Goal: Task Accomplishment & Management: Use online tool/utility

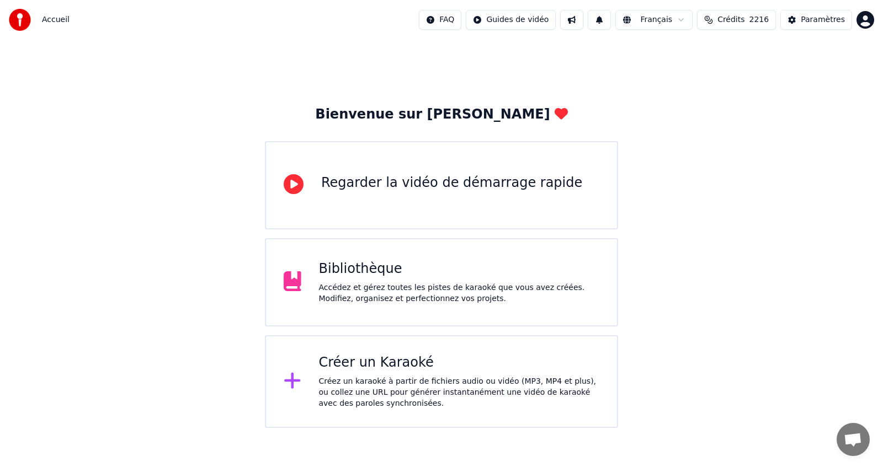
click at [387, 369] on div "Créer un Karaoké" at bounding box center [459, 363] width 281 height 18
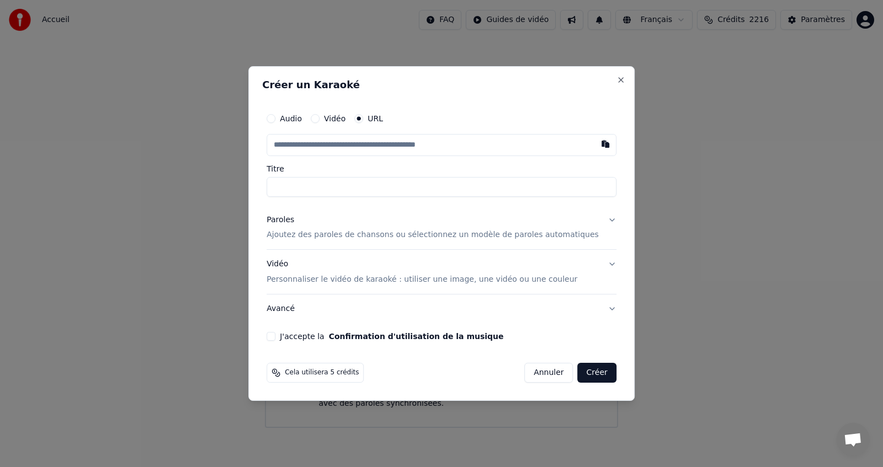
click at [275, 118] on button "Audio" at bounding box center [271, 118] width 9 height 9
click at [346, 146] on div "Choisir un fichier" at bounding box center [308, 145] width 83 height 20
type input "*****"
click at [575, 307] on button "Avancé" at bounding box center [442, 308] width 350 height 29
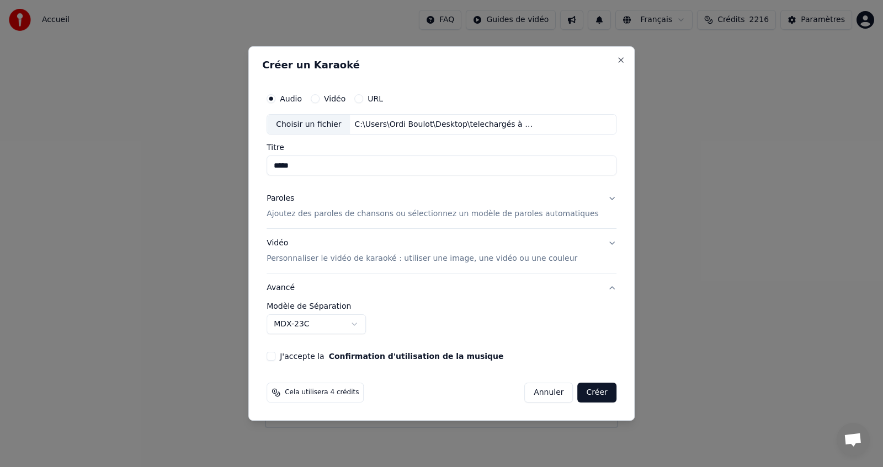
click at [371, 327] on body "**********" at bounding box center [441, 214] width 883 height 428
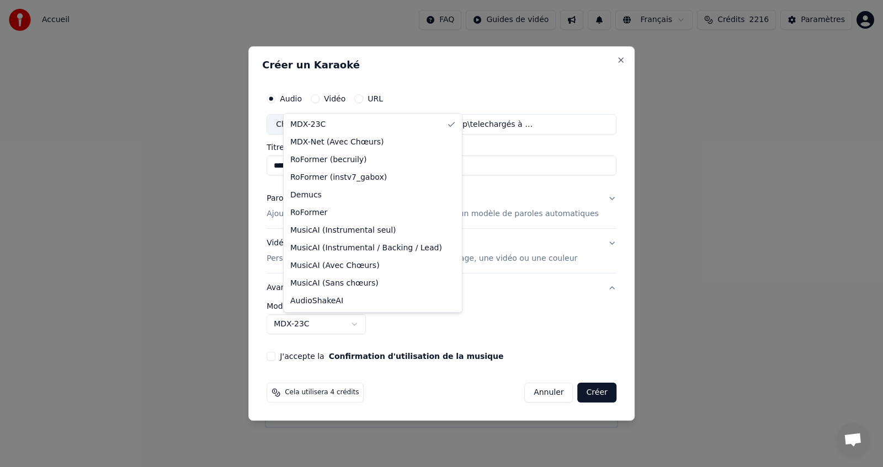
select select "**********"
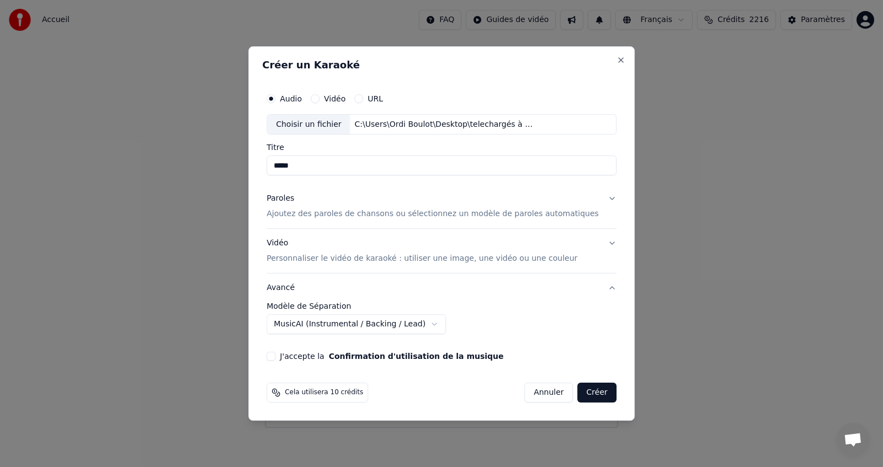
click at [371, 259] on p "Personnaliser le vidéo de karaoké : utiliser une image, une vidéo ou une couleur" at bounding box center [422, 258] width 311 height 11
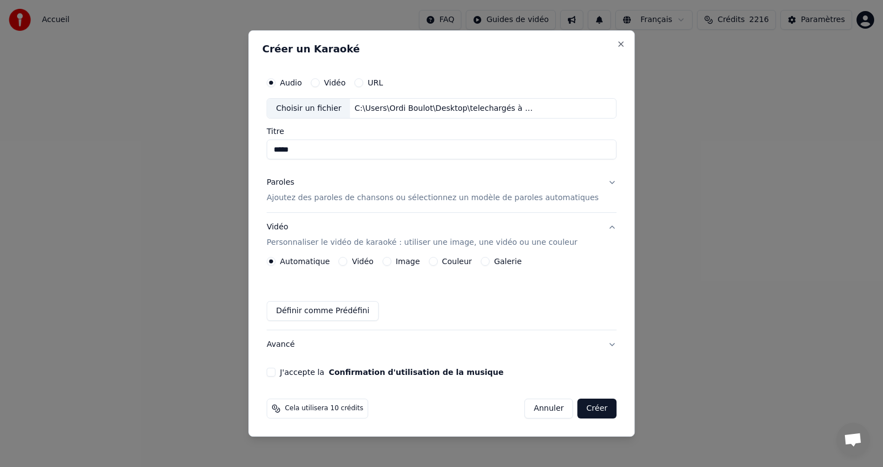
click at [489, 263] on button "Galerie" at bounding box center [485, 261] width 9 height 9
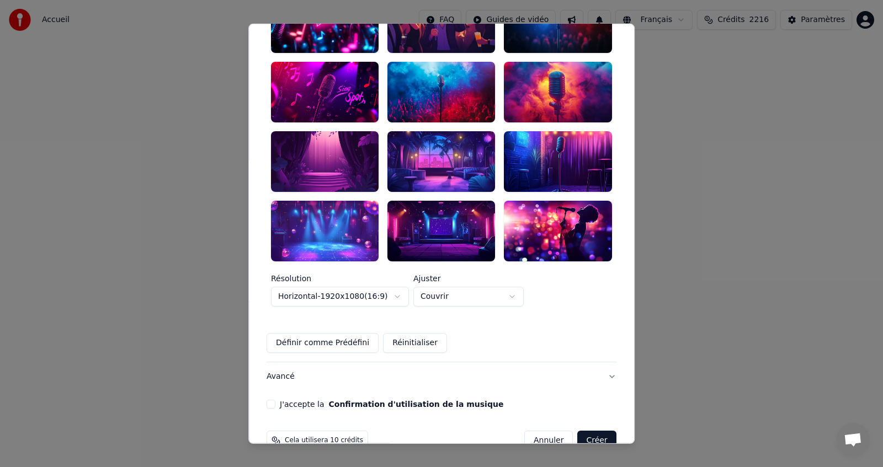
scroll to position [230, 0]
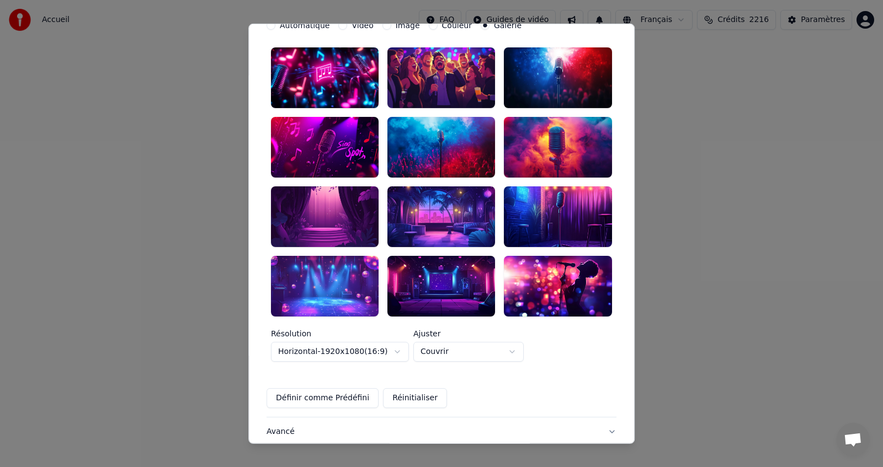
click at [525, 327] on body "**********" at bounding box center [441, 214] width 883 height 428
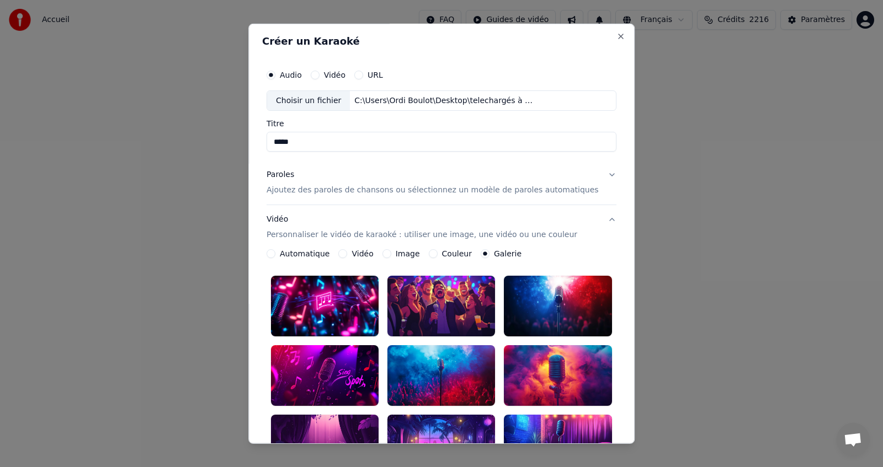
scroll to position [0, 0]
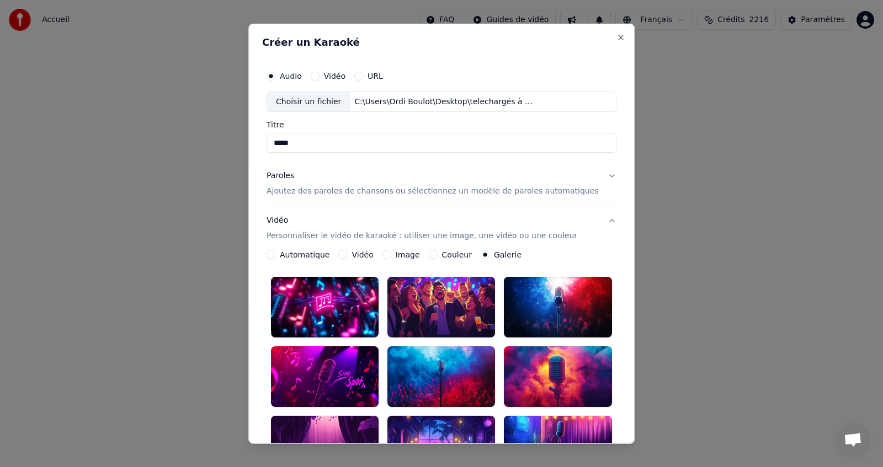
click at [391, 254] on button "Image" at bounding box center [386, 255] width 9 height 9
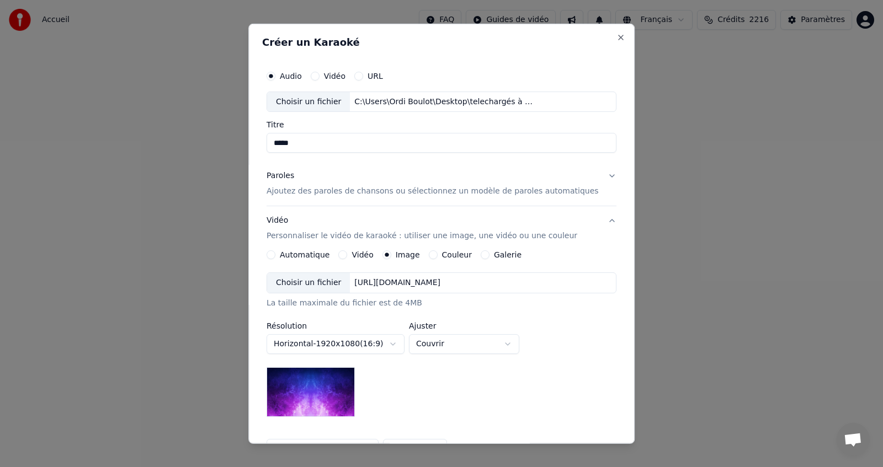
click at [330, 280] on div "Choisir un fichier" at bounding box center [308, 283] width 83 height 20
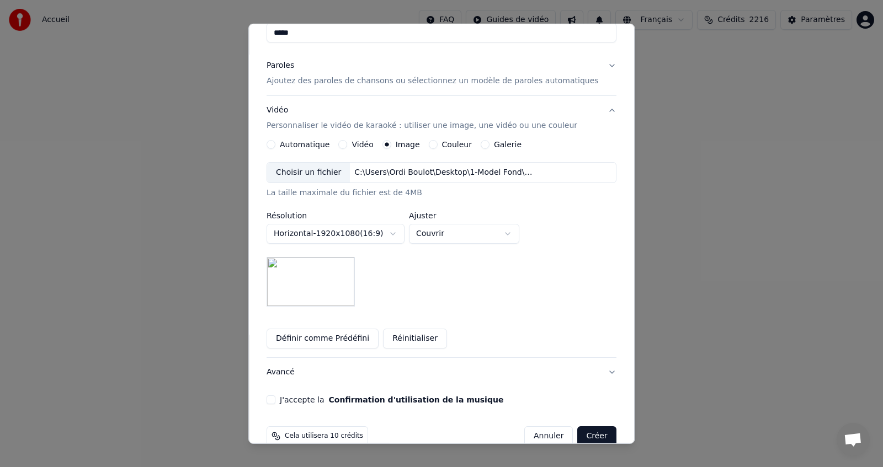
scroll to position [131, 0]
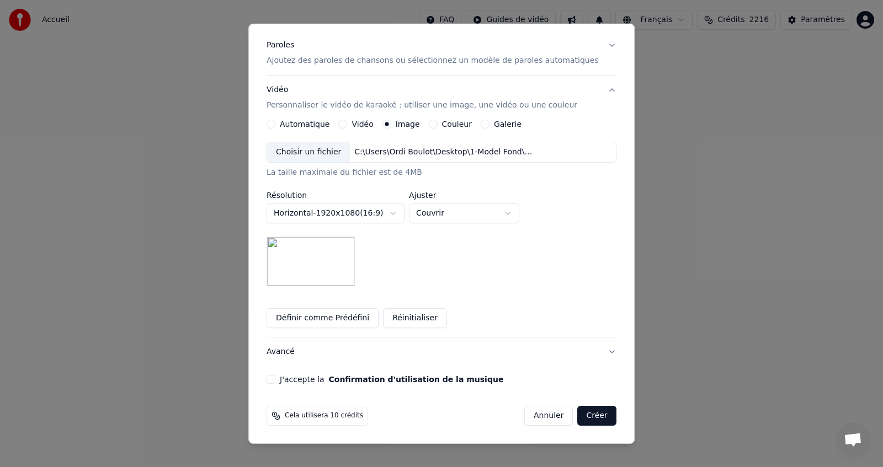
click at [275, 381] on button "J'accepte la Confirmation d'utilisation de la musique" at bounding box center [271, 379] width 9 height 9
click at [590, 348] on button "Avancé" at bounding box center [442, 352] width 350 height 29
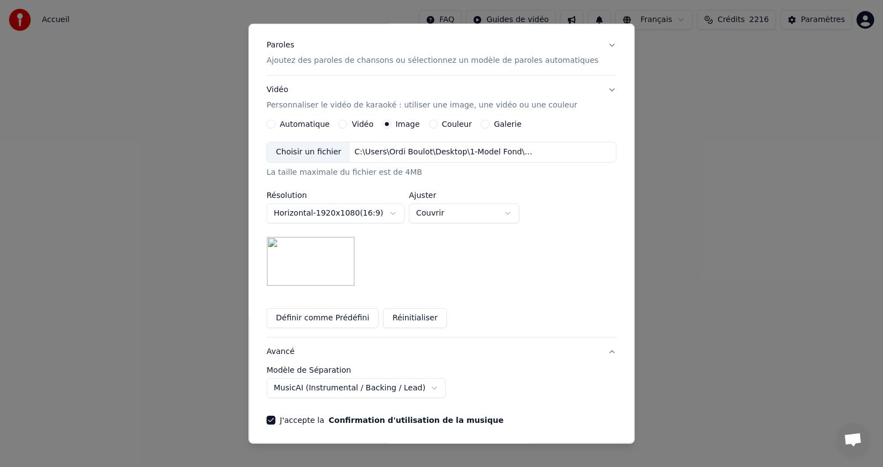
scroll to position [0, 0]
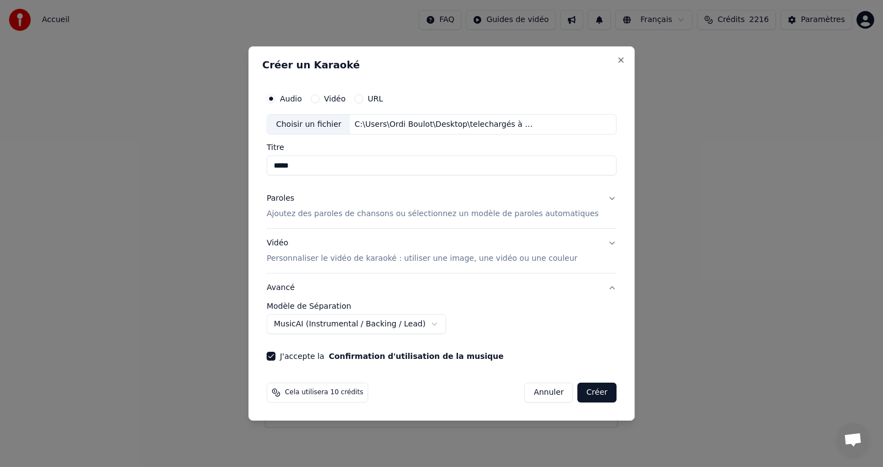
click at [428, 214] on p "Ajoutez des paroles de chansons ou sélectionnez un modèle de paroles automatiqu…" at bounding box center [433, 214] width 332 height 11
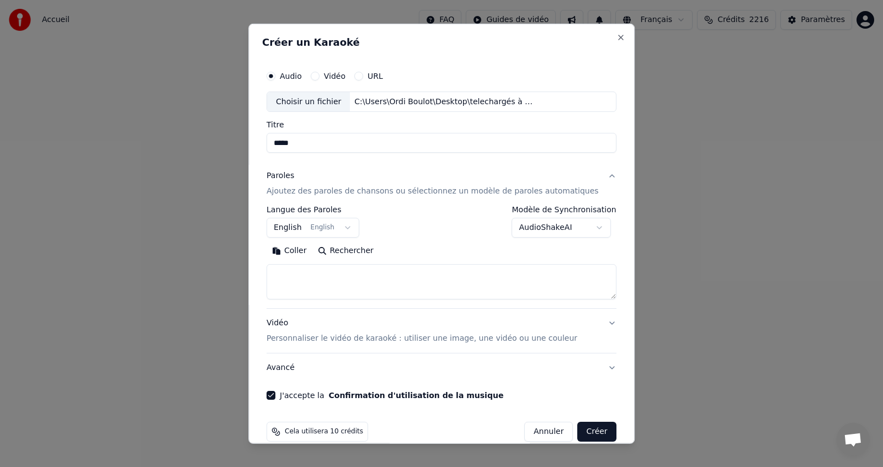
click at [350, 226] on button "English English" at bounding box center [313, 228] width 93 height 20
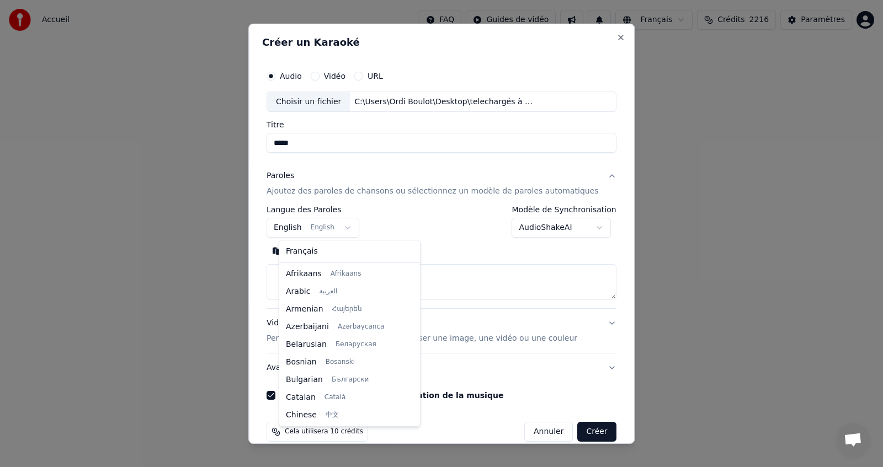
click at [434, 232] on body "**********" at bounding box center [441, 214] width 883 height 428
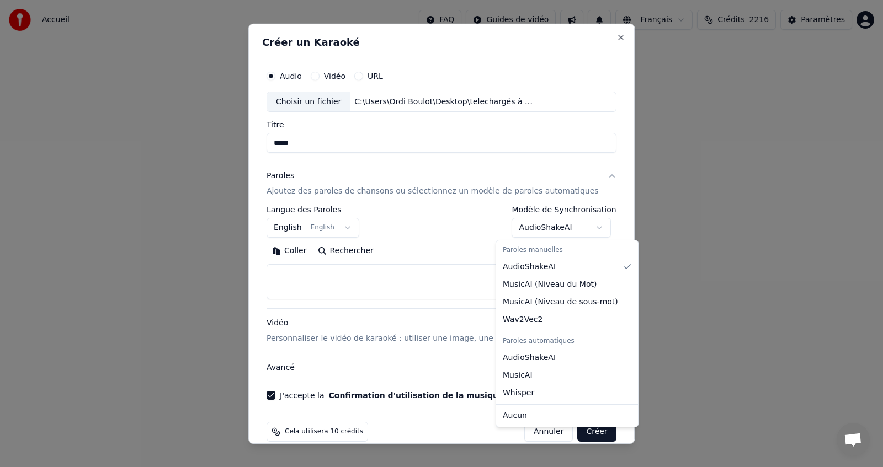
click at [585, 227] on body "**********" at bounding box center [441, 214] width 883 height 428
select select "**********"
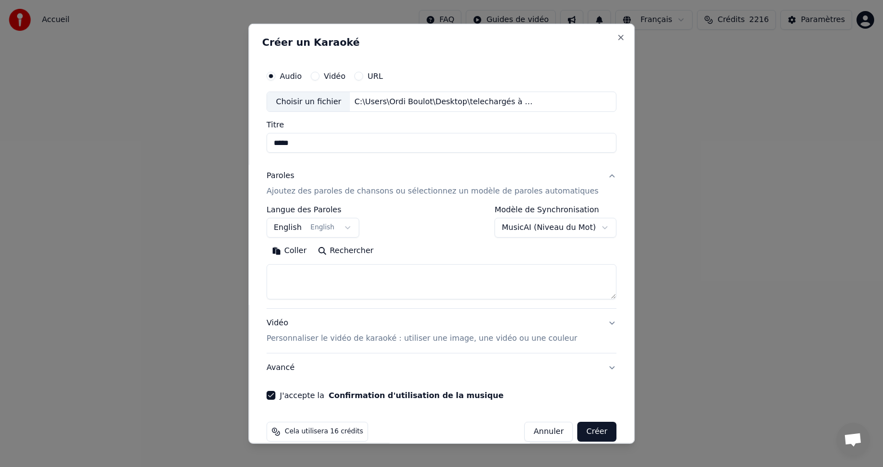
click at [578, 430] on button "Créer" at bounding box center [597, 432] width 39 height 20
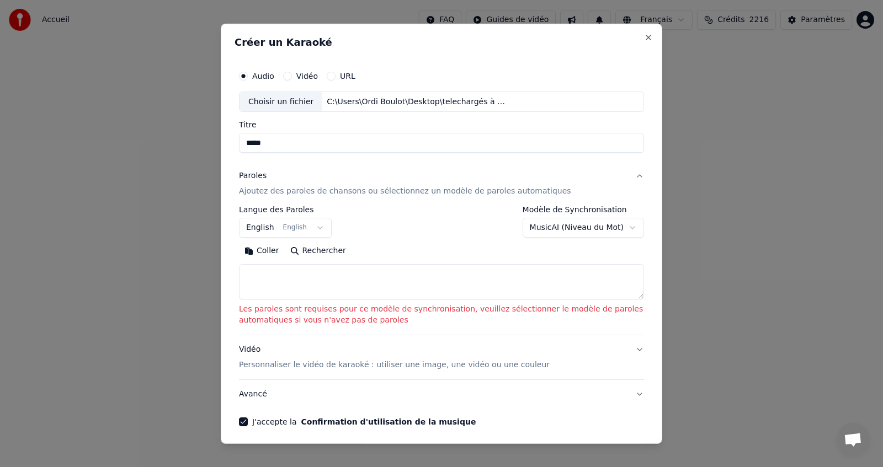
click at [269, 252] on button "Coller" at bounding box center [262, 251] width 46 height 18
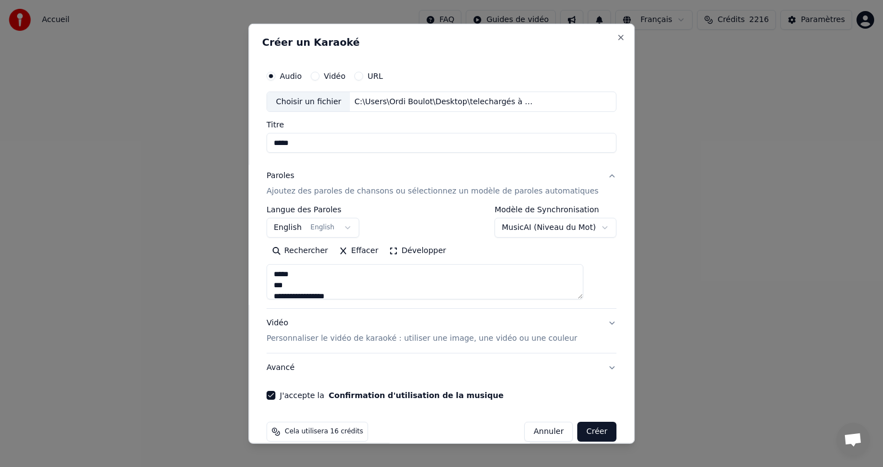
click at [578, 432] on button "Créer" at bounding box center [597, 432] width 39 height 20
type textarea "**********"
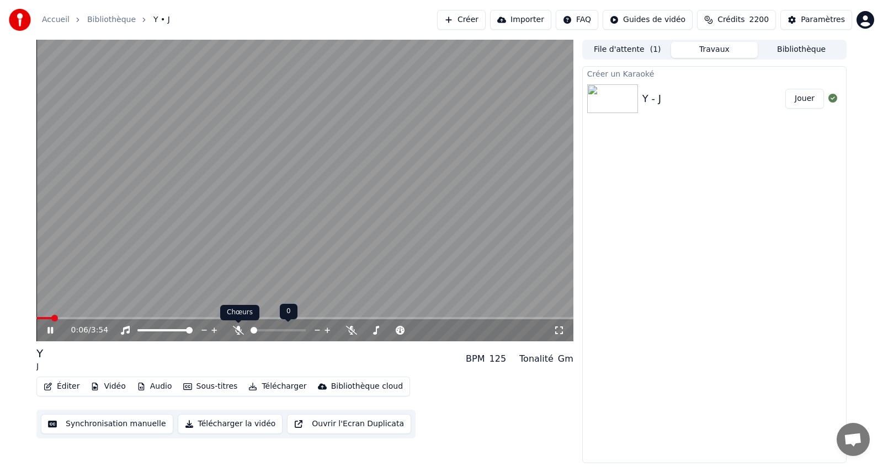
click at [239, 326] on icon at bounding box center [238, 330] width 11 height 9
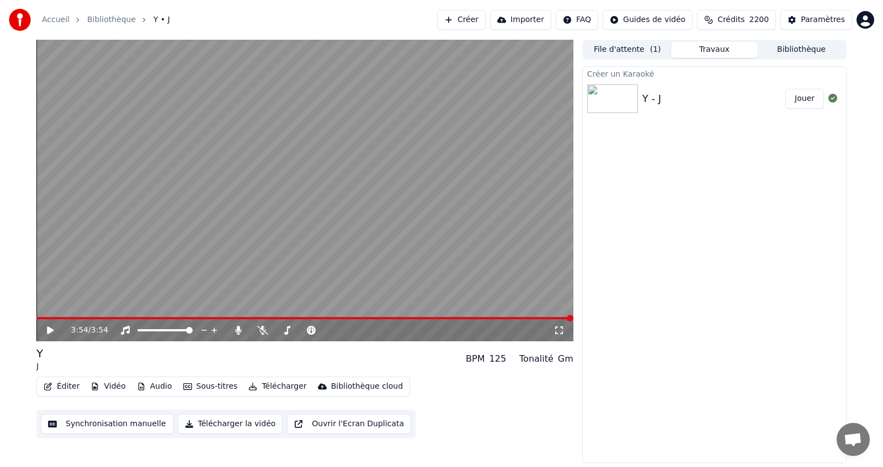
click at [52, 329] on icon at bounding box center [58, 330] width 26 height 9
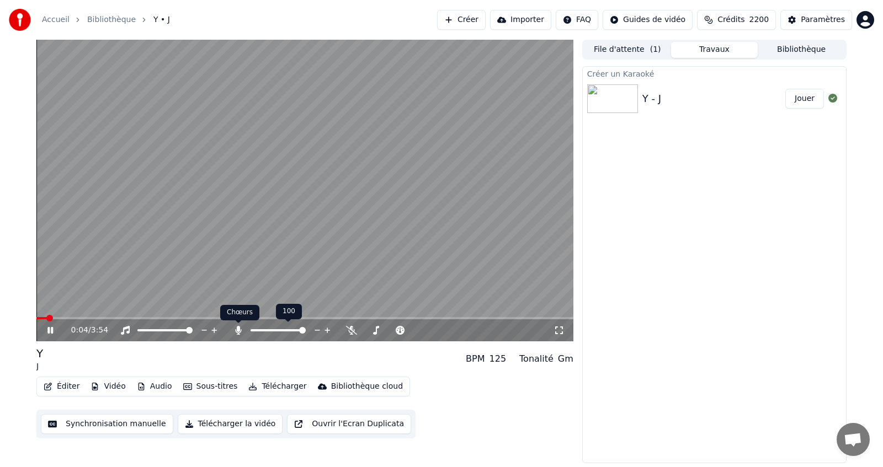
click at [238, 328] on icon at bounding box center [238, 330] width 6 height 9
click at [261, 333] on icon at bounding box center [262, 330] width 11 height 9
click at [241, 331] on icon at bounding box center [238, 330] width 11 height 9
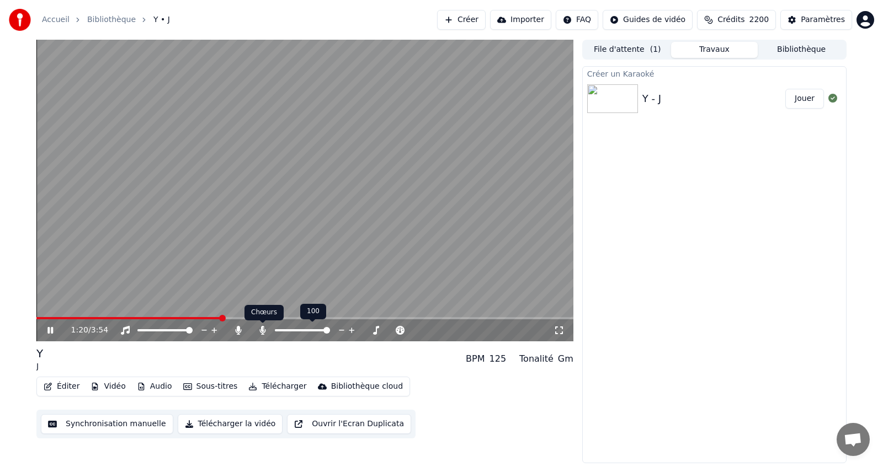
click at [261, 330] on icon at bounding box center [262, 330] width 6 height 9
click at [260, 329] on icon at bounding box center [262, 330] width 11 height 9
click at [255, 329] on span at bounding box center [257, 330] width 7 height 7
click at [237, 333] on icon at bounding box center [238, 330] width 6 height 9
click at [237, 333] on icon at bounding box center [238, 330] width 11 height 9
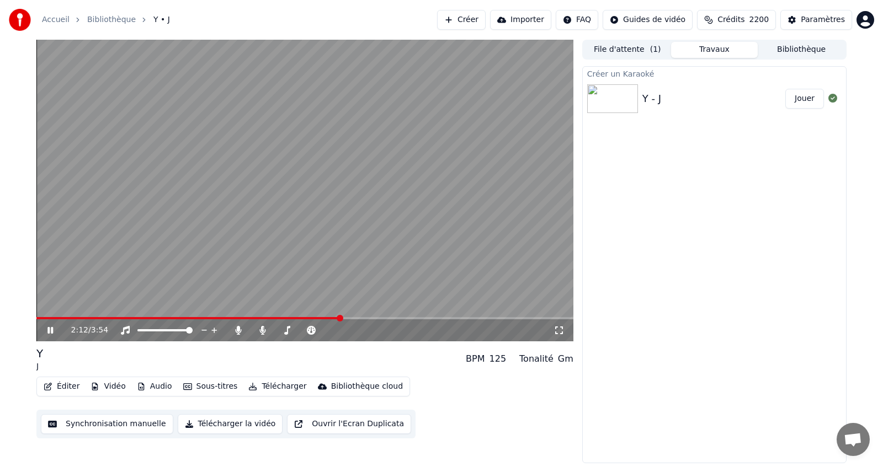
click at [52, 329] on icon at bounding box center [50, 330] width 6 height 7
click at [50, 331] on icon at bounding box center [50, 331] width 7 height 8
click at [156, 278] on video at bounding box center [304, 191] width 537 height 302
click at [174, 278] on video at bounding box center [304, 191] width 537 height 302
click at [254, 330] on span at bounding box center [253, 330] width 4 height 2
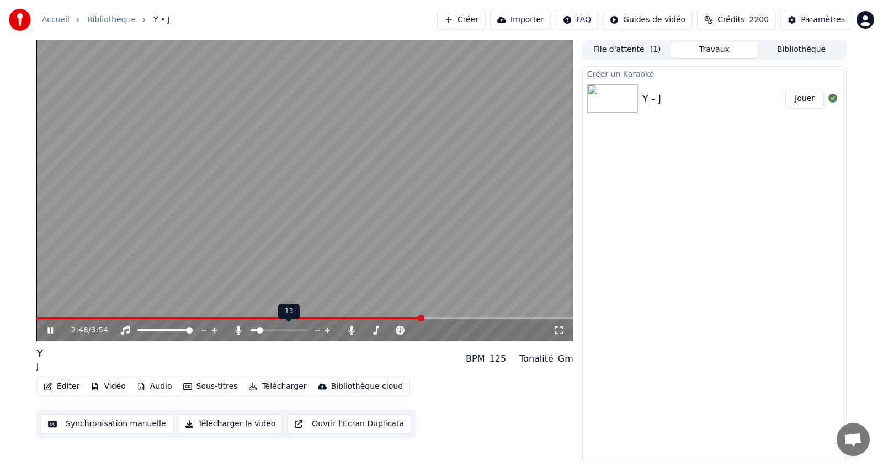
click at [258, 332] on span at bounding box center [260, 330] width 7 height 7
click at [50, 330] on icon at bounding box center [50, 330] width 6 height 7
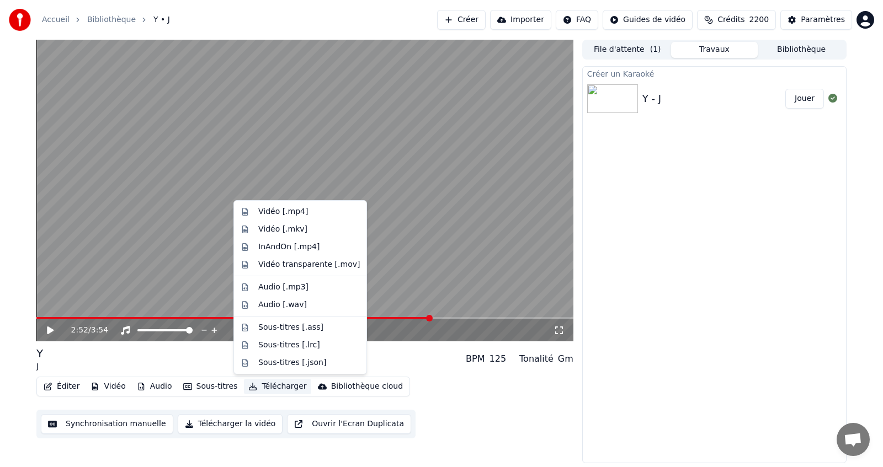
click at [274, 387] on button "Télécharger" at bounding box center [277, 386] width 67 height 15
click at [276, 210] on div "Vidéo [.mp4]" at bounding box center [283, 211] width 50 height 11
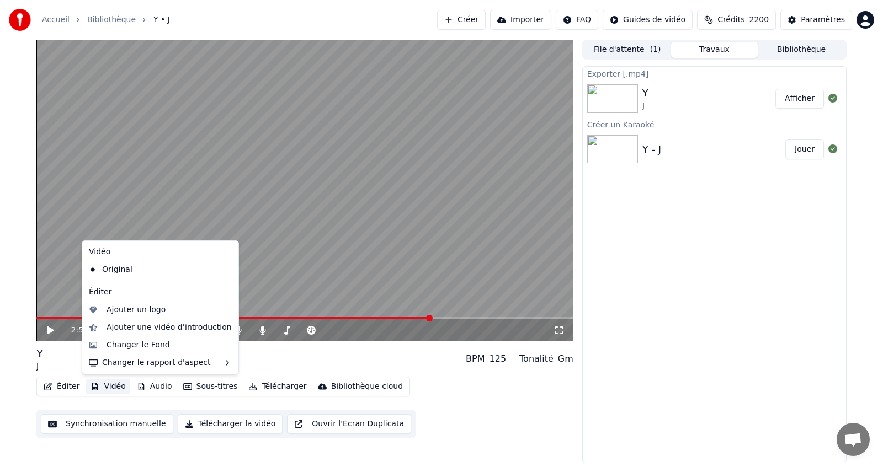
click at [112, 388] on button "Vidéo" at bounding box center [108, 386] width 44 height 15
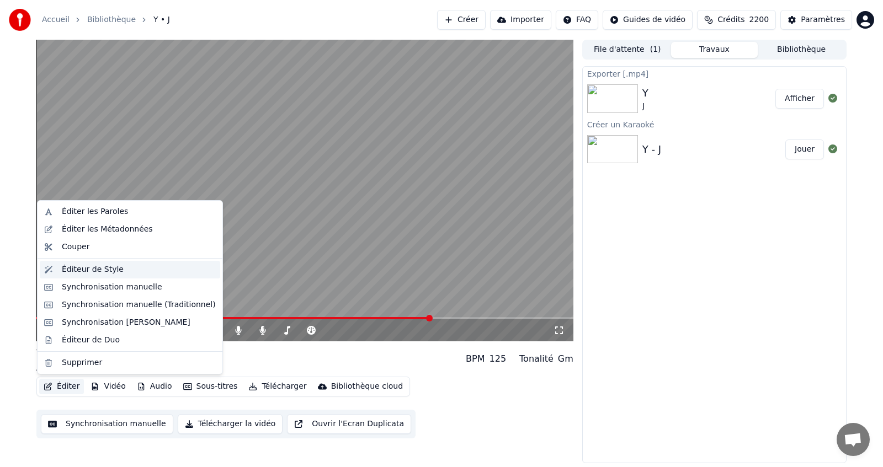
click at [94, 270] on div "Éditeur de Style" at bounding box center [93, 269] width 62 height 11
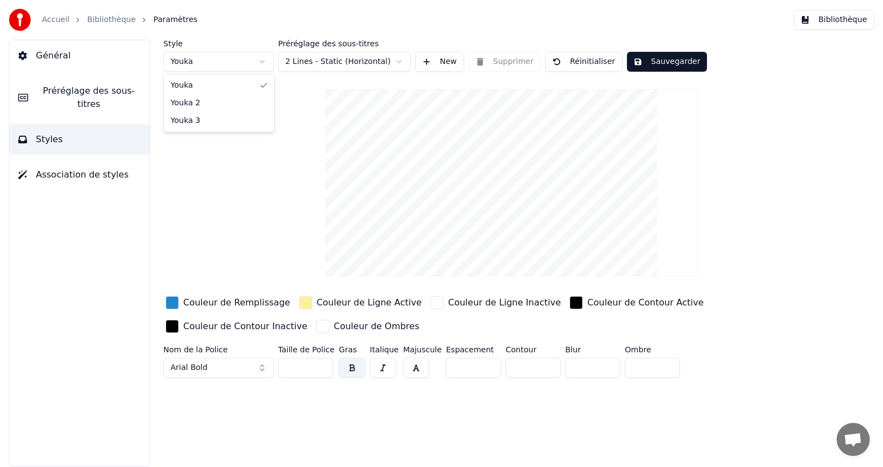
click at [237, 65] on html "Accueil Bibliothèque Paramètres Bibliothèque Général Préréglage des sous-titres…" at bounding box center [441, 233] width 883 height 467
click at [204, 63] on html "Accueil Bibliothèque Paramètres Bibliothèque Général Préréglage des sous-titres…" at bounding box center [441, 233] width 883 height 467
click at [213, 65] on html "Accueil Bibliothèque Paramètres Bibliothèque Général Préréglage des sous-titres…" at bounding box center [441, 233] width 883 height 467
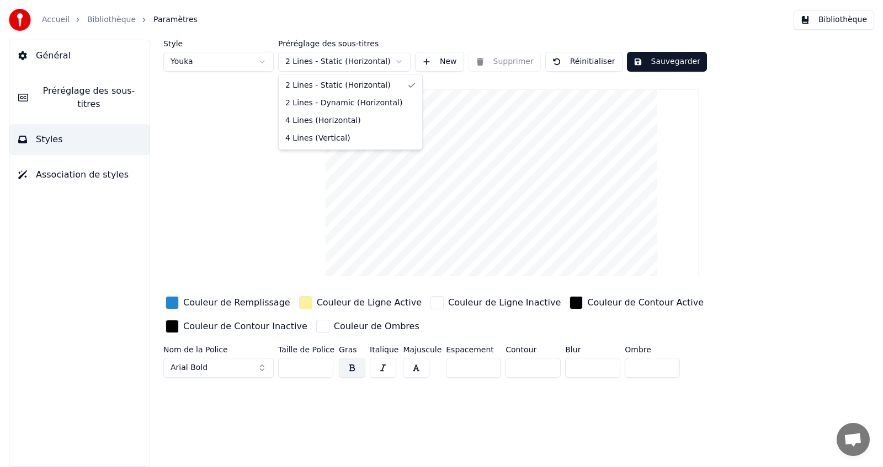
click at [398, 61] on html "Accueil Bibliothèque Paramètres Bibliothèque Général Préréglage des sous-titres…" at bounding box center [441, 233] width 883 height 467
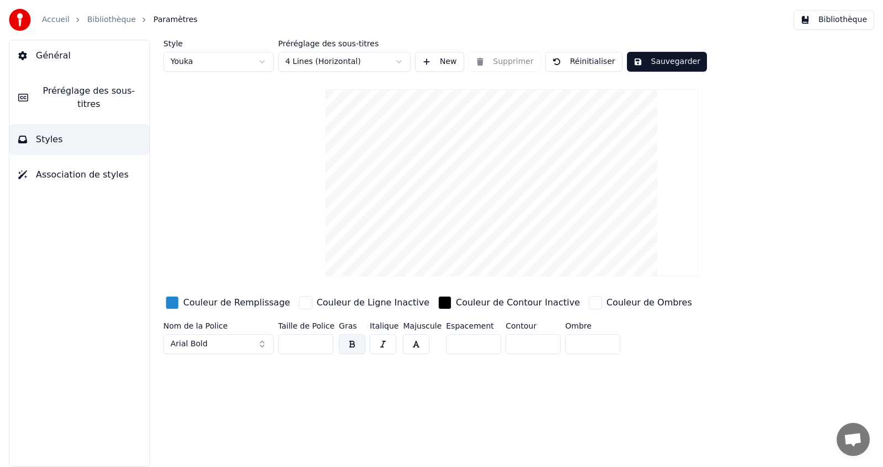
click at [659, 63] on button "Sauvegarder" at bounding box center [667, 62] width 80 height 20
click at [844, 19] on button "Bibliothèque" at bounding box center [834, 20] width 81 height 20
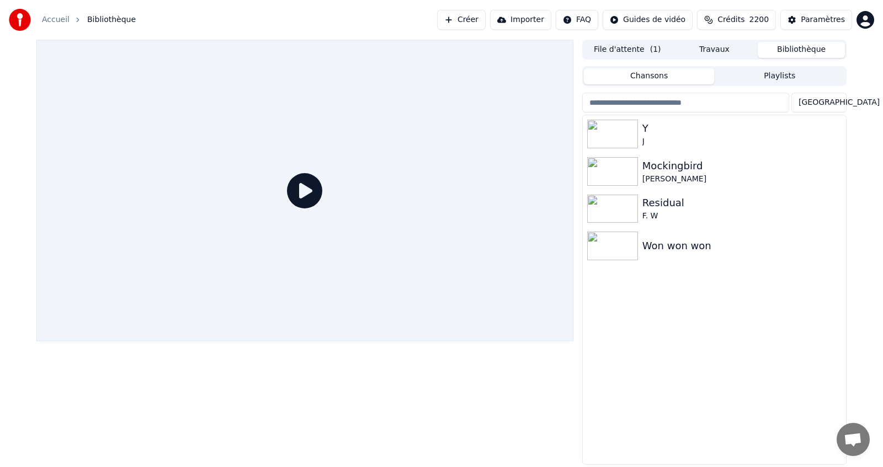
click at [638, 47] on button "File d'attente ( 1 )" at bounding box center [627, 50] width 87 height 16
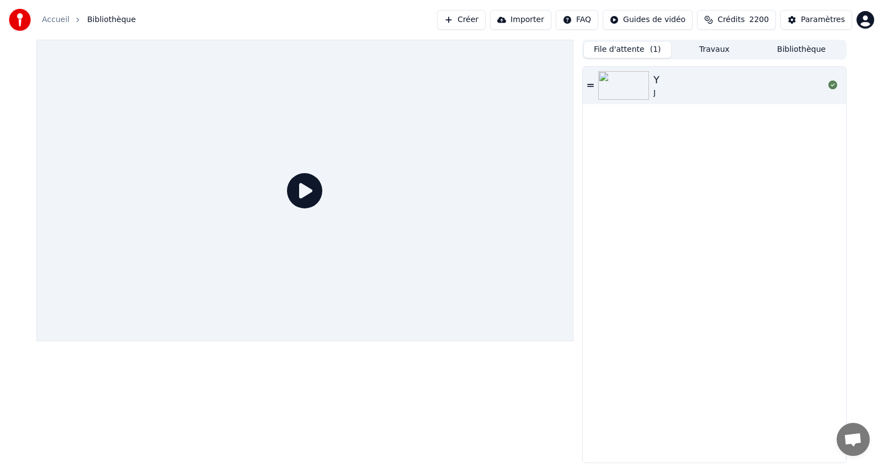
click at [706, 50] on button "Travaux" at bounding box center [714, 50] width 87 height 16
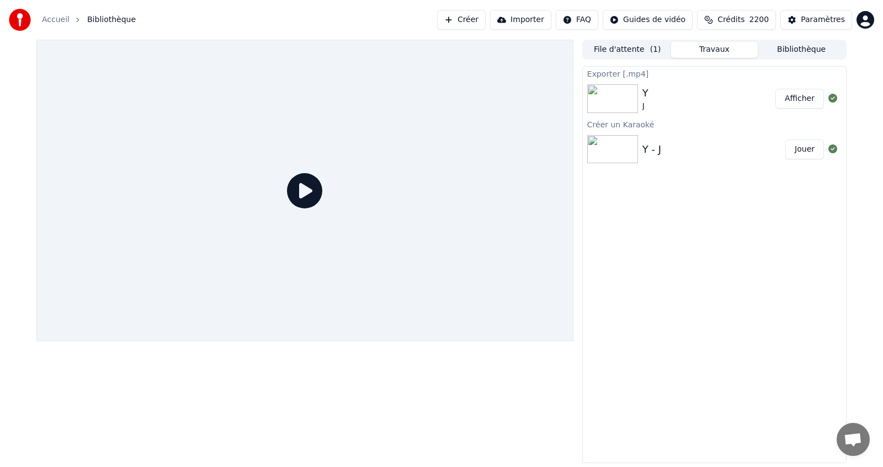
click at [615, 149] on img at bounding box center [612, 149] width 51 height 29
click at [810, 148] on button "Jouer" at bounding box center [804, 150] width 39 height 20
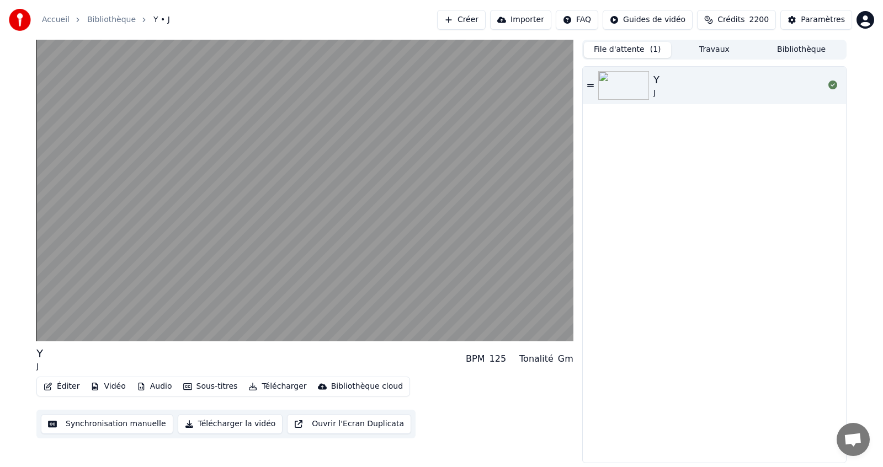
click at [630, 52] on button "File d'attente ( 1 )" at bounding box center [627, 50] width 87 height 16
click at [631, 84] on img at bounding box center [623, 85] width 51 height 29
click at [799, 49] on button "Bibliothèque" at bounding box center [801, 50] width 87 height 16
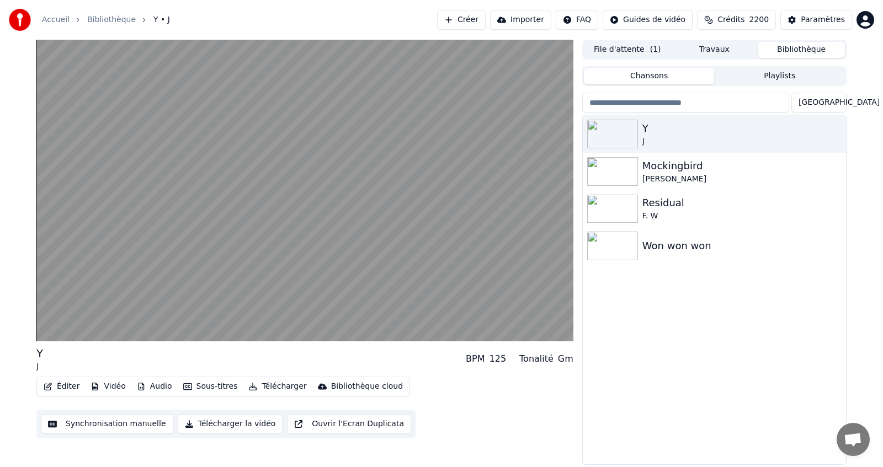
click at [647, 53] on button "File d'attente ( 1 )" at bounding box center [627, 50] width 87 height 16
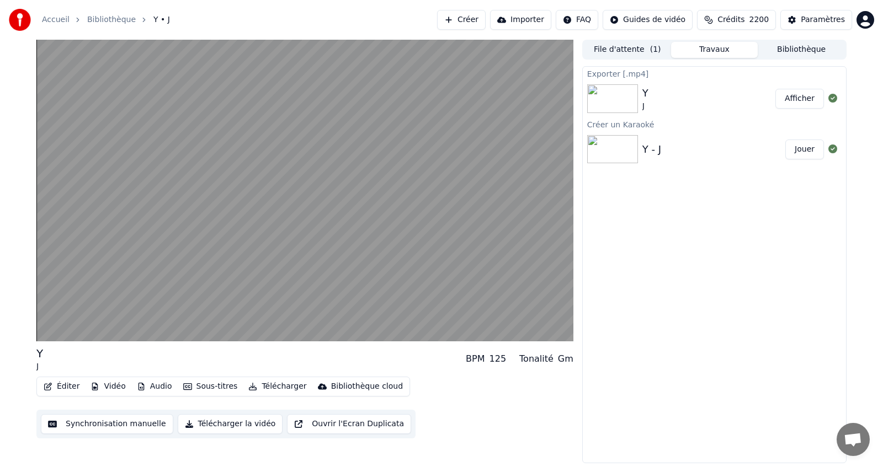
click at [709, 51] on button "Travaux" at bounding box center [714, 50] width 87 height 16
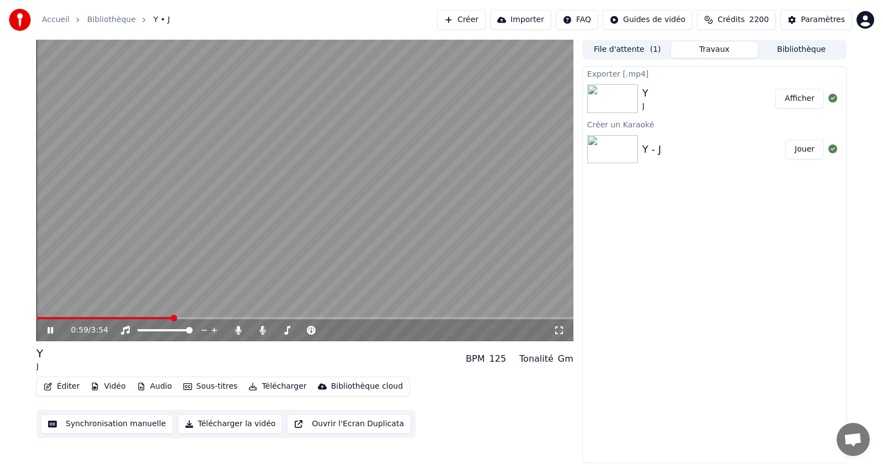
click at [428, 220] on video at bounding box center [304, 191] width 537 height 302
click at [803, 147] on button "Jouer" at bounding box center [804, 150] width 39 height 20
click at [258, 238] on video at bounding box center [304, 191] width 537 height 302
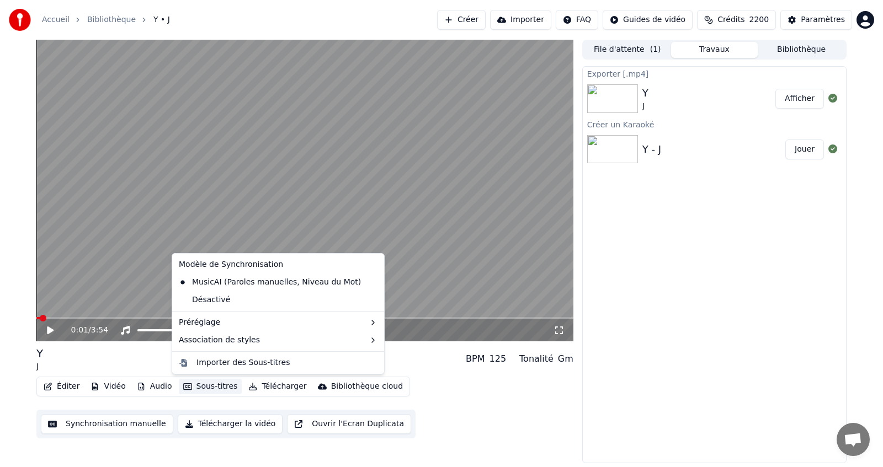
click at [202, 387] on button "Sous-titres" at bounding box center [210, 386] width 63 height 15
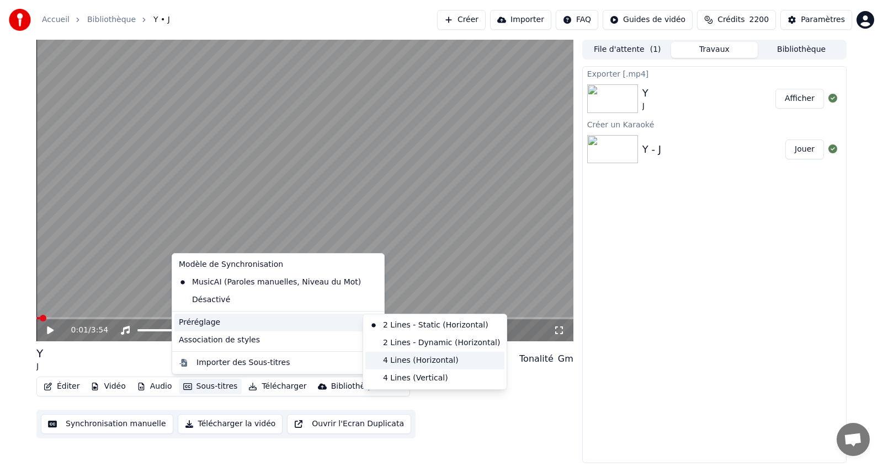
click at [407, 363] on div "4 Lines (Horizontal)" at bounding box center [434, 361] width 139 height 18
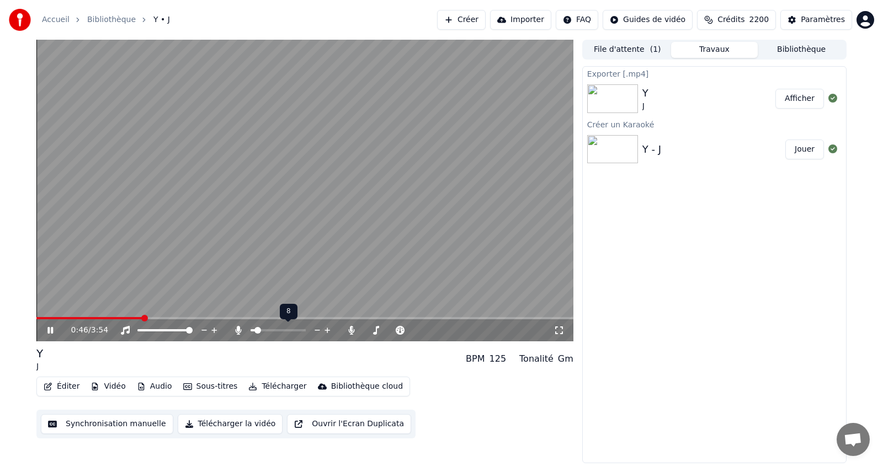
click at [255, 331] on span at bounding box center [257, 330] width 7 height 7
click at [294, 320] on div "2:01 / 3:54" at bounding box center [304, 331] width 537 height 22
click at [293, 319] on span at bounding box center [164, 318] width 257 height 2
click at [284, 320] on span at bounding box center [166, 318] width 260 height 2
click at [272, 318] on span at bounding box center [154, 318] width 236 height 2
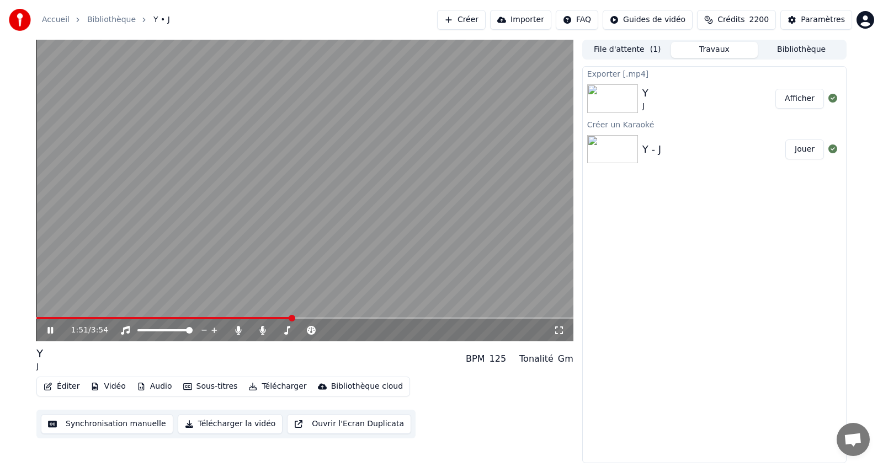
click at [245, 269] on video at bounding box center [304, 191] width 537 height 302
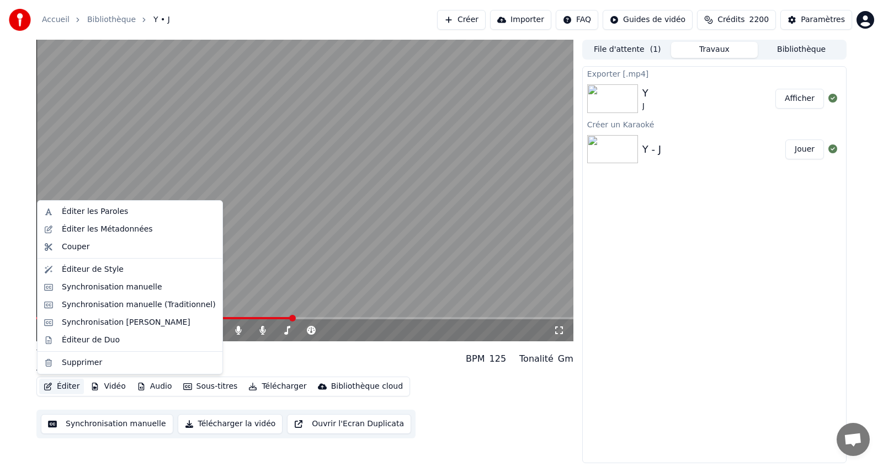
click at [64, 387] on button "Éditer" at bounding box center [61, 386] width 45 height 15
click at [120, 305] on div "Synchronisation manuelle (Traditionnel)" at bounding box center [139, 305] width 154 height 11
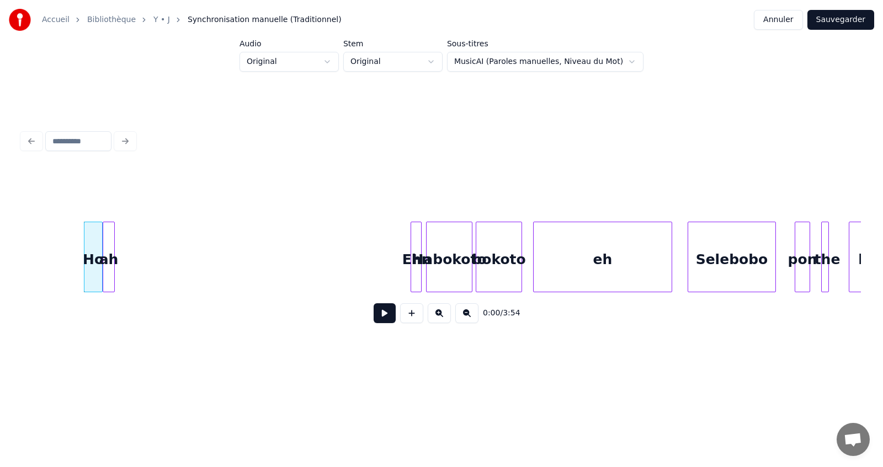
click at [385, 318] on button at bounding box center [385, 314] width 22 height 20
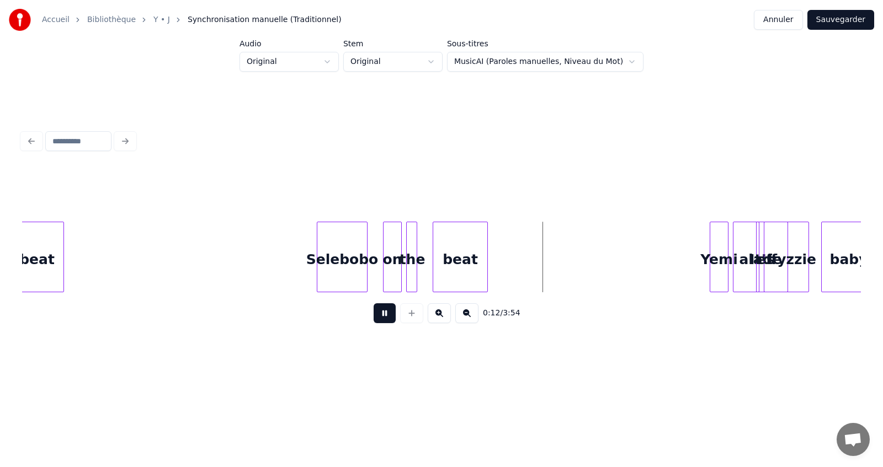
click at [385, 318] on button at bounding box center [385, 314] width 22 height 20
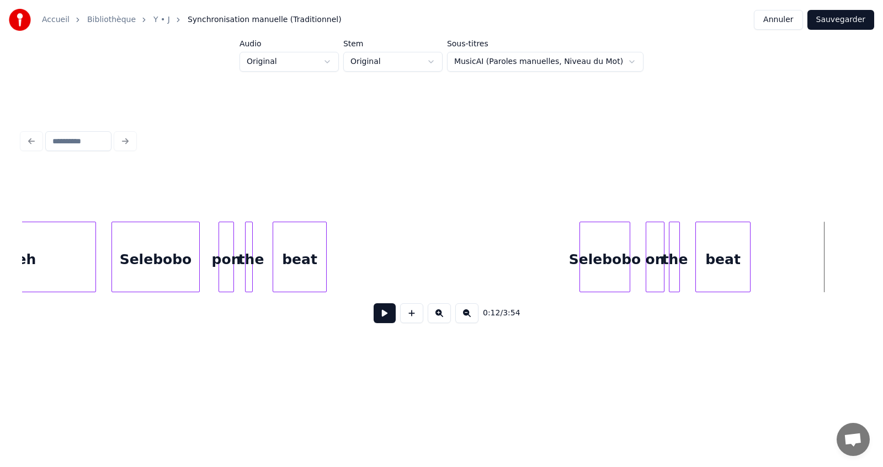
scroll to position [0, 574]
click at [466, 320] on button at bounding box center [466, 314] width 23 height 20
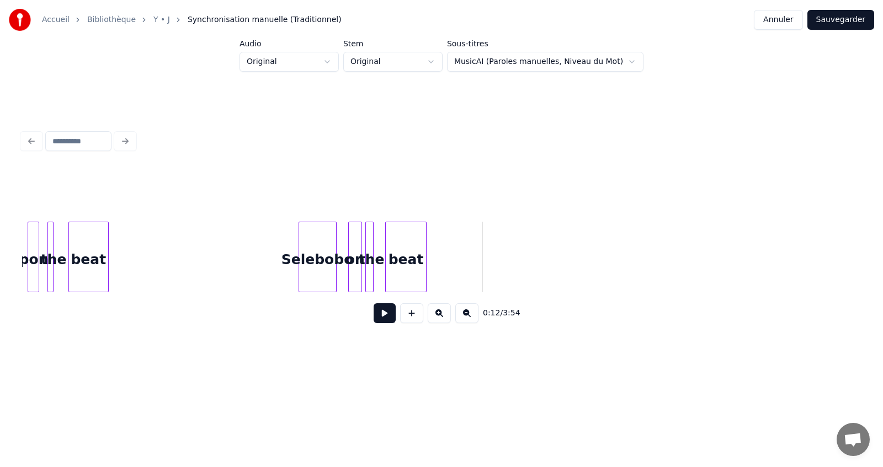
scroll to position [0, 229]
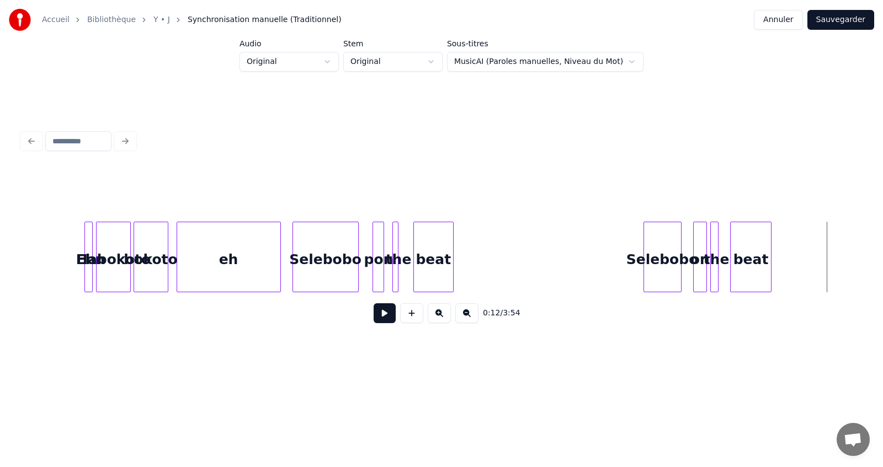
click at [466, 320] on button at bounding box center [466, 314] width 23 height 20
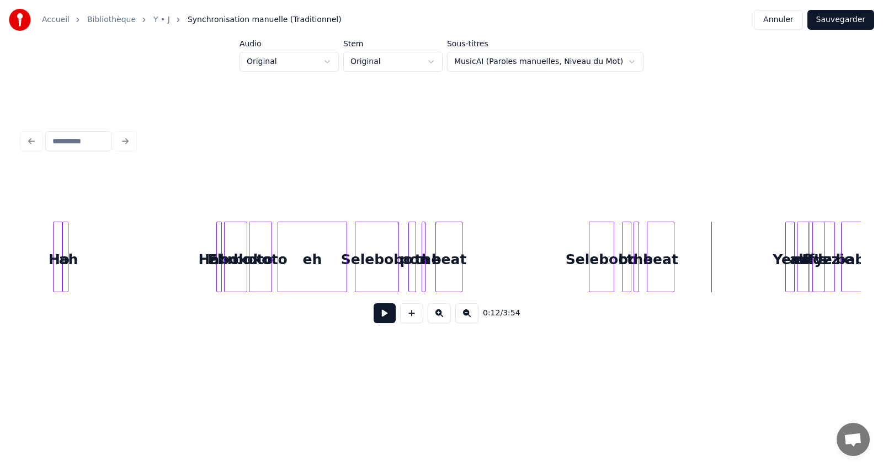
click at [390, 317] on button at bounding box center [385, 314] width 22 height 20
click at [388, 317] on button at bounding box center [385, 314] width 22 height 20
click at [437, 318] on button at bounding box center [439, 314] width 23 height 20
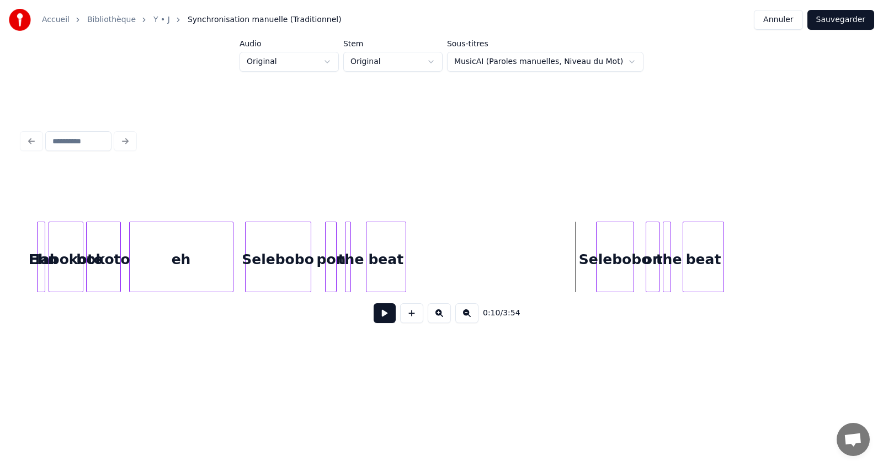
click at [147, 233] on div "eh" at bounding box center [181, 259] width 103 height 75
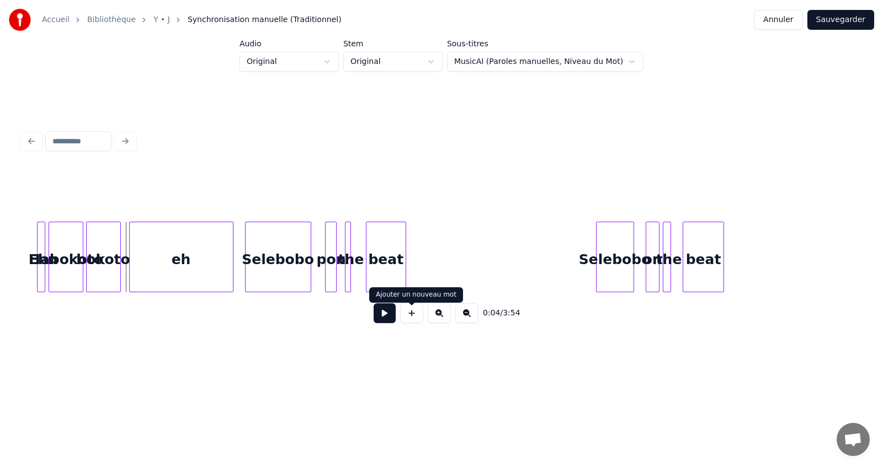
click at [387, 316] on button at bounding box center [385, 314] width 22 height 20
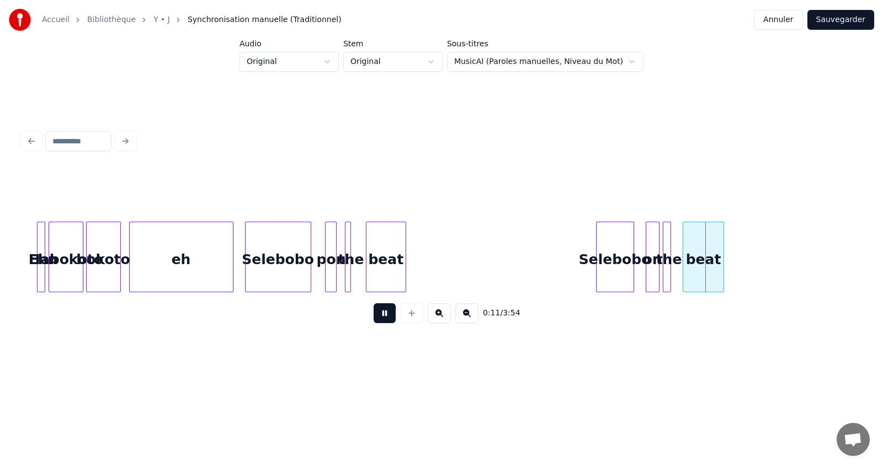
click at [387, 316] on button at bounding box center [385, 314] width 22 height 20
click at [430, 273] on div "Selebobo" at bounding box center [427, 259] width 37 height 75
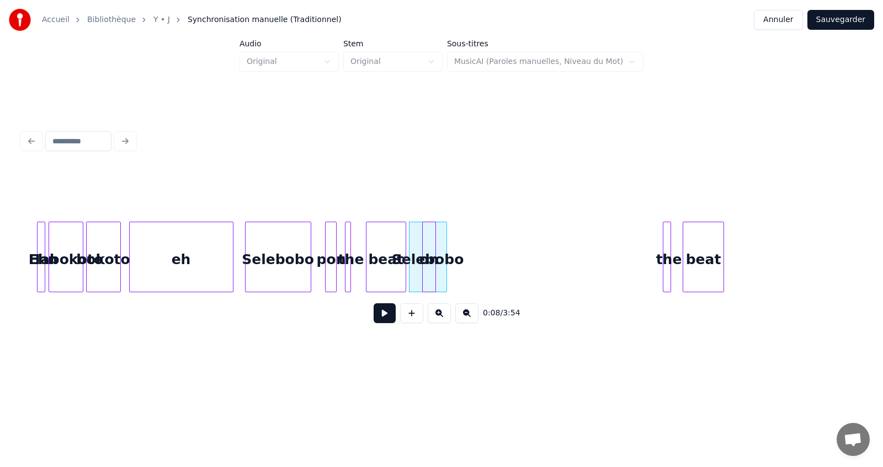
click at [431, 272] on div "on" at bounding box center [429, 259] width 13 height 75
click at [664, 261] on div "the" at bounding box center [663, 257] width 1 height 71
click at [438, 319] on button at bounding box center [439, 314] width 23 height 20
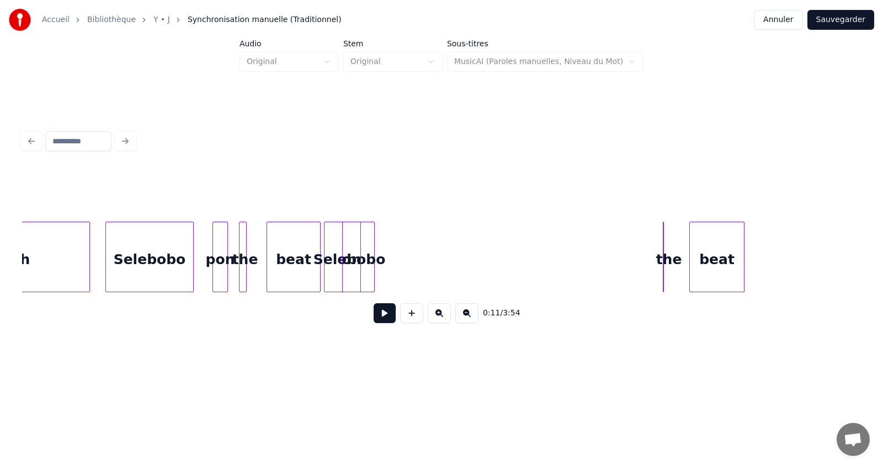
click at [438, 319] on button at bounding box center [439, 314] width 23 height 20
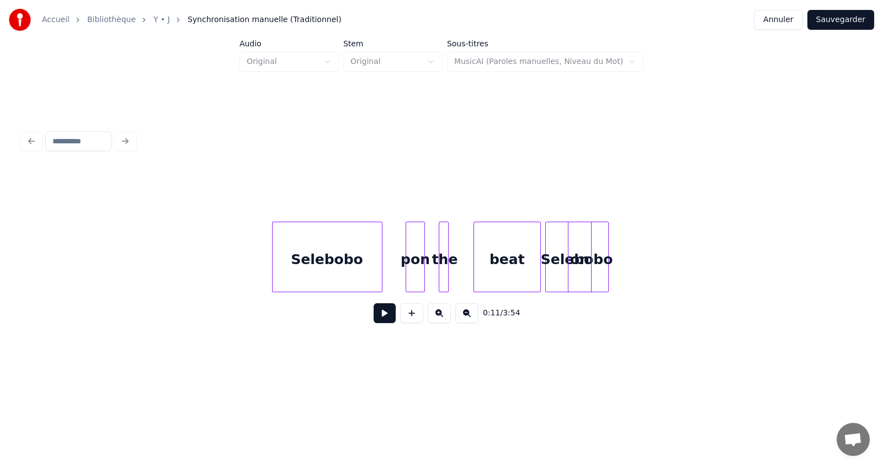
scroll to position [0, 888]
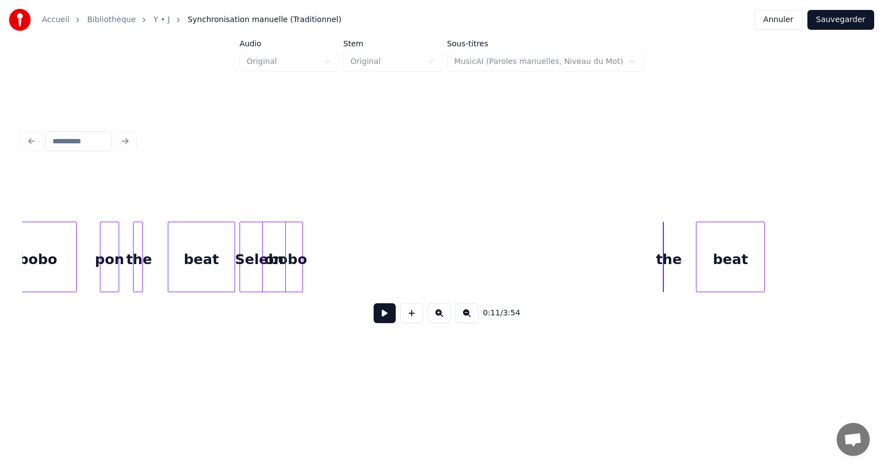
click at [663, 268] on div at bounding box center [661, 257] width 3 height 70
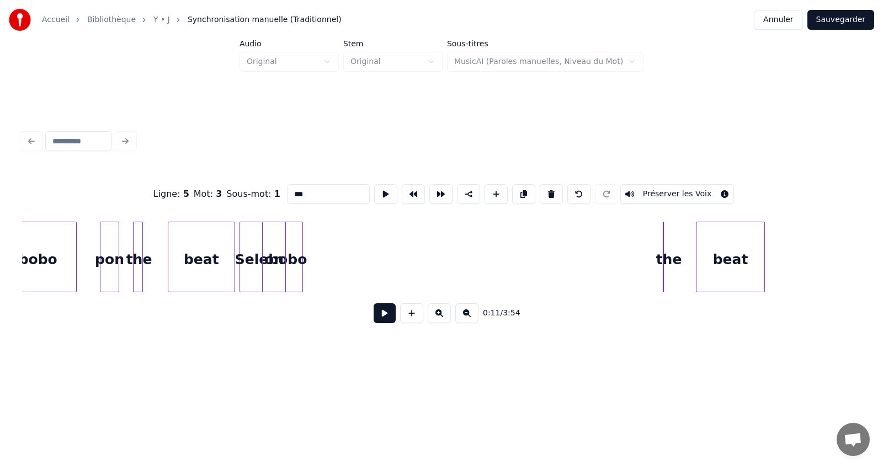
click at [664, 265] on div "the" at bounding box center [663, 257] width 1 height 71
click at [640, 263] on div at bounding box center [639, 257] width 3 height 70
click at [304, 256] on div "the" at bounding box center [301, 259] width 23 height 75
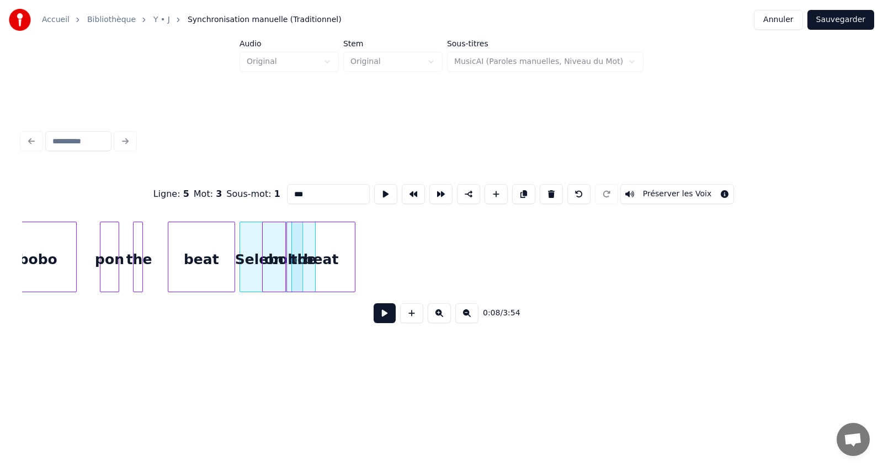
click at [324, 260] on div "beat" at bounding box center [321, 259] width 68 height 75
click at [385, 321] on button at bounding box center [385, 314] width 22 height 20
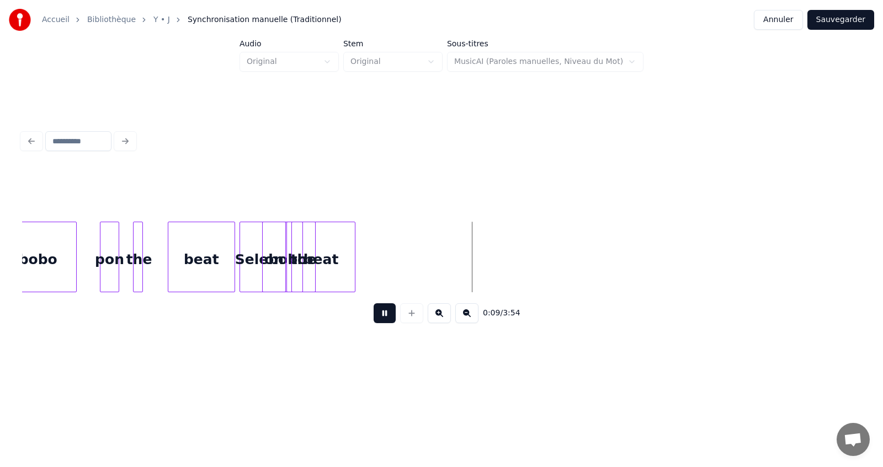
click at [385, 321] on button at bounding box center [385, 314] width 22 height 20
click at [425, 272] on div "beat" at bounding box center [419, 259] width 68 height 75
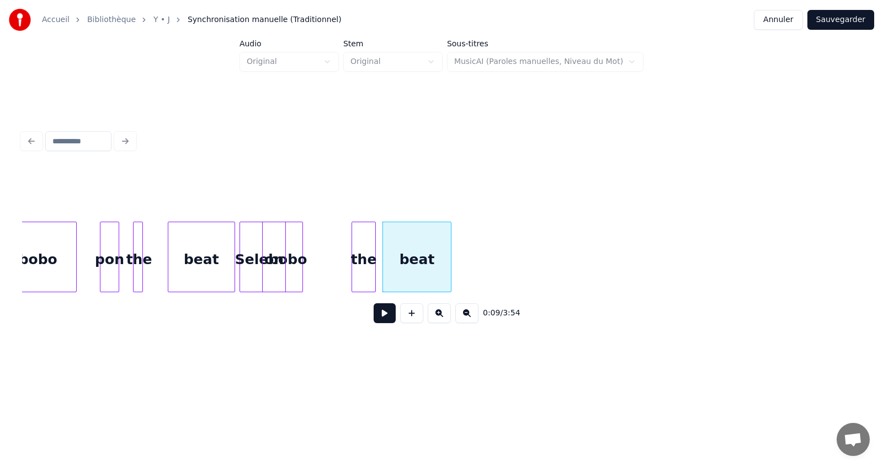
click at [369, 272] on div "the" at bounding box center [363, 259] width 23 height 75
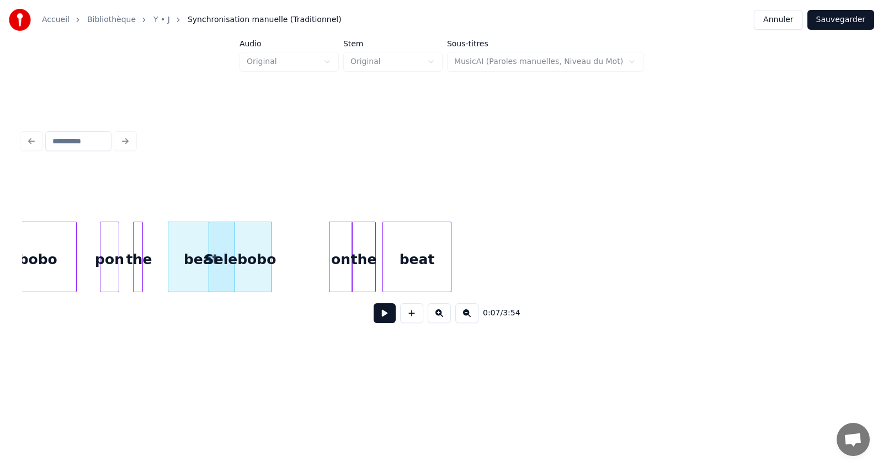
click at [347, 269] on div "on" at bounding box center [340, 259] width 23 height 75
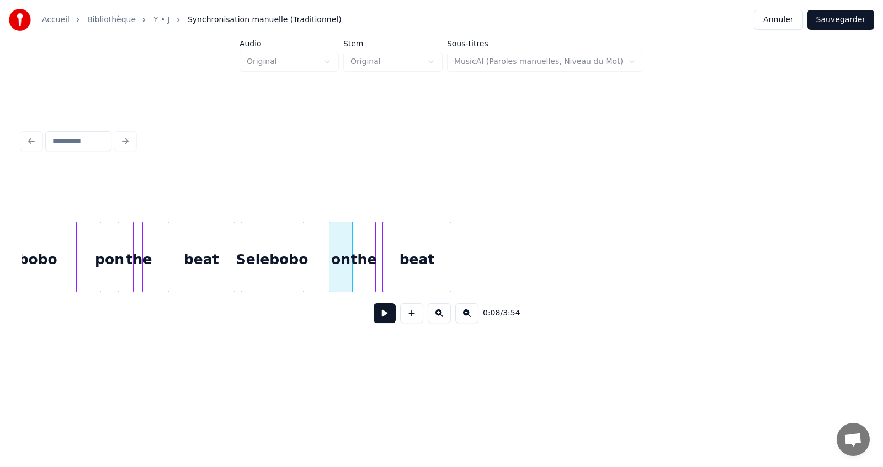
click at [291, 260] on div "Selebobo" at bounding box center [272, 259] width 62 height 75
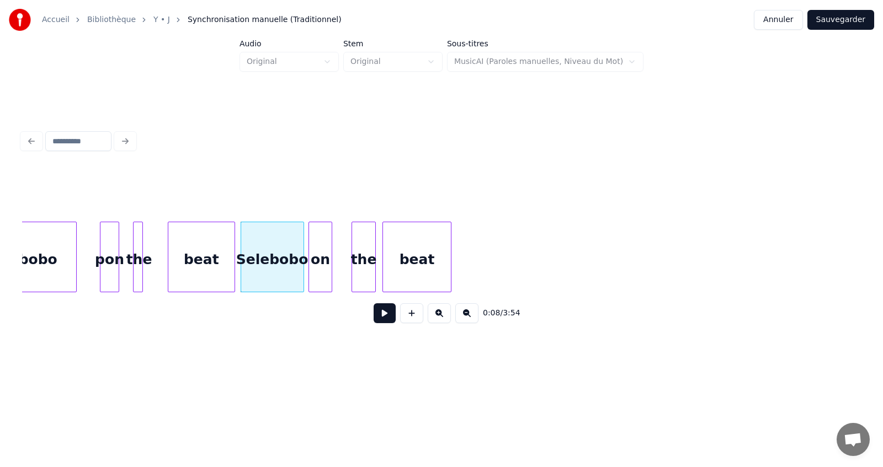
click at [320, 258] on div "on" at bounding box center [320, 259] width 23 height 75
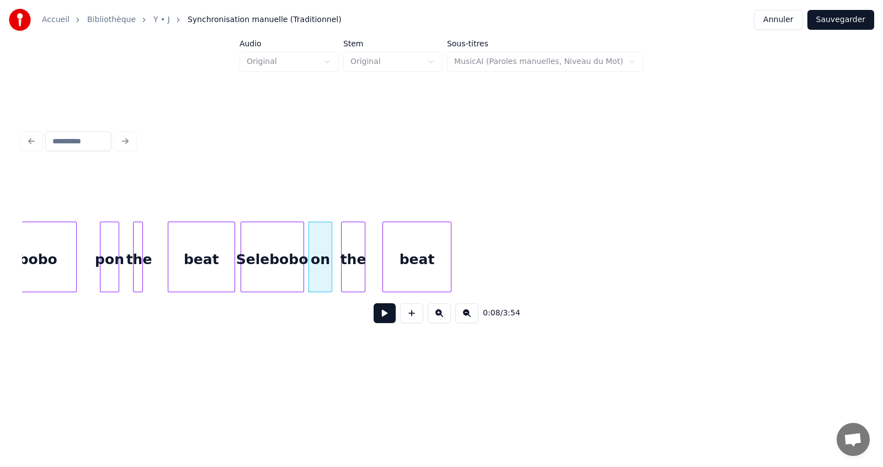
click at [354, 260] on div "the" at bounding box center [353, 259] width 23 height 75
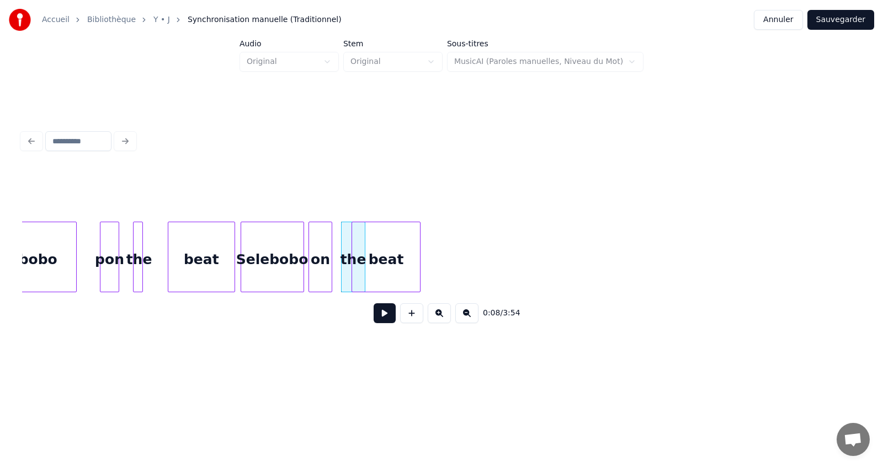
click at [390, 263] on div "beat" at bounding box center [386, 259] width 68 height 75
click at [385, 321] on button at bounding box center [385, 314] width 22 height 20
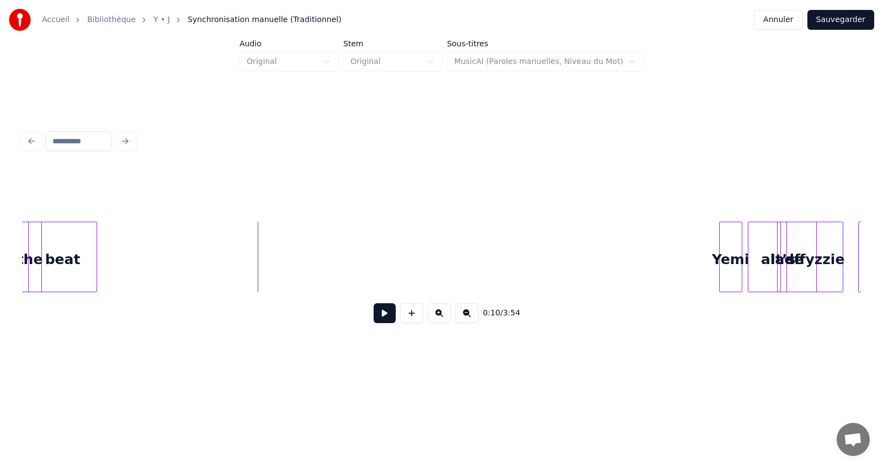
scroll to position [0, 1219]
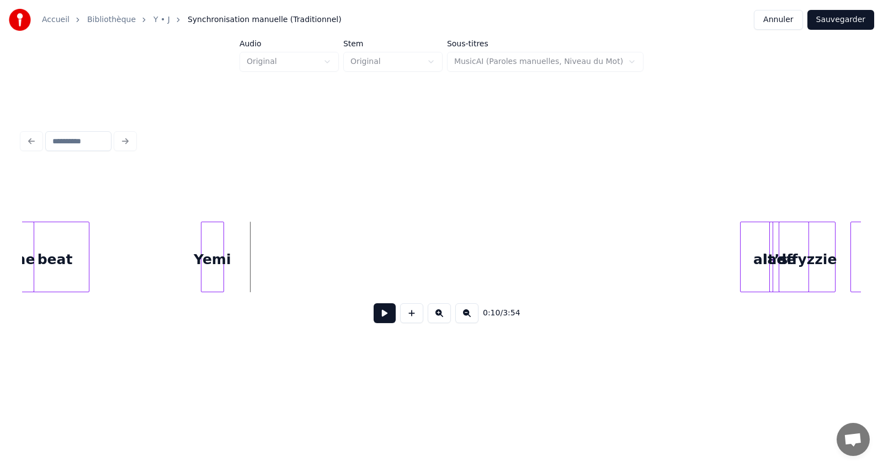
click at [211, 275] on div "Yemi" at bounding box center [212, 259] width 23 height 75
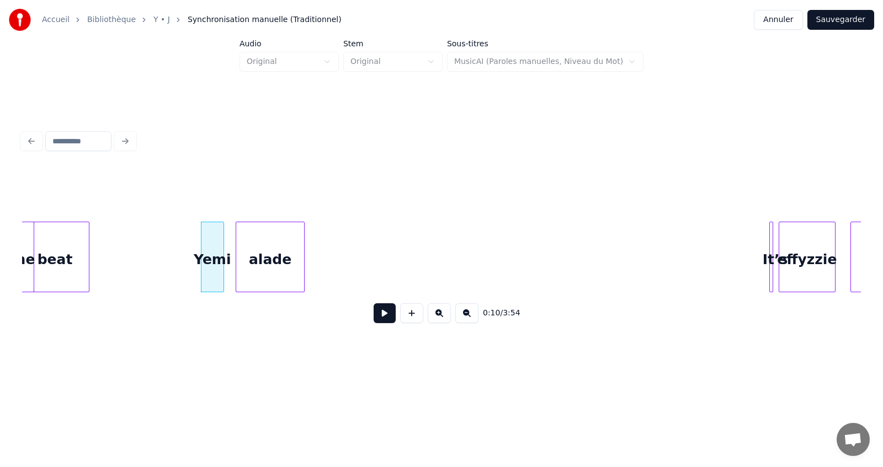
click at [254, 280] on div "alade" at bounding box center [270, 259] width 68 height 75
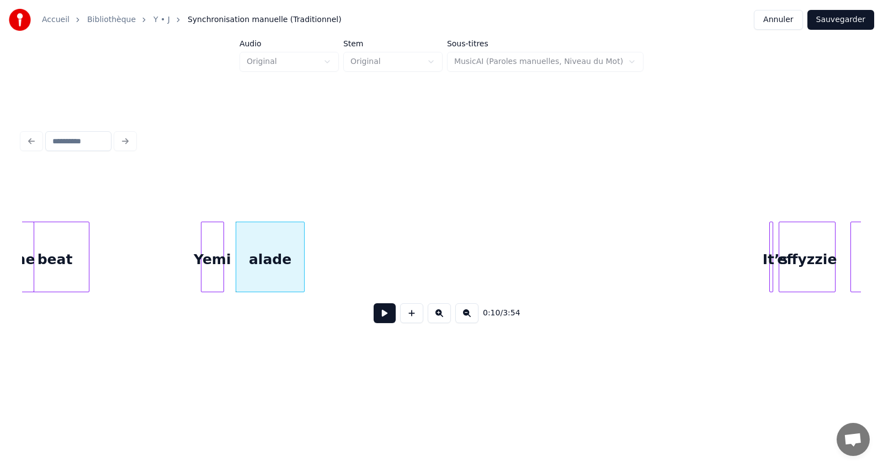
click at [383, 318] on button at bounding box center [385, 314] width 22 height 20
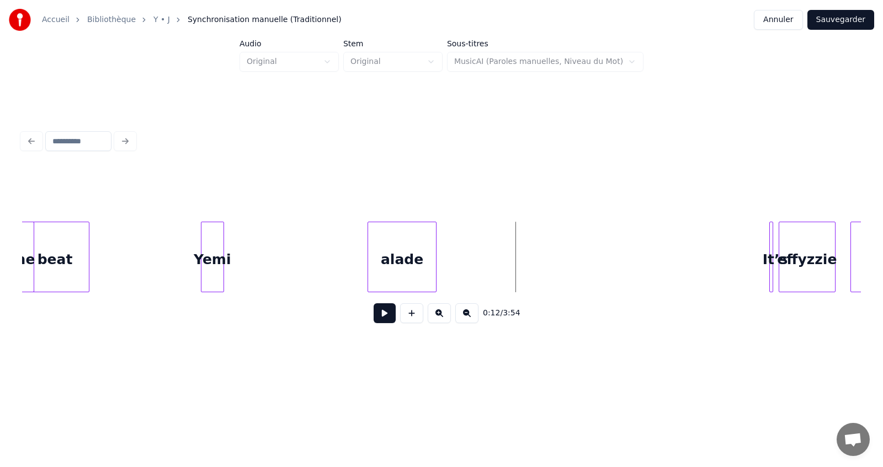
click at [420, 270] on div "alade" at bounding box center [402, 259] width 68 height 75
click at [212, 254] on div "Yemi" at bounding box center [212, 259] width 23 height 75
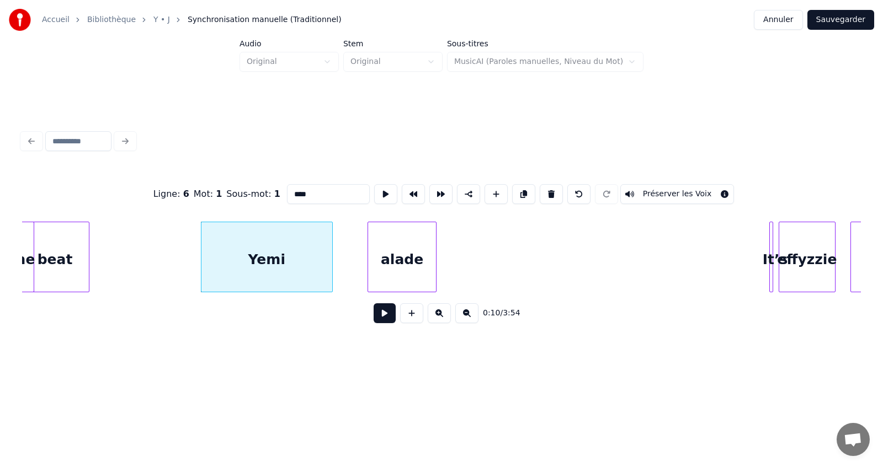
click at [329, 275] on div at bounding box center [330, 257] width 3 height 70
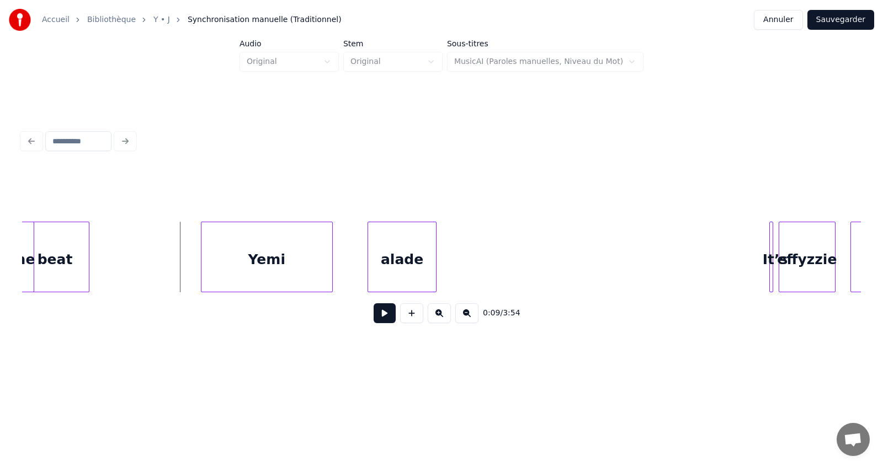
click at [388, 323] on button at bounding box center [385, 314] width 22 height 20
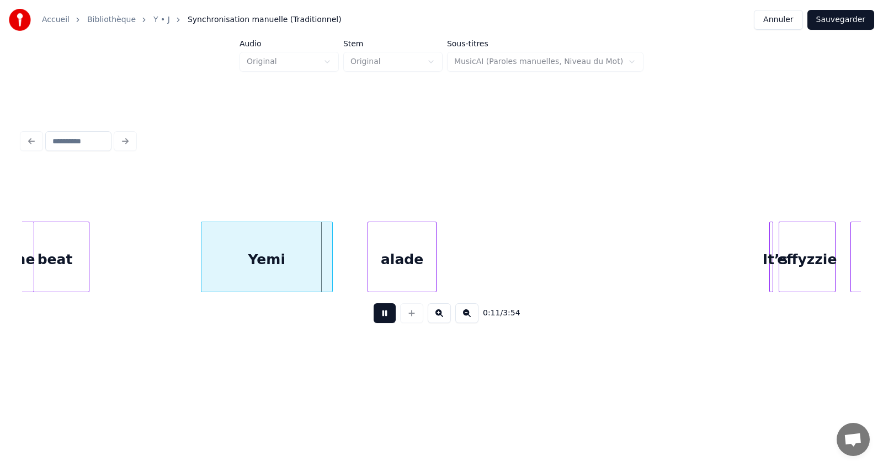
click at [388, 323] on button at bounding box center [385, 314] width 22 height 20
click at [301, 261] on div at bounding box center [300, 257] width 3 height 70
click at [369, 264] on div at bounding box center [367, 257] width 3 height 70
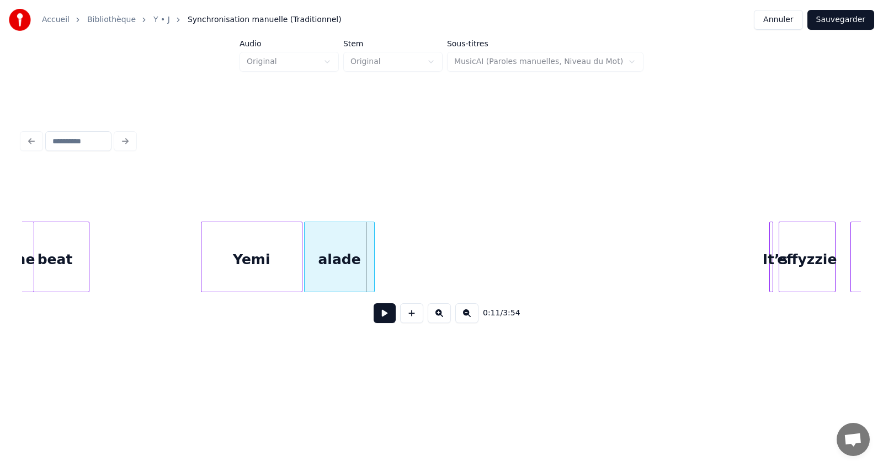
click at [334, 255] on div "alade" at bounding box center [340, 259] width 70 height 75
click at [382, 321] on button at bounding box center [385, 314] width 22 height 20
click at [386, 321] on button at bounding box center [385, 314] width 22 height 20
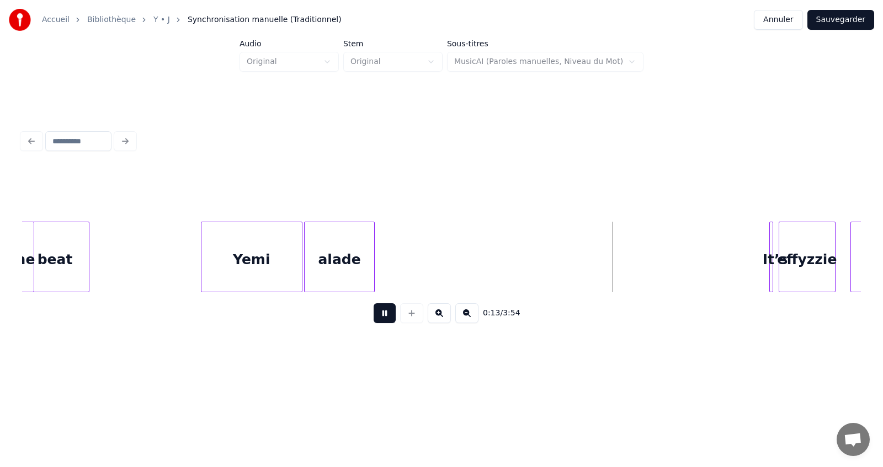
click at [386, 321] on button at bounding box center [385, 314] width 22 height 20
click at [557, 292] on div "the beat [PERSON_NAME] It’s effyzzie baby" at bounding box center [441, 257] width 839 height 71
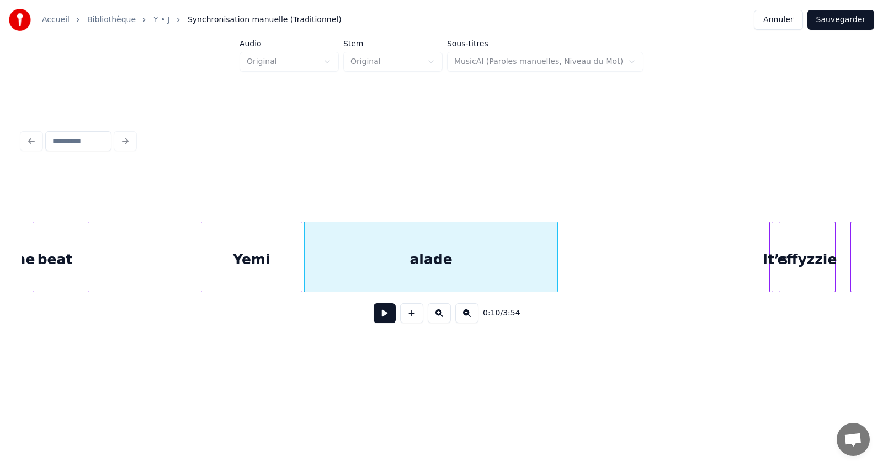
click at [384, 322] on button at bounding box center [385, 314] width 22 height 20
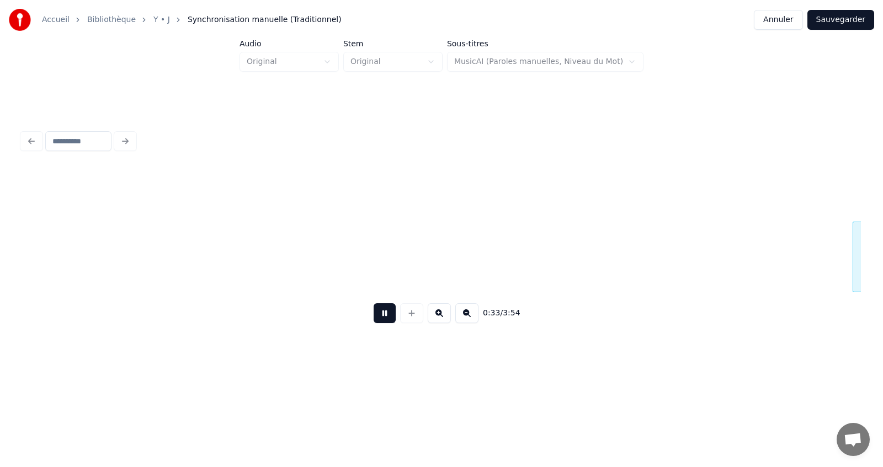
scroll to position [0, 4579]
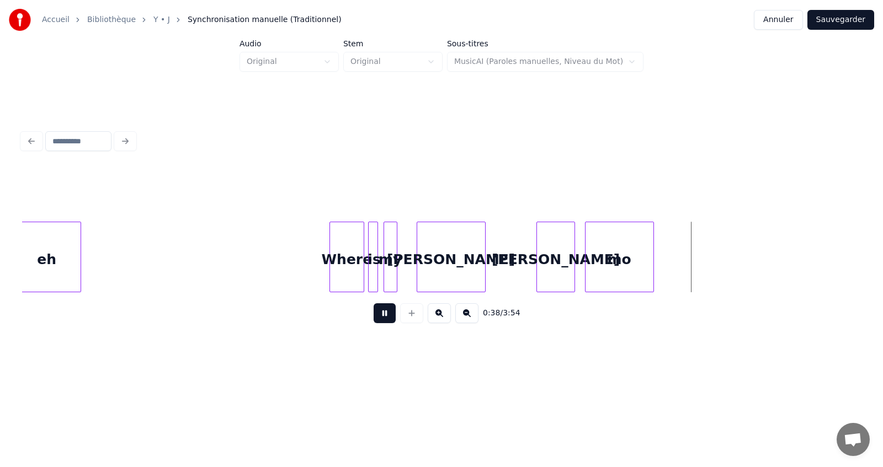
click at [466, 320] on button at bounding box center [466, 314] width 23 height 20
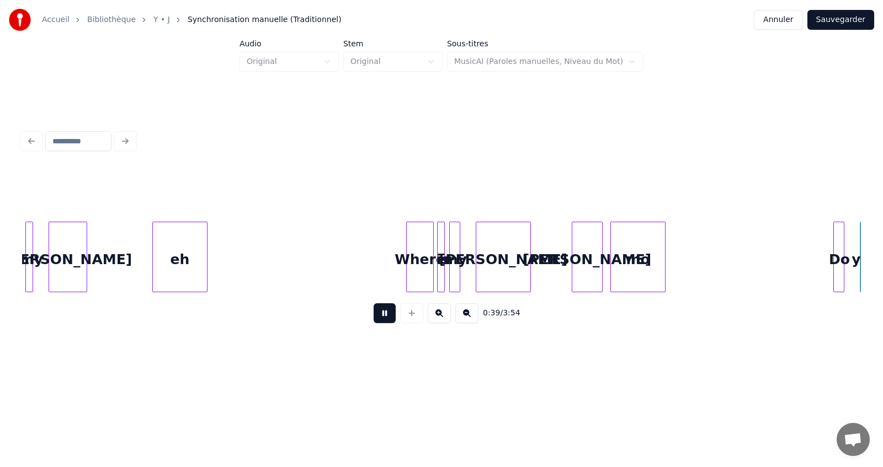
scroll to position [0, 4365]
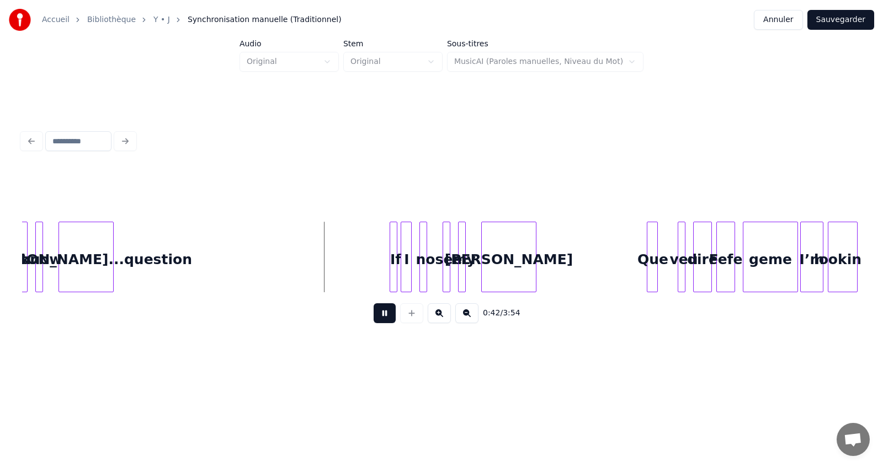
click at [383, 315] on button at bounding box center [385, 314] width 22 height 20
click at [103, 257] on div "[PERSON_NAME]...question" at bounding box center [105, 259] width 54 height 75
click at [81, 252] on div "[PERSON_NAME]...question" at bounding box center [82, 259] width 54 height 75
click at [90, 268] on div "[PERSON_NAME]...question" at bounding box center [82, 259] width 54 height 75
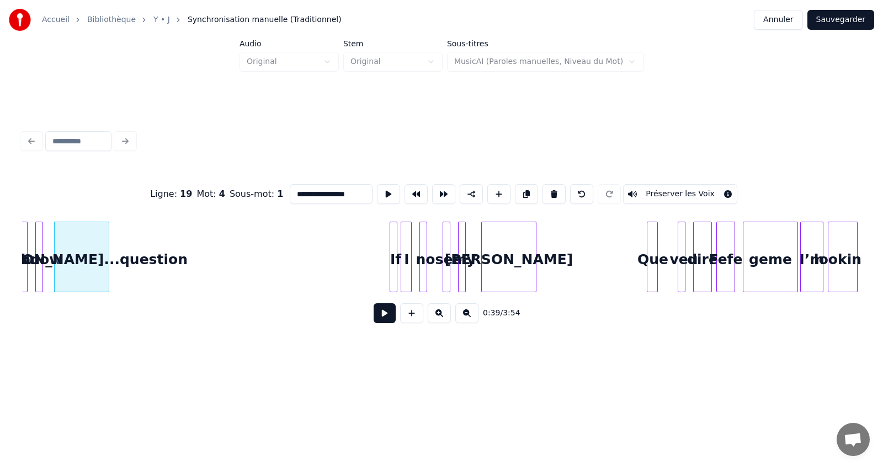
click at [317, 191] on input "**********" at bounding box center [331, 194] width 83 height 20
drag, startPoint x: 349, startPoint y: 189, endPoint x: 323, endPoint y: 186, distance: 26.7
click at [323, 186] on input "**********" at bounding box center [331, 194] width 83 height 20
type input "*********"
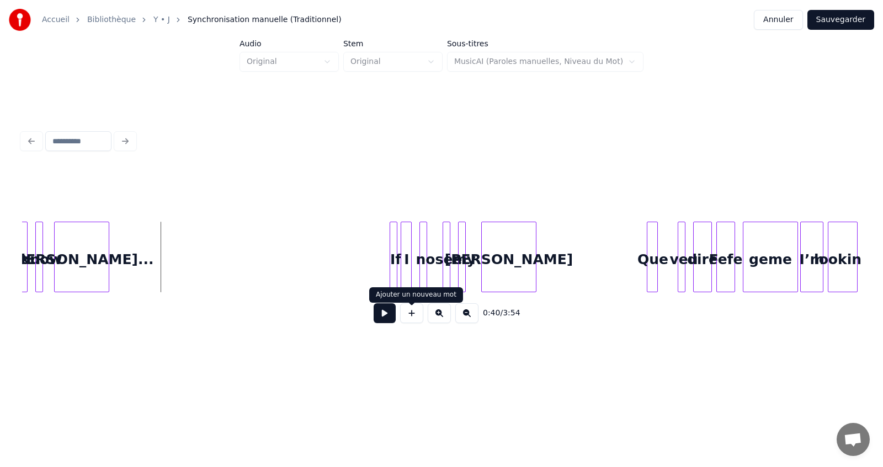
click at [411, 320] on button at bounding box center [411, 314] width 23 height 20
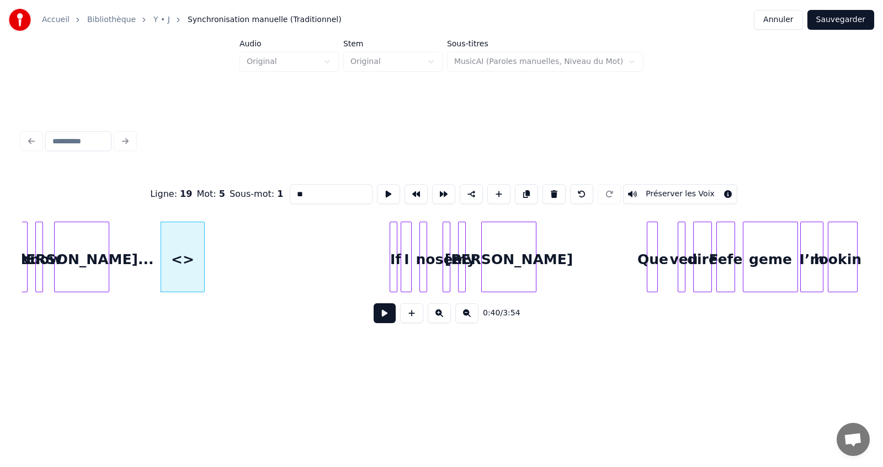
click at [304, 188] on input "**" at bounding box center [331, 194] width 83 height 20
type input "*"
click at [251, 269] on div at bounding box center [249, 257] width 3 height 70
type input "********"
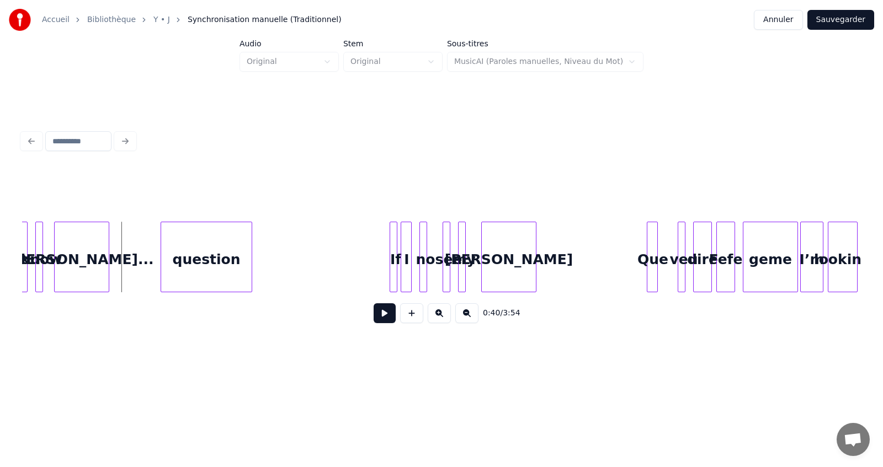
click at [381, 316] on button at bounding box center [385, 314] width 22 height 20
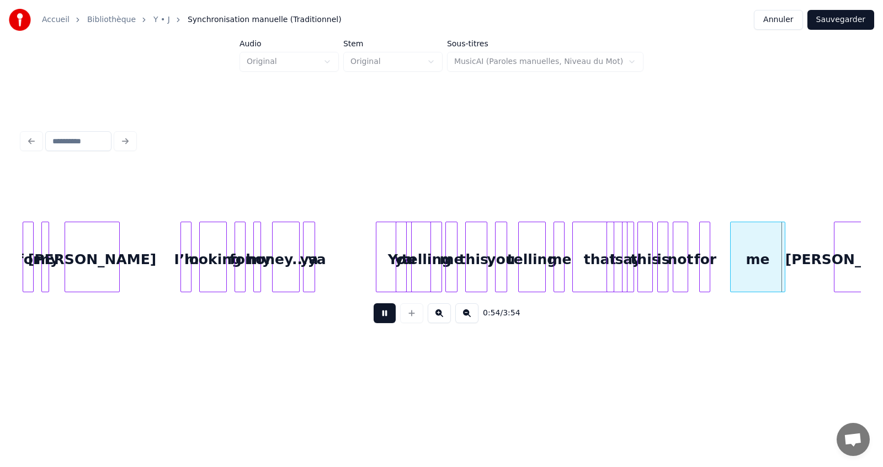
click at [381, 316] on button at bounding box center [385, 314] width 22 height 20
click at [311, 258] on div "ya" at bounding box center [309, 259] width 11 height 75
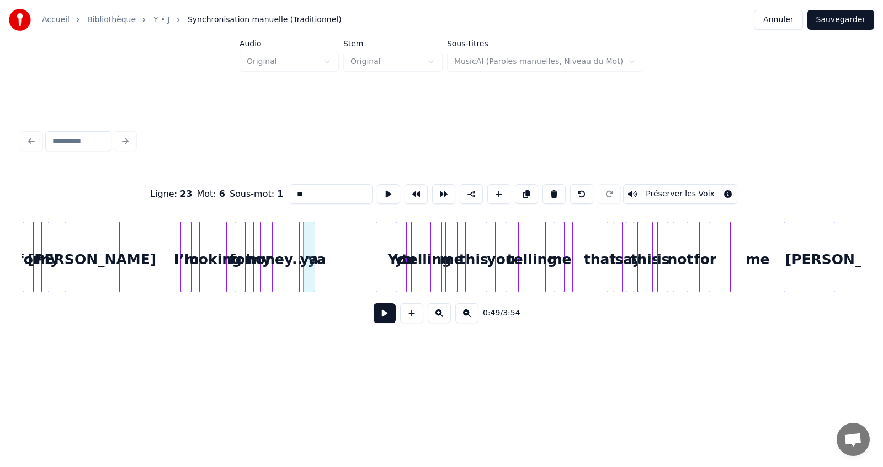
click at [438, 317] on button at bounding box center [439, 314] width 23 height 20
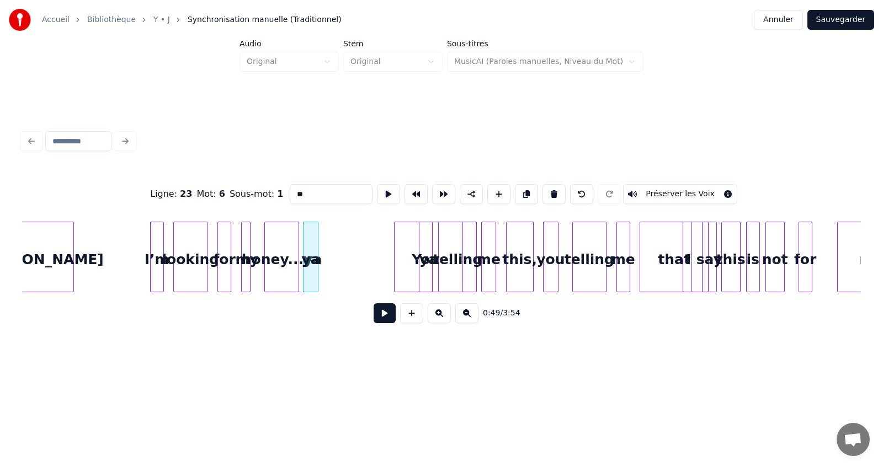
click at [438, 317] on button at bounding box center [439, 314] width 23 height 20
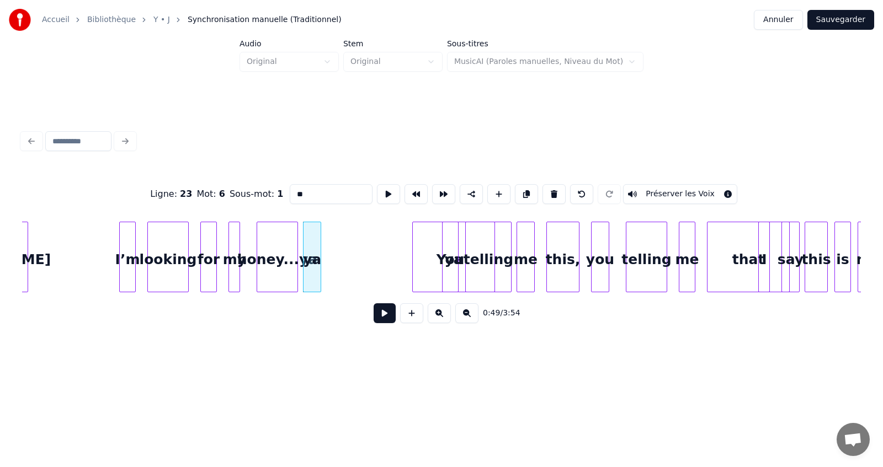
click at [438, 317] on button at bounding box center [439, 314] width 23 height 20
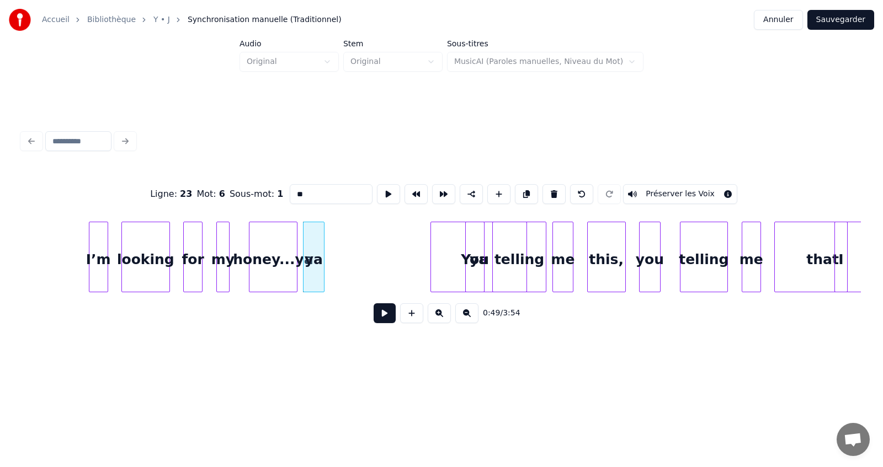
click at [438, 317] on button at bounding box center [439, 314] width 23 height 20
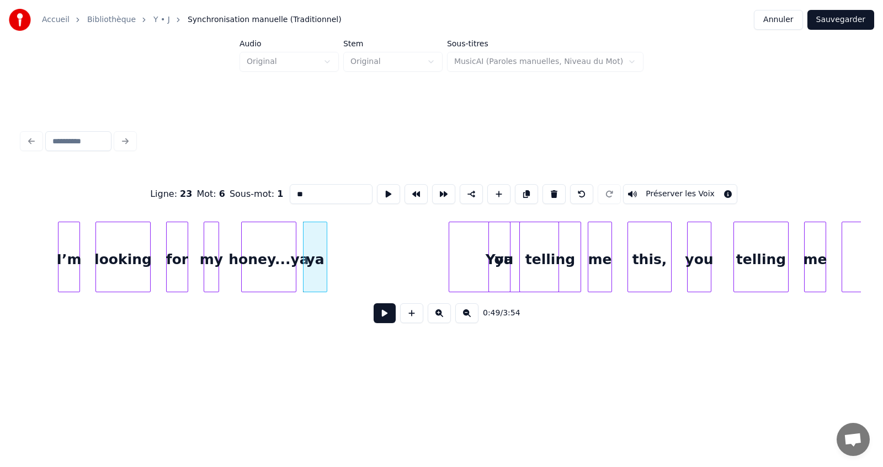
click at [438, 317] on button at bounding box center [439, 314] width 23 height 20
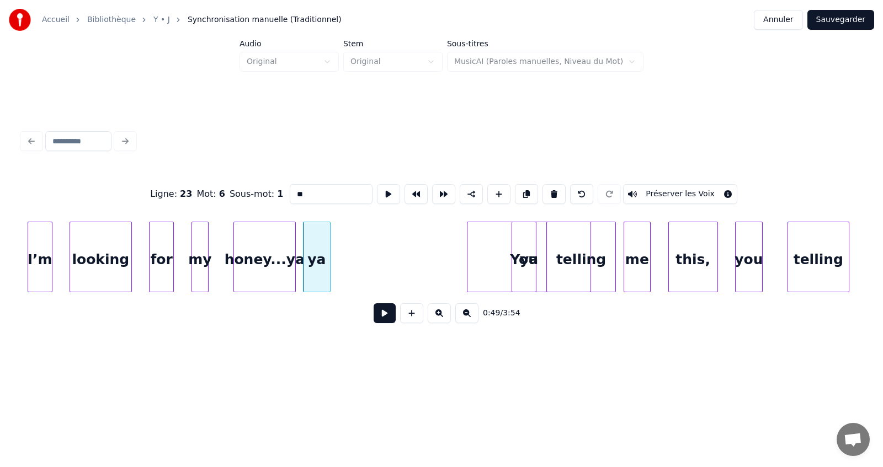
click at [285, 259] on div "honey...ya" at bounding box center [264, 259] width 61 height 75
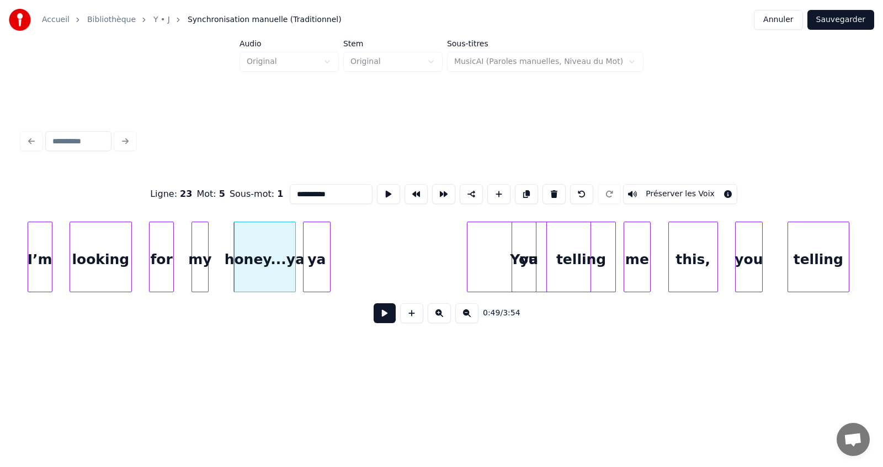
click at [331, 191] on input "**********" at bounding box center [331, 194] width 83 height 20
click at [321, 262] on div "ya" at bounding box center [317, 259] width 26 height 75
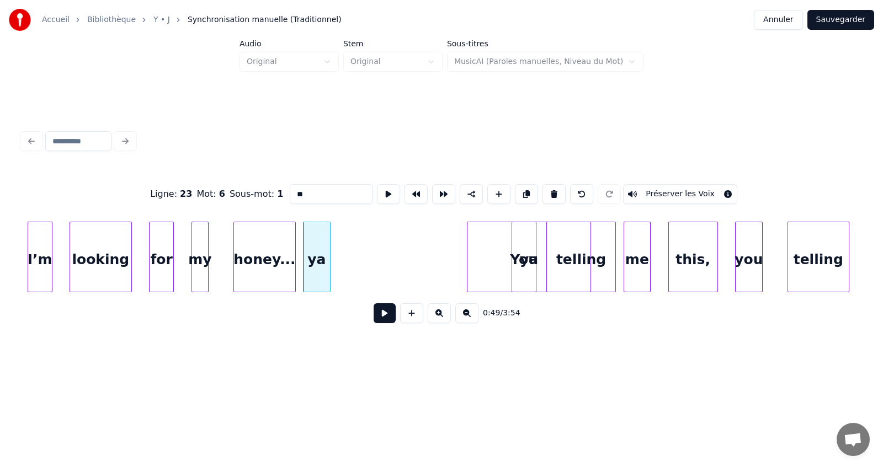
type input "*"
click at [551, 191] on button at bounding box center [553, 194] width 23 height 20
type input "**"
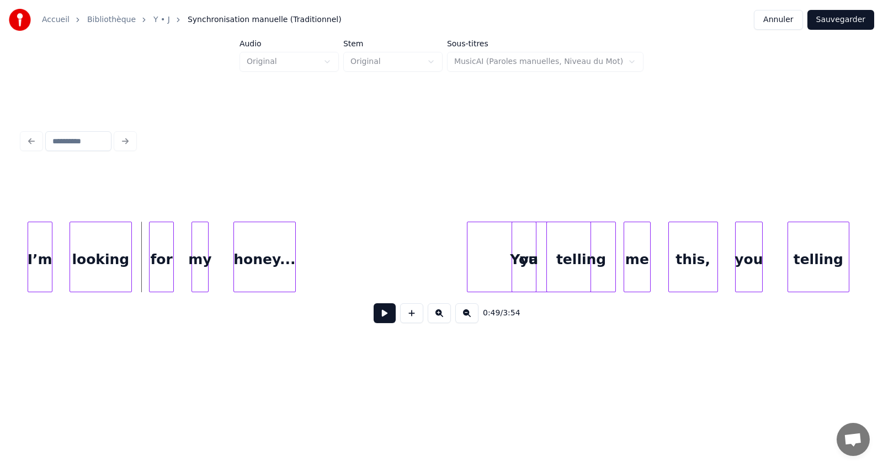
click at [387, 321] on button at bounding box center [385, 314] width 22 height 20
click at [524, 267] on div "You" at bounding box center [524, 259] width 24 height 75
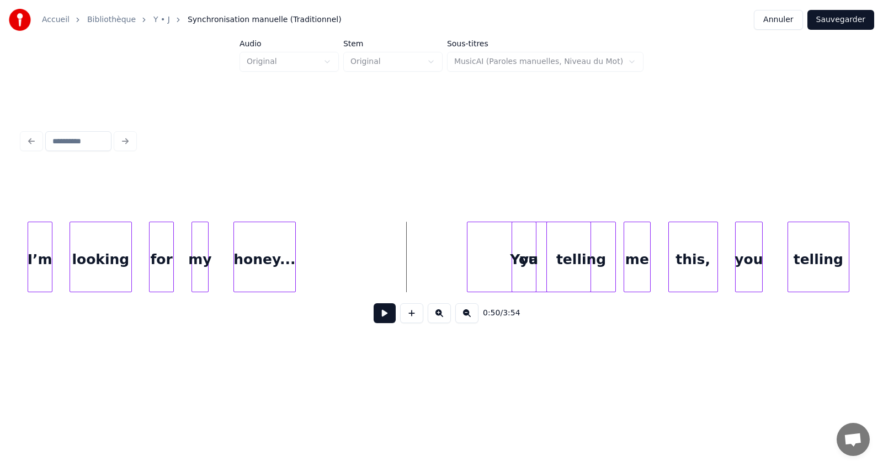
click at [384, 315] on button at bounding box center [385, 314] width 22 height 20
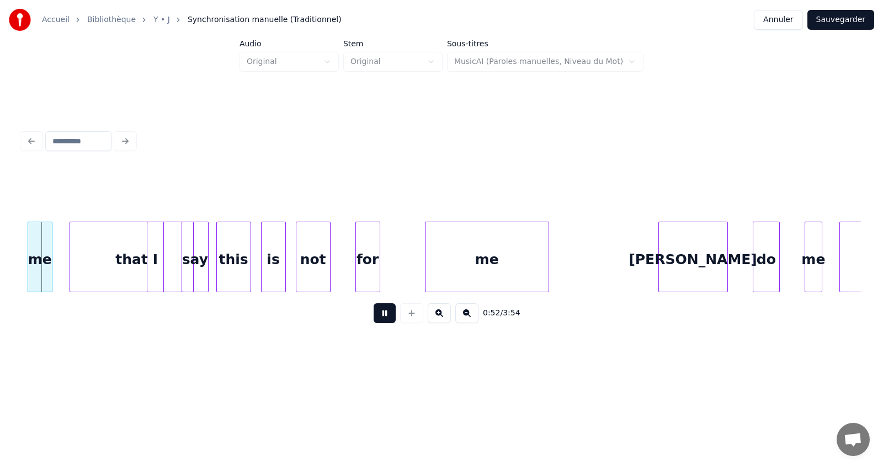
click at [467, 319] on button at bounding box center [466, 314] width 23 height 20
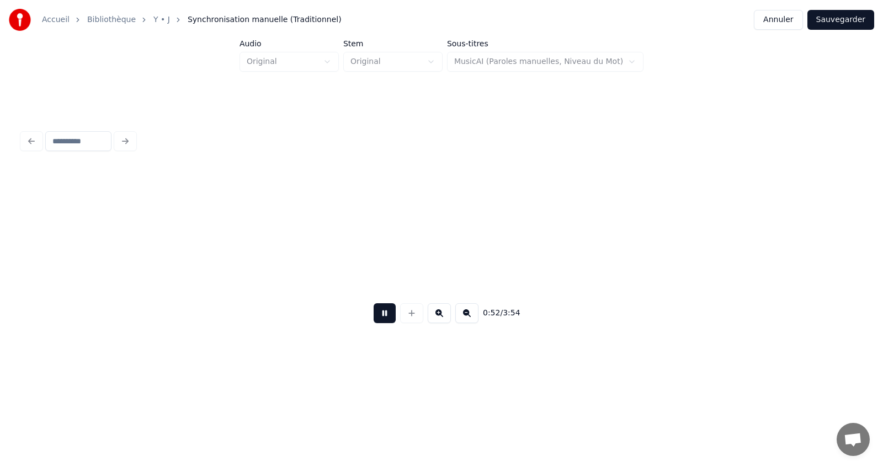
scroll to position [0, 11460]
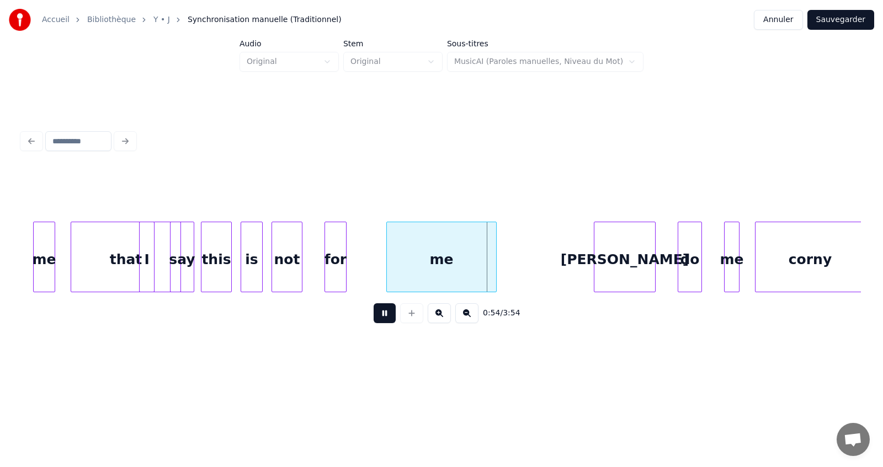
click at [467, 319] on button at bounding box center [466, 314] width 23 height 20
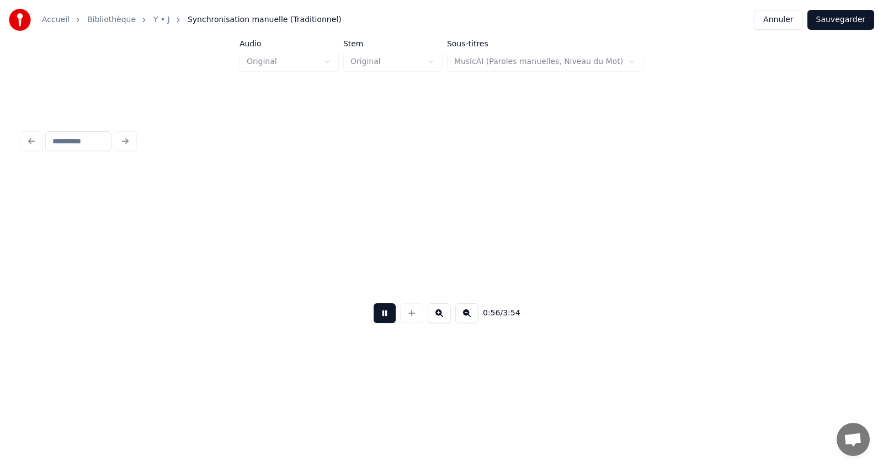
scroll to position [0, 10809]
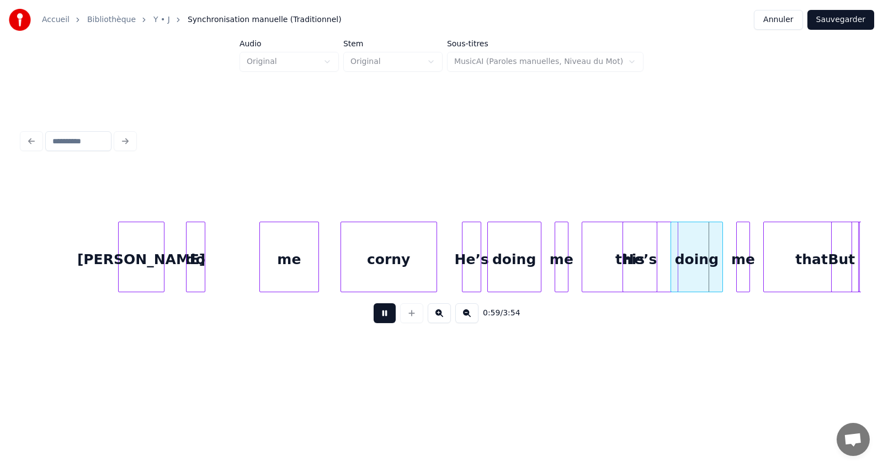
click at [467, 319] on button at bounding box center [466, 314] width 23 height 20
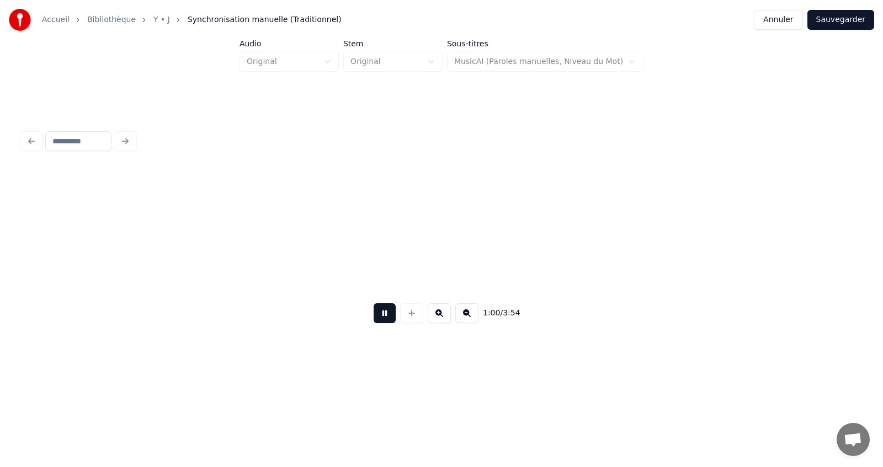
scroll to position [0, 10001]
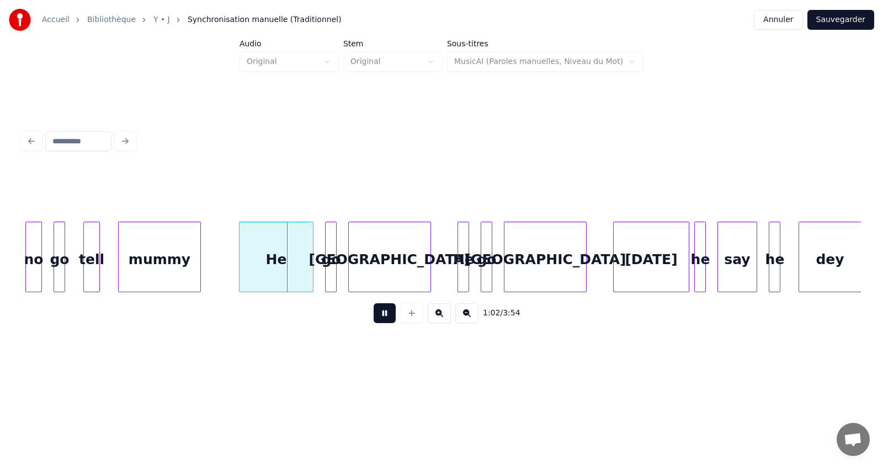
click at [391, 321] on button at bounding box center [385, 314] width 22 height 20
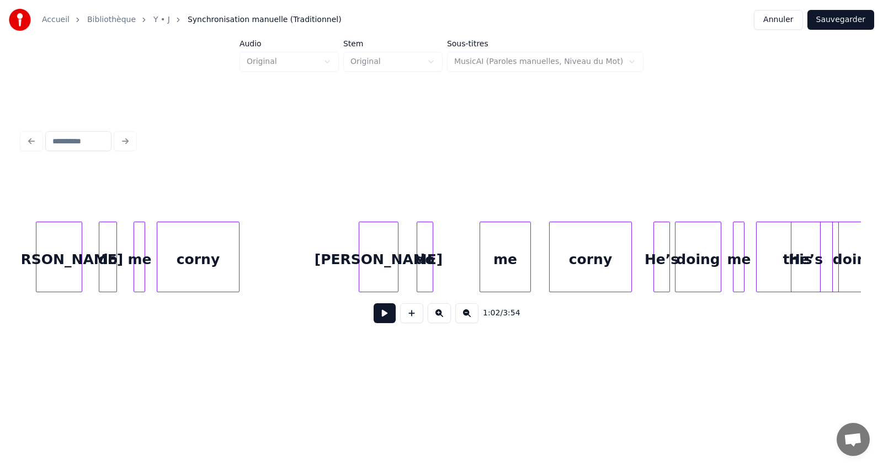
scroll to position [0, 9008]
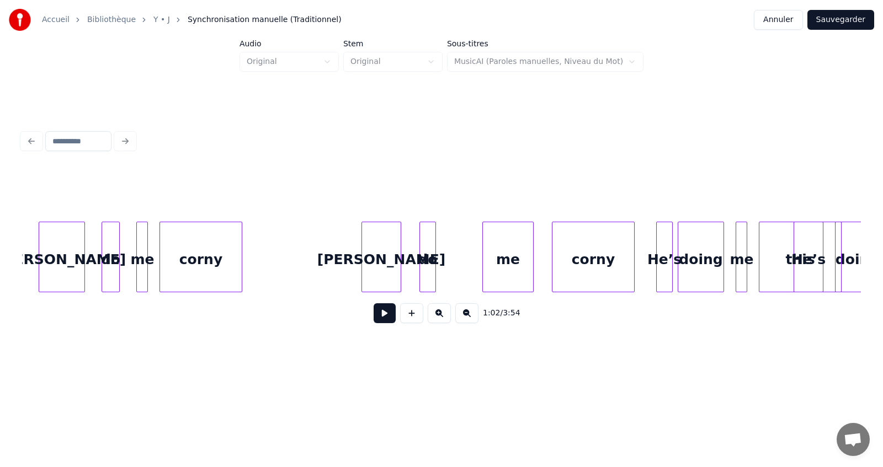
click at [386, 320] on button at bounding box center [385, 314] width 22 height 20
click at [385, 318] on button at bounding box center [385, 314] width 22 height 20
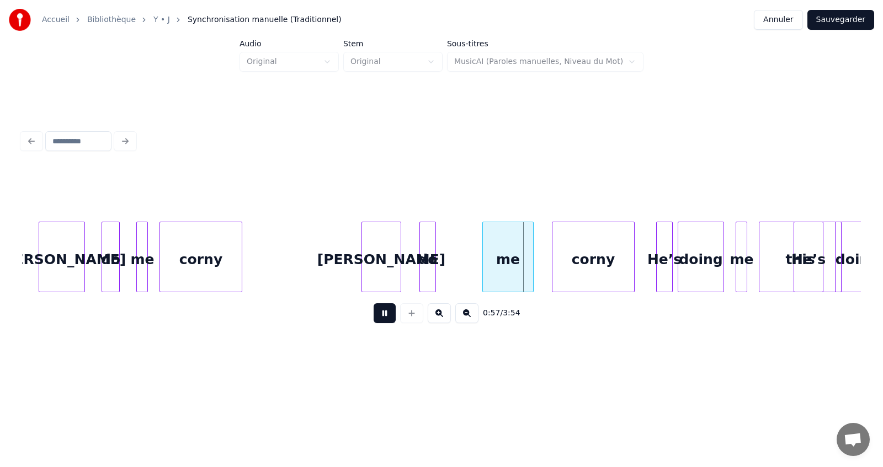
click at [385, 318] on button at bounding box center [385, 314] width 22 height 20
click at [461, 243] on div "me" at bounding box center [465, 259] width 50 height 75
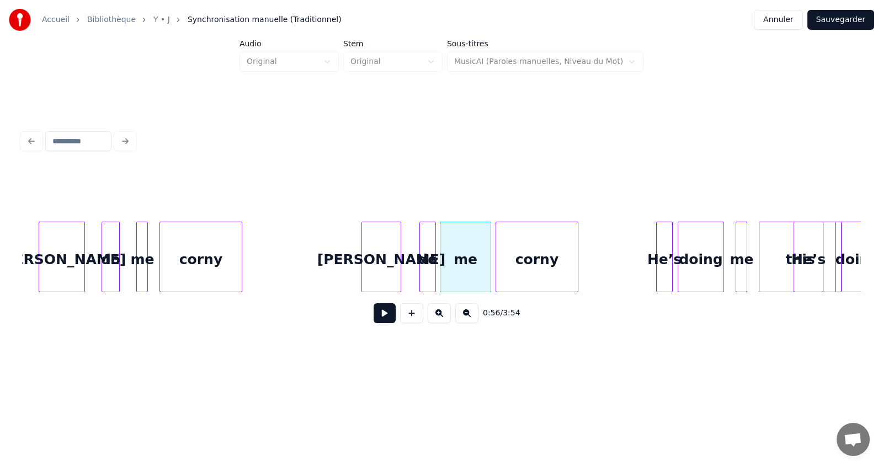
click at [527, 254] on div "corny" at bounding box center [537, 259] width 82 height 75
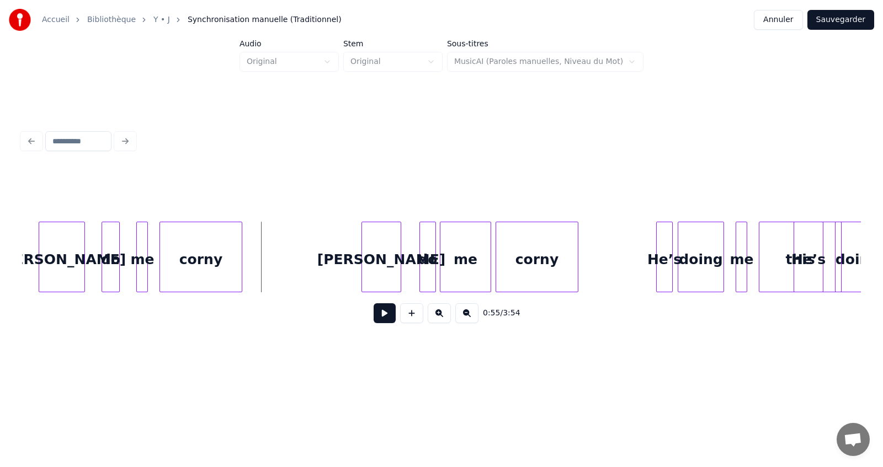
click at [381, 318] on button at bounding box center [385, 314] width 22 height 20
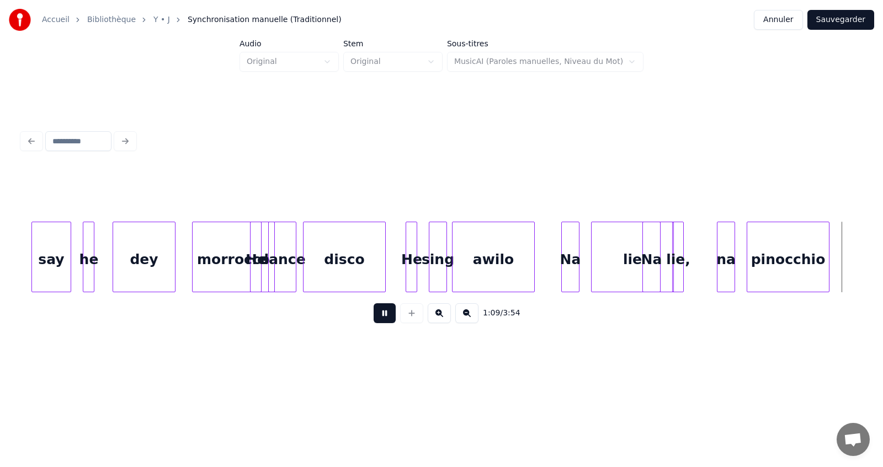
scroll to position [0, 11526]
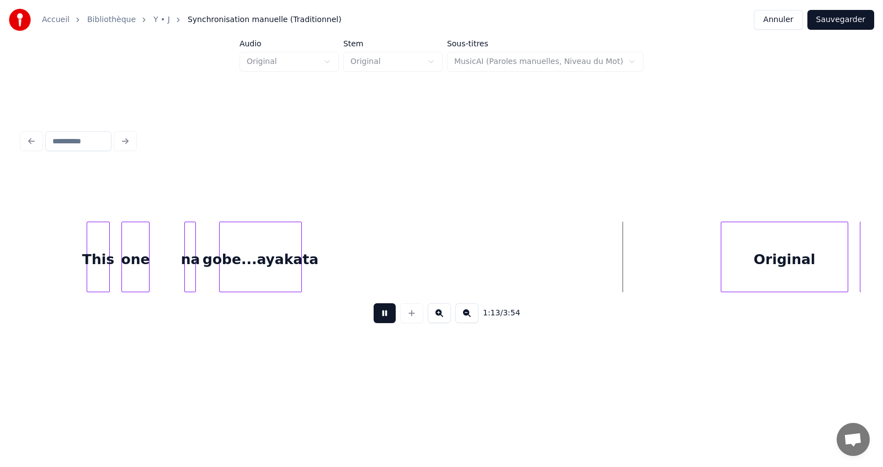
click at [381, 318] on button at bounding box center [385, 314] width 22 height 20
click at [259, 254] on div "gobe...ayakata" at bounding box center [261, 259] width 82 height 75
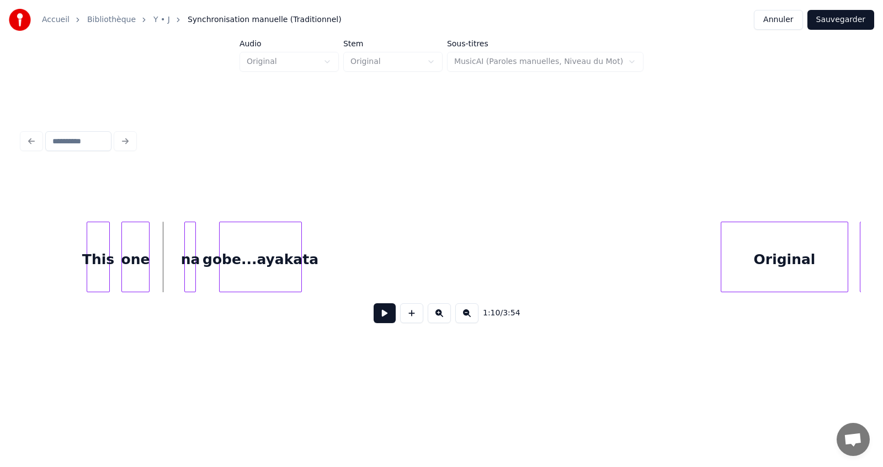
click at [387, 316] on button at bounding box center [385, 314] width 22 height 20
click at [411, 321] on button at bounding box center [411, 314] width 23 height 20
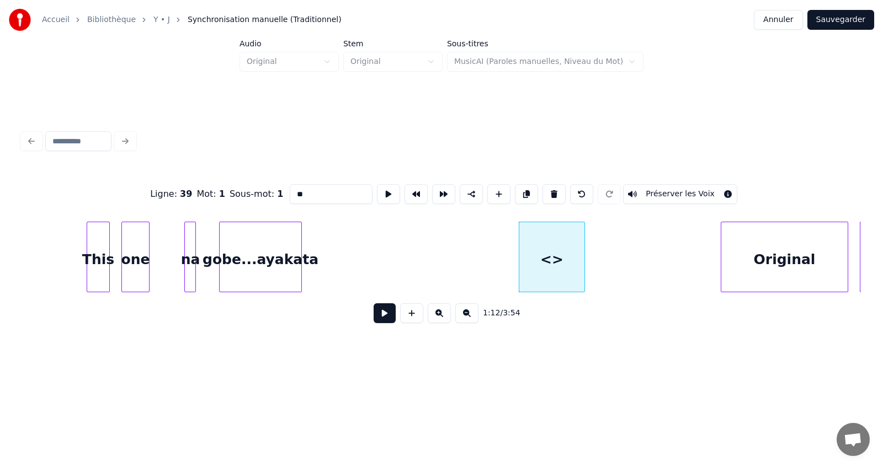
click at [313, 190] on input "**" at bounding box center [331, 194] width 83 height 20
type input "*"
type input "*******"
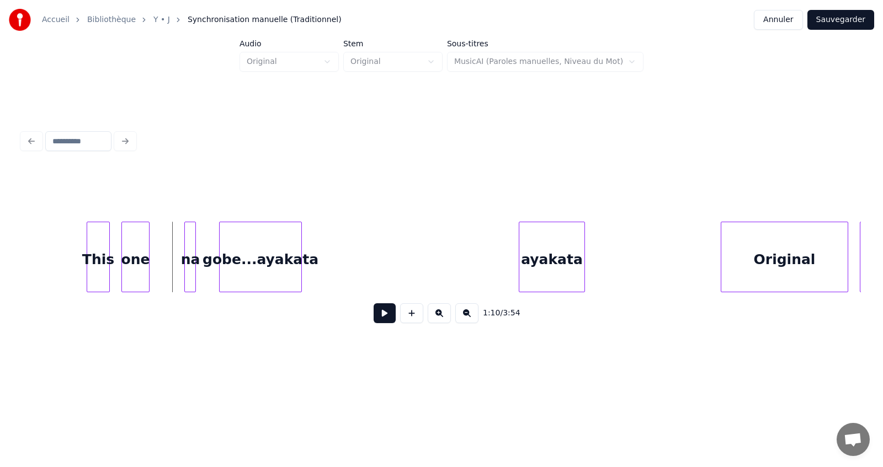
click at [384, 316] on button at bounding box center [385, 314] width 22 height 20
click at [415, 318] on button at bounding box center [411, 314] width 23 height 20
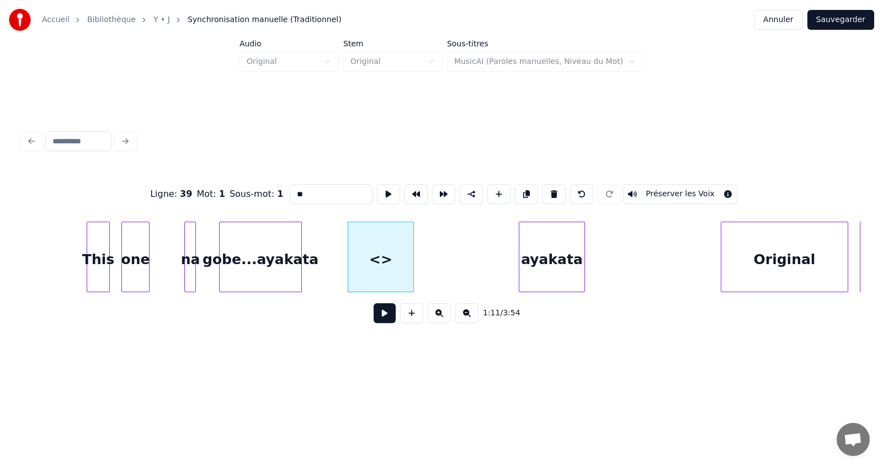
click at [320, 193] on input "**" at bounding box center [331, 194] width 83 height 20
type input "*"
click at [427, 250] on div at bounding box center [425, 257] width 3 height 70
click at [280, 270] on div "gobe...ayakata" at bounding box center [261, 259] width 82 height 75
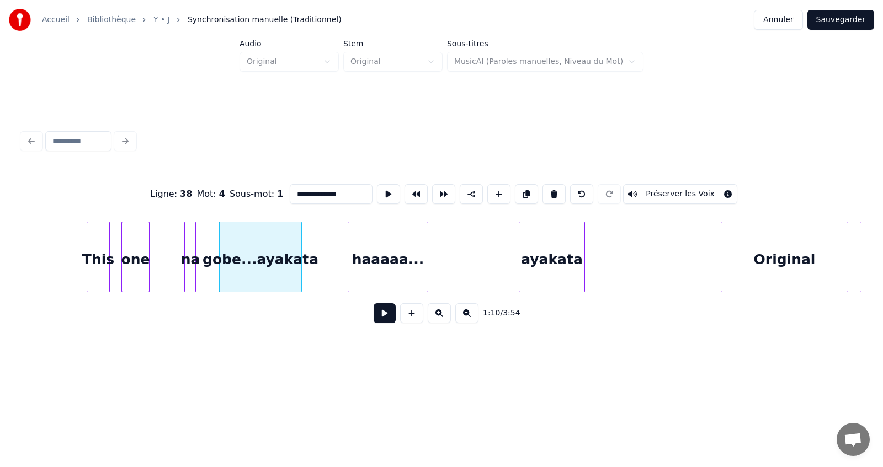
click at [345, 190] on input "**********" at bounding box center [331, 194] width 83 height 20
type input "****"
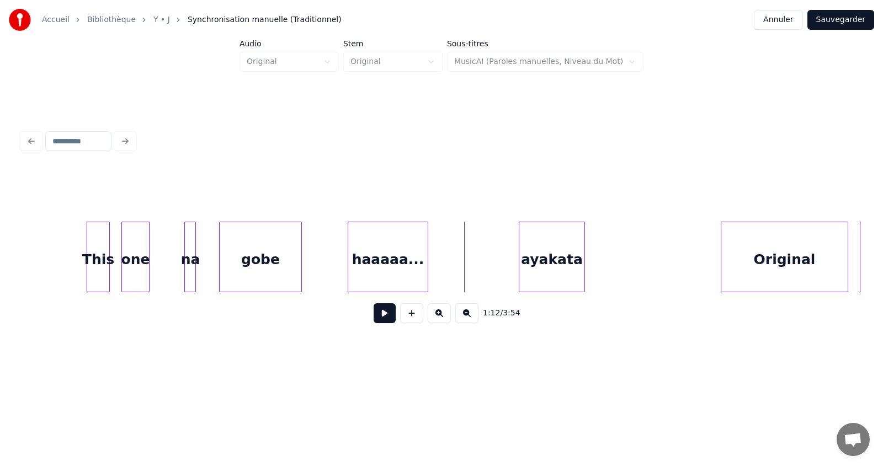
click at [382, 320] on button at bounding box center [385, 314] width 22 height 20
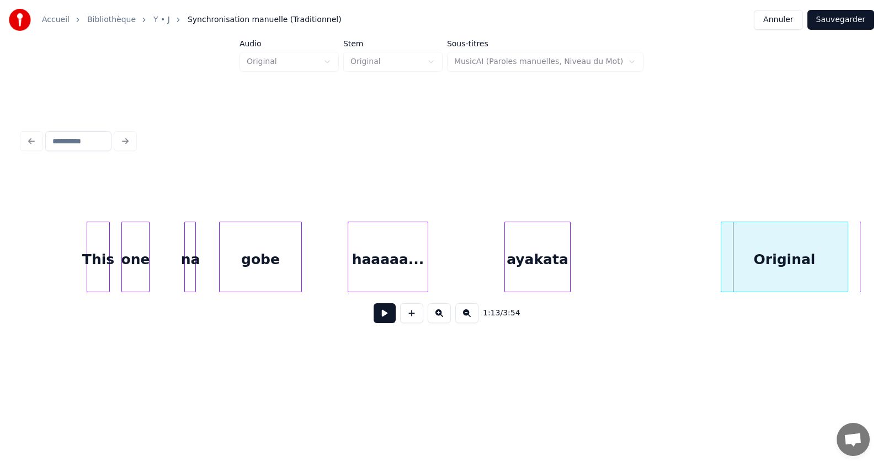
click at [530, 254] on div "ayakata" at bounding box center [537, 259] width 65 height 75
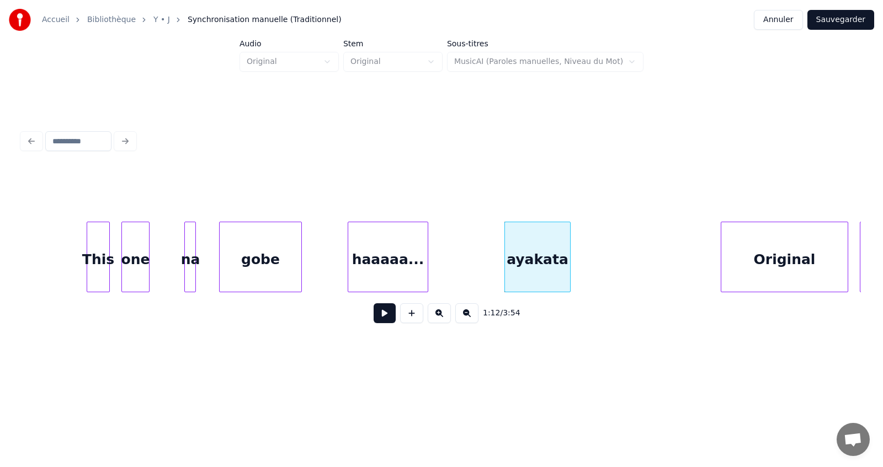
click at [387, 316] on button at bounding box center [385, 314] width 22 height 20
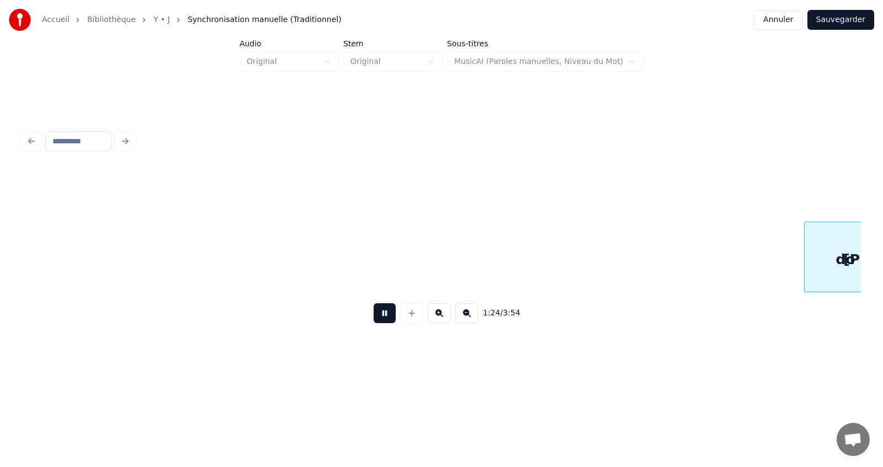
scroll to position [0, 14046]
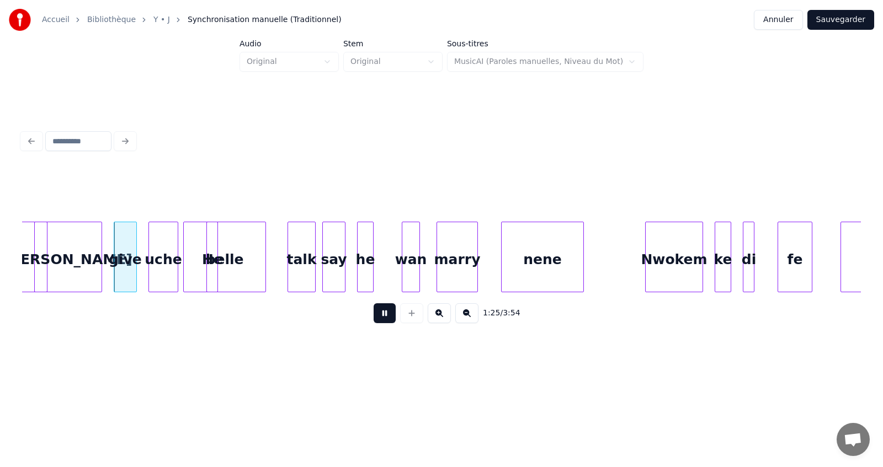
click at [387, 316] on button at bounding box center [385, 314] width 22 height 20
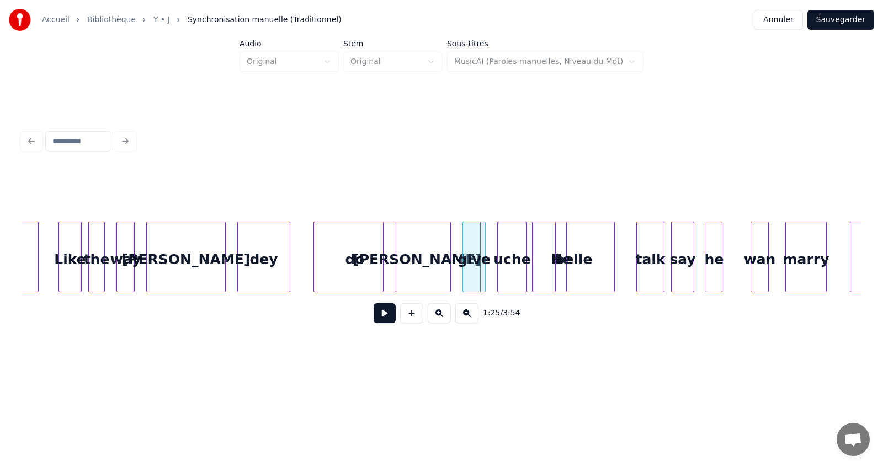
scroll to position [0, 13693]
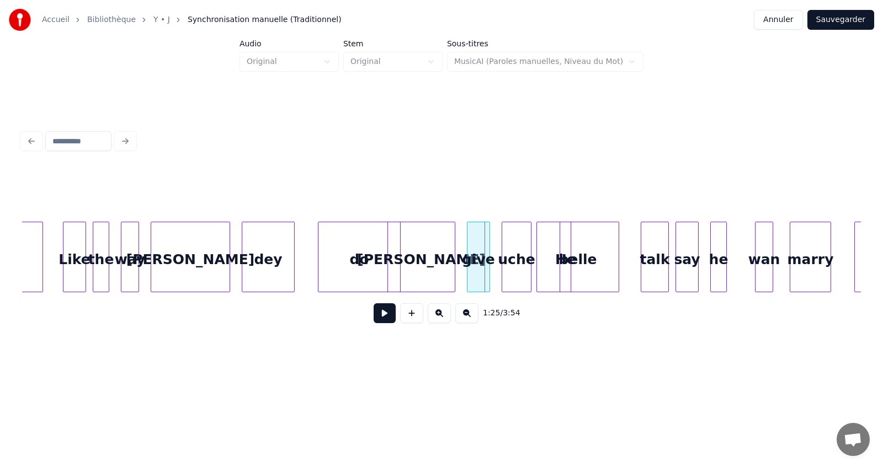
click at [380, 322] on button at bounding box center [385, 314] width 22 height 20
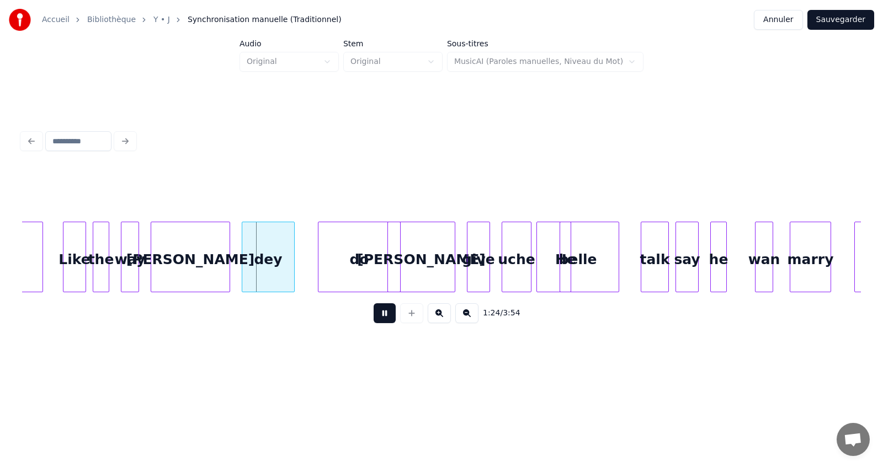
click at [381, 321] on button at bounding box center [385, 314] width 22 height 20
click at [209, 247] on div at bounding box center [208, 257] width 3 height 70
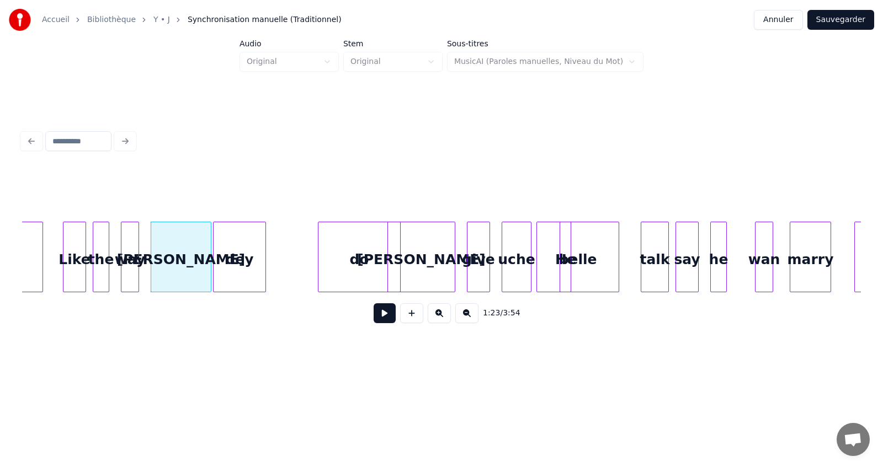
click at [238, 243] on div "dey" at bounding box center [240, 259] width 52 height 75
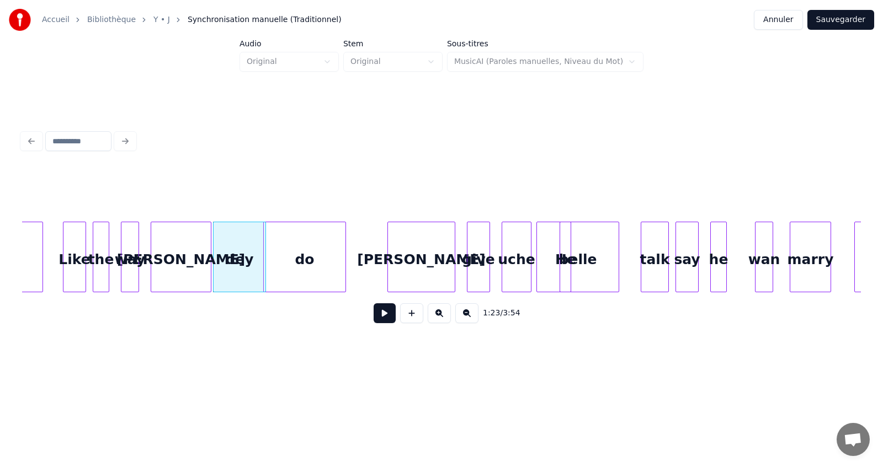
click at [296, 248] on div "do" at bounding box center [305, 259] width 82 height 75
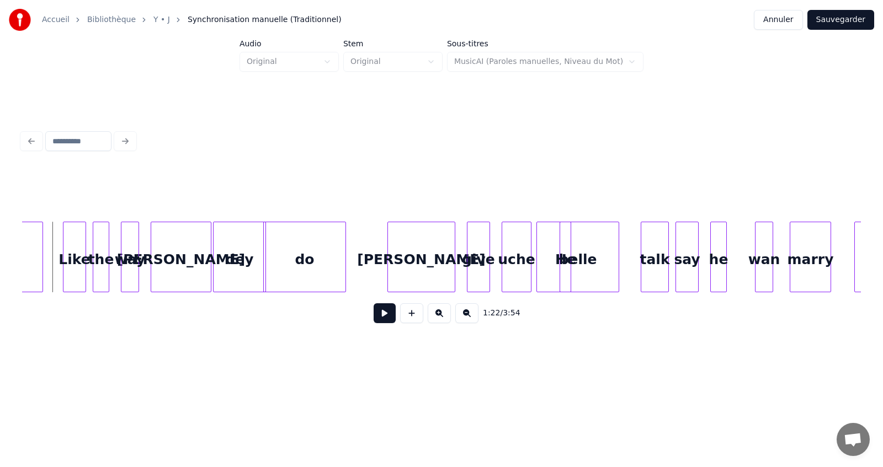
click at [384, 322] on button at bounding box center [385, 314] width 22 height 20
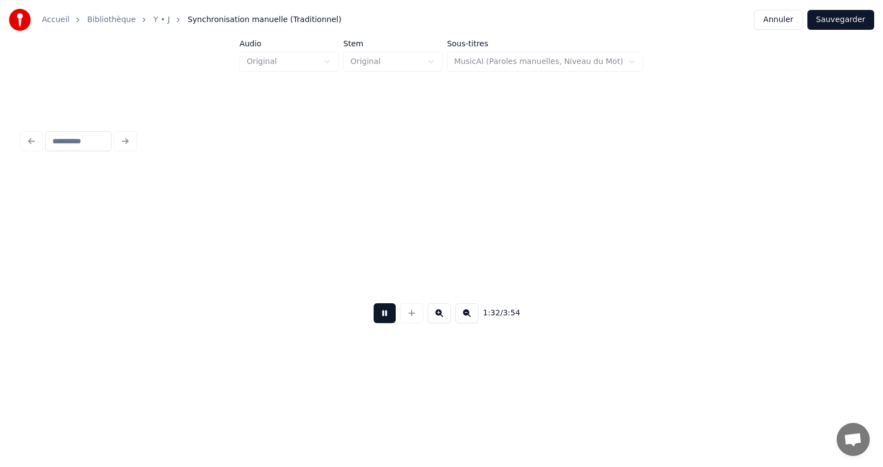
scroll to position [0, 15374]
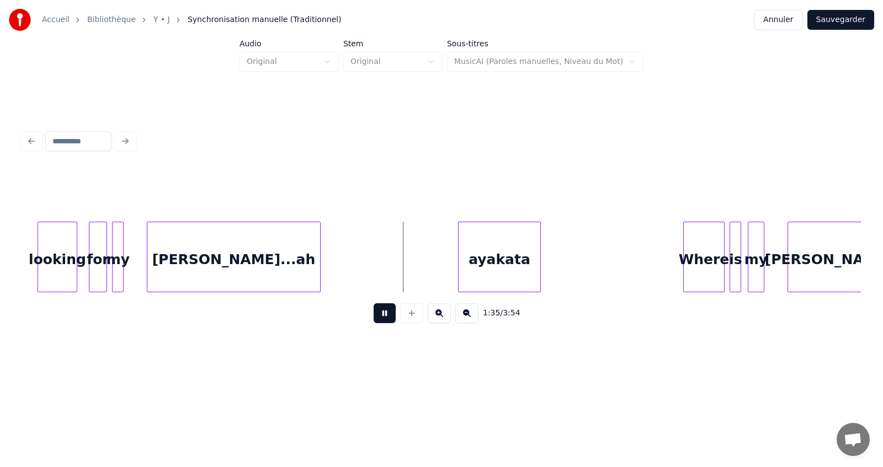
click at [384, 322] on button at bounding box center [385, 314] width 22 height 20
click at [257, 264] on div at bounding box center [255, 257] width 3 height 70
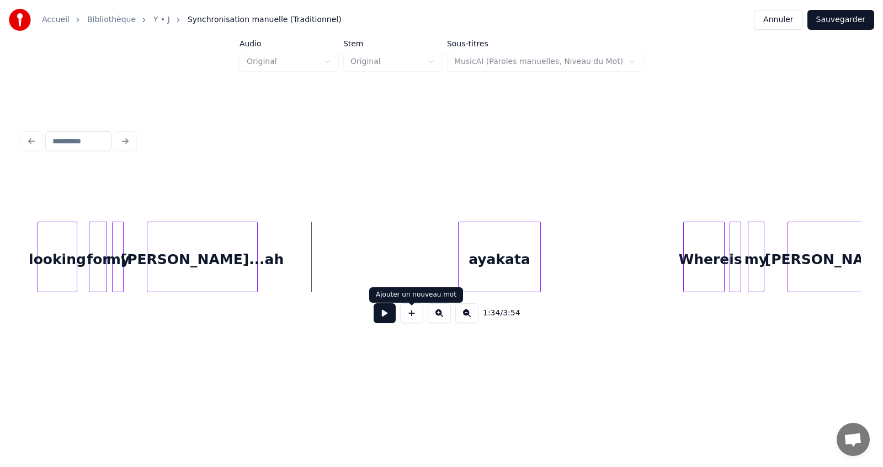
click at [411, 314] on button at bounding box center [411, 314] width 23 height 20
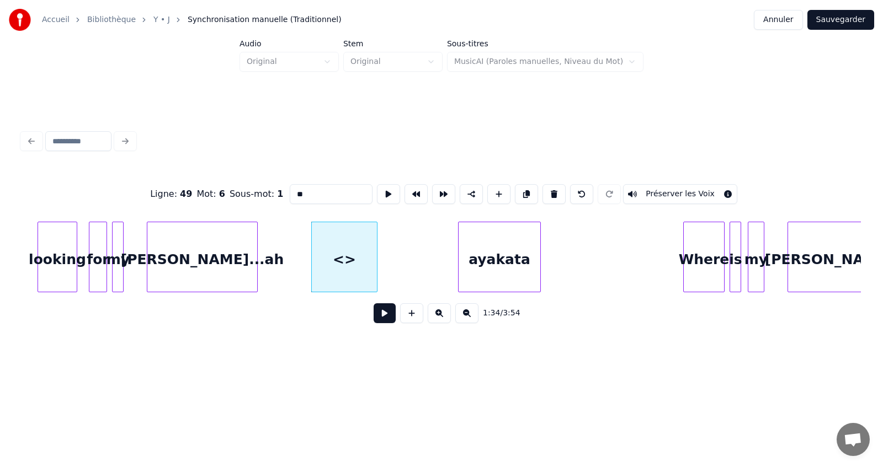
click at [314, 195] on input "**" at bounding box center [331, 194] width 83 height 20
type input "*"
click at [208, 268] on div "[PERSON_NAME]...ah" at bounding box center [202, 259] width 110 height 75
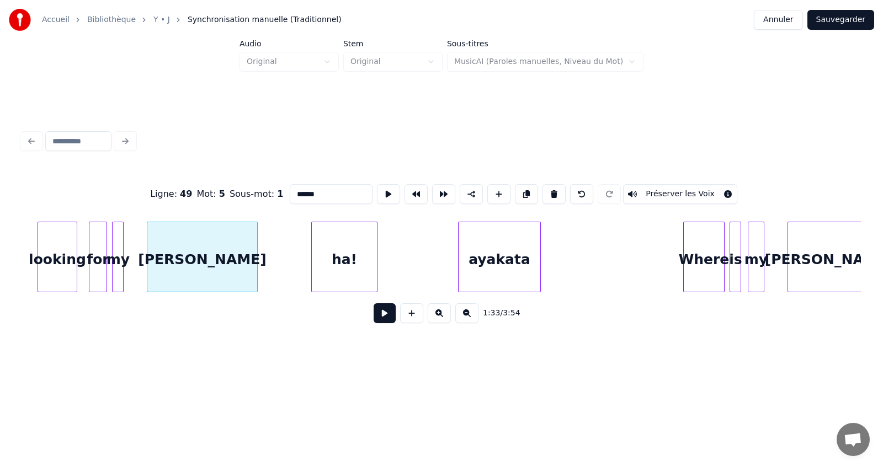
type input "******"
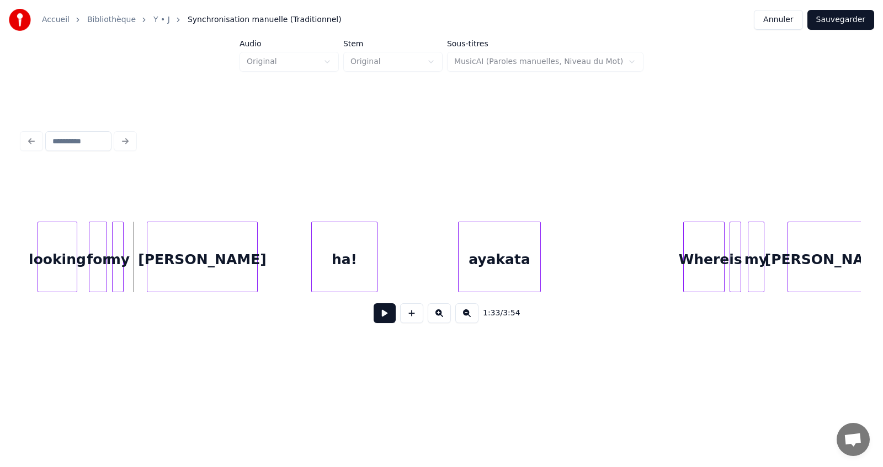
click at [376, 321] on button at bounding box center [385, 314] width 22 height 20
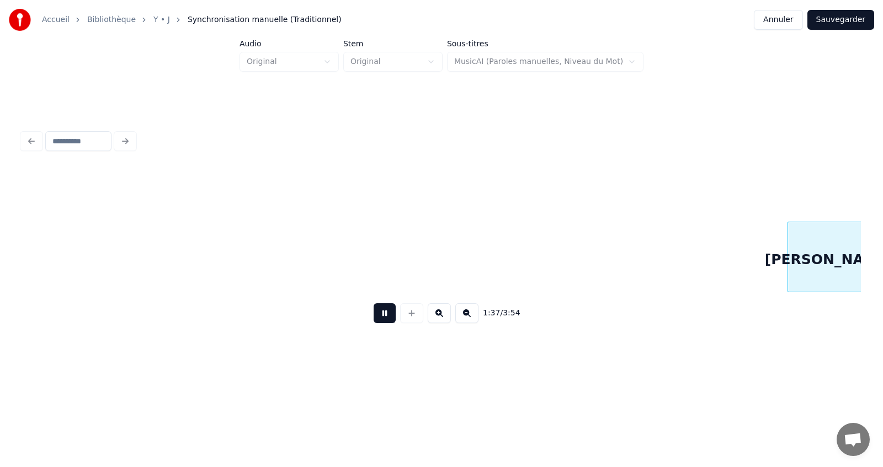
scroll to position [0, 16213]
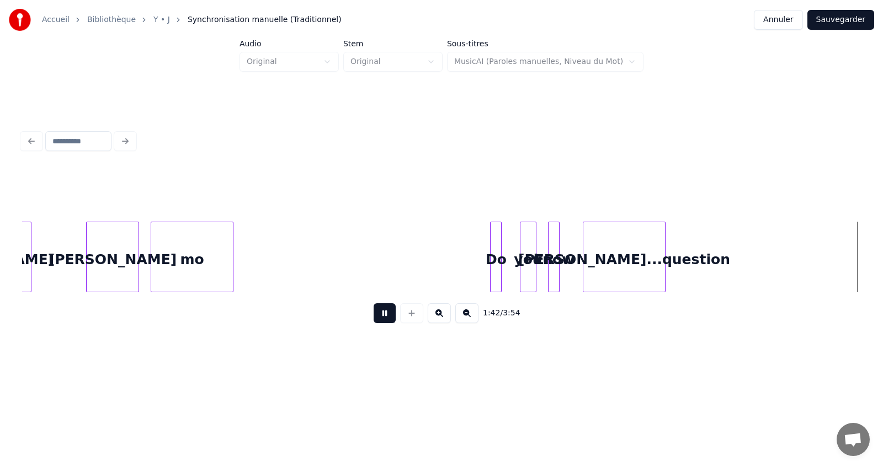
click at [381, 316] on button at bounding box center [385, 314] width 22 height 20
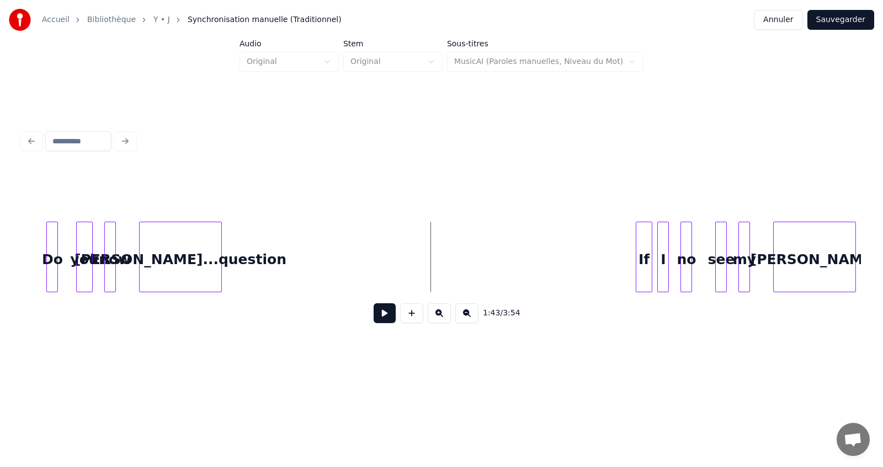
scroll to position [0, 16656]
click at [390, 320] on button at bounding box center [385, 314] width 22 height 20
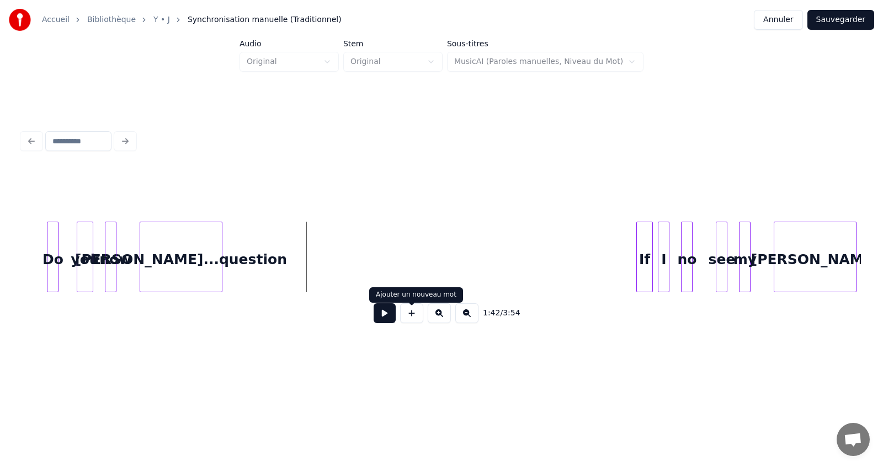
click at [412, 319] on button at bounding box center [411, 314] width 23 height 20
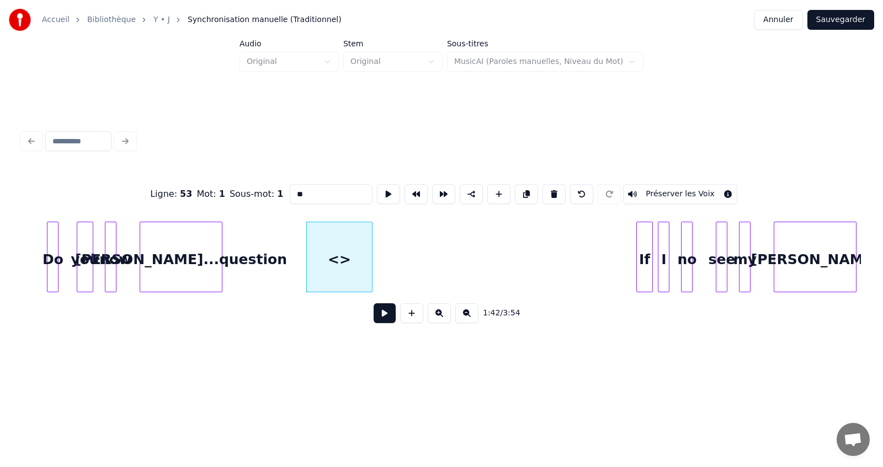
click at [321, 191] on input "**" at bounding box center [331, 194] width 83 height 20
type input "*"
click at [171, 254] on div "[PERSON_NAME]...question" at bounding box center [181, 259] width 82 height 75
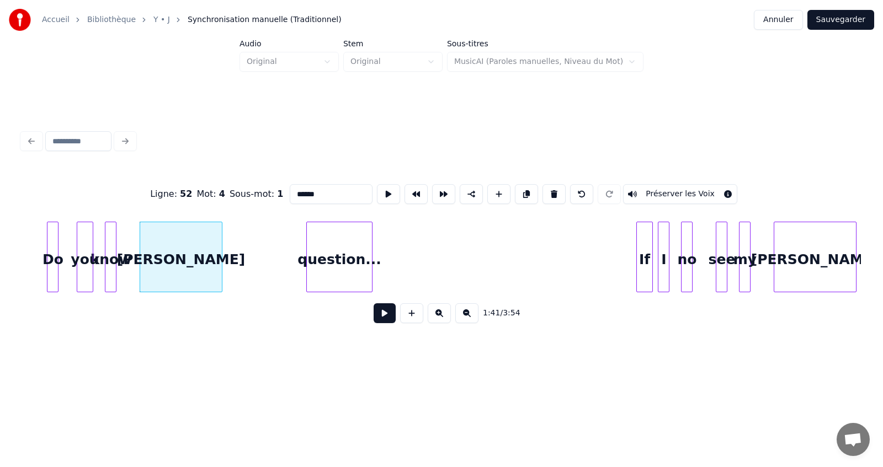
type input "******"
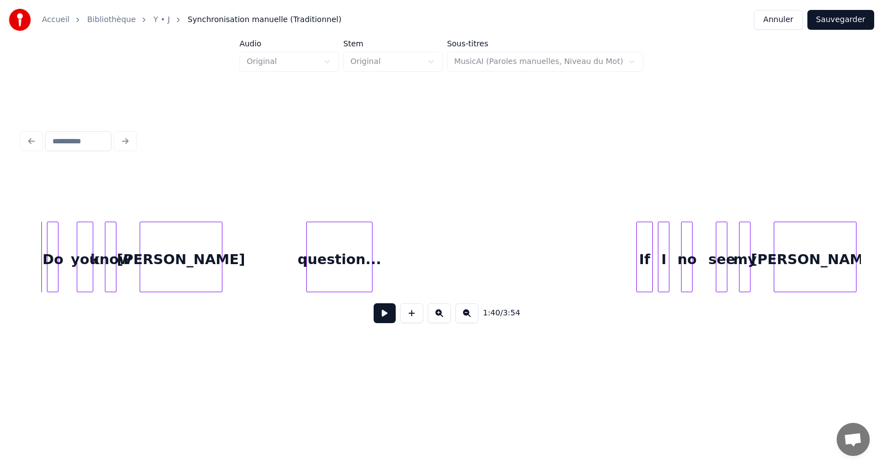
click at [384, 317] on button at bounding box center [385, 314] width 22 height 20
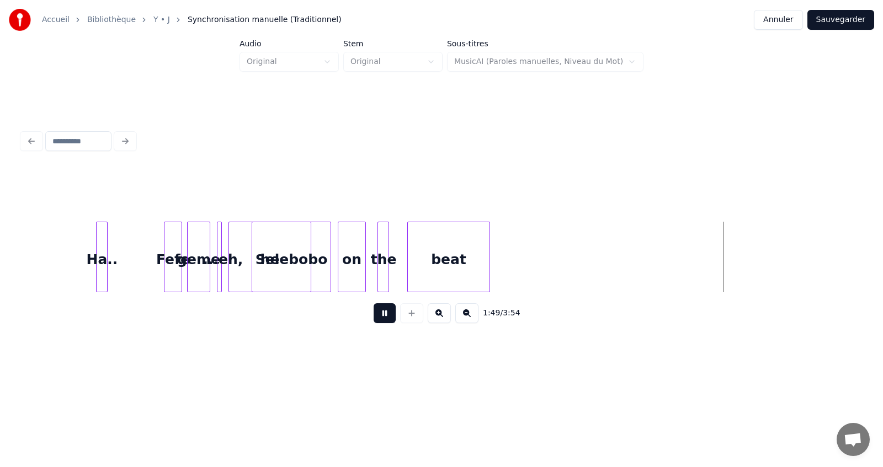
click at [383, 318] on button at bounding box center [385, 314] width 22 height 20
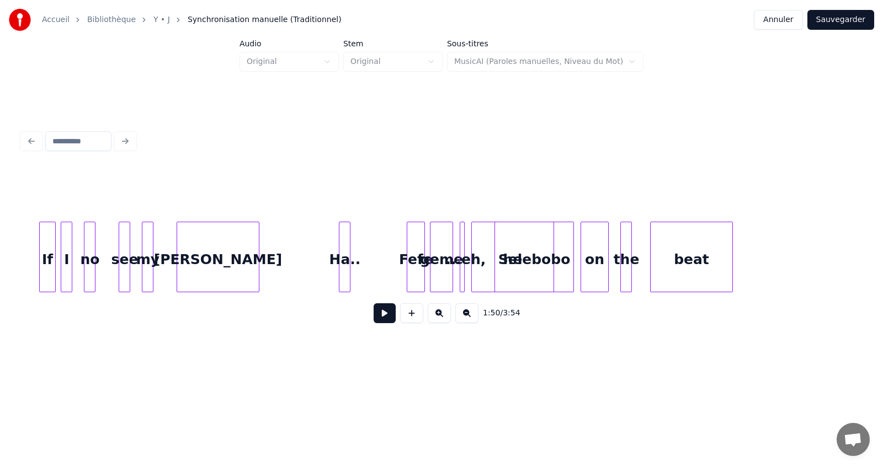
scroll to position [0, 17231]
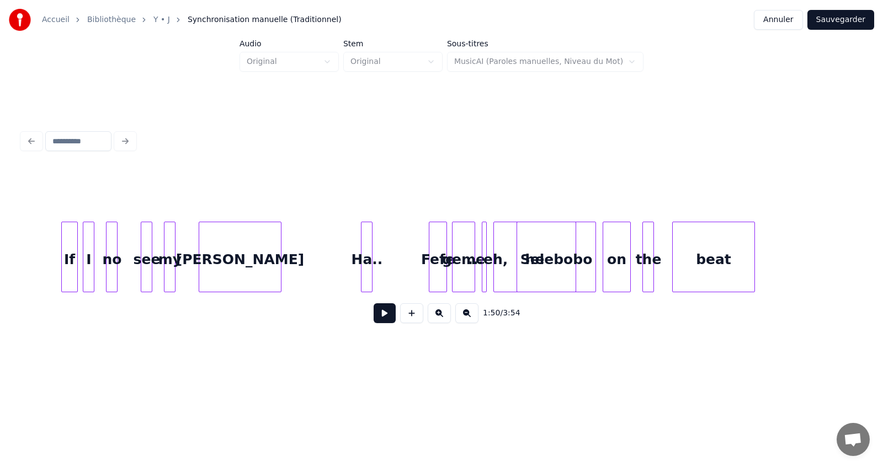
click at [389, 318] on button at bounding box center [385, 314] width 22 height 20
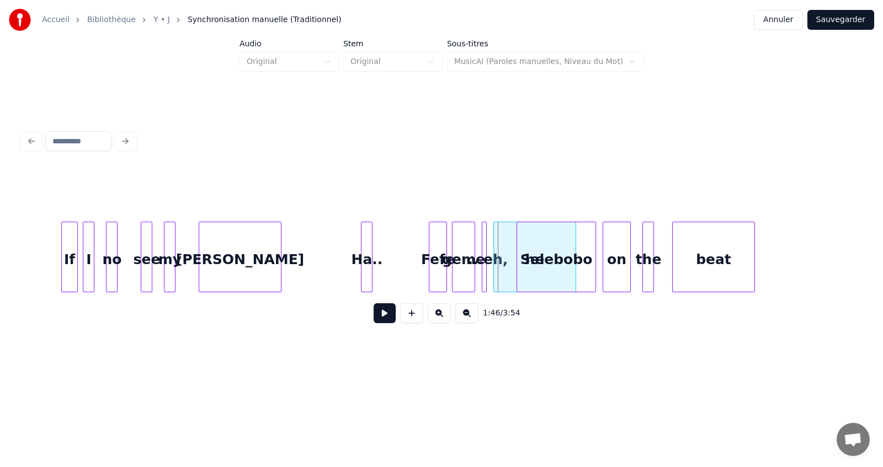
click at [439, 316] on button at bounding box center [439, 314] width 23 height 20
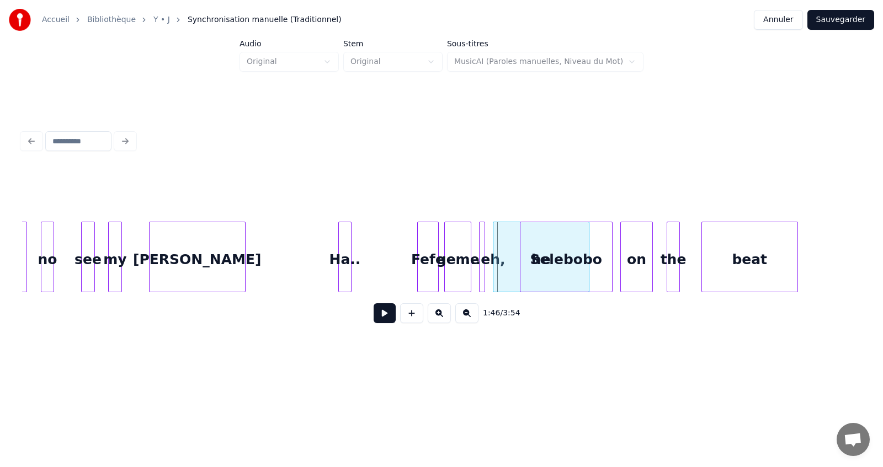
click at [439, 316] on button at bounding box center [439, 314] width 23 height 20
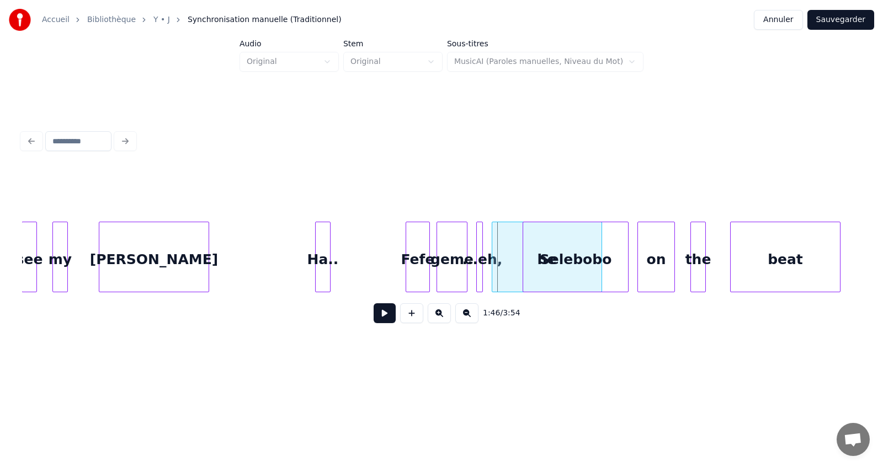
click at [439, 316] on button at bounding box center [439, 314] width 23 height 20
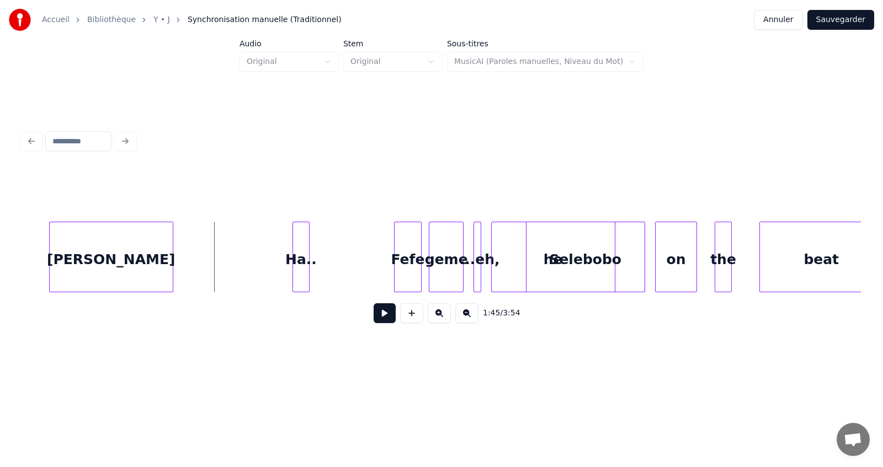
click at [382, 316] on button at bounding box center [385, 314] width 22 height 20
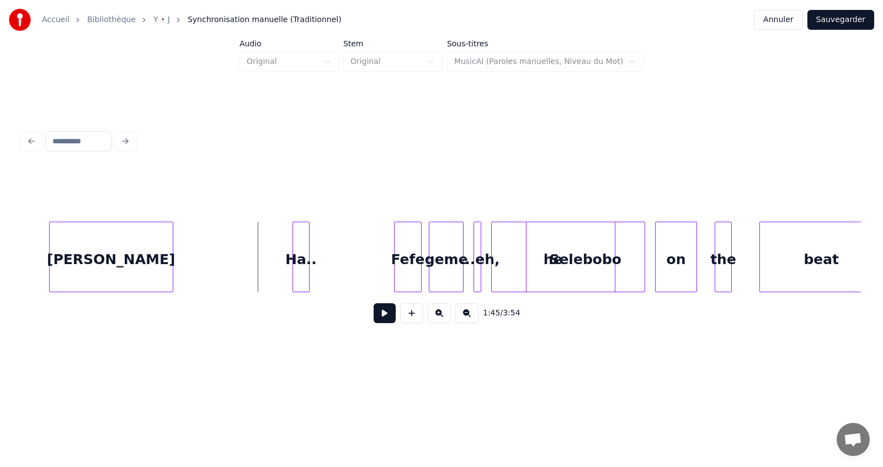
click at [386, 319] on button at bounding box center [385, 314] width 22 height 20
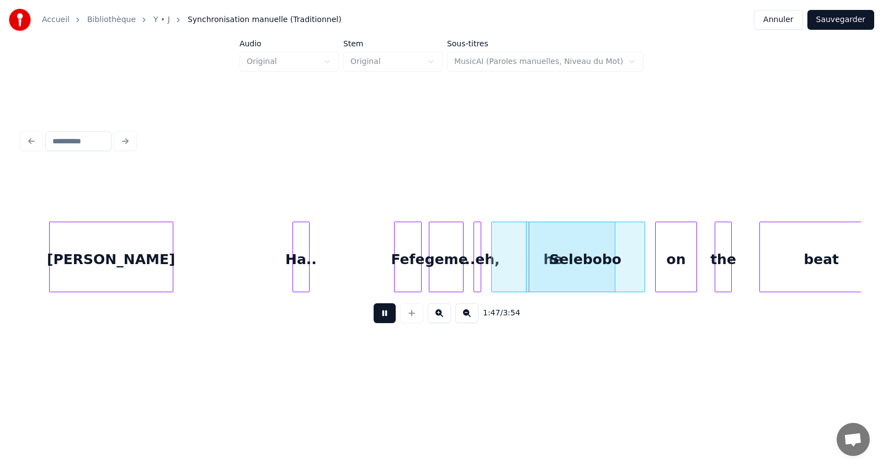
click at [386, 319] on button at bounding box center [385, 314] width 22 height 20
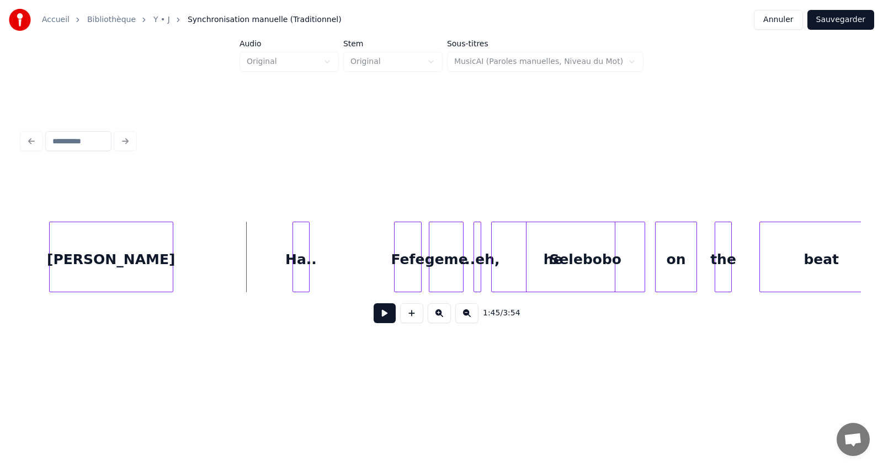
click at [382, 316] on button at bounding box center [385, 314] width 22 height 20
click at [382, 322] on button at bounding box center [385, 314] width 22 height 20
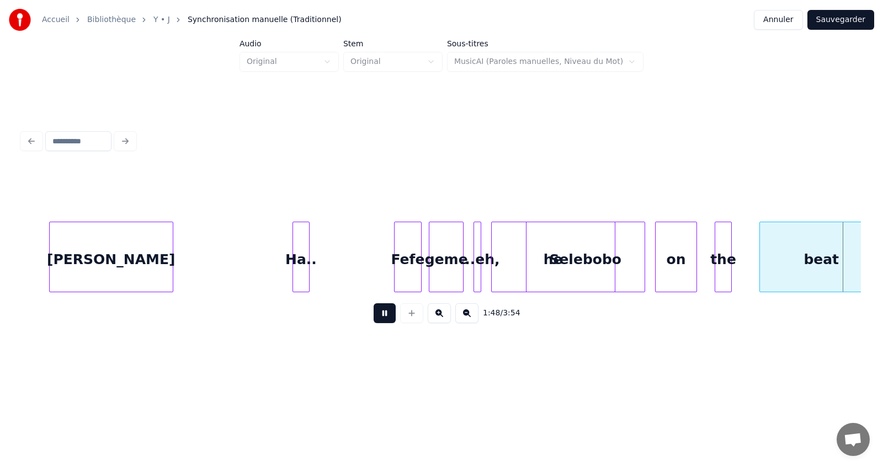
scroll to position [0, 26927]
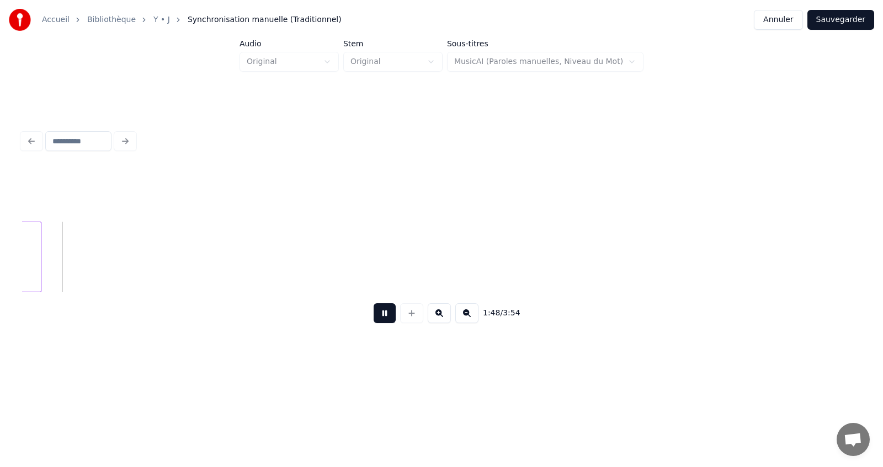
click at [382, 322] on button at bounding box center [385, 314] width 22 height 20
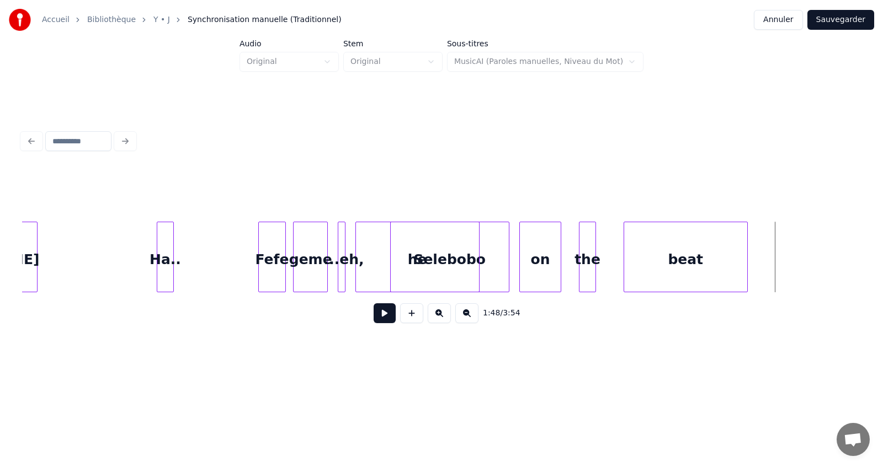
scroll to position [0, 26198]
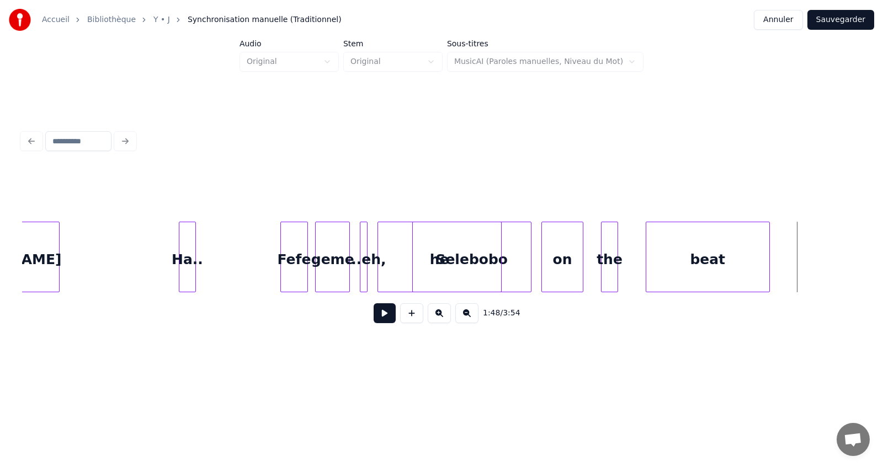
click at [380, 322] on button at bounding box center [385, 314] width 22 height 20
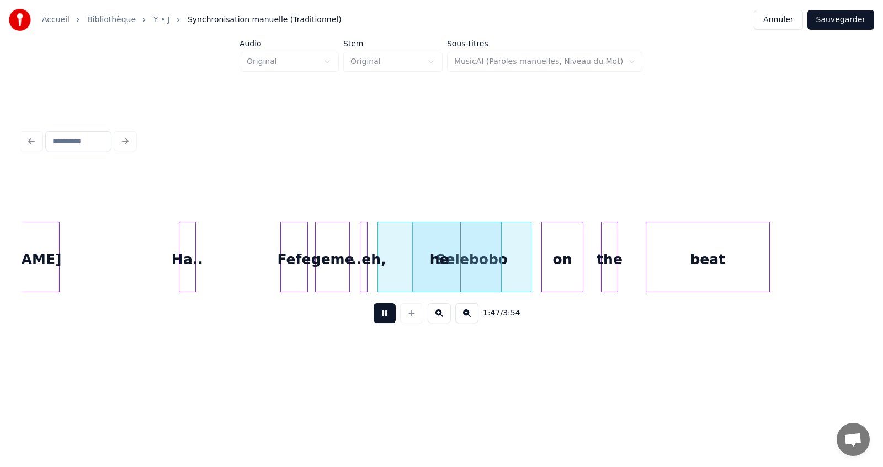
click at [380, 322] on button at bounding box center [385, 314] width 22 height 20
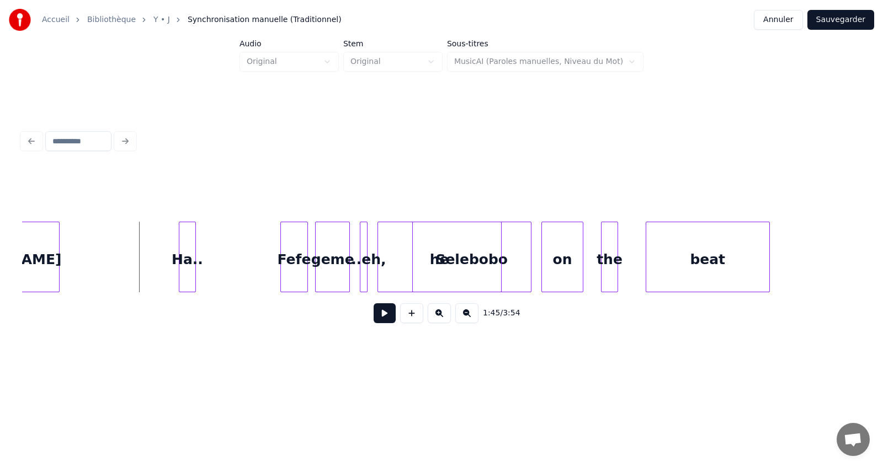
click at [382, 321] on button at bounding box center [385, 314] width 22 height 20
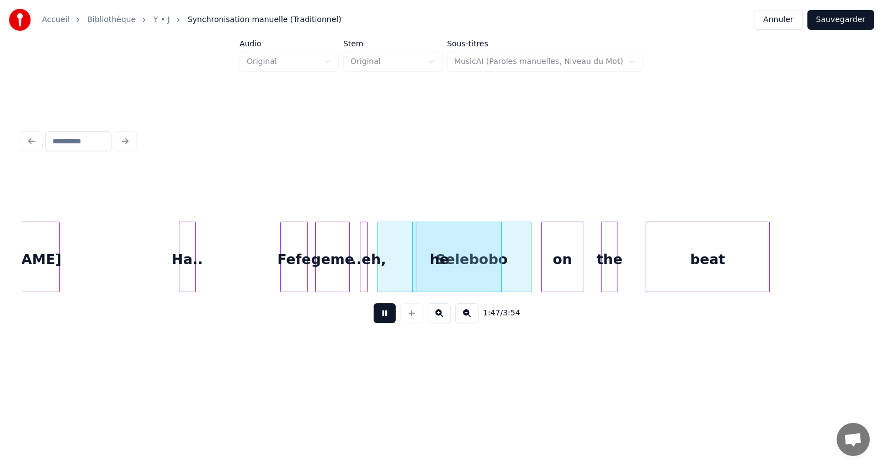
click at [382, 321] on button at bounding box center [385, 314] width 22 height 20
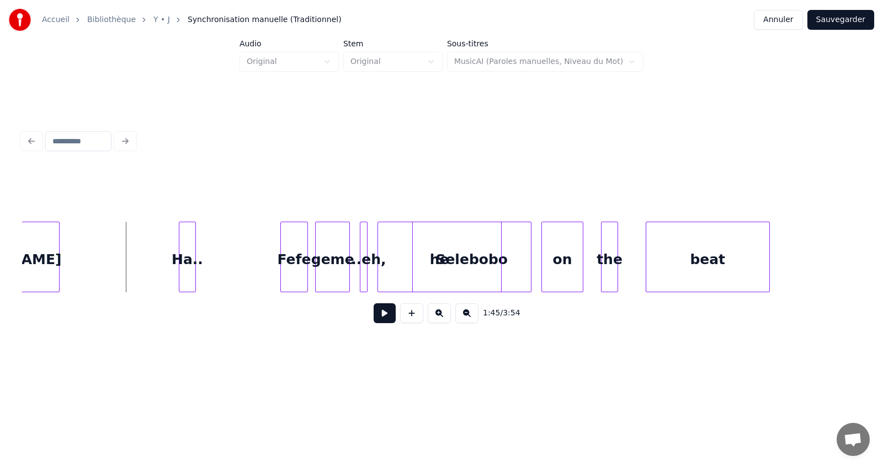
click at [385, 318] on button at bounding box center [385, 314] width 22 height 20
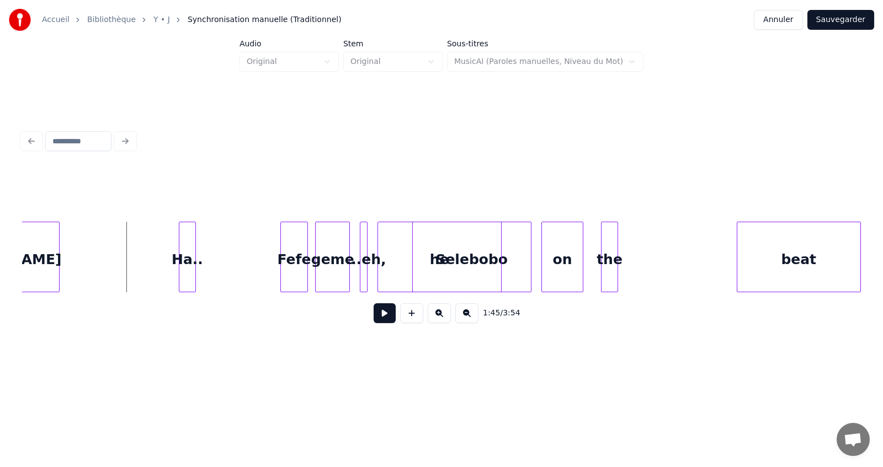
scroll to position [0, 26208]
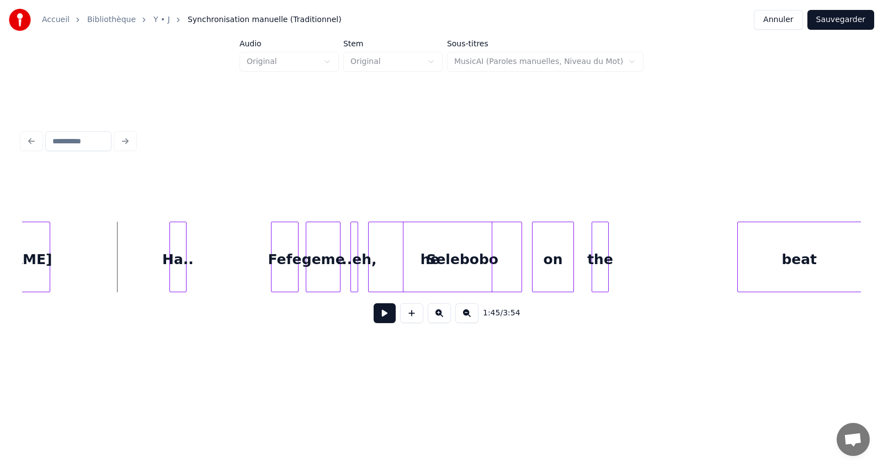
click at [786, 265] on div "beat" at bounding box center [799, 259] width 123 height 75
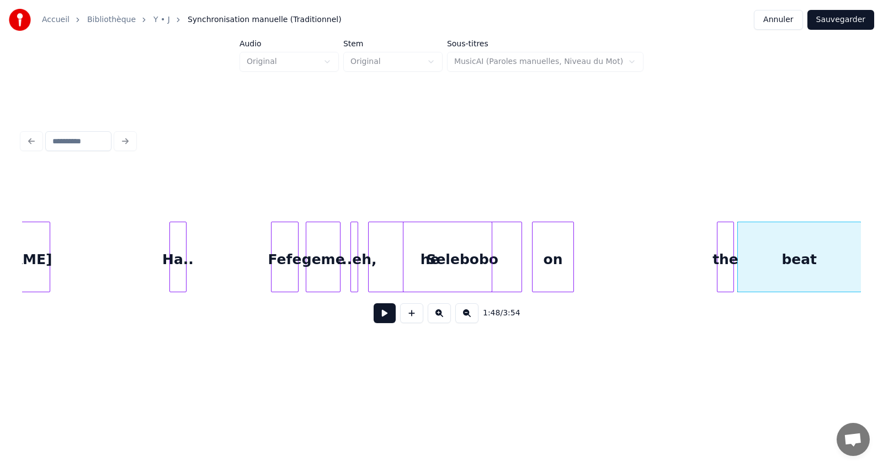
click at [730, 256] on div "the" at bounding box center [725, 259] width 17 height 75
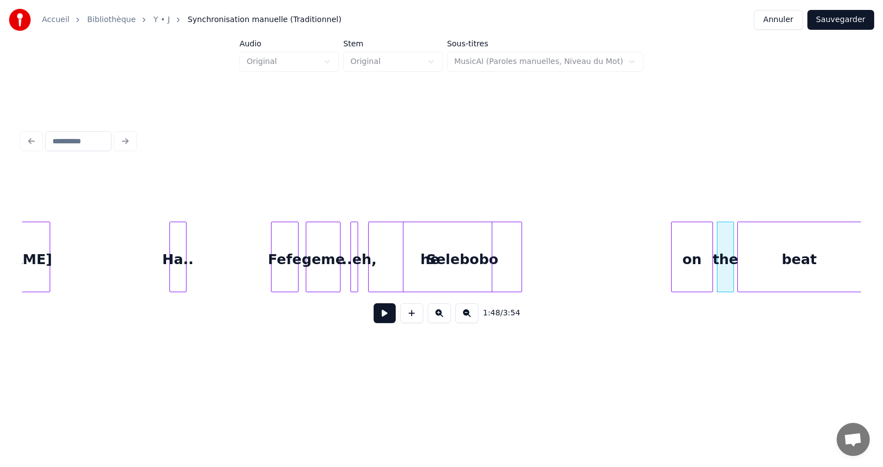
click at [685, 259] on div "on" at bounding box center [692, 259] width 41 height 75
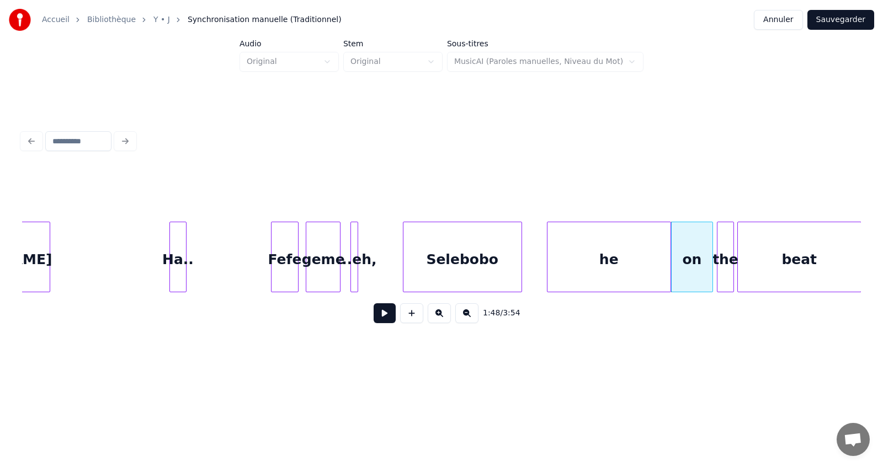
click at [653, 258] on div "he" at bounding box center [608, 259] width 123 height 75
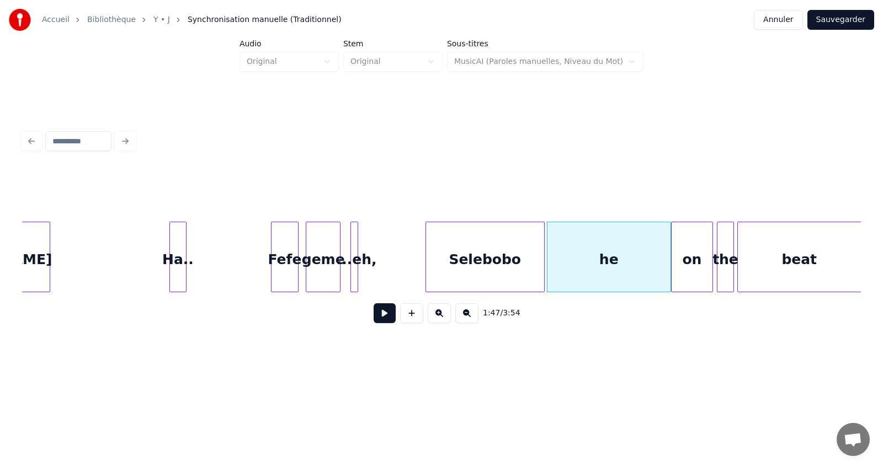
click at [482, 257] on div "Selebobo" at bounding box center [485, 259] width 118 height 75
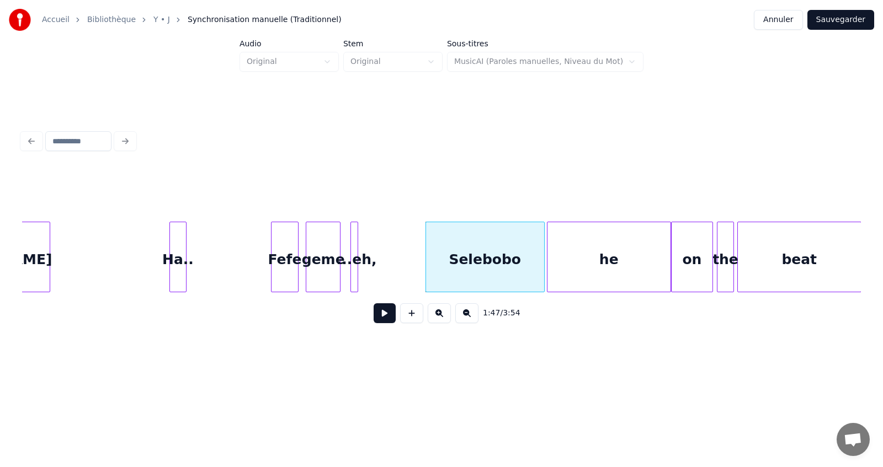
click at [482, 257] on div "Selebobo" at bounding box center [485, 259] width 118 height 75
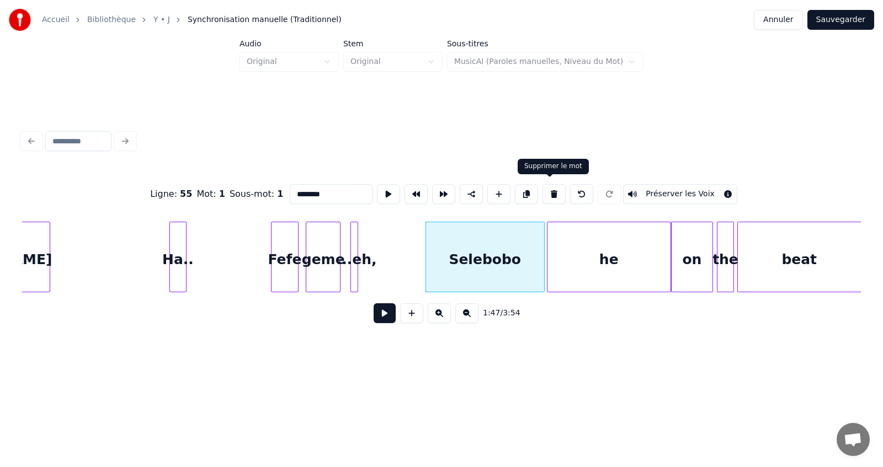
click at [552, 191] on button at bounding box center [553, 194] width 23 height 20
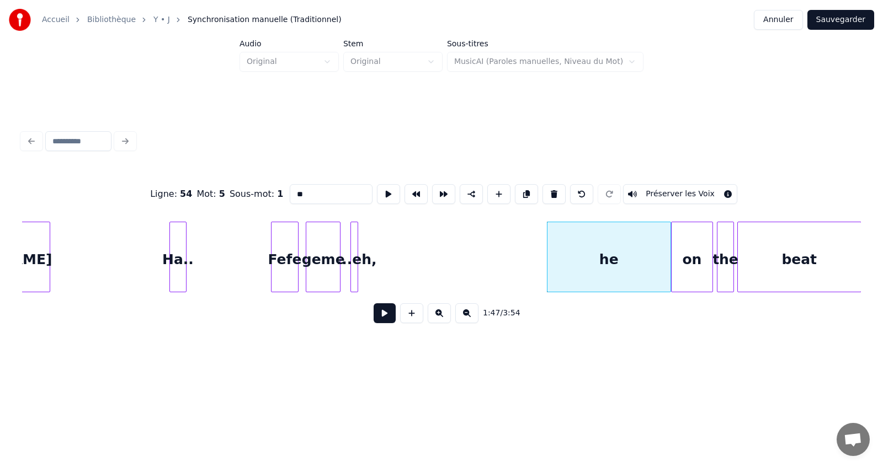
click at [579, 243] on div "he" at bounding box center [608, 259] width 123 height 75
click at [552, 190] on button at bounding box center [553, 194] width 23 height 20
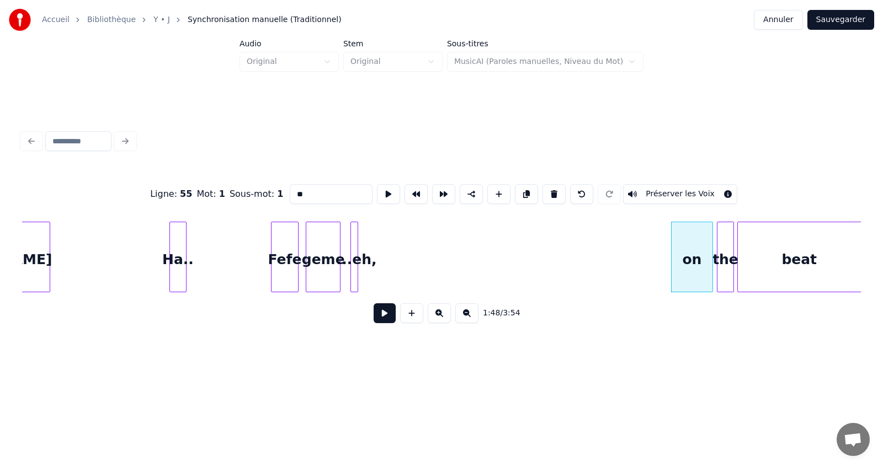
click at [692, 259] on div "on" at bounding box center [692, 259] width 41 height 75
click at [549, 188] on button at bounding box center [553, 194] width 23 height 20
click at [727, 264] on div "the" at bounding box center [725, 259] width 17 height 75
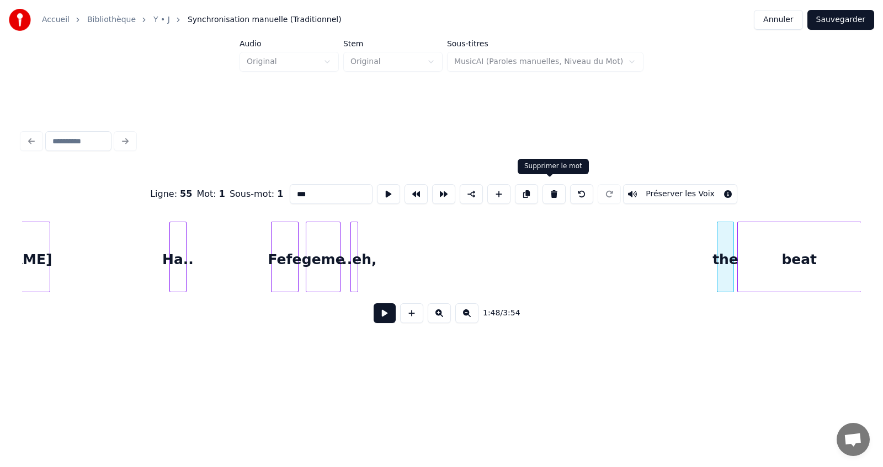
click at [550, 188] on button at bounding box center [553, 194] width 23 height 20
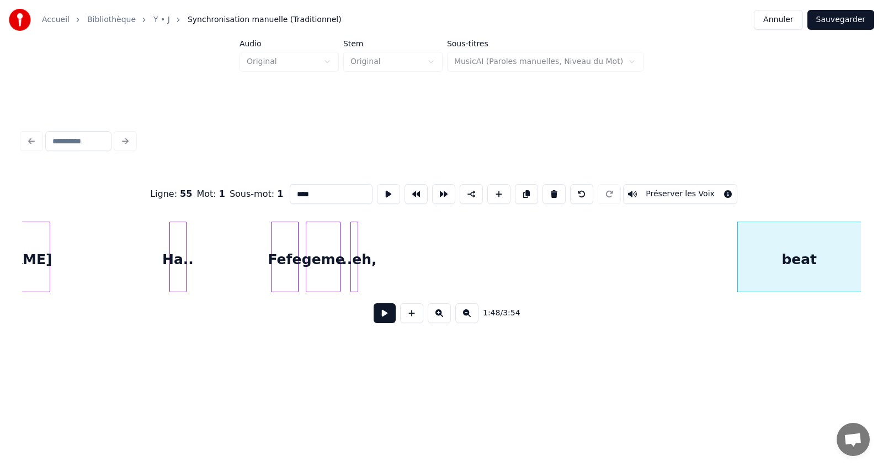
click at [758, 254] on div "beat" at bounding box center [799, 259] width 123 height 75
click at [553, 191] on button at bounding box center [553, 194] width 23 height 20
type input "**********"
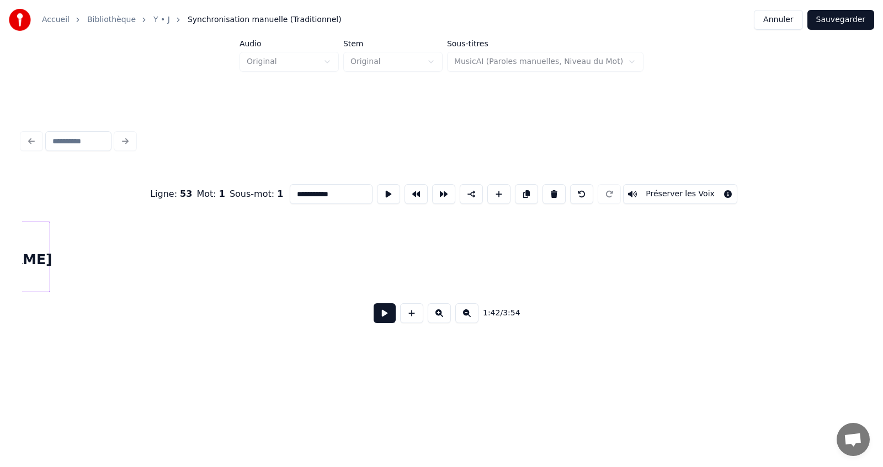
scroll to position [0, 25410]
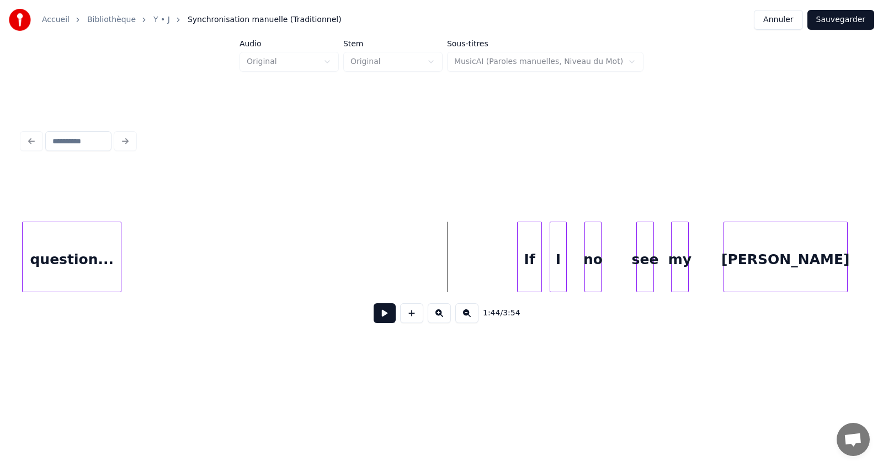
click at [382, 323] on button at bounding box center [385, 314] width 22 height 20
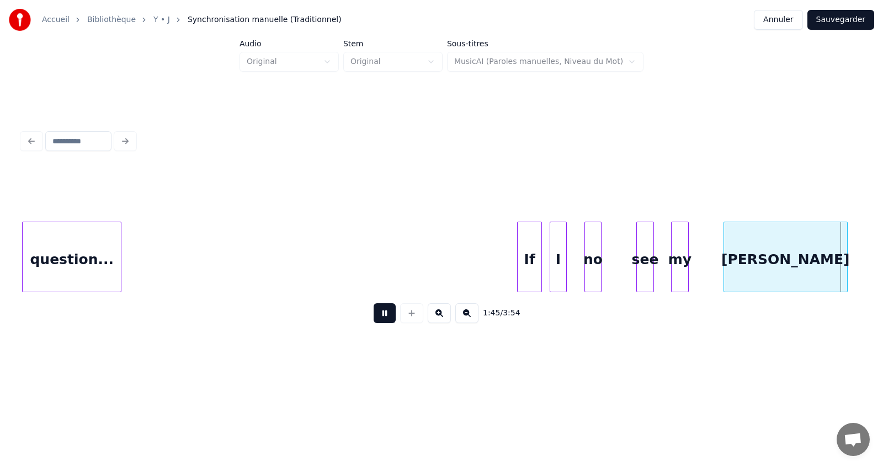
scroll to position [0, 26250]
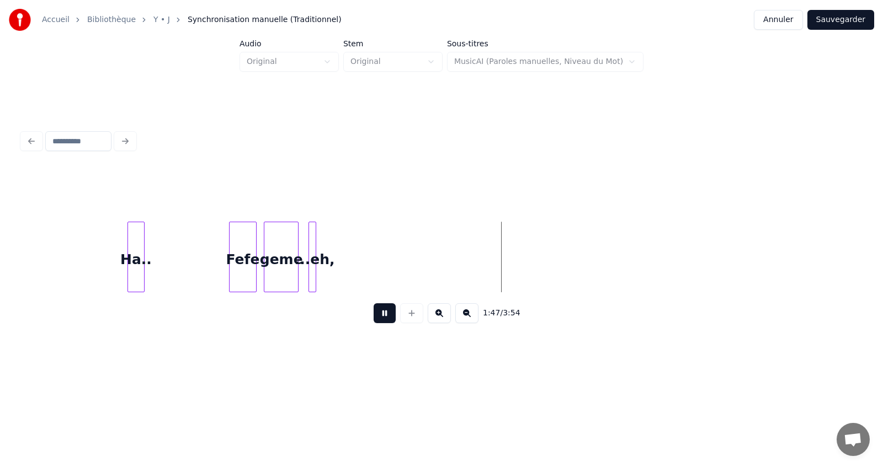
click at [383, 321] on button at bounding box center [385, 314] width 22 height 20
click at [382, 316] on button at bounding box center [385, 314] width 22 height 20
click at [381, 316] on button at bounding box center [385, 314] width 22 height 20
click at [440, 317] on button at bounding box center [439, 314] width 23 height 20
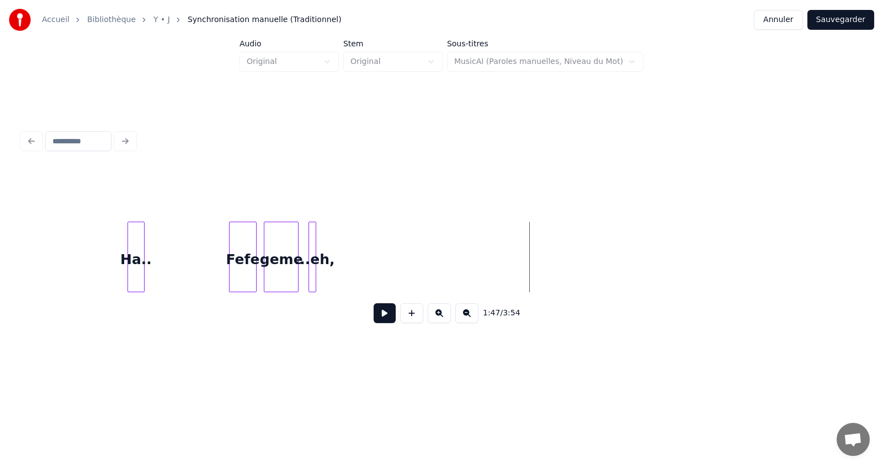
scroll to position [0, 29222]
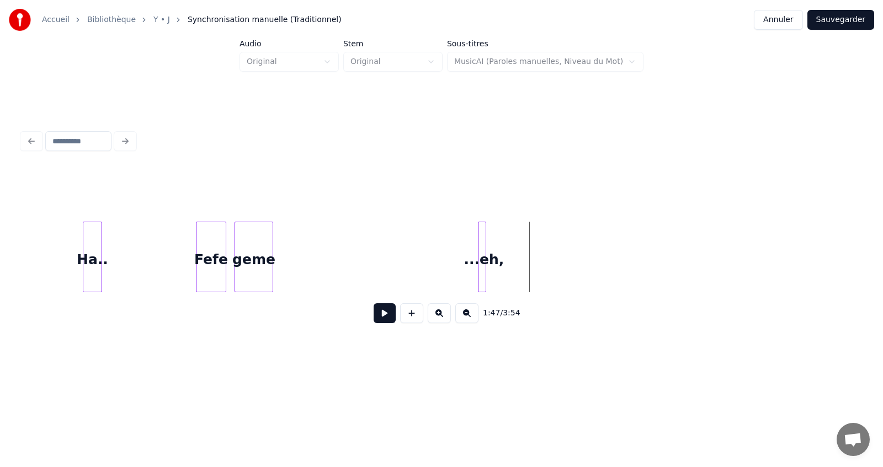
click at [482, 288] on div "...eh," at bounding box center [483, 259] width 11 height 75
click at [383, 316] on button at bounding box center [385, 314] width 22 height 20
click at [387, 265] on div "geme" at bounding box center [387, 259] width 38 height 75
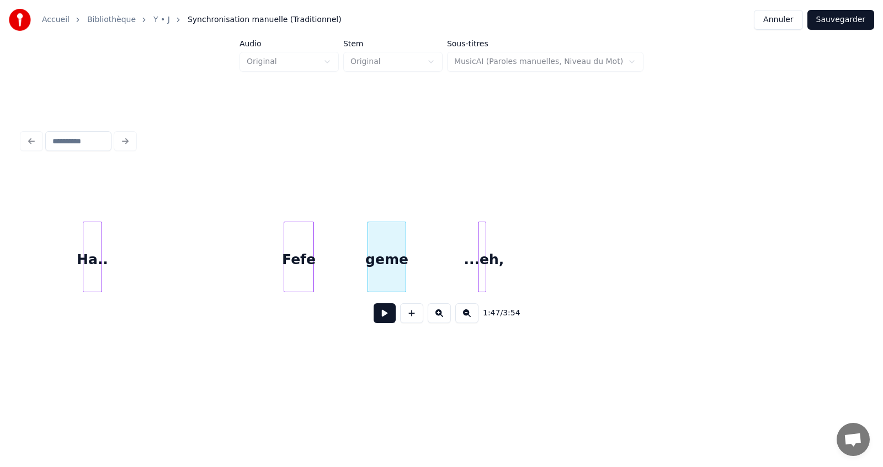
click at [299, 262] on div "Fefe" at bounding box center [298, 259] width 29 height 75
click at [382, 316] on button at bounding box center [385, 314] width 22 height 20
click at [254, 268] on div at bounding box center [255, 257] width 3 height 70
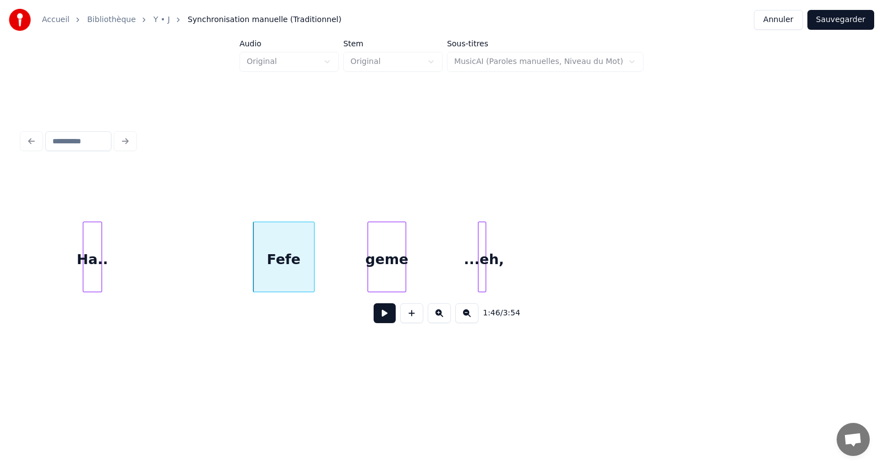
click at [387, 320] on button at bounding box center [385, 314] width 22 height 20
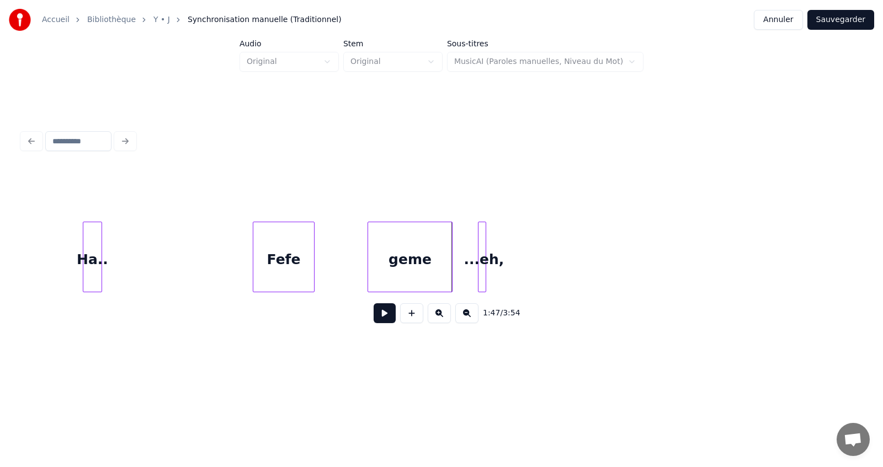
click at [451, 280] on div at bounding box center [450, 257] width 3 height 70
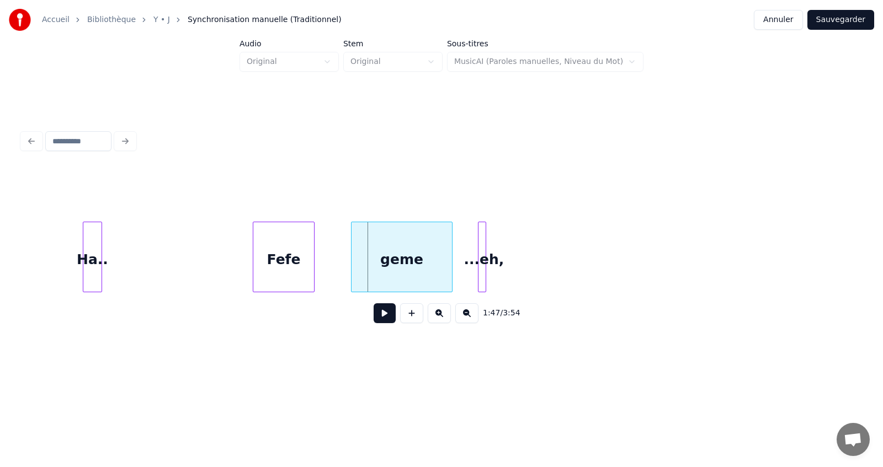
click at [352, 275] on div at bounding box center [353, 257] width 3 height 70
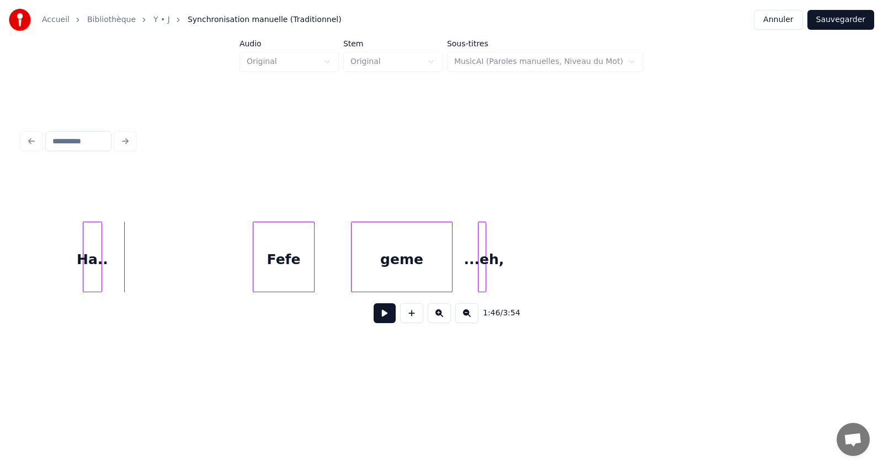
click at [390, 320] on button at bounding box center [385, 314] width 22 height 20
click at [483, 259] on div at bounding box center [483, 257] width 3 height 70
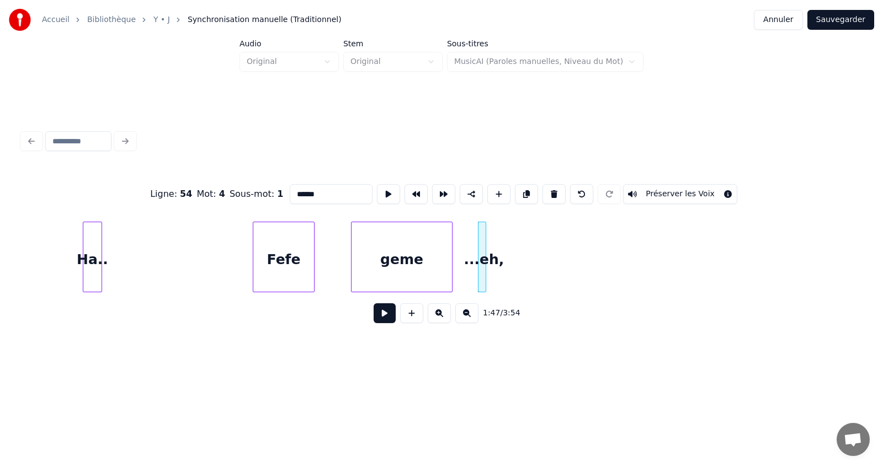
click at [321, 193] on input "******" at bounding box center [331, 194] width 83 height 20
type input "*"
click at [551, 272] on div at bounding box center [549, 257] width 3 height 70
type input "****"
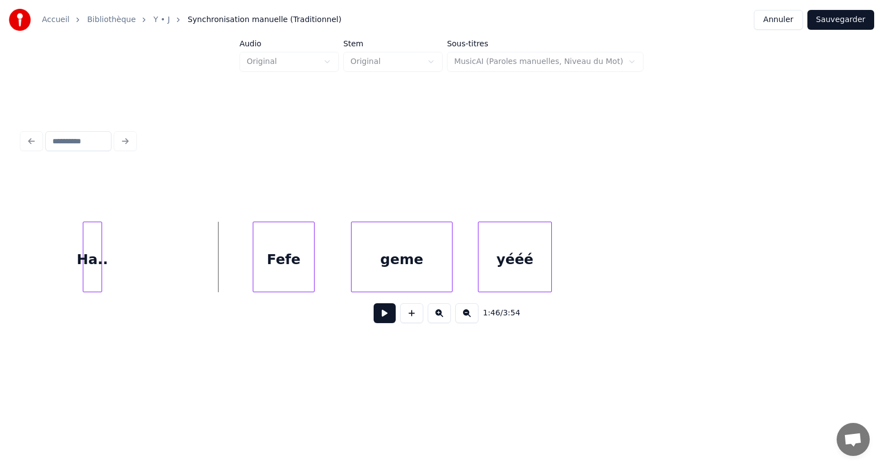
click at [384, 316] on button at bounding box center [385, 314] width 22 height 20
click at [412, 317] on button at bounding box center [411, 314] width 23 height 20
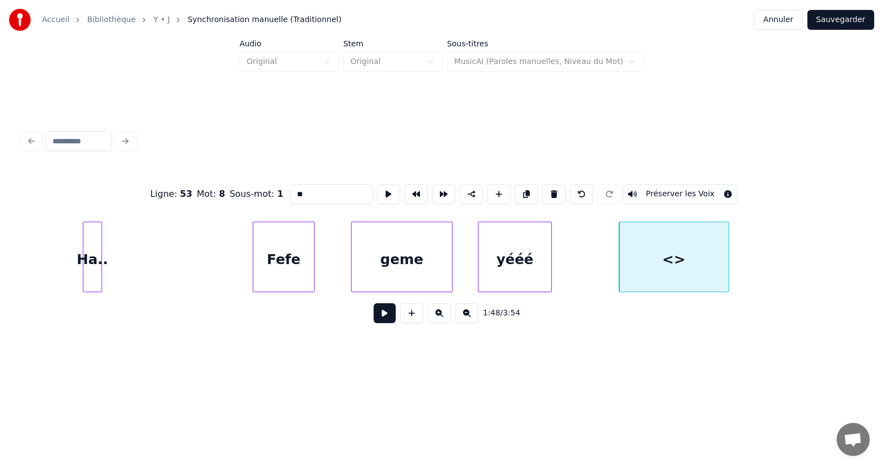
click at [317, 189] on input "**" at bounding box center [331, 194] width 83 height 20
type input "*"
type input "********"
click at [384, 322] on button at bounding box center [385, 314] width 22 height 20
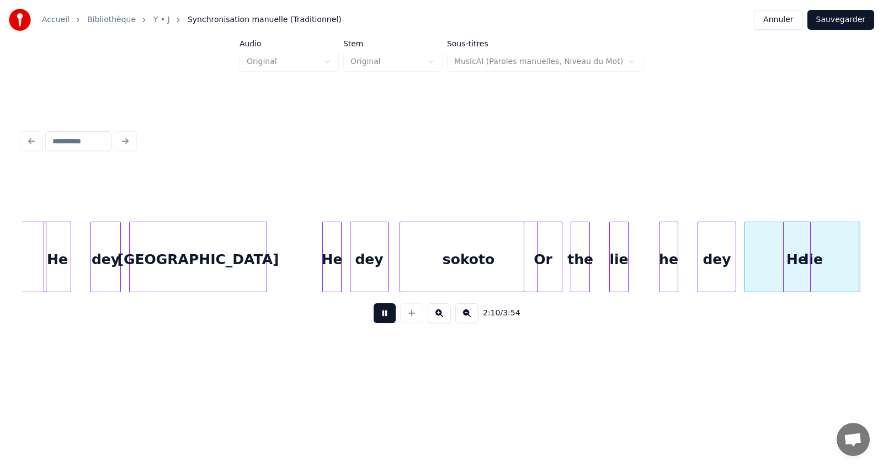
scroll to position [0, 35955]
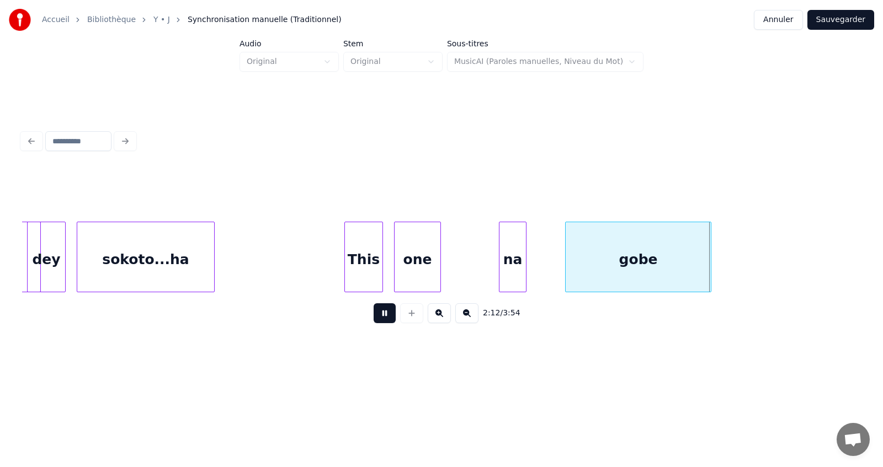
click at [384, 322] on button at bounding box center [385, 314] width 22 height 20
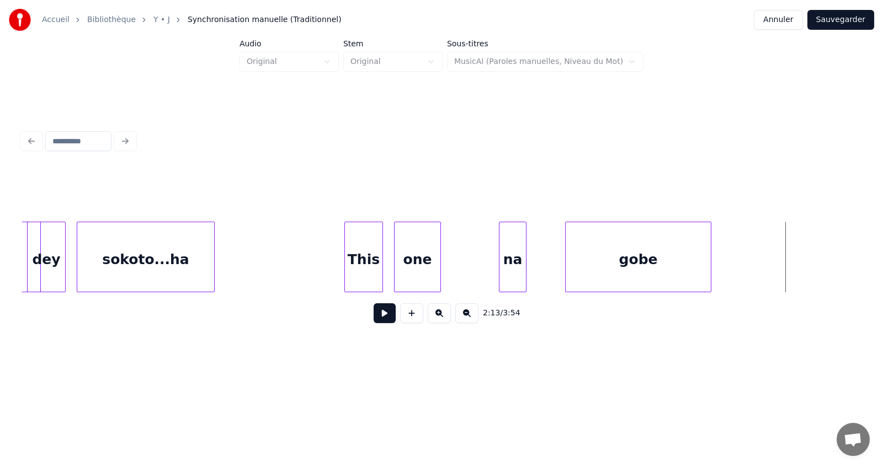
click at [411, 320] on button at bounding box center [411, 314] width 23 height 20
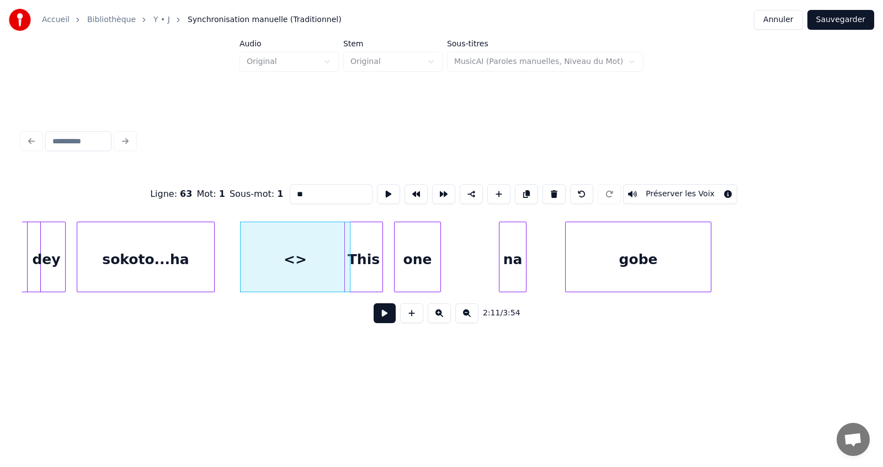
click at [323, 188] on input "**" at bounding box center [331, 194] width 83 height 20
type input "*"
click at [190, 256] on div "sokoto...ha" at bounding box center [145, 259] width 137 height 75
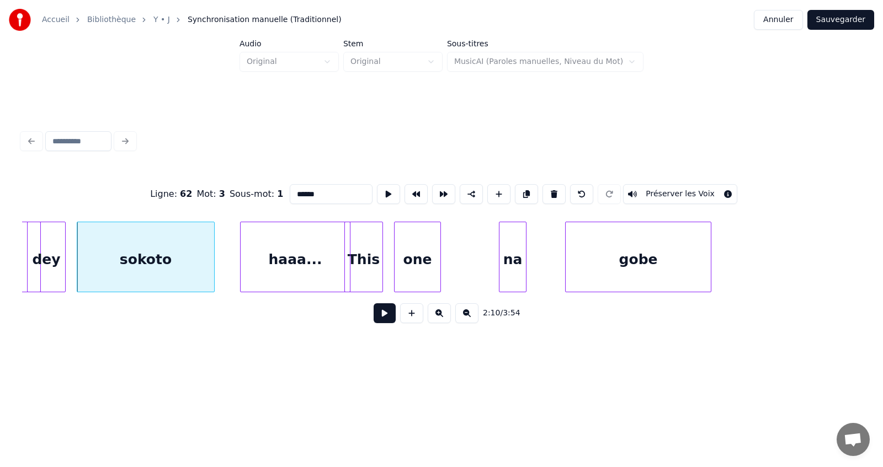
type input "******"
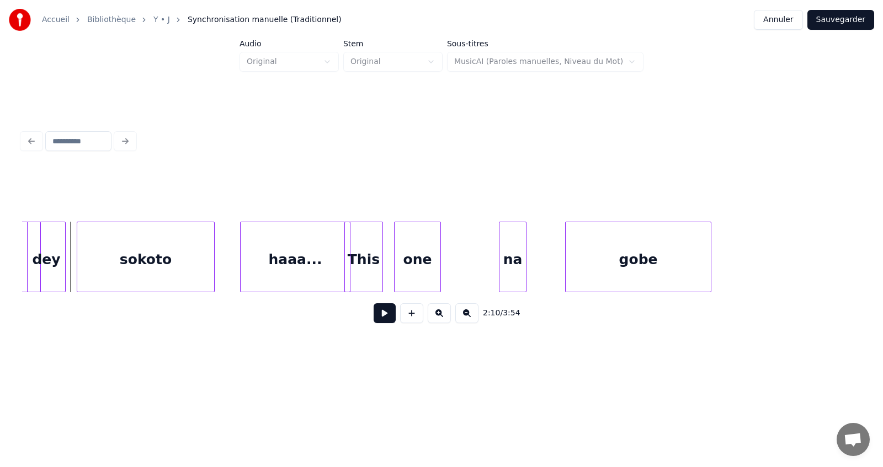
click at [385, 319] on button at bounding box center [385, 314] width 22 height 20
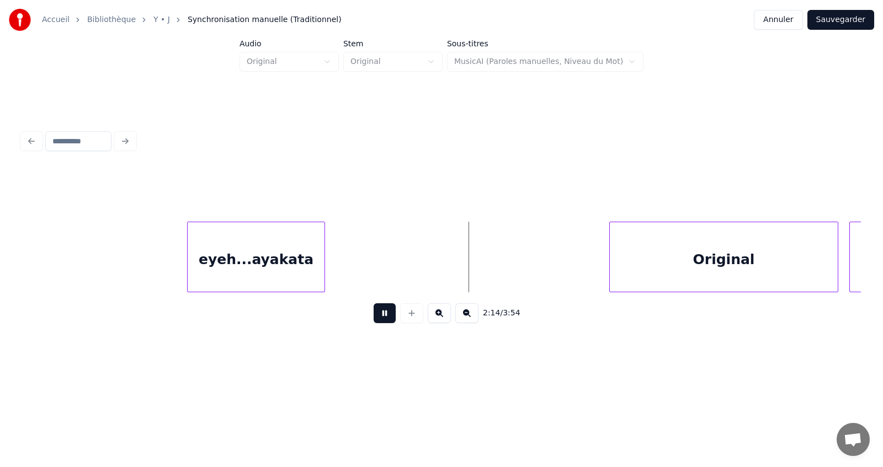
click at [384, 312] on button at bounding box center [385, 314] width 22 height 20
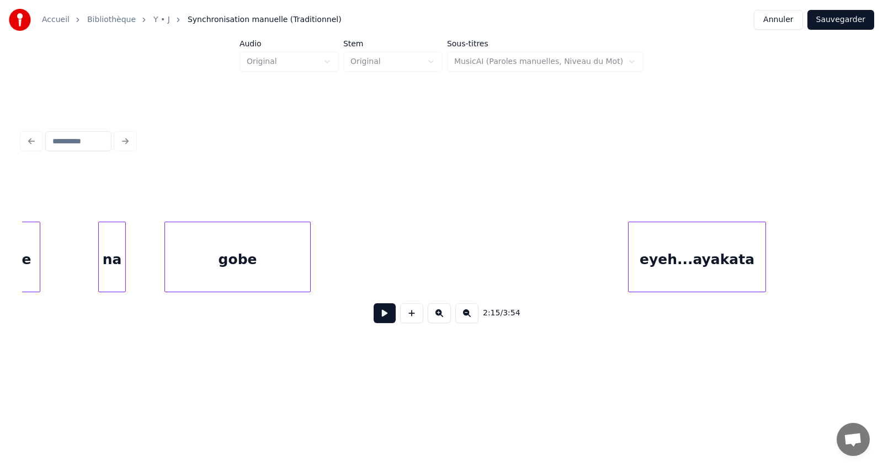
scroll to position [0, 36355]
click at [390, 320] on button at bounding box center [385, 314] width 22 height 20
click at [302, 279] on div at bounding box center [302, 257] width 3 height 70
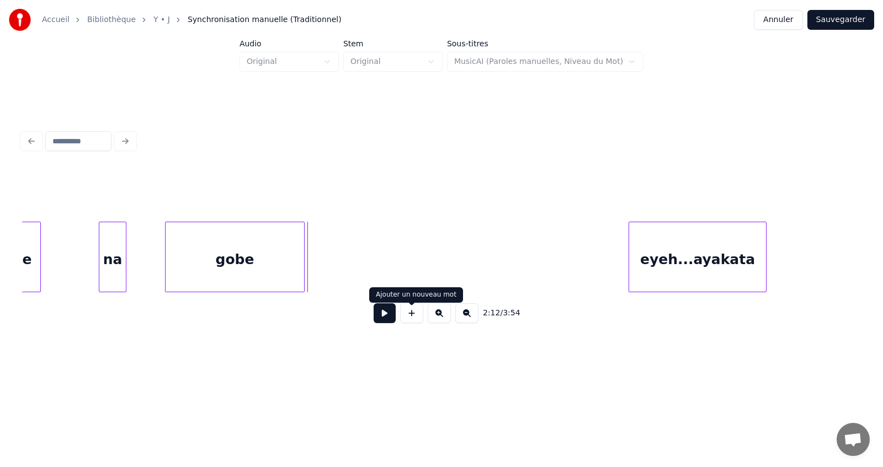
click at [412, 320] on button at bounding box center [411, 314] width 23 height 20
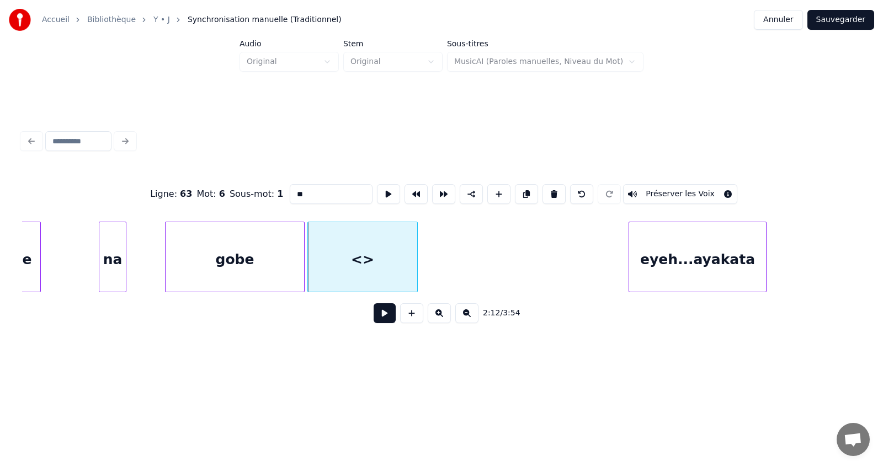
click at [320, 189] on input "**" at bounding box center [331, 194] width 83 height 20
type input "*"
type input "****"
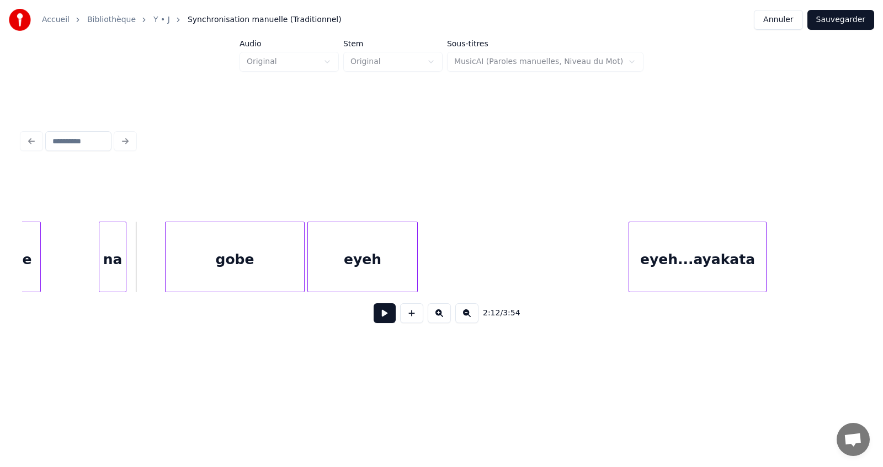
click at [385, 318] on button at bounding box center [385, 314] width 22 height 20
click at [682, 263] on div "eyeh...ayakata" at bounding box center [697, 259] width 137 height 75
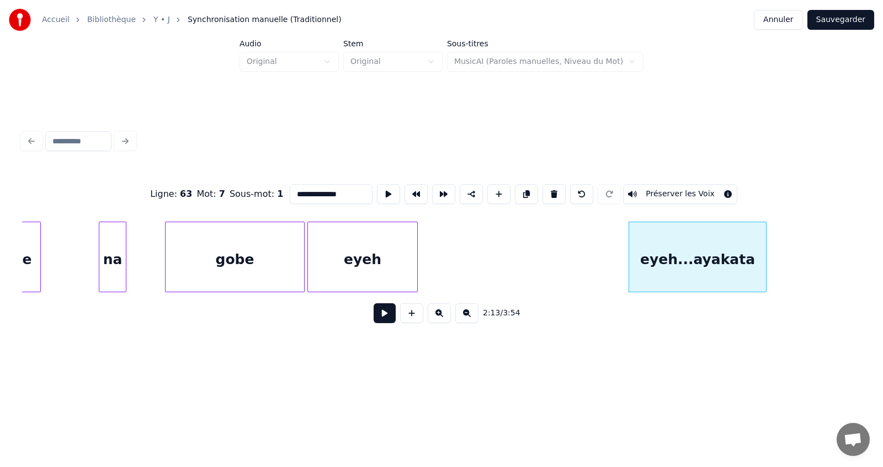
click at [313, 190] on input "**********" at bounding box center [331, 194] width 83 height 20
type input "*******"
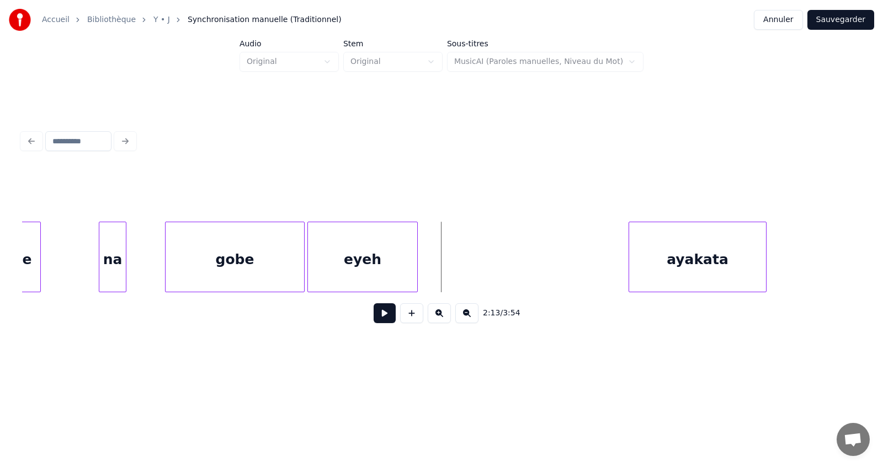
click at [391, 319] on button at bounding box center [385, 314] width 22 height 20
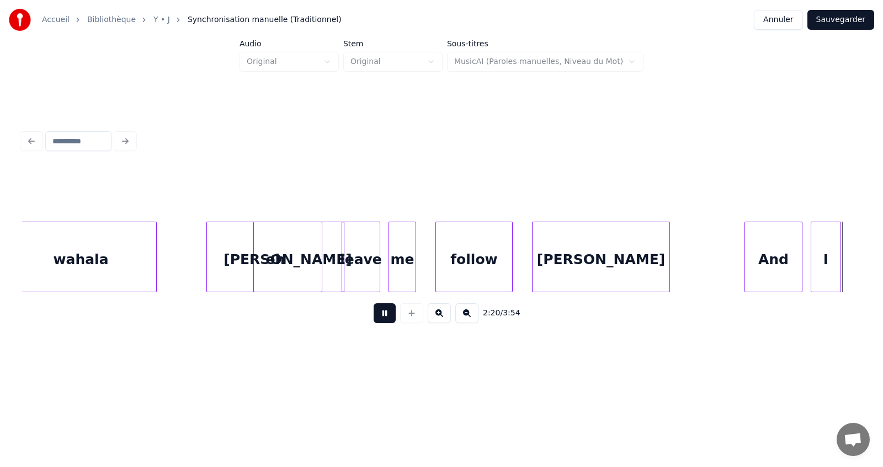
scroll to position [0, 38879]
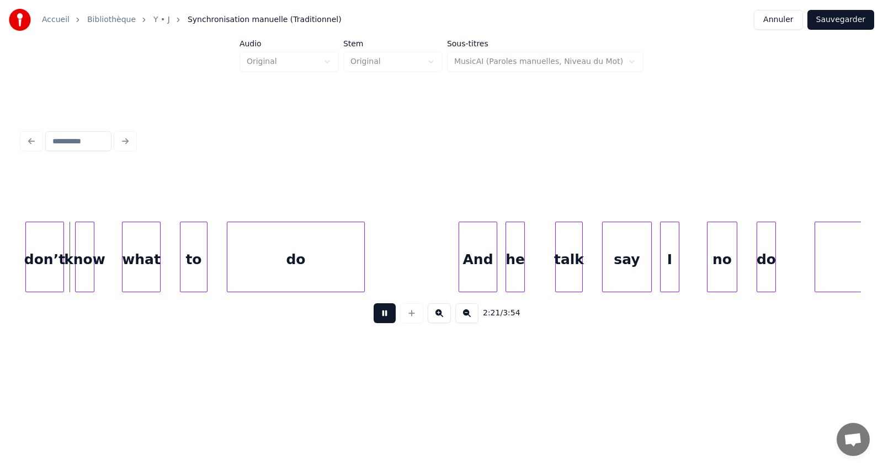
click at [391, 319] on button at bounding box center [385, 314] width 22 height 20
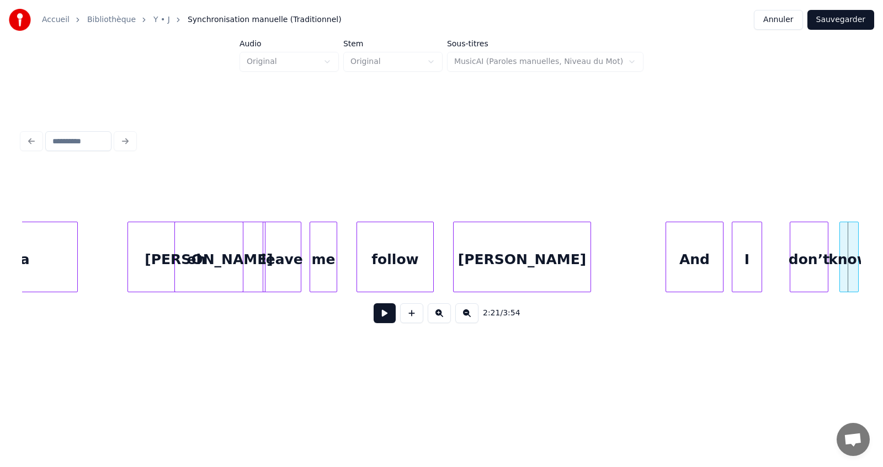
scroll to position [0, 38084]
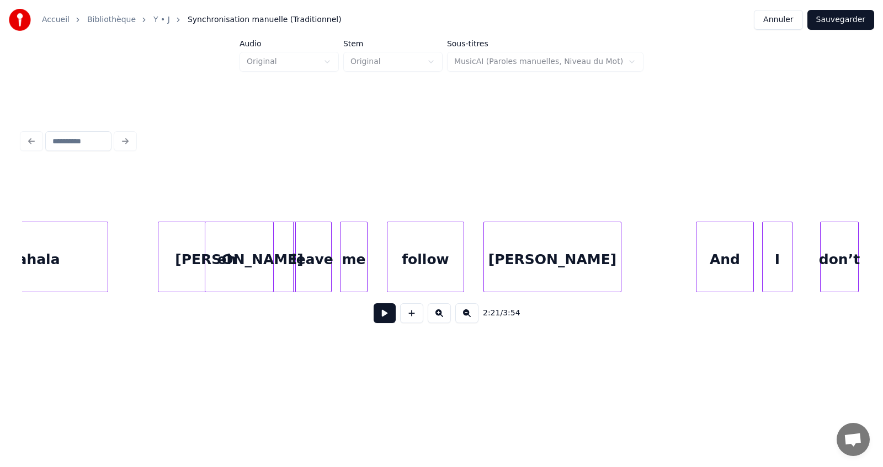
click at [386, 320] on button at bounding box center [385, 314] width 22 height 20
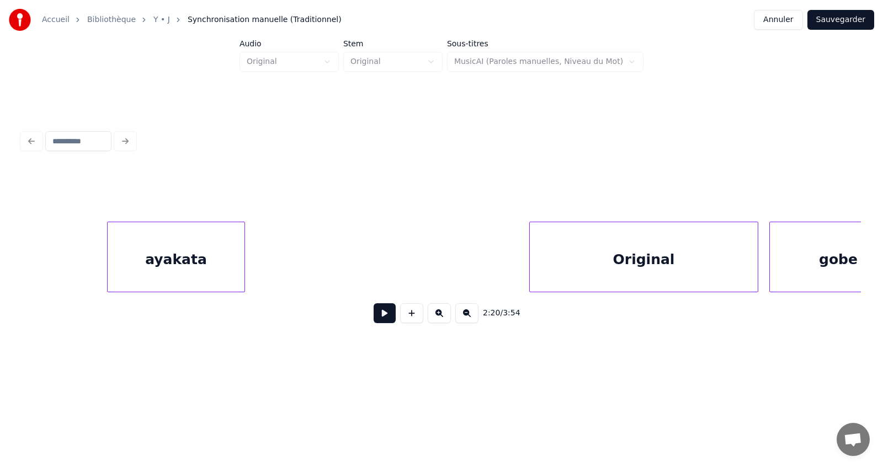
scroll to position [0, 36870]
click at [383, 317] on button at bounding box center [385, 314] width 22 height 20
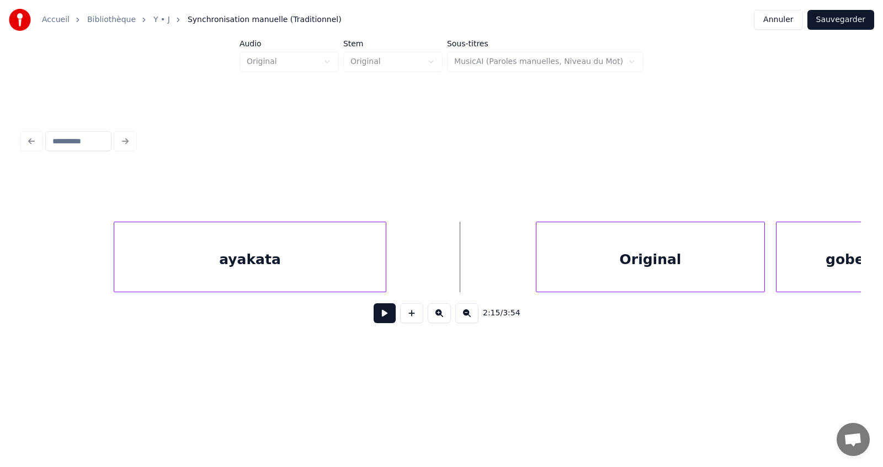
click at [385, 265] on div at bounding box center [383, 257] width 3 height 70
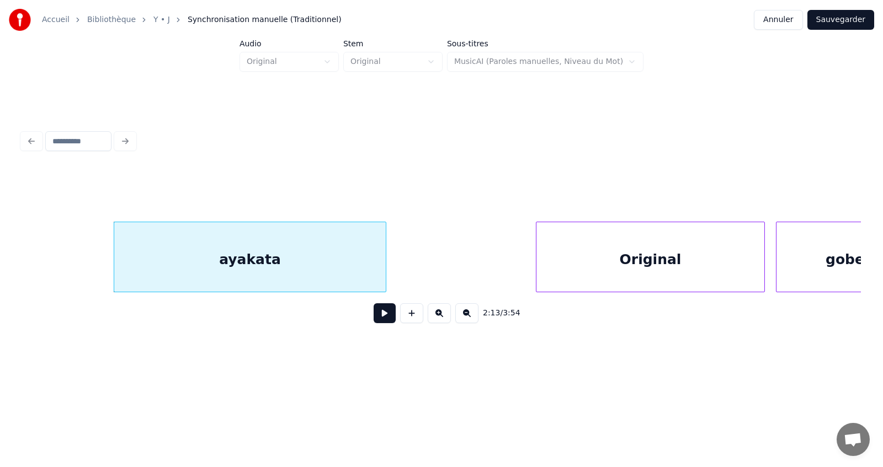
click at [381, 322] on button at bounding box center [385, 314] width 22 height 20
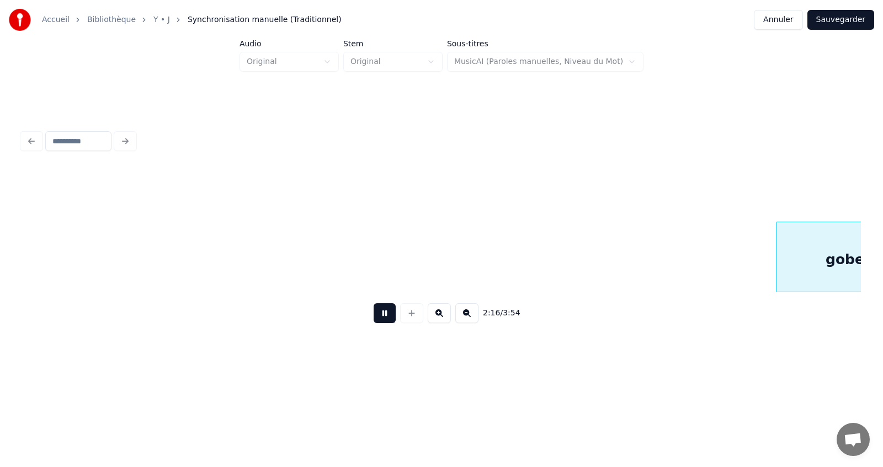
scroll to position [0, 37710]
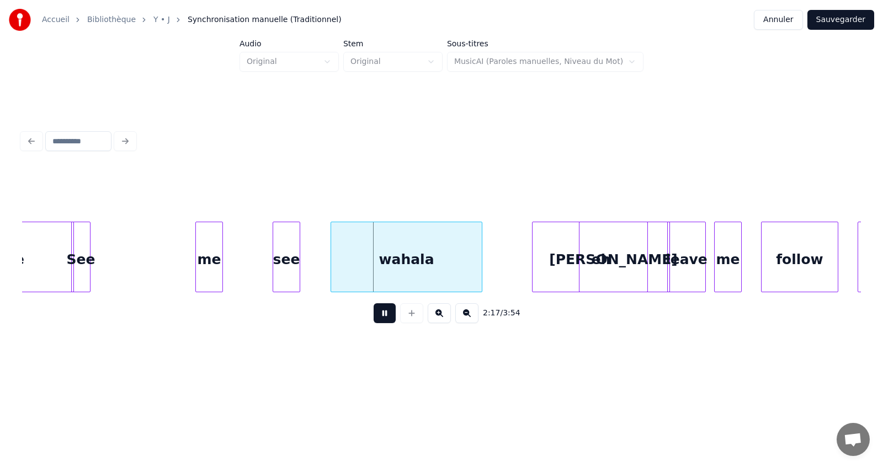
click at [381, 322] on button at bounding box center [385, 314] width 22 height 20
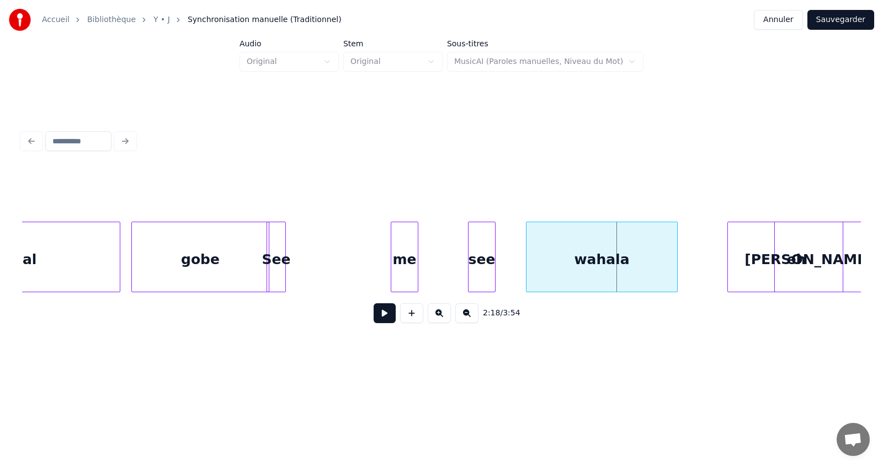
scroll to position [0, 37511]
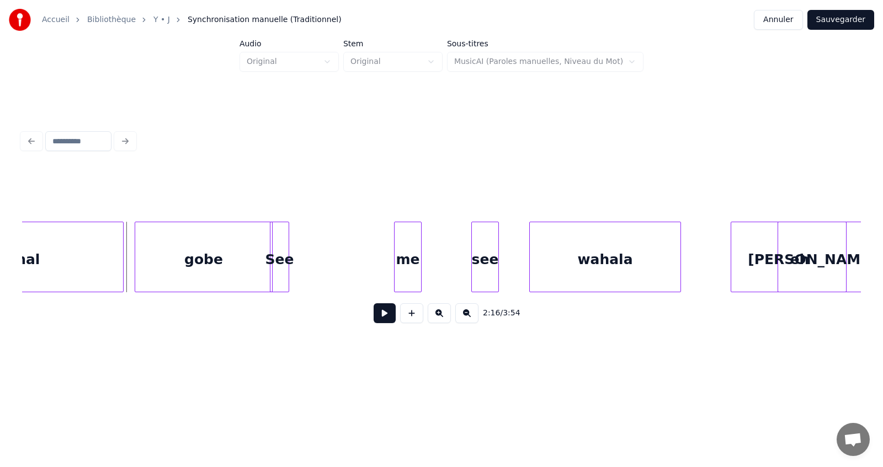
click at [381, 321] on button at bounding box center [385, 314] width 22 height 20
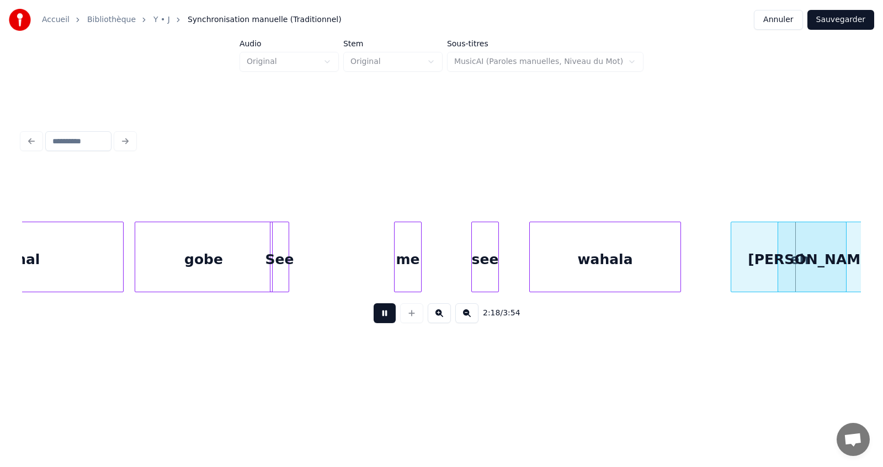
click at [381, 321] on button at bounding box center [385, 314] width 22 height 20
click at [281, 250] on div "See" at bounding box center [279, 259] width 18 height 75
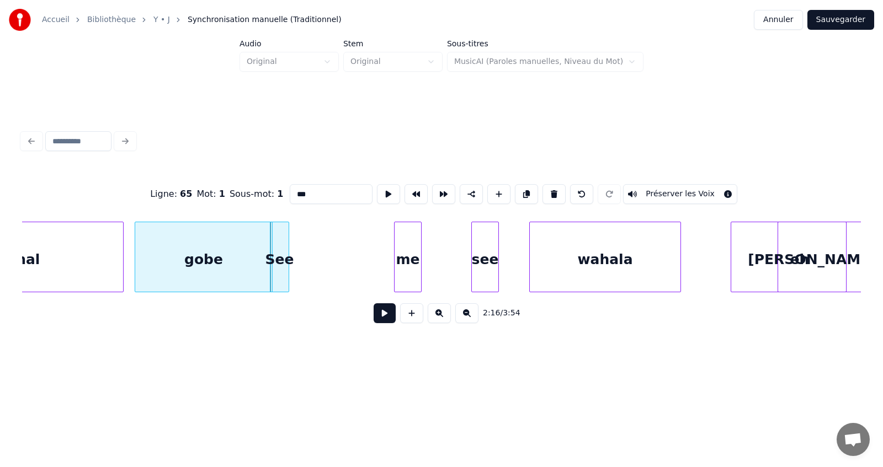
click at [228, 243] on div "gobe" at bounding box center [203, 259] width 137 height 75
click at [296, 253] on div "See" at bounding box center [293, 259] width 18 height 75
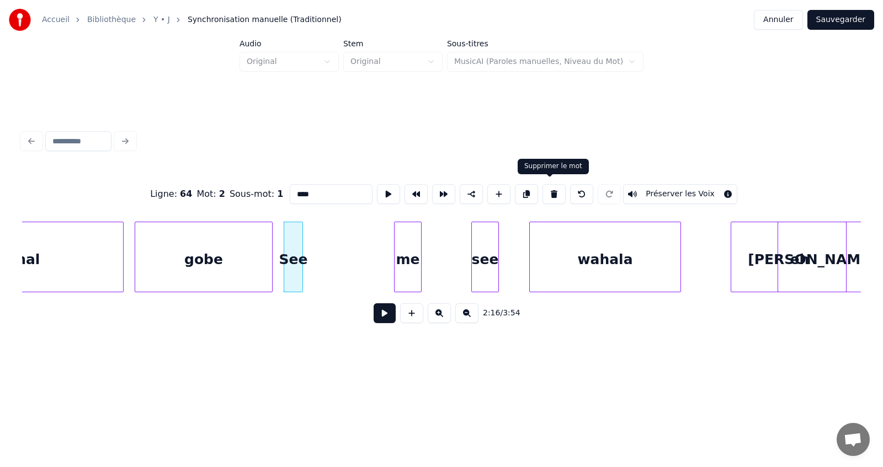
click at [550, 190] on button at bounding box center [553, 194] width 23 height 20
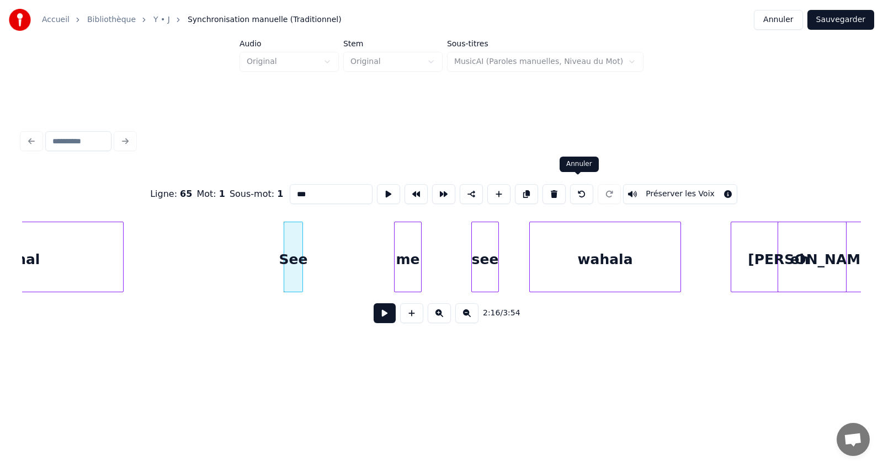
click at [578, 190] on button at bounding box center [581, 194] width 23 height 20
click at [294, 244] on div "See" at bounding box center [293, 259] width 18 height 75
click at [294, 242] on div "See" at bounding box center [293, 259] width 18 height 75
click at [409, 253] on div "me" at bounding box center [408, 259] width 26 height 75
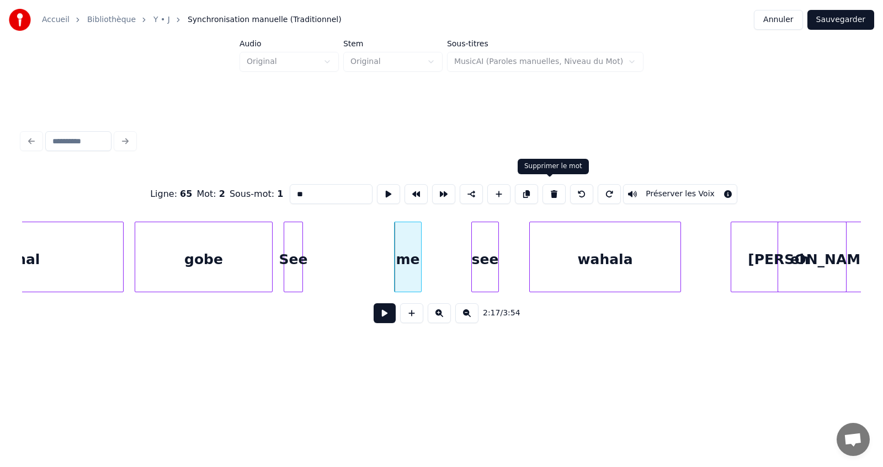
click at [551, 188] on button at bounding box center [553, 194] width 23 height 20
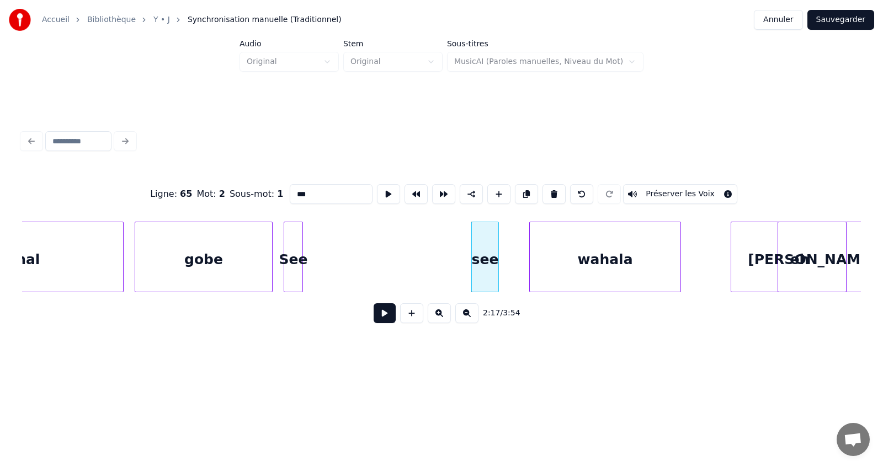
click at [491, 251] on div "see" at bounding box center [485, 259] width 26 height 75
click at [548, 189] on button at bounding box center [553, 194] width 23 height 20
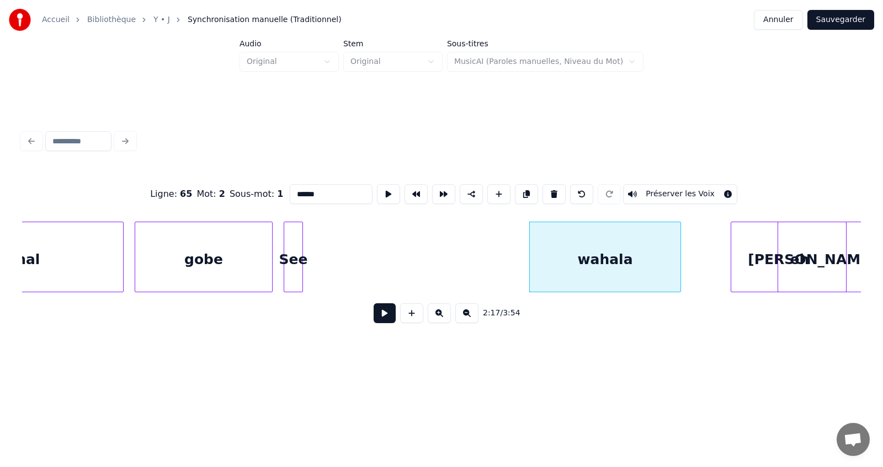
click at [580, 270] on div "wahala" at bounding box center [605, 259] width 151 height 75
click at [550, 189] on button at bounding box center [553, 194] width 23 height 20
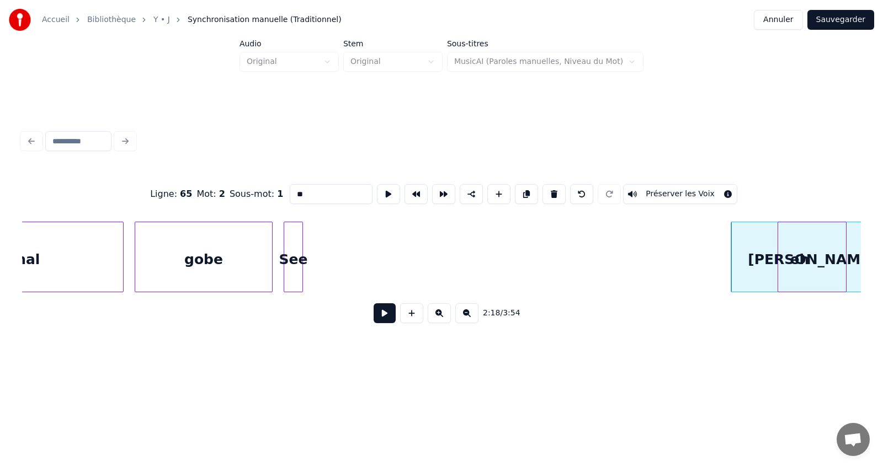
click at [296, 253] on div "See" at bounding box center [293, 259] width 18 height 75
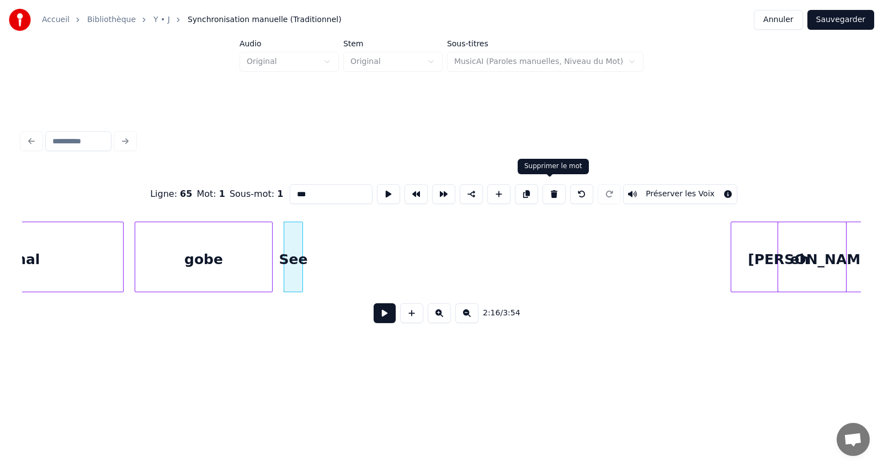
click at [549, 192] on button at bounding box center [553, 194] width 23 height 20
type input "****"
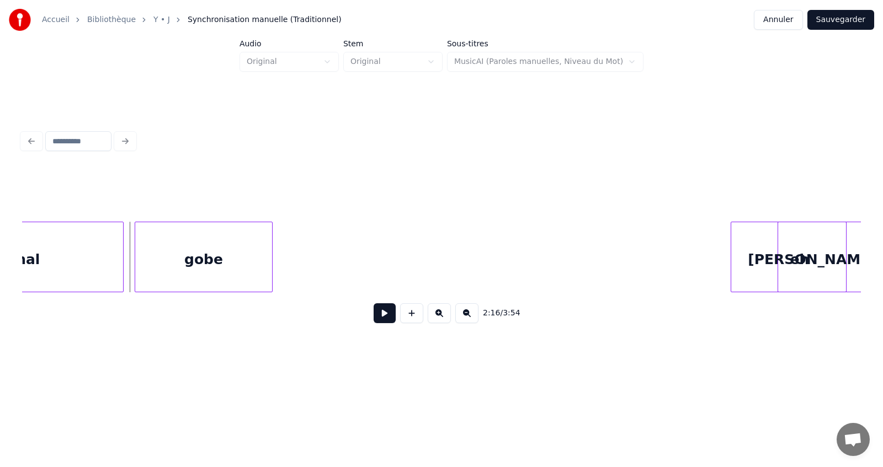
click at [379, 322] on button at bounding box center [385, 314] width 22 height 20
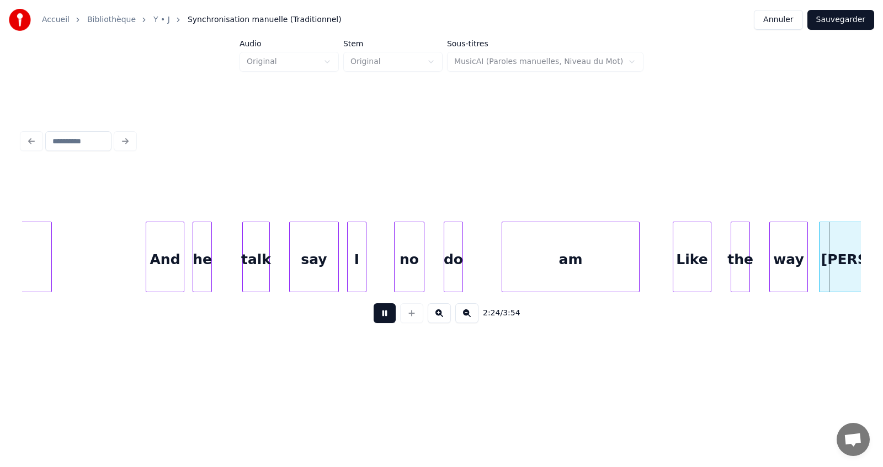
scroll to position [0, 40032]
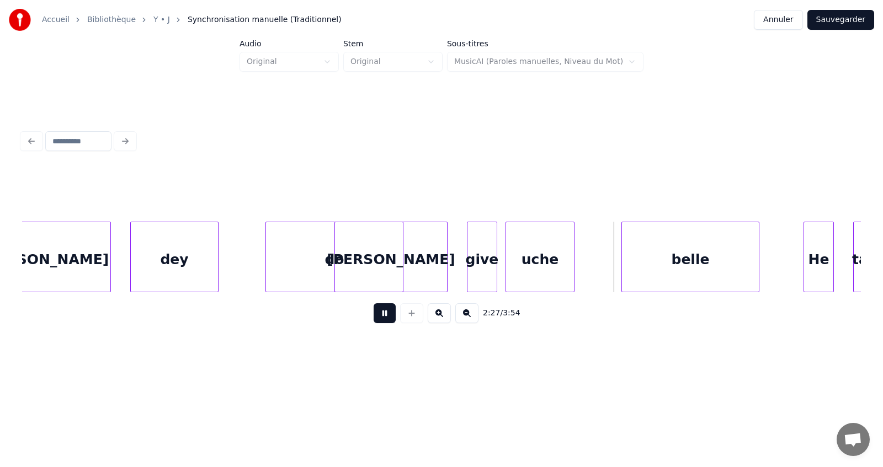
click at [379, 322] on button at bounding box center [385, 314] width 22 height 20
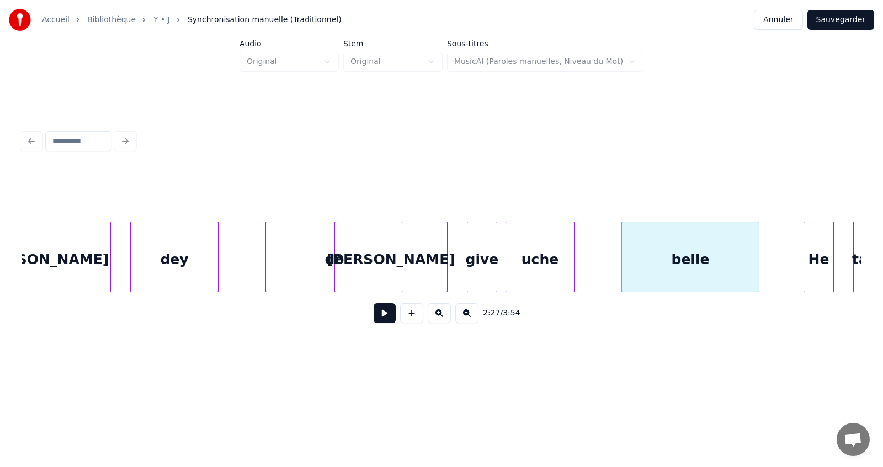
click at [315, 260] on div "do" at bounding box center [334, 259] width 137 height 75
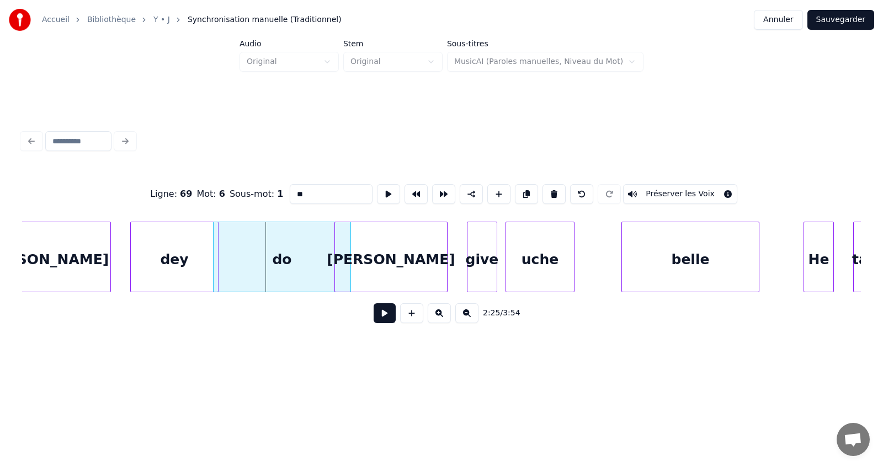
click at [263, 255] on div "do" at bounding box center [282, 259] width 137 height 75
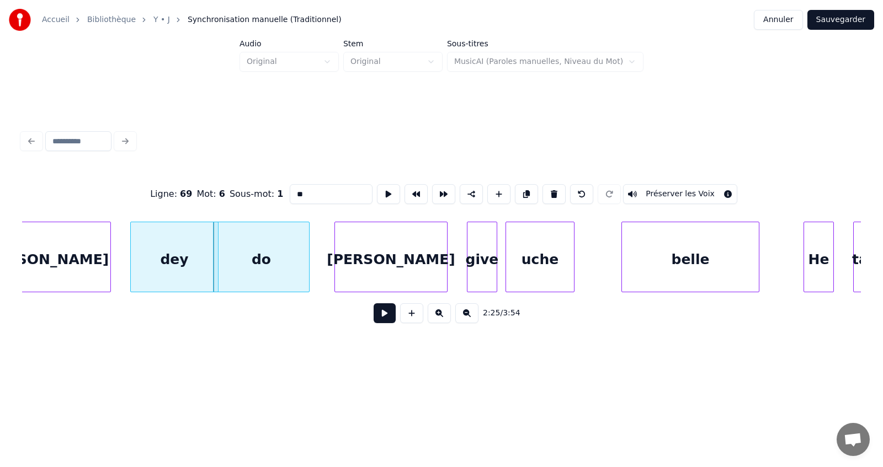
click at [306, 267] on div at bounding box center [307, 257] width 3 height 70
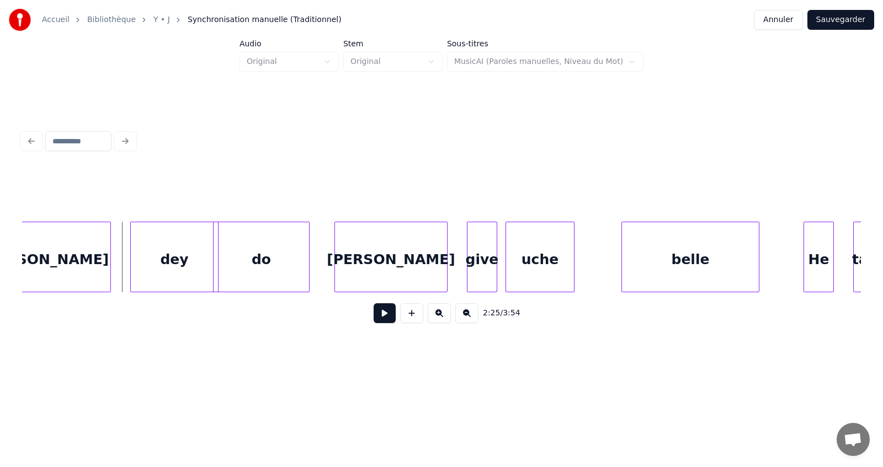
click at [385, 322] on button at bounding box center [385, 314] width 22 height 20
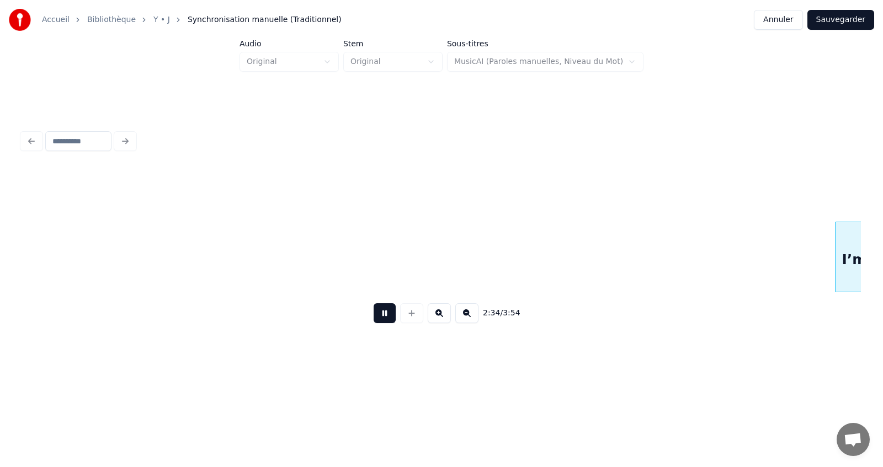
scroll to position [0, 42552]
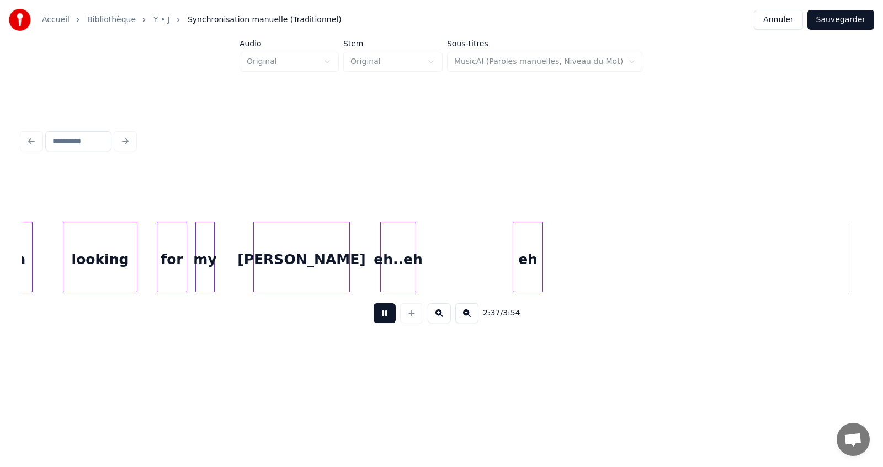
click at [385, 322] on button at bounding box center [385, 314] width 22 height 20
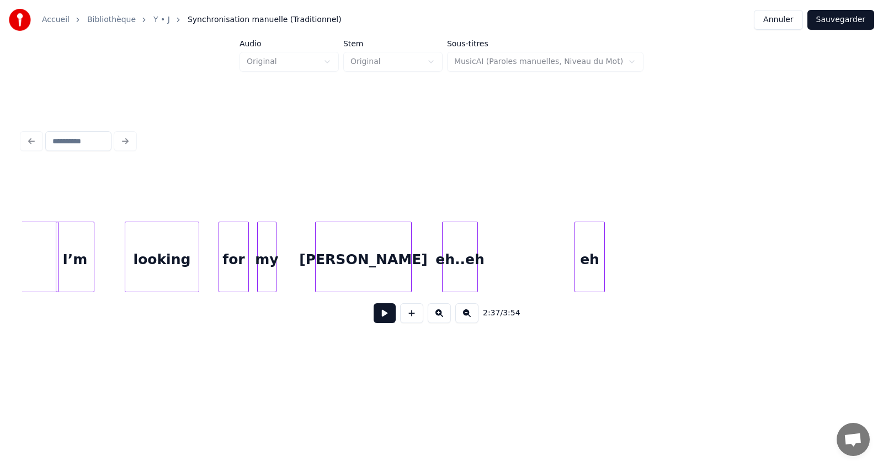
click at [384, 319] on button at bounding box center [385, 314] width 22 height 20
click at [470, 263] on div "eh..eh" at bounding box center [460, 259] width 35 height 75
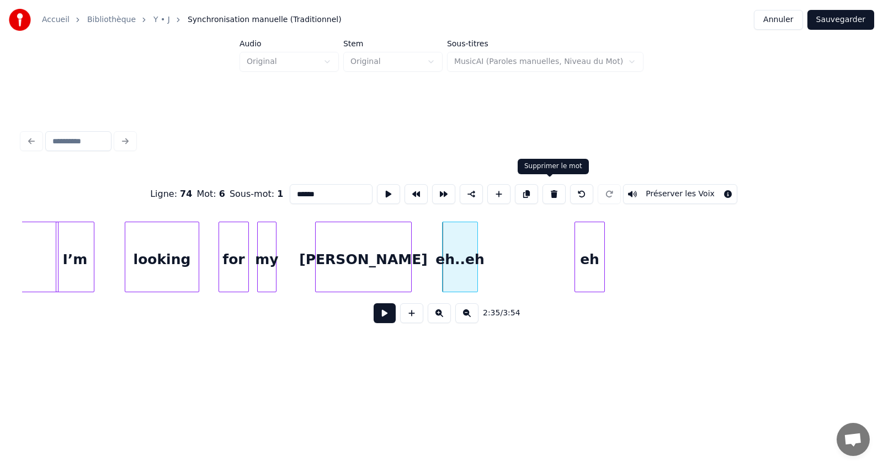
click at [550, 190] on button at bounding box center [553, 194] width 23 height 20
type input "******"
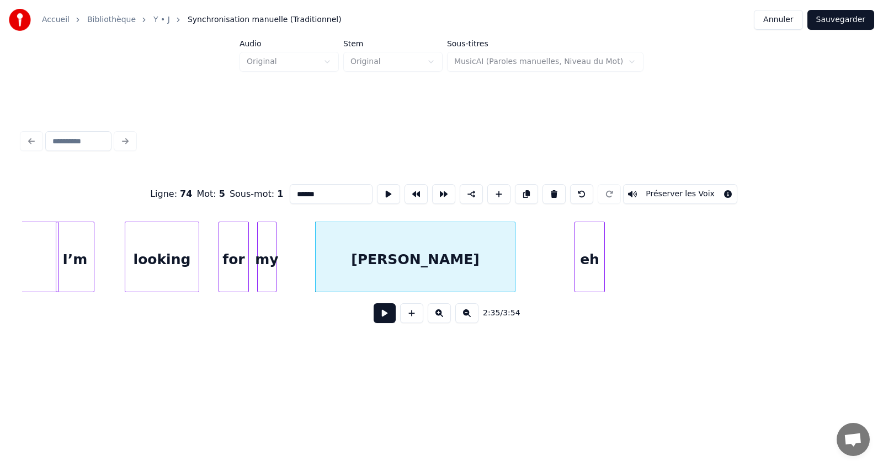
click at [515, 291] on div "eh [PERSON_NAME] my for looking I’m mo" at bounding box center [441, 257] width 839 height 71
click at [379, 318] on button at bounding box center [385, 314] width 22 height 20
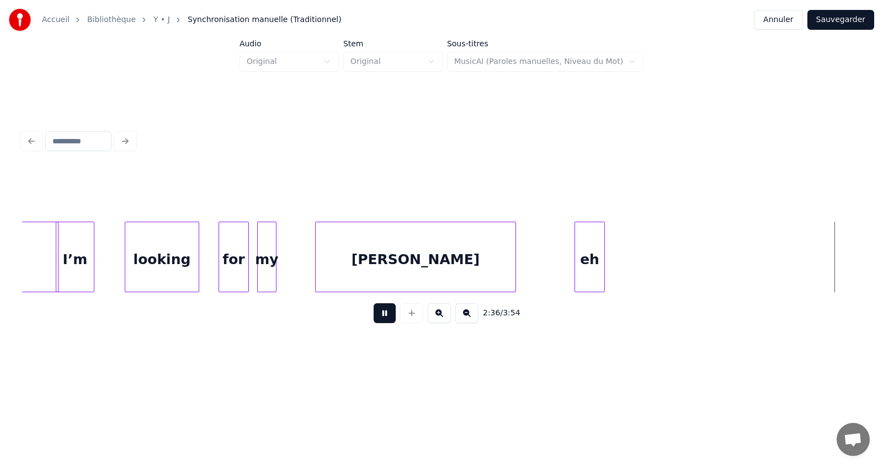
scroll to position [0, 43331]
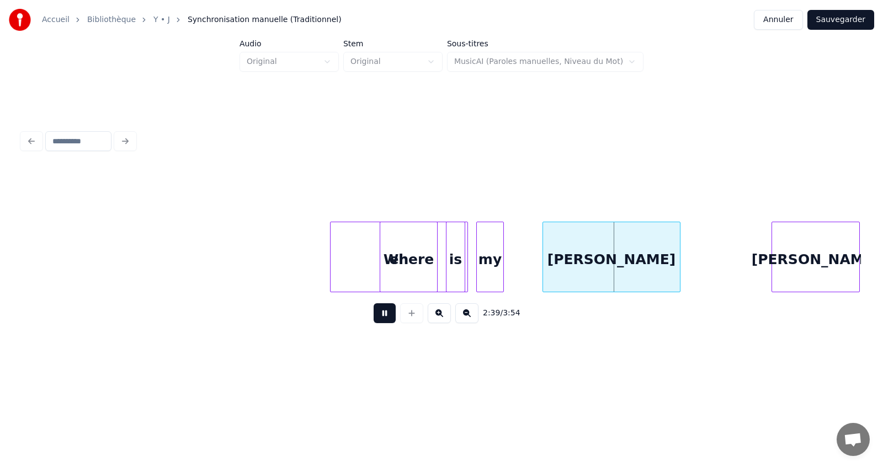
click at [379, 318] on button at bounding box center [385, 314] width 22 height 20
click at [366, 270] on div "eh" at bounding box center [399, 259] width 137 height 75
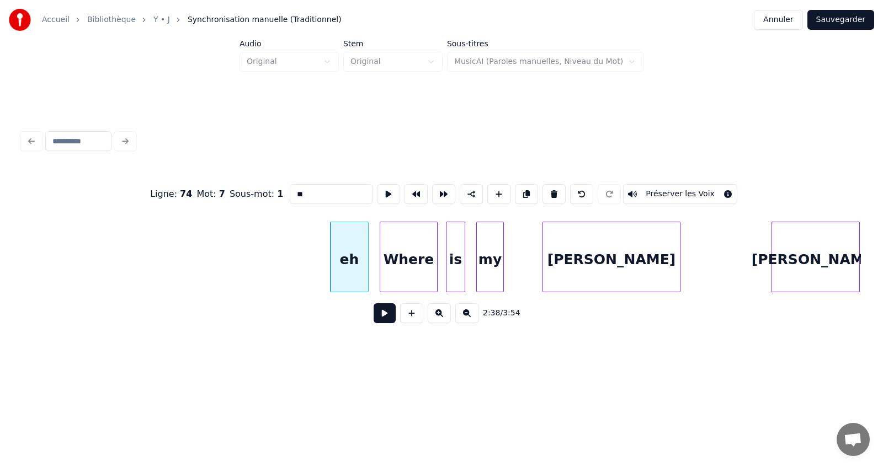
click at [367, 286] on div at bounding box center [366, 257] width 3 height 70
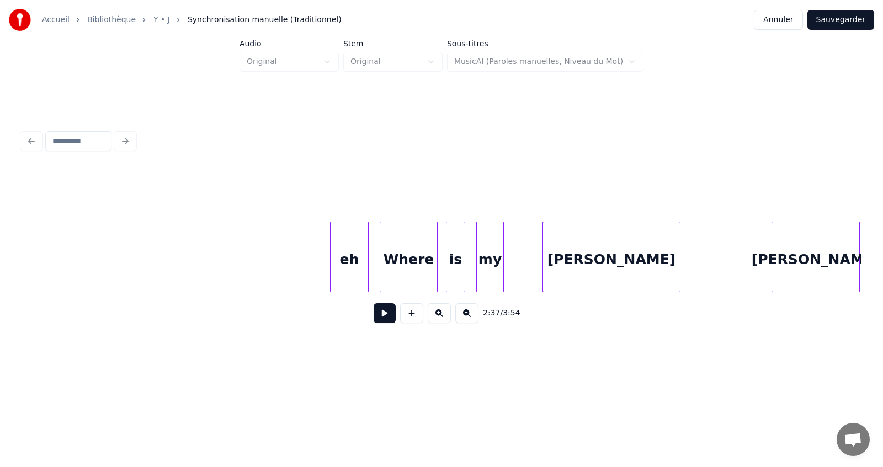
click at [385, 318] on button at bounding box center [385, 314] width 22 height 20
click at [355, 262] on div "eh" at bounding box center [350, 259] width 38 height 75
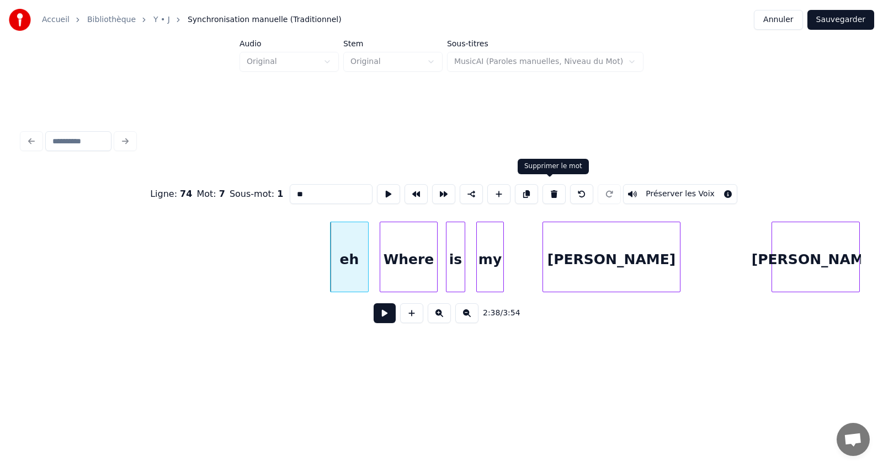
click at [550, 187] on button at bounding box center [553, 194] width 23 height 20
type input "*****"
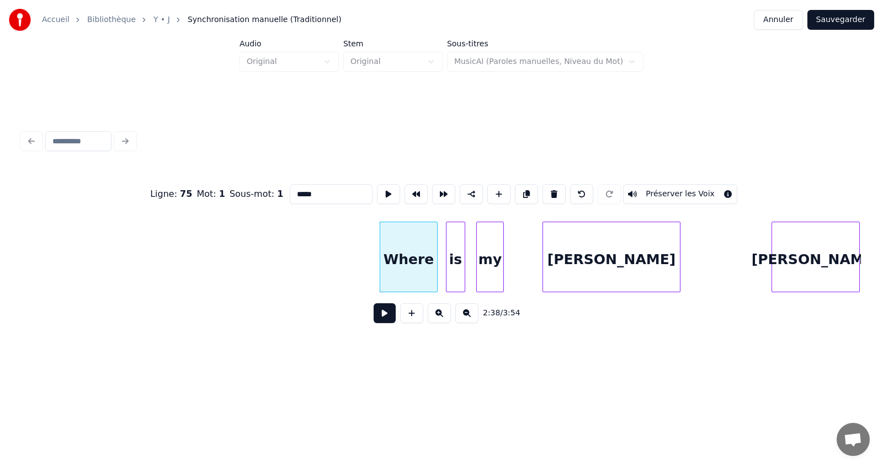
click at [384, 315] on button at bounding box center [385, 314] width 22 height 20
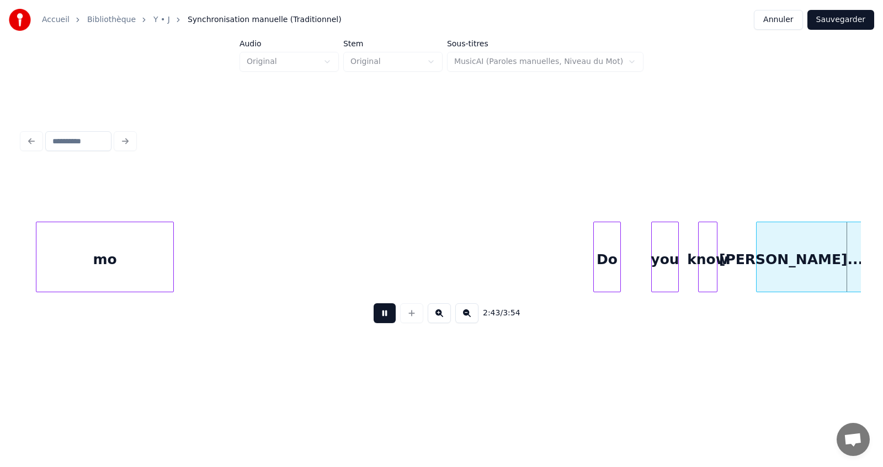
scroll to position [0, 45017]
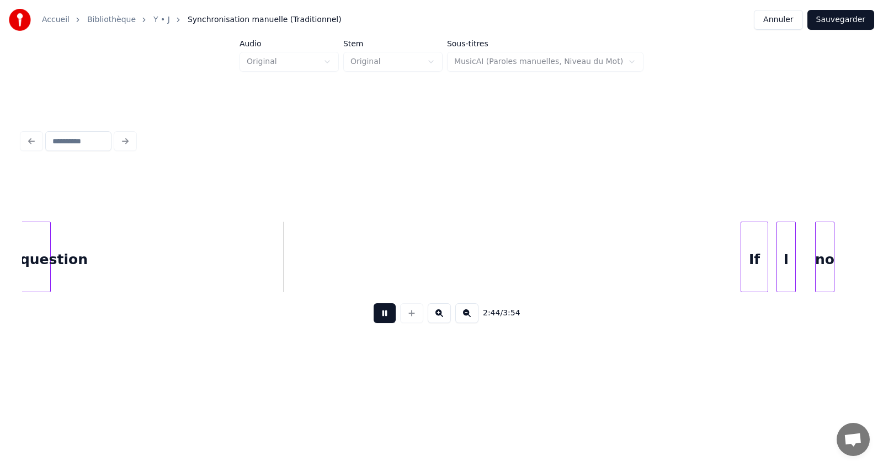
click at [384, 315] on button at bounding box center [385, 314] width 22 height 20
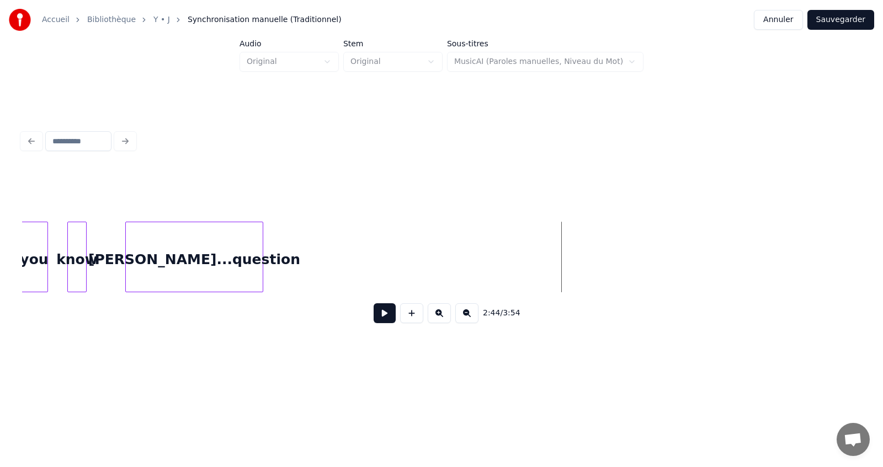
scroll to position [0, 44753]
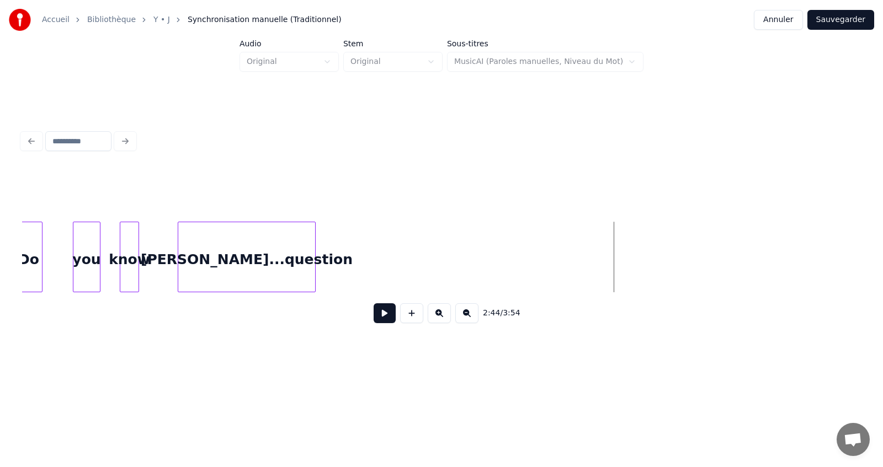
click at [410, 319] on button at bounding box center [411, 314] width 23 height 20
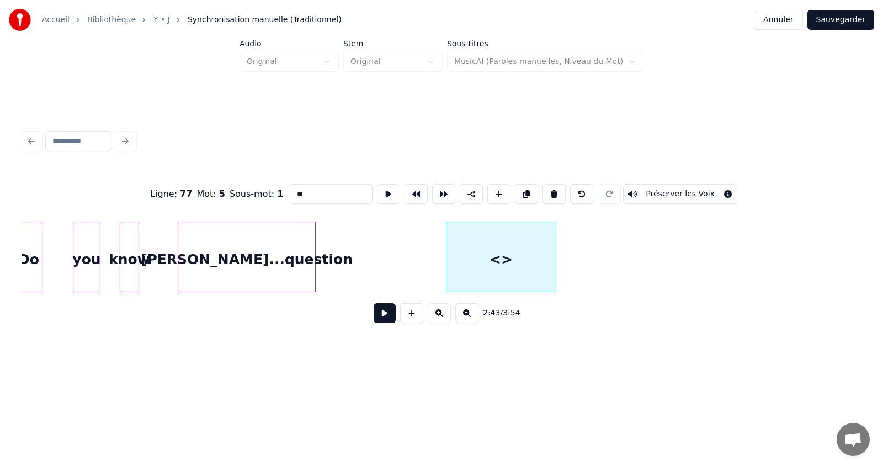
click at [315, 187] on input "**" at bounding box center [331, 194] width 83 height 20
type input "*"
click at [261, 262] on div "[PERSON_NAME]...question" at bounding box center [246, 259] width 137 height 75
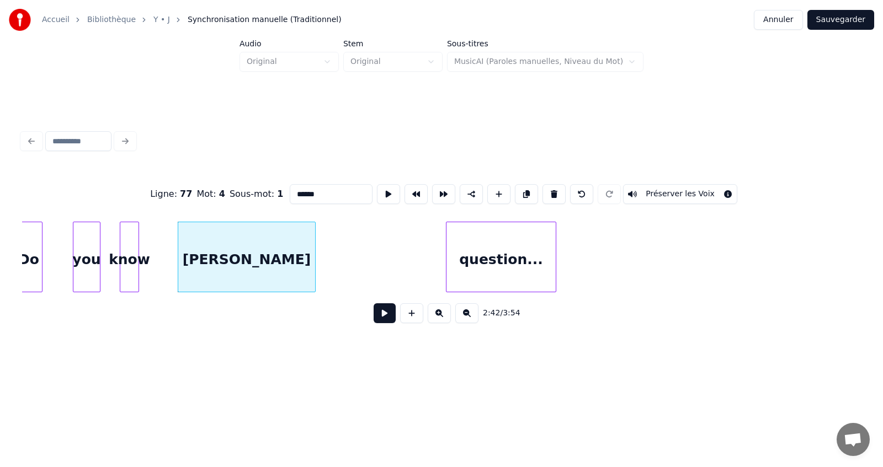
type input "******"
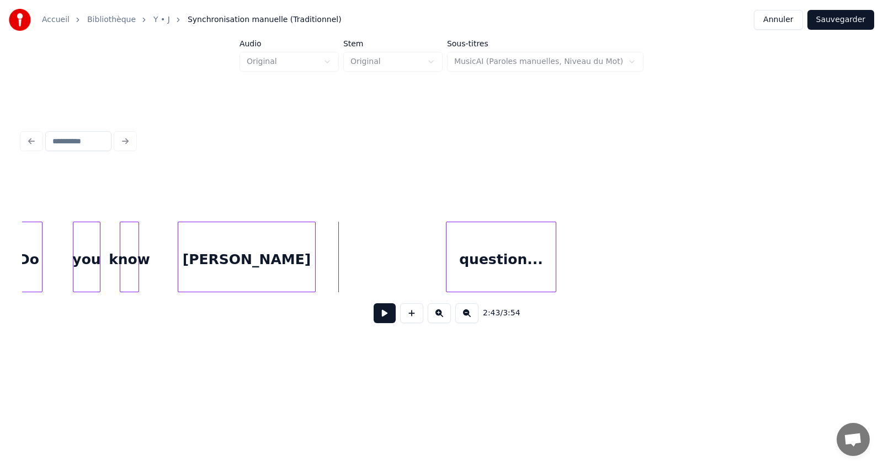
click at [383, 322] on button at bounding box center [385, 314] width 22 height 20
click at [606, 276] on div at bounding box center [605, 257] width 3 height 70
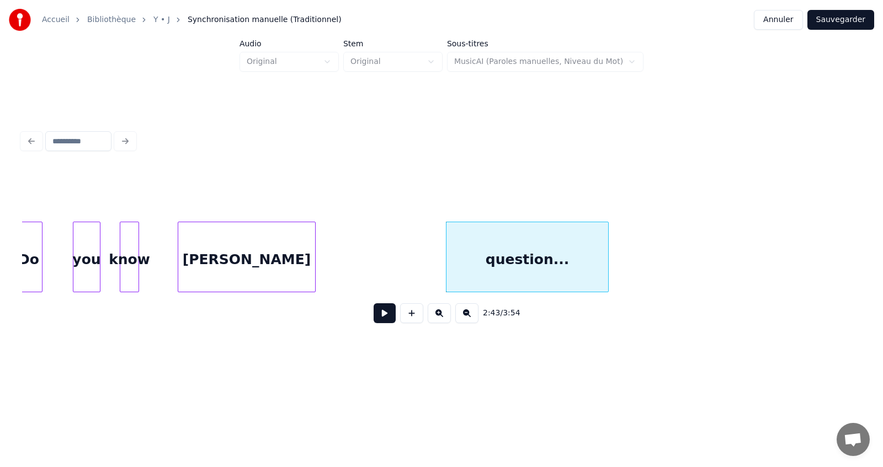
click at [388, 323] on button at bounding box center [385, 314] width 22 height 20
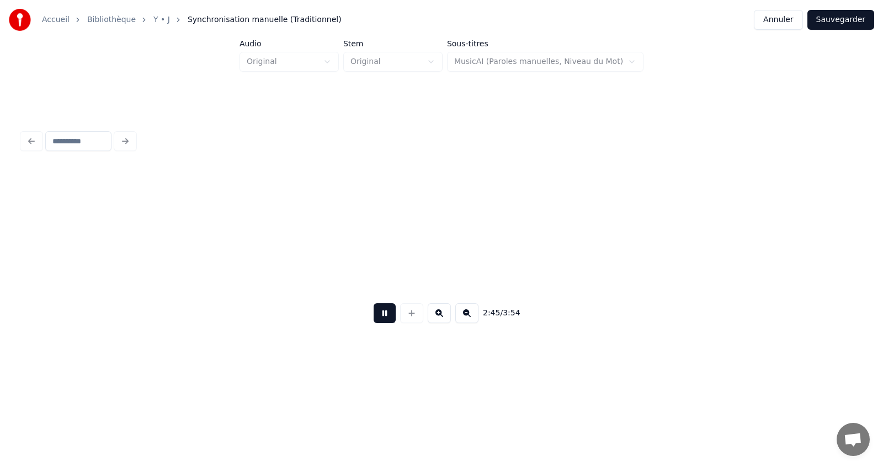
scroll to position [0, 45593]
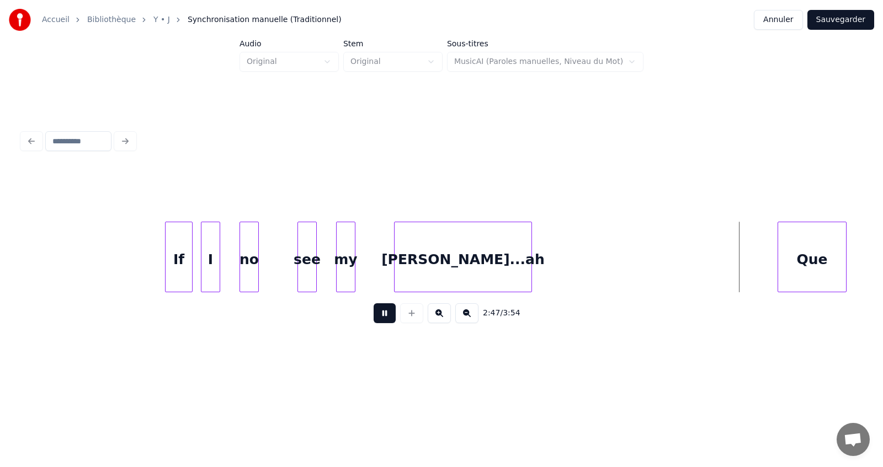
click at [382, 319] on button at bounding box center [385, 314] width 22 height 20
click at [491, 260] on div "[PERSON_NAME]...ah" at bounding box center [463, 259] width 137 height 75
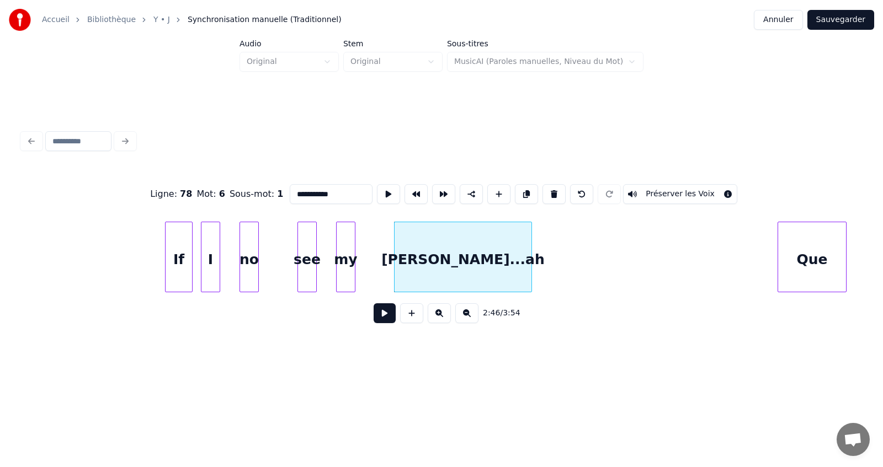
click at [352, 194] on input "**********" at bounding box center [331, 194] width 83 height 20
type input "******"
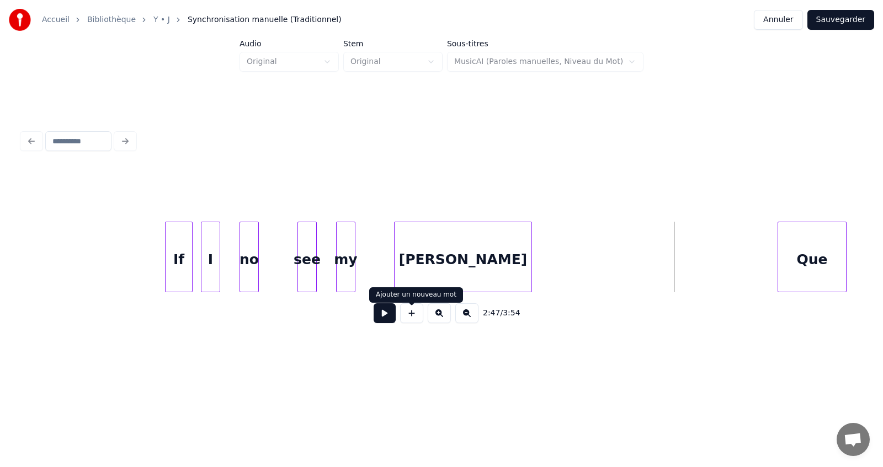
click at [412, 320] on button at bounding box center [411, 314] width 23 height 20
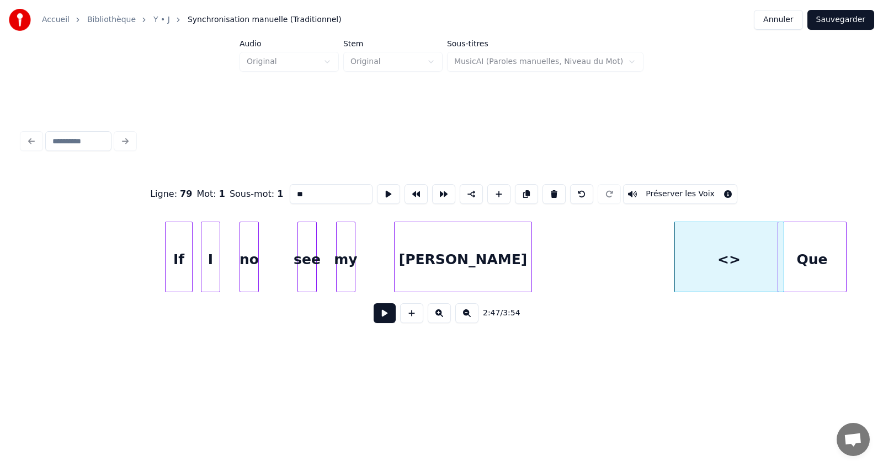
click at [342, 191] on input "**" at bounding box center [331, 194] width 83 height 20
type input "********"
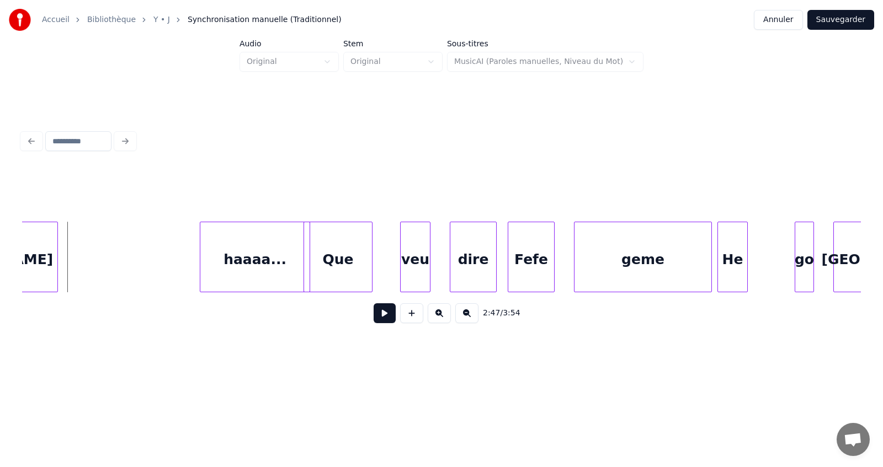
scroll to position [0, 46101]
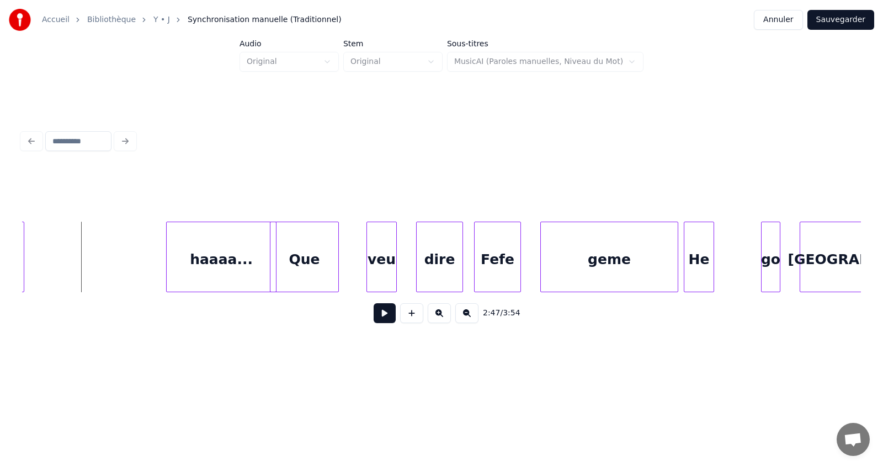
click at [380, 318] on button at bounding box center [385, 314] width 22 height 20
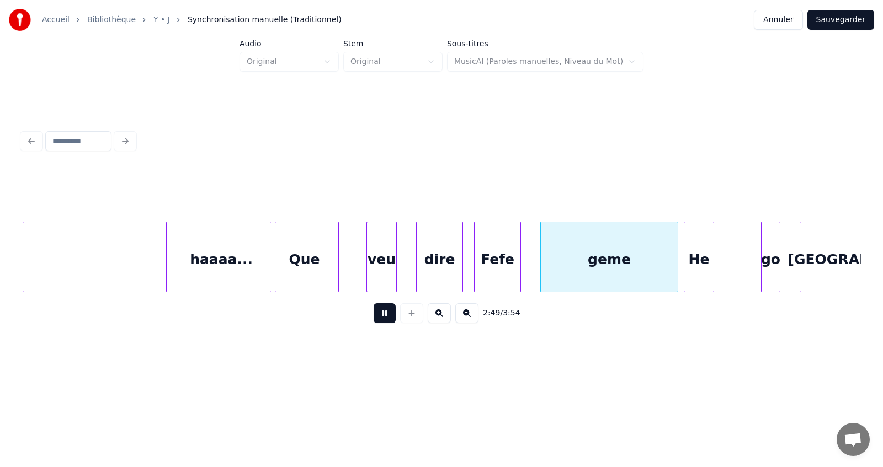
click at [380, 318] on button at bounding box center [385, 314] width 22 height 20
click at [314, 252] on div "Que" at bounding box center [304, 259] width 68 height 75
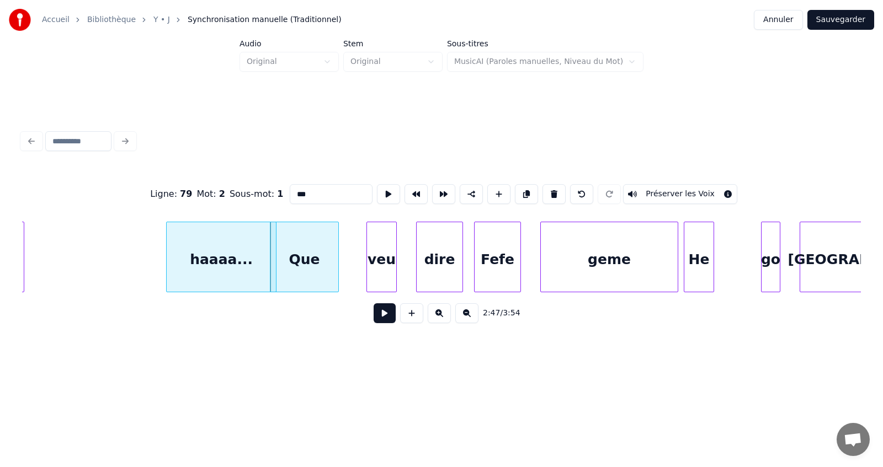
click at [223, 233] on div "haaaa..." at bounding box center [221, 259] width 109 height 75
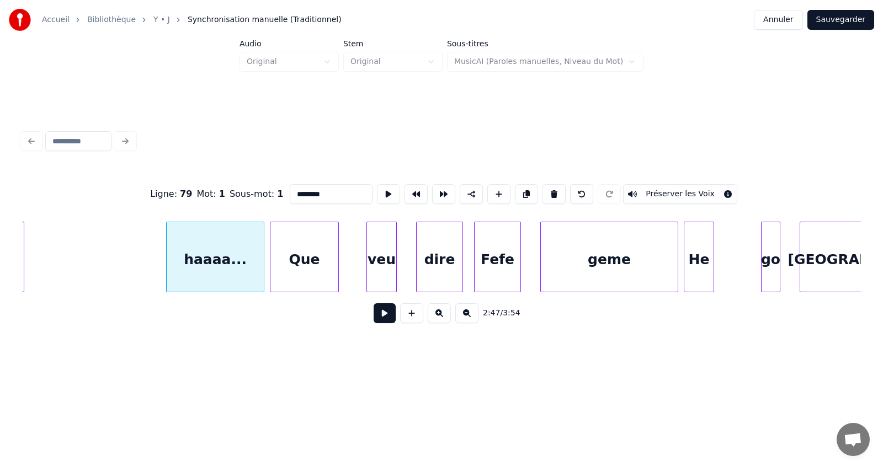
click at [263, 247] on div at bounding box center [261, 257] width 3 height 70
click at [302, 243] on div "Que" at bounding box center [304, 259] width 68 height 75
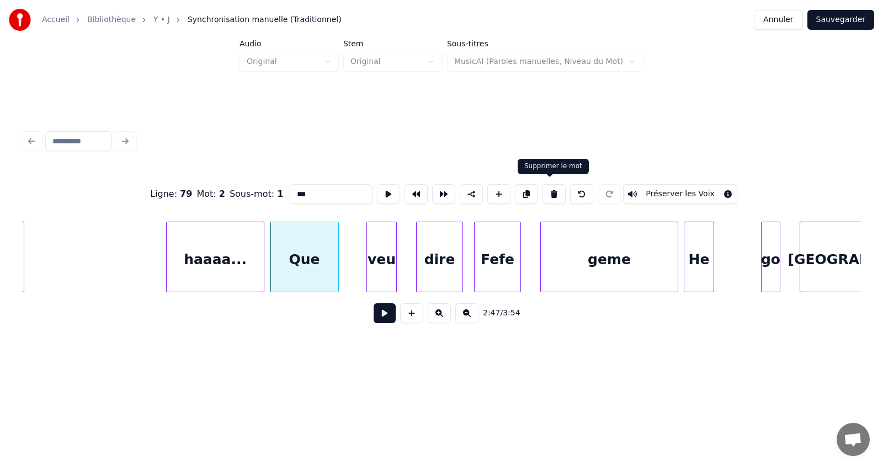
click at [549, 190] on button at bounding box center [553, 194] width 23 height 20
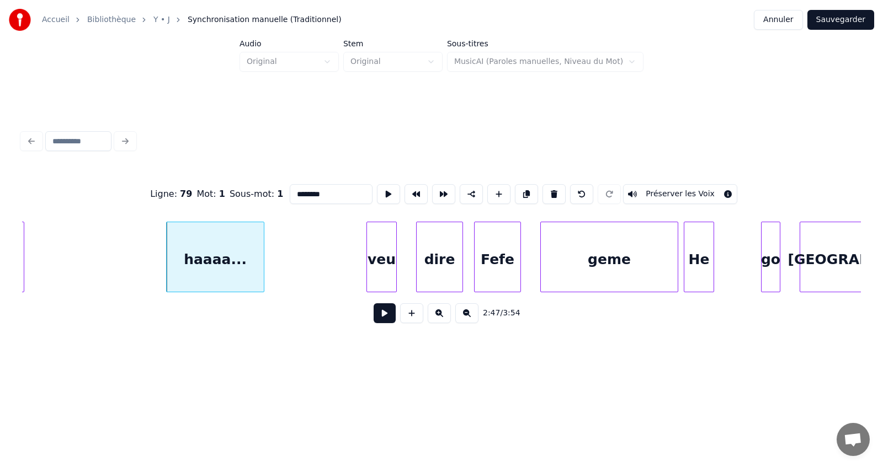
click at [378, 253] on div "veu" at bounding box center [381, 259] width 29 height 75
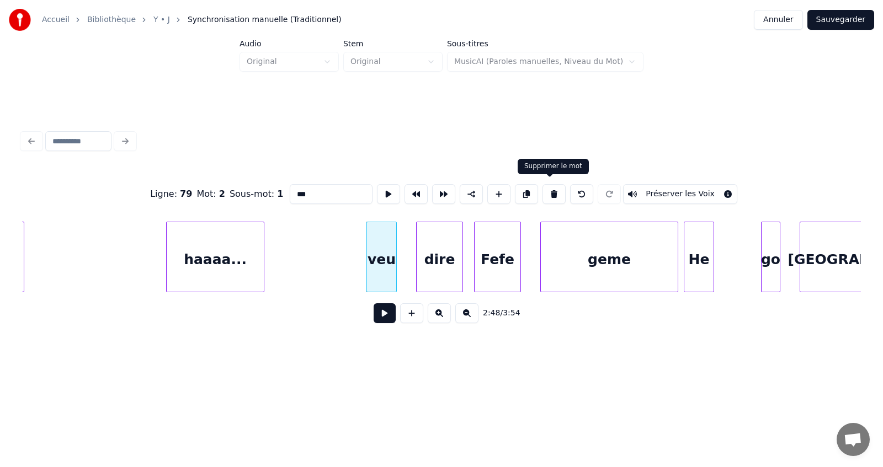
click at [547, 188] on button at bounding box center [553, 194] width 23 height 20
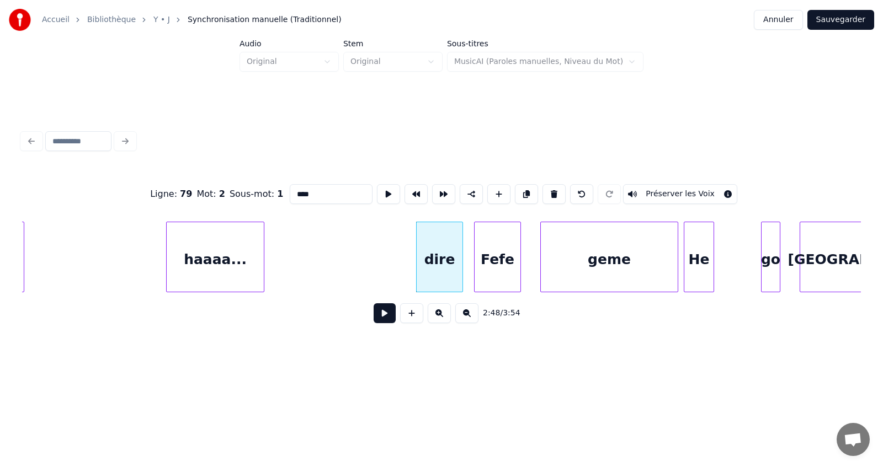
click at [451, 253] on div "dire" at bounding box center [440, 259] width 46 height 75
click at [551, 187] on button at bounding box center [553, 194] width 23 height 20
type input "****"
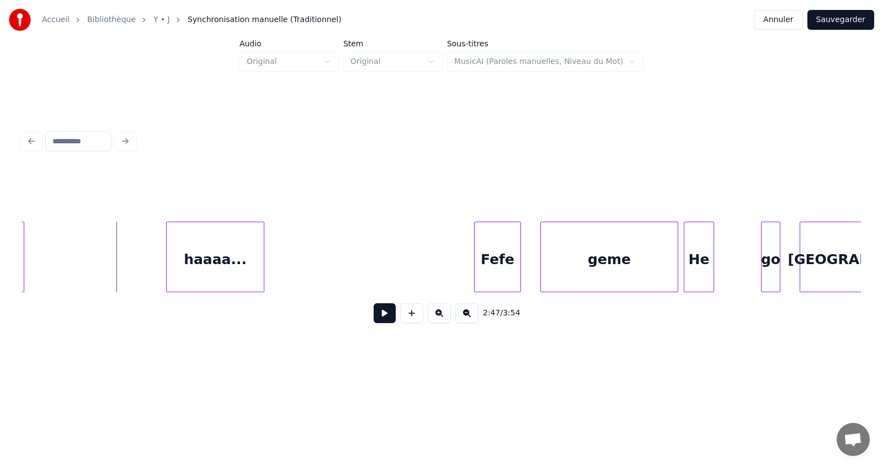
click at [379, 319] on button at bounding box center [385, 314] width 22 height 20
click at [346, 235] on div "Fefe" at bounding box center [348, 259] width 46 height 75
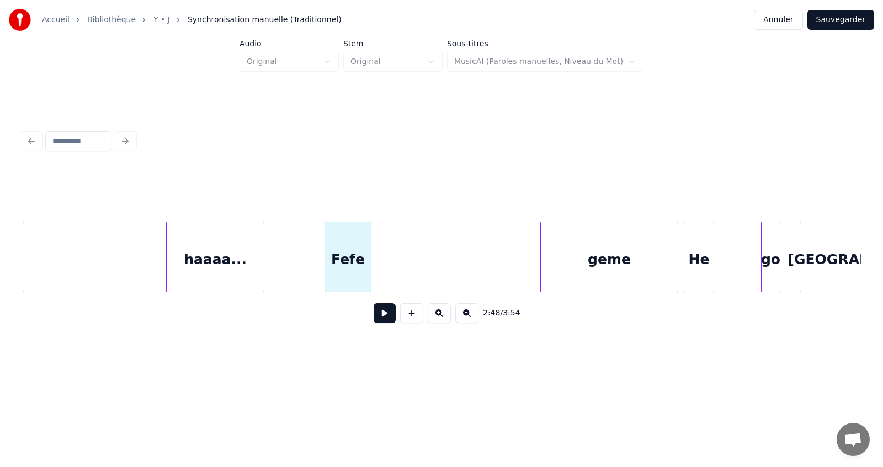
click at [381, 321] on button at bounding box center [385, 314] width 22 height 20
click at [411, 290] on div "[PERSON_NAME]... Fefe geme He go canada" at bounding box center [441, 257] width 839 height 71
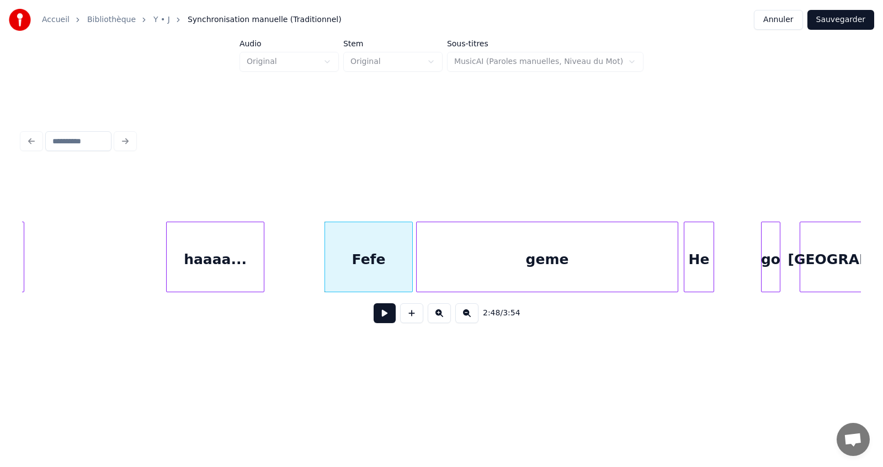
click at [419, 255] on div at bounding box center [418, 257] width 3 height 70
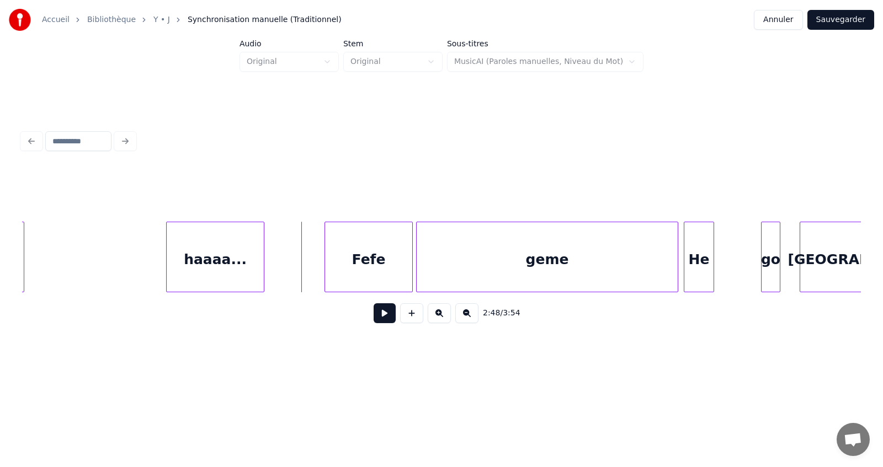
click at [381, 323] on button at bounding box center [385, 314] width 22 height 20
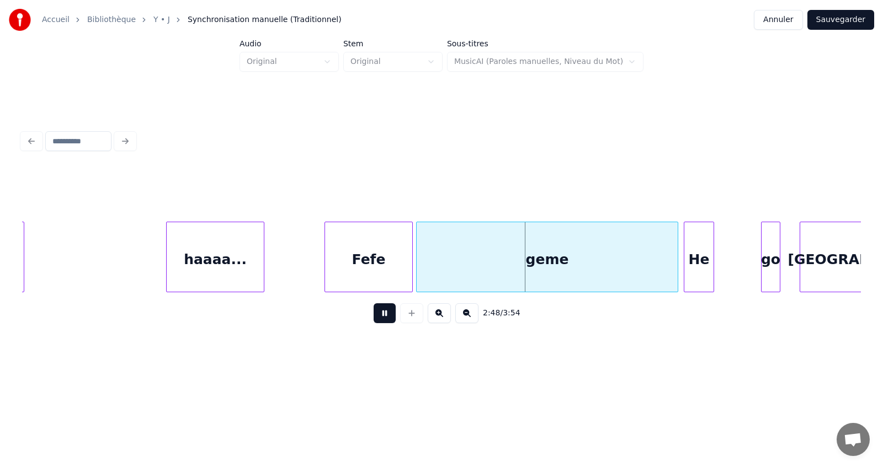
click at [381, 323] on button at bounding box center [385, 314] width 22 height 20
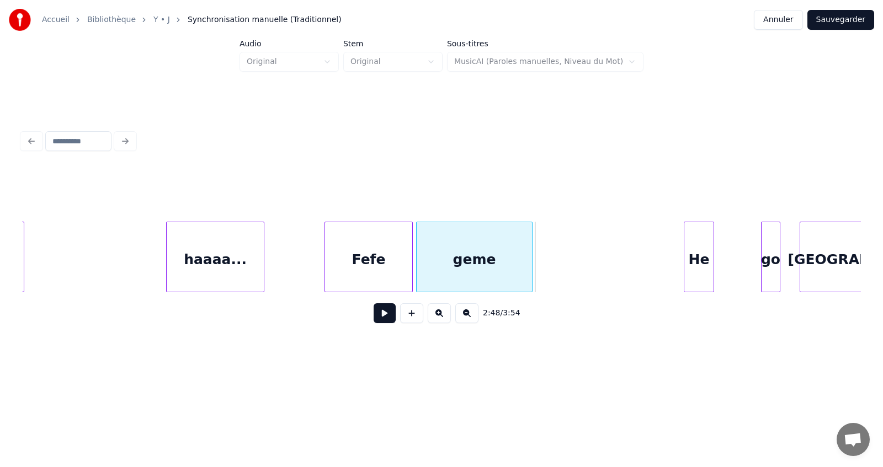
click at [531, 290] on div "[PERSON_NAME]... Fefe geme He go canada" at bounding box center [441, 257] width 839 height 71
click at [382, 317] on button at bounding box center [385, 314] width 22 height 20
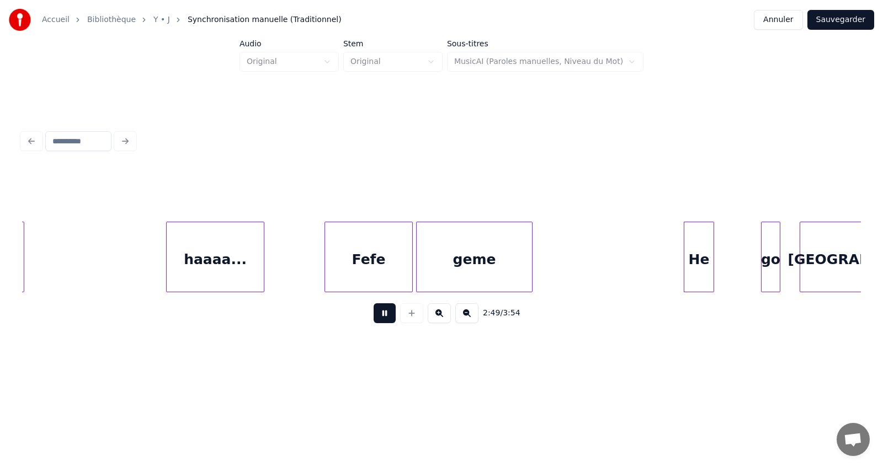
click at [382, 317] on button at bounding box center [385, 314] width 22 height 20
click at [558, 244] on div "He" at bounding box center [558, 259] width 29 height 75
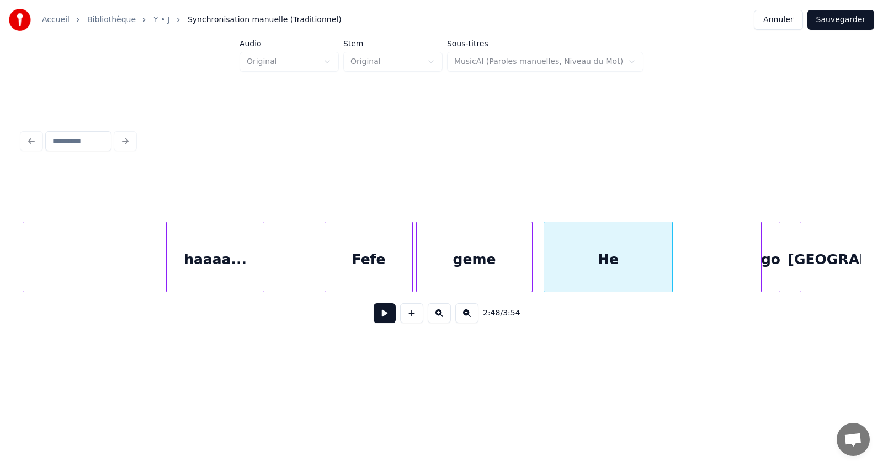
click at [669, 286] on div at bounding box center [670, 257] width 3 height 70
click at [601, 264] on div "He" at bounding box center [608, 259] width 128 height 75
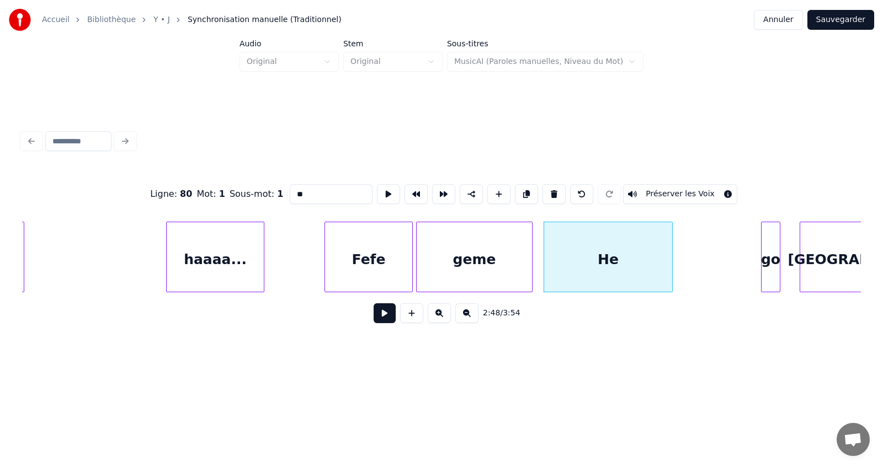
click at [315, 189] on input "**" at bounding box center [331, 194] width 83 height 20
type input "*"
type input "**********"
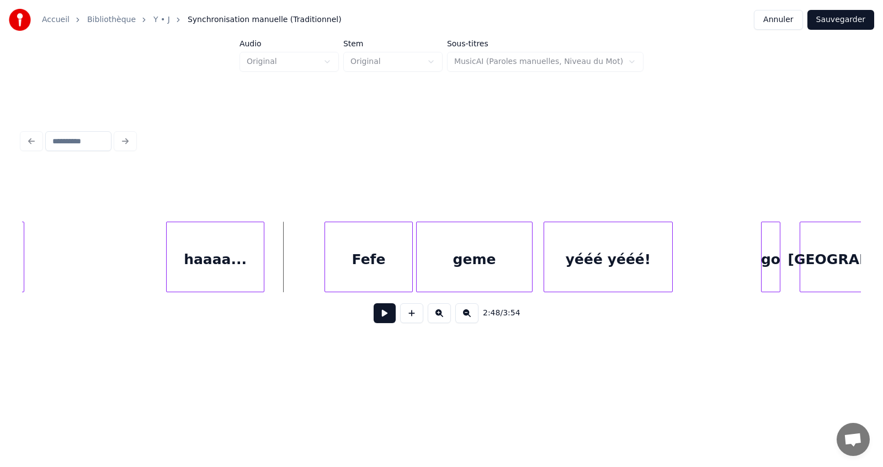
click at [380, 319] on button at bounding box center [385, 314] width 22 height 20
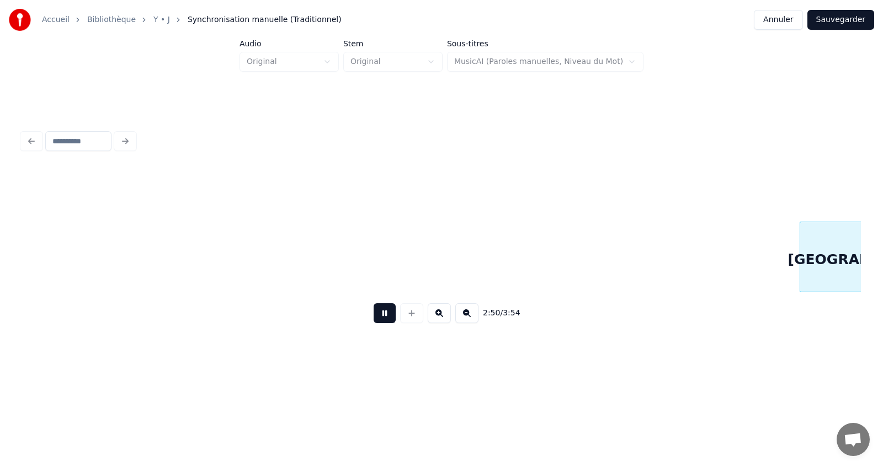
scroll to position [0, 46943]
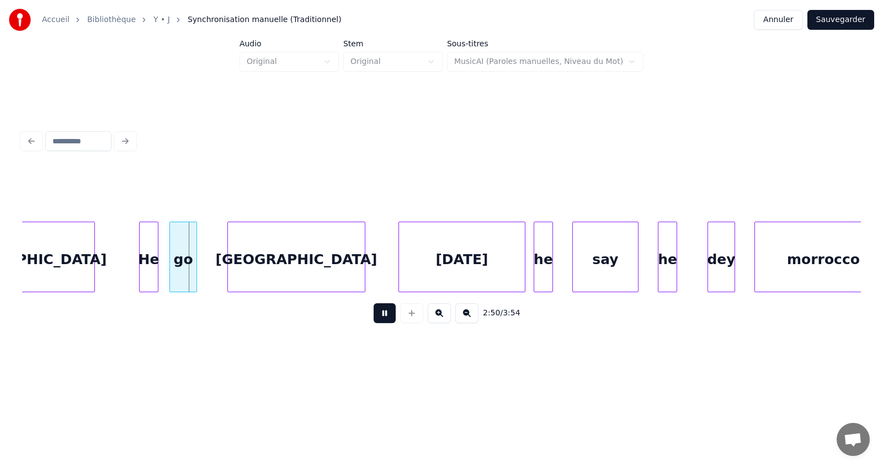
click at [380, 319] on button at bounding box center [385, 314] width 22 height 20
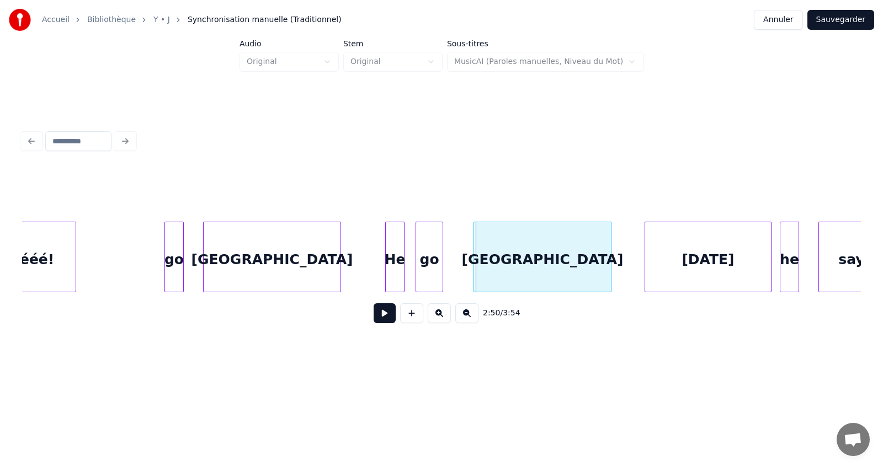
scroll to position [0, 46678]
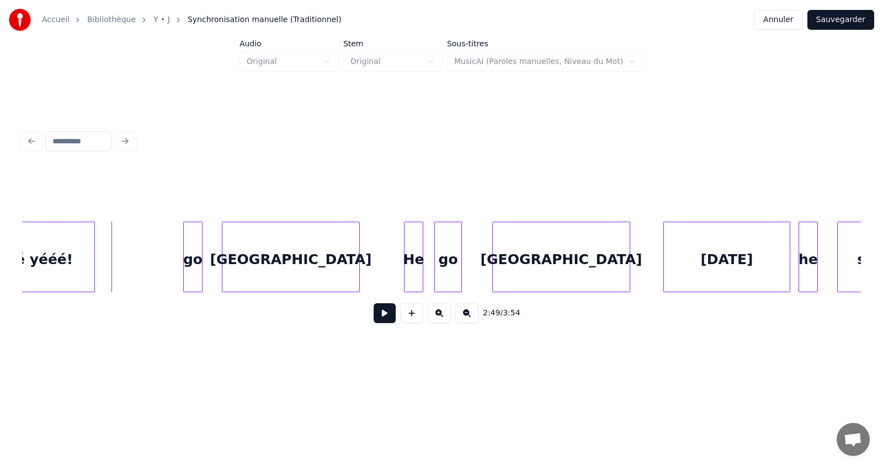
click at [387, 320] on button at bounding box center [385, 314] width 22 height 20
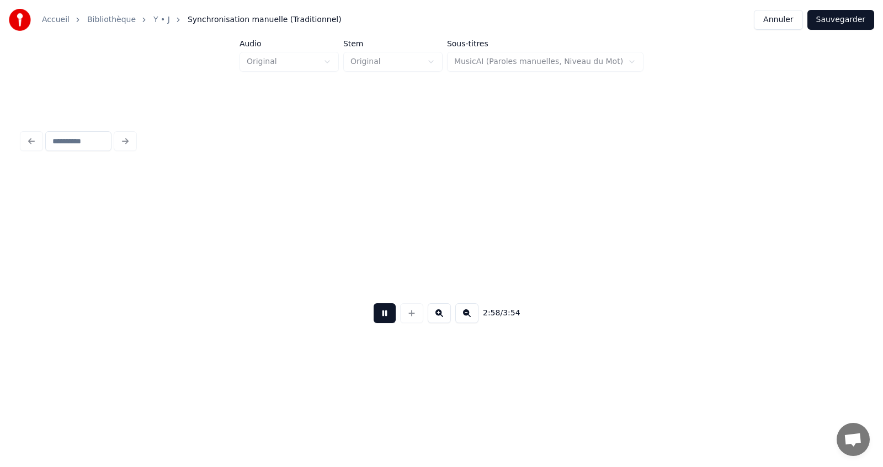
scroll to position [0, 49199]
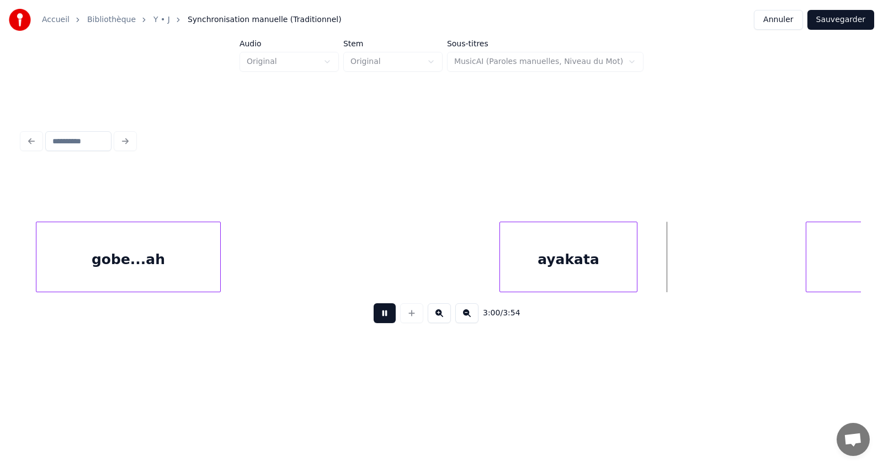
click at [387, 320] on button at bounding box center [385, 314] width 22 height 20
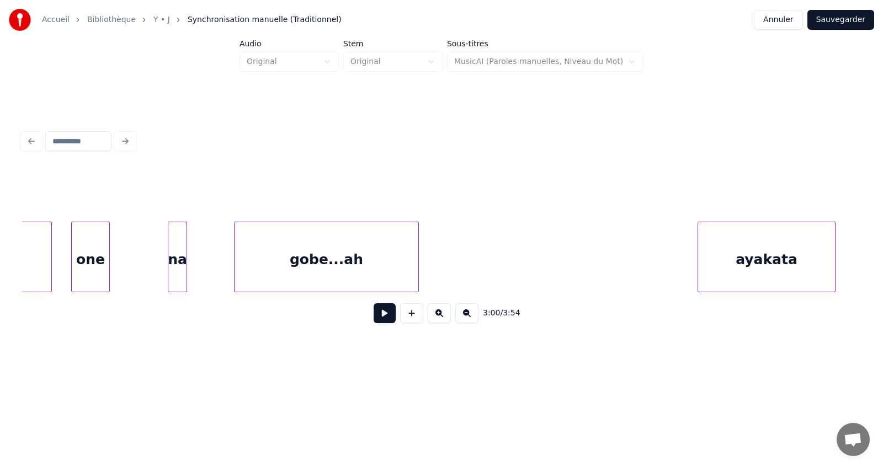
scroll to position [0, 49000]
click at [380, 321] on button at bounding box center [385, 314] width 22 height 20
click at [336, 260] on div "gobe...ah" at bounding box center [327, 259] width 184 height 75
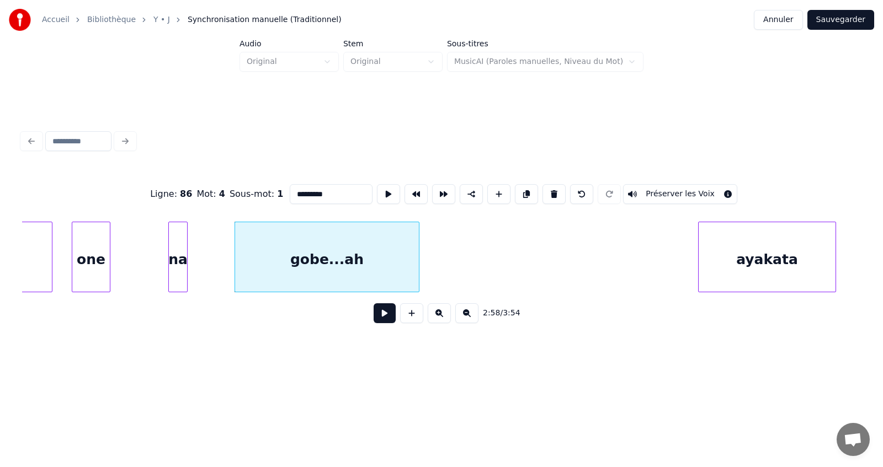
click at [333, 187] on input "*********" at bounding box center [331, 194] width 83 height 20
type input "****"
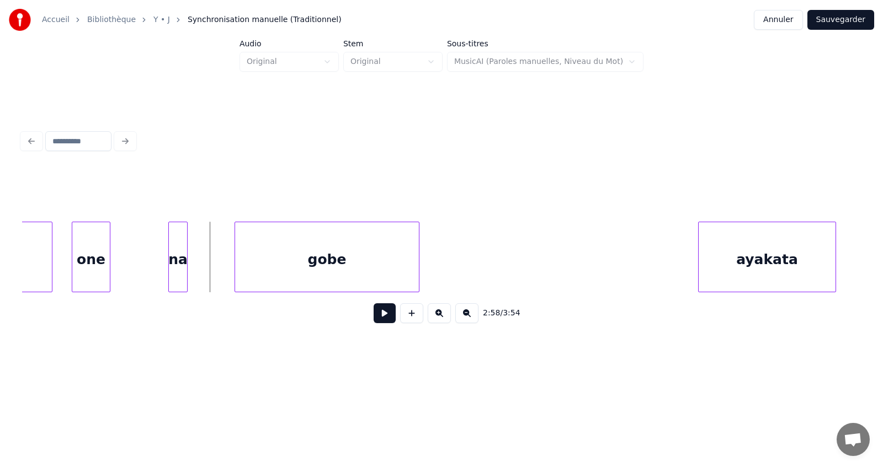
click at [382, 323] on button at bounding box center [385, 314] width 22 height 20
click at [383, 322] on button at bounding box center [385, 314] width 22 height 20
click at [414, 317] on button at bounding box center [411, 314] width 23 height 20
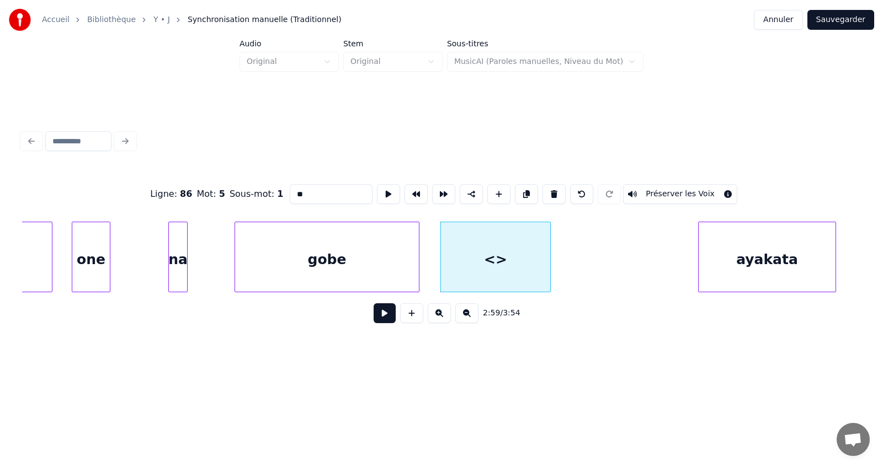
click at [334, 194] on input "**" at bounding box center [331, 194] width 83 height 20
type input "*"
type input "********"
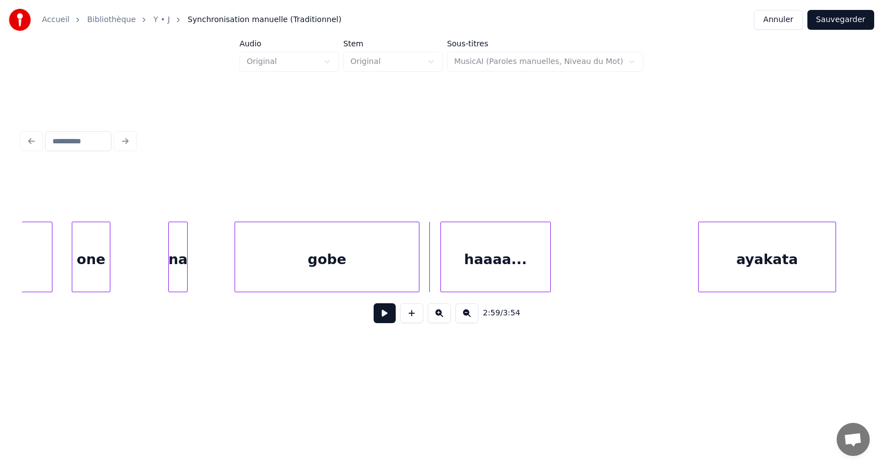
click at [391, 318] on button at bounding box center [385, 314] width 22 height 20
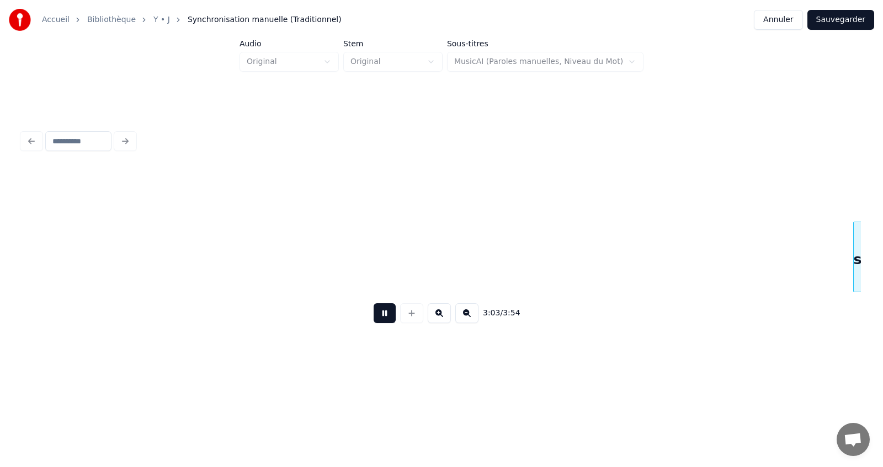
scroll to position [0, 50685]
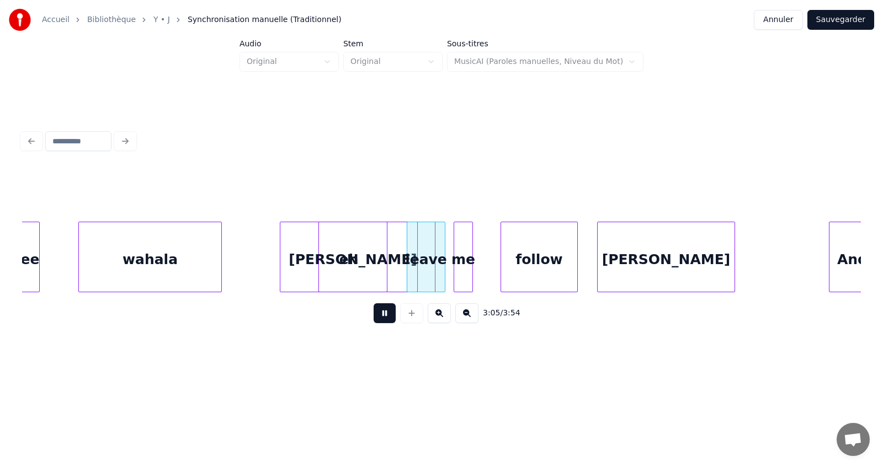
click at [391, 318] on button at bounding box center [385, 314] width 22 height 20
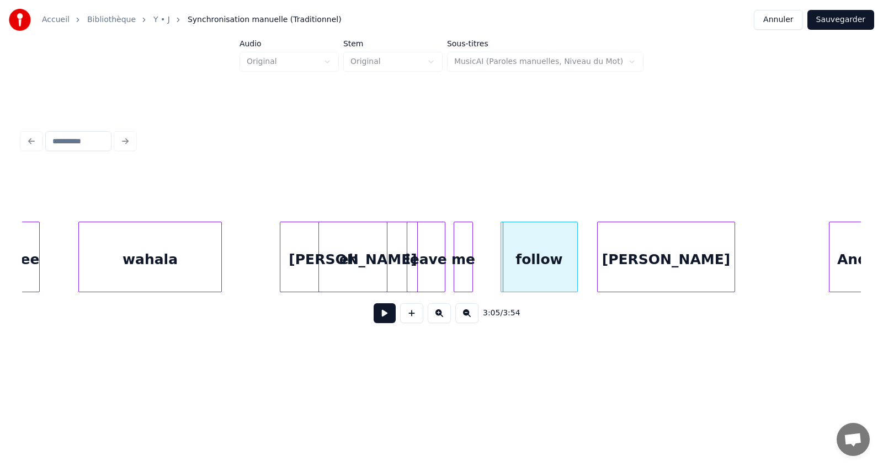
click at [295, 269] on div "eh" at bounding box center [348, 259] width 137 height 75
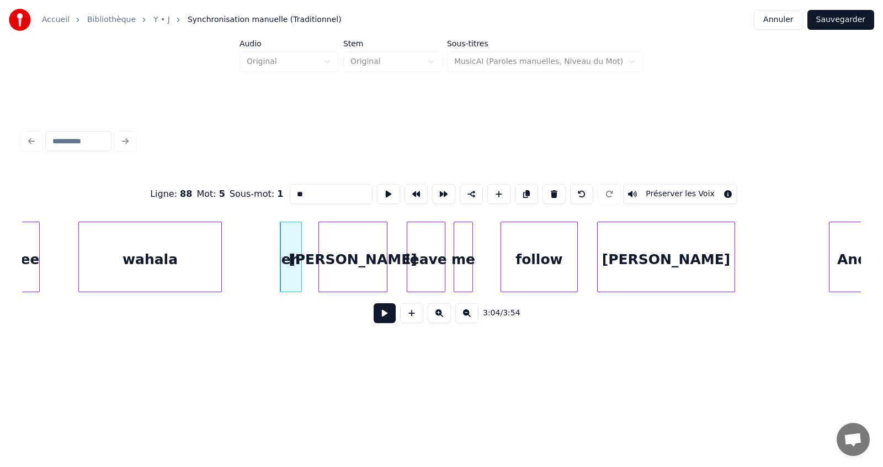
click at [301, 264] on div at bounding box center [299, 257] width 3 height 70
click at [313, 278] on div at bounding box center [312, 257] width 3 height 70
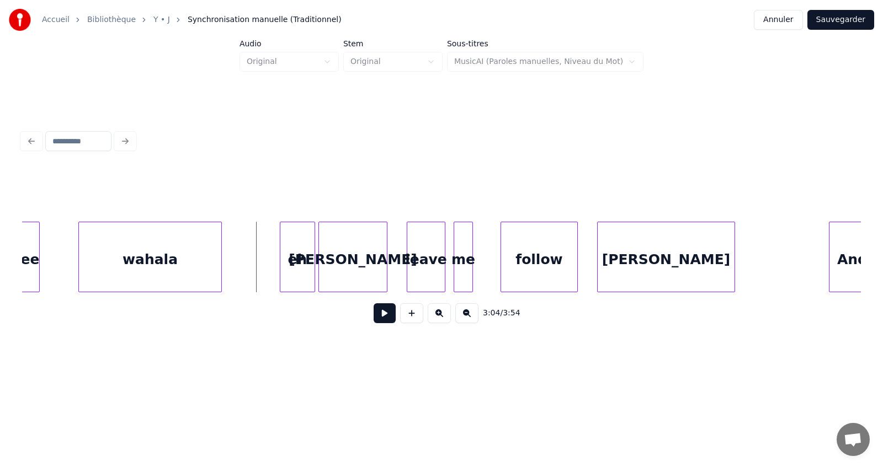
click at [382, 317] on button at bounding box center [385, 314] width 22 height 20
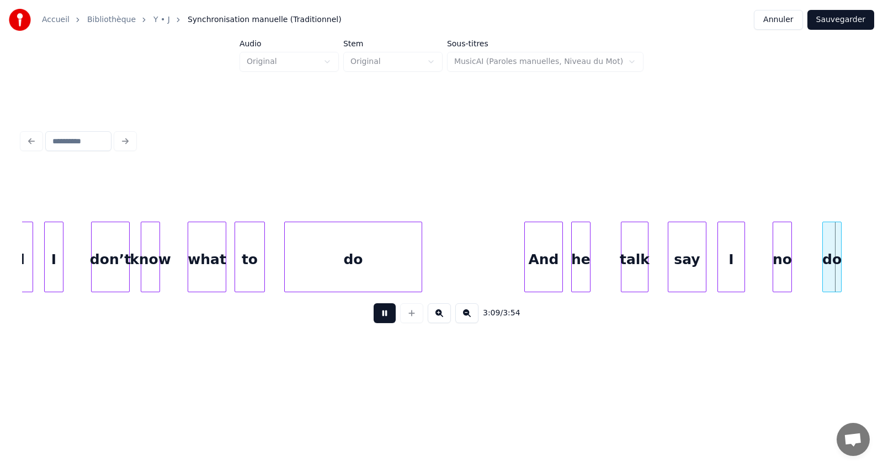
scroll to position [0, 52369]
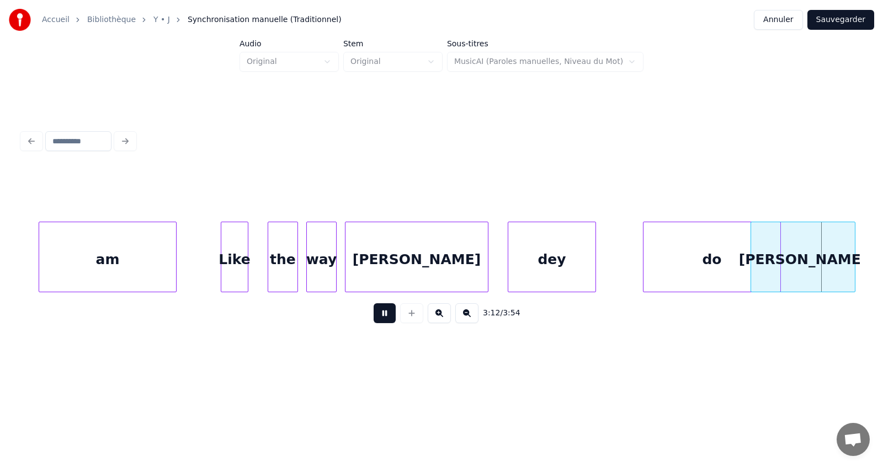
click at [382, 317] on button at bounding box center [385, 314] width 22 height 20
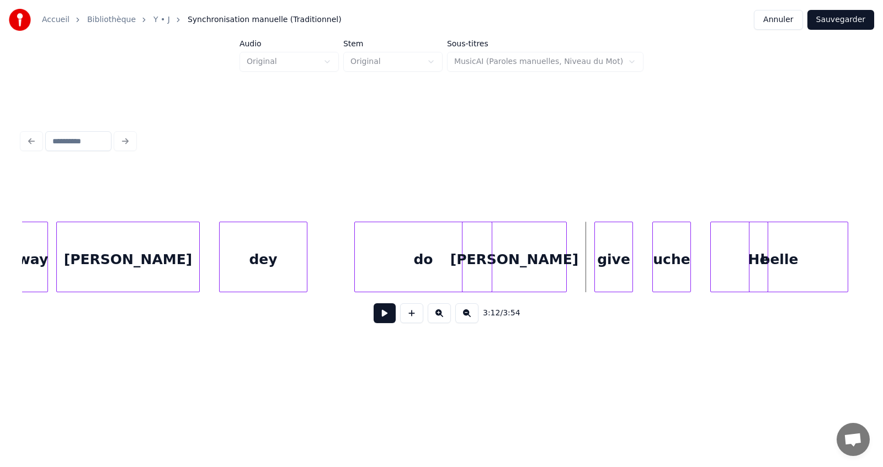
scroll to position [0, 52635]
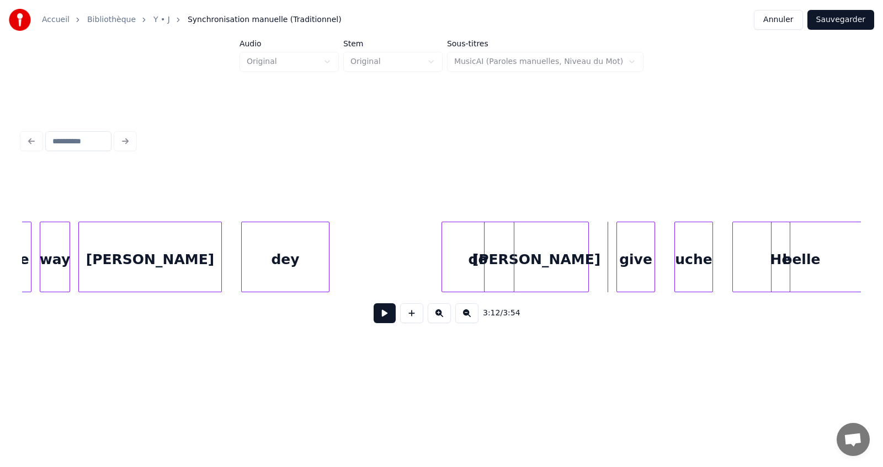
click at [443, 280] on div at bounding box center [443, 257] width 3 height 70
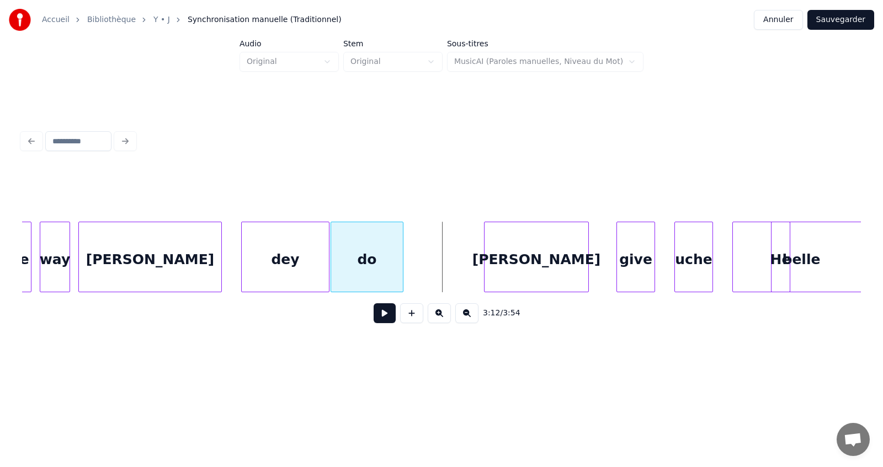
click at [353, 233] on div "do" at bounding box center [367, 259] width 72 height 75
click at [430, 262] on div at bounding box center [429, 257] width 3 height 70
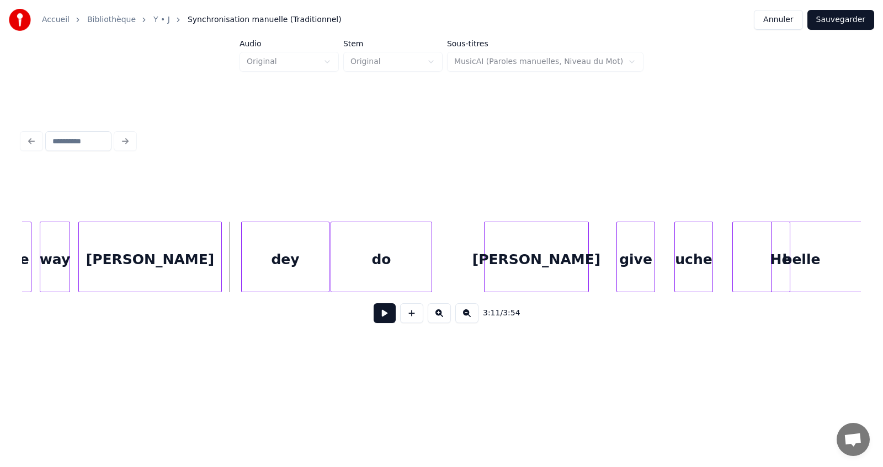
click at [385, 315] on button at bounding box center [385, 314] width 22 height 20
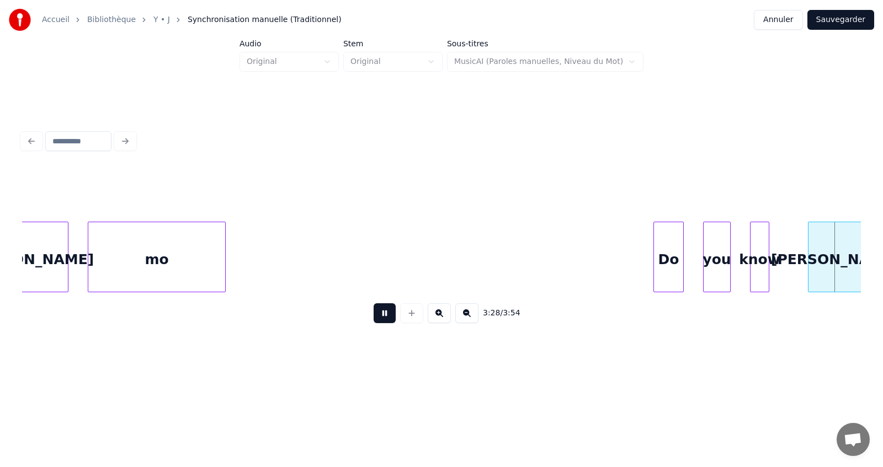
scroll to position [0, 57677]
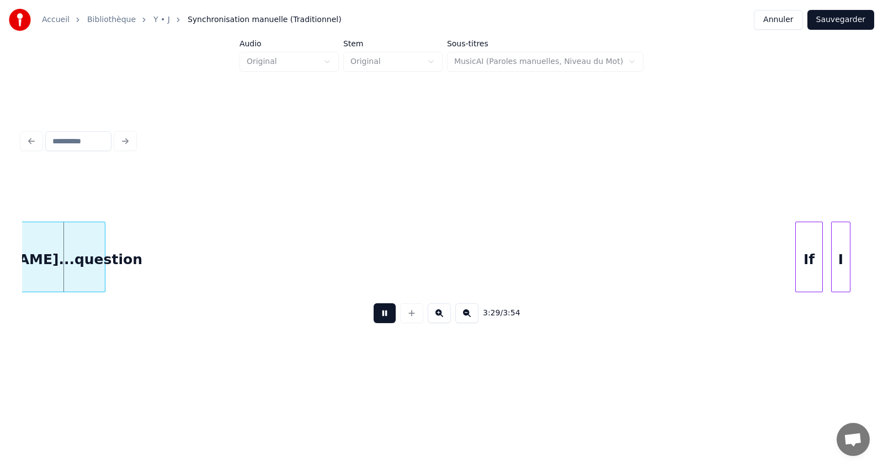
click at [385, 315] on button at bounding box center [385, 314] width 22 height 20
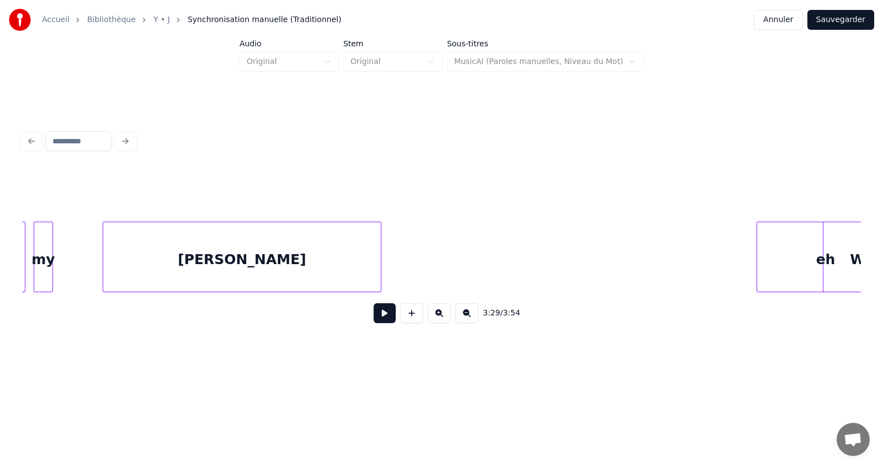
scroll to position [0, 55381]
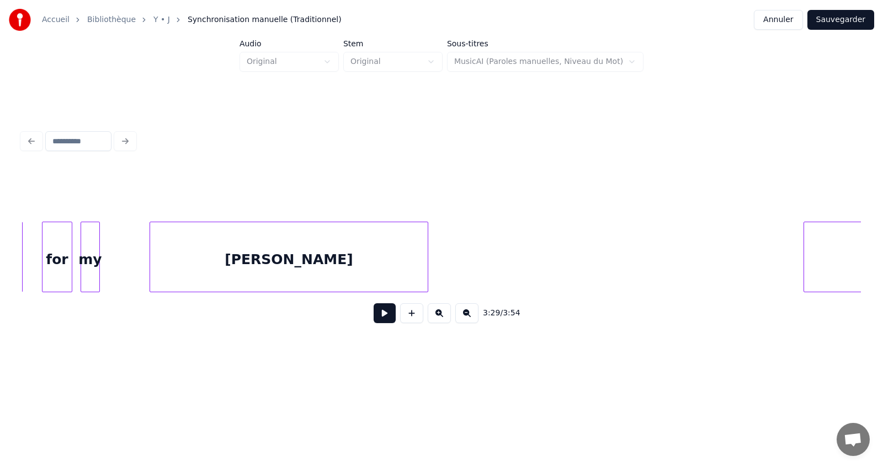
click at [385, 323] on button at bounding box center [385, 314] width 22 height 20
click at [385, 322] on button at bounding box center [385, 314] width 22 height 20
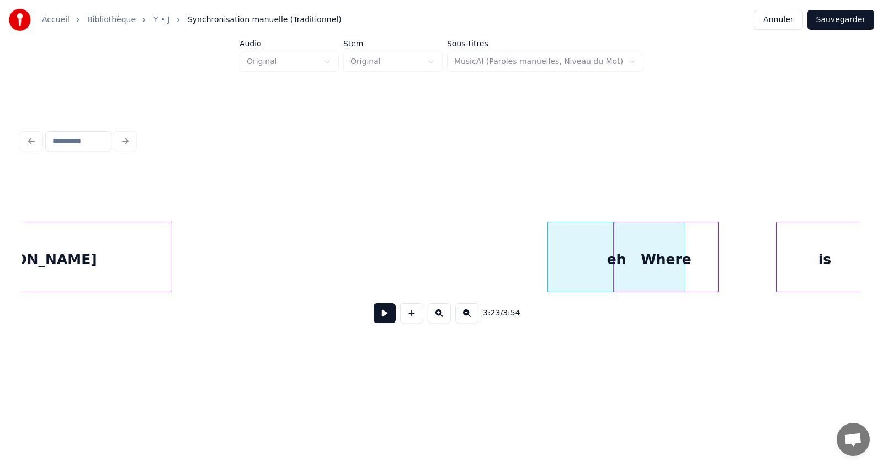
scroll to position [0, 55603]
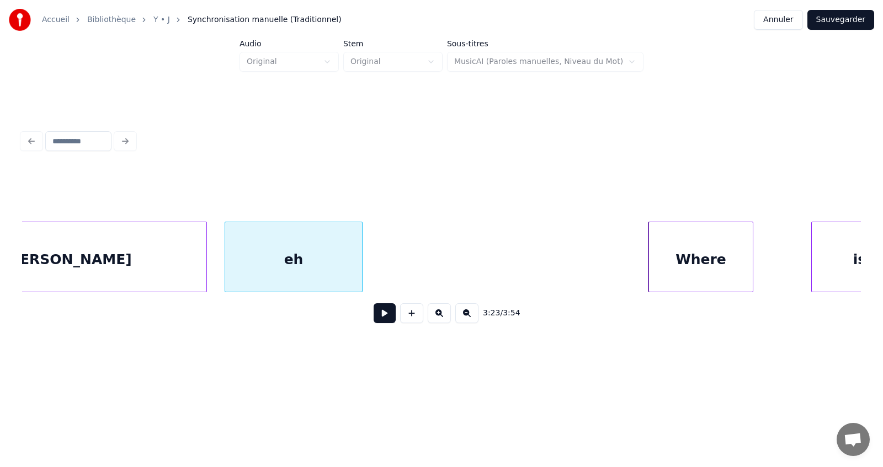
click at [257, 260] on div "eh" at bounding box center [293, 259] width 137 height 75
click at [173, 265] on div at bounding box center [170, 257] width 3 height 70
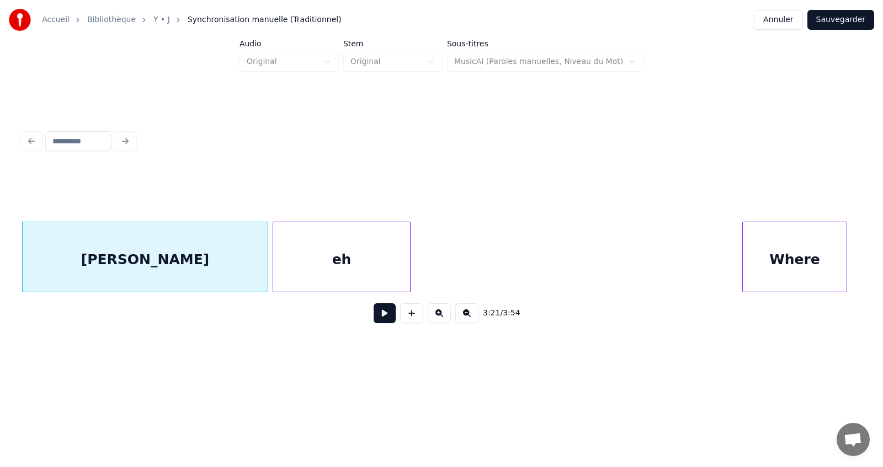
click at [301, 251] on div "eh" at bounding box center [341, 259] width 137 height 75
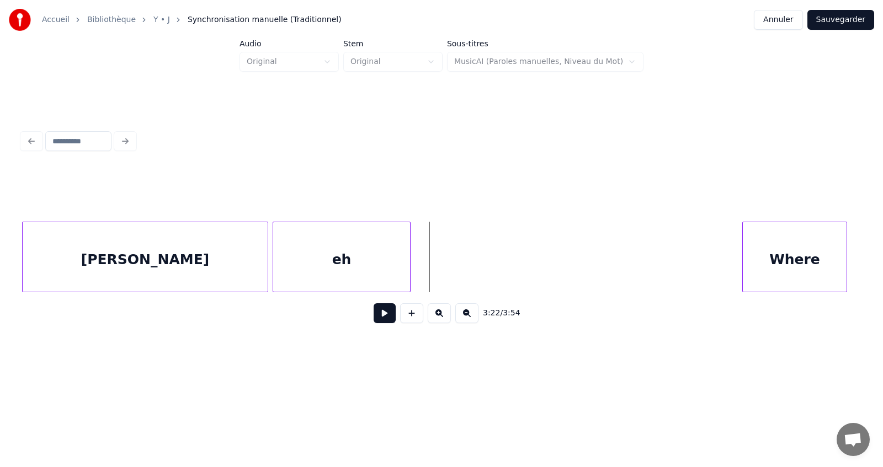
click at [382, 323] on button at bounding box center [385, 314] width 22 height 20
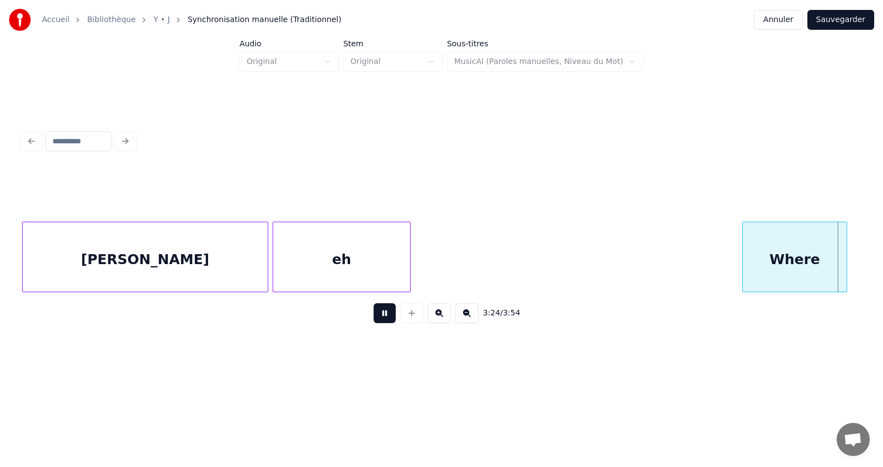
scroll to position [0, 56348]
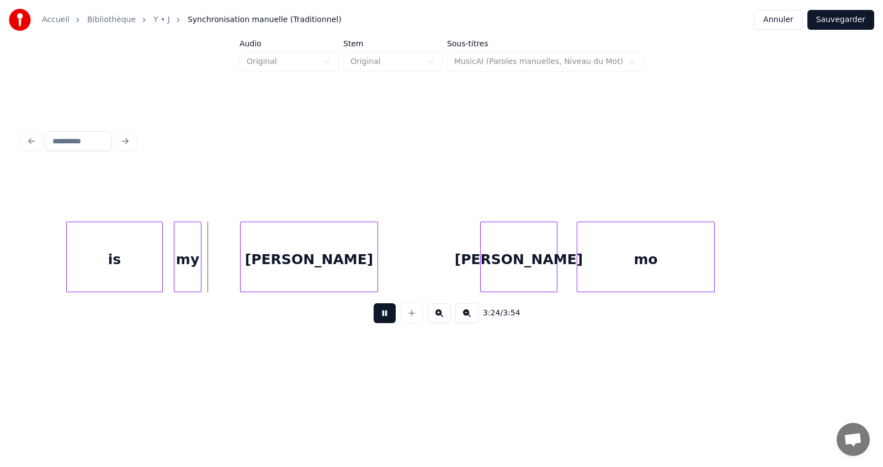
click at [382, 323] on button at bounding box center [385, 314] width 22 height 20
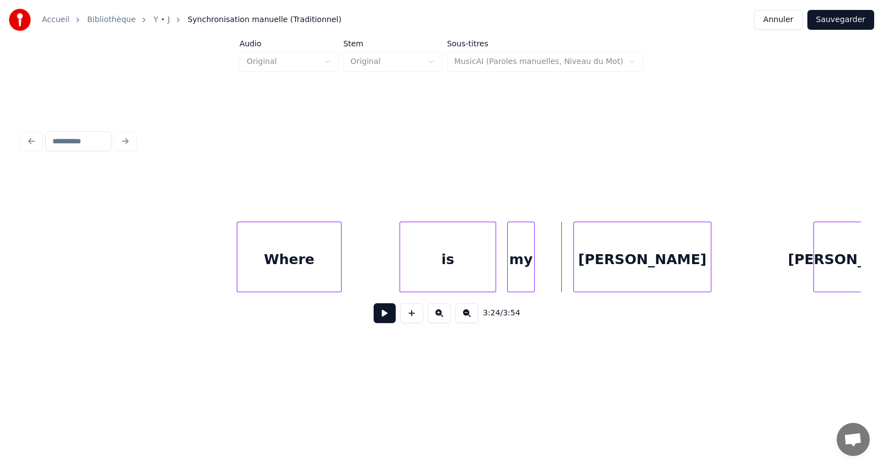
scroll to position [0, 55995]
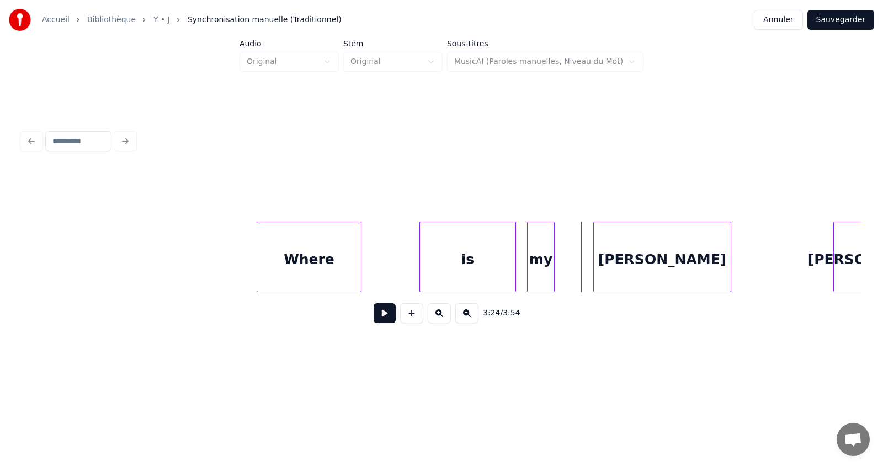
click at [388, 319] on button at bounding box center [385, 314] width 22 height 20
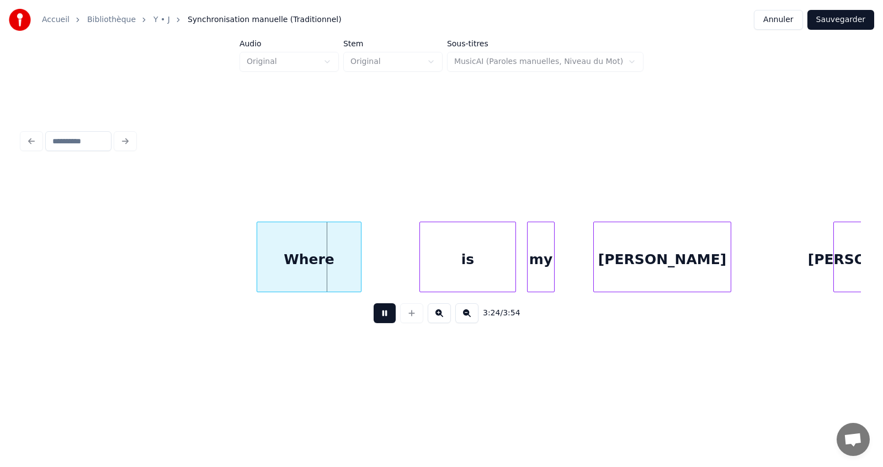
click at [388, 319] on button at bounding box center [385, 314] width 22 height 20
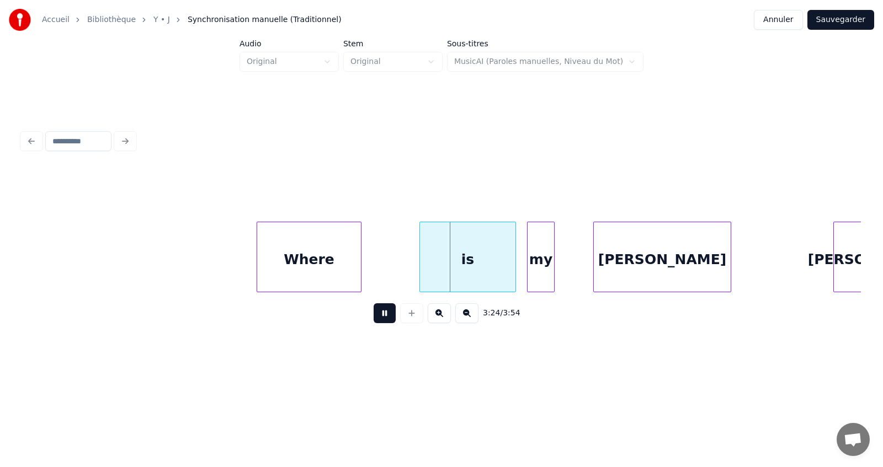
click at [388, 319] on button at bounding box center [385, 314] width 22 height 20
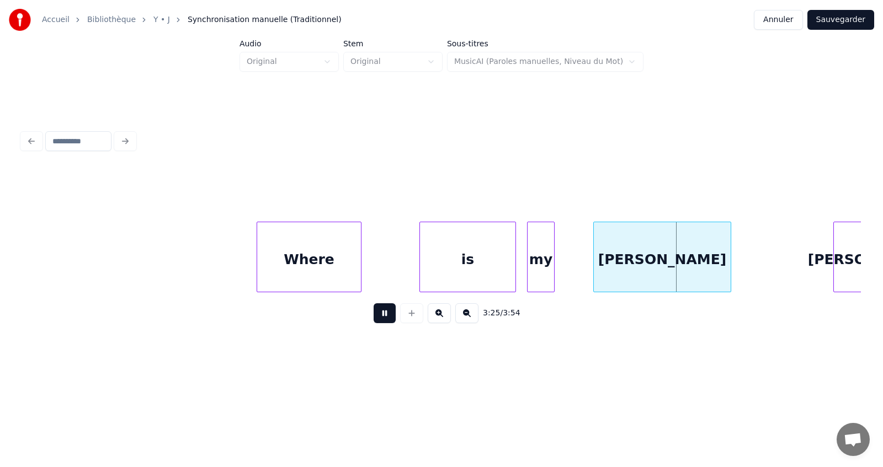
click at [388, 319] on button at bounding box center [385, 314] width 22 height 20
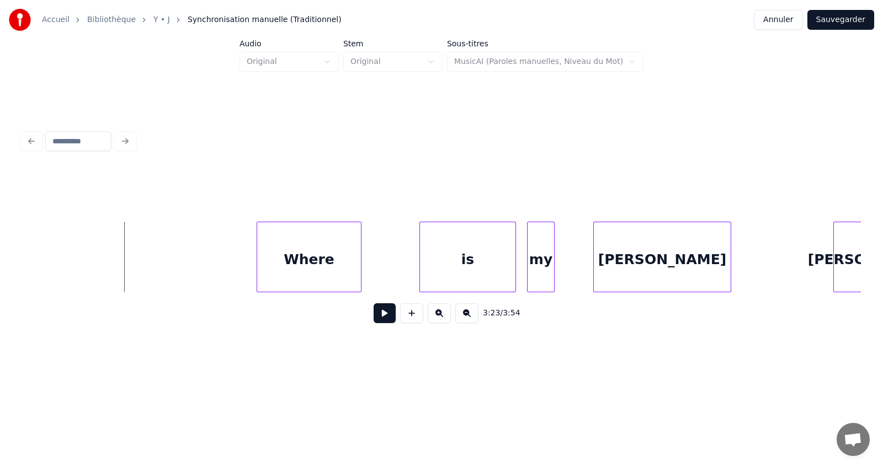
click at [379, 321] on button at bounding box center [385, 314] width 22 height 20
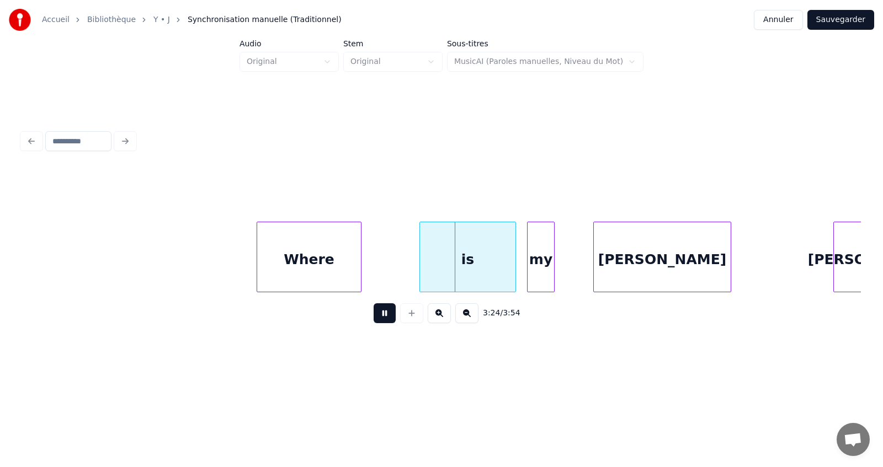
click at [379, 321] on button at bounding box center [385, 314] width 22 height 20
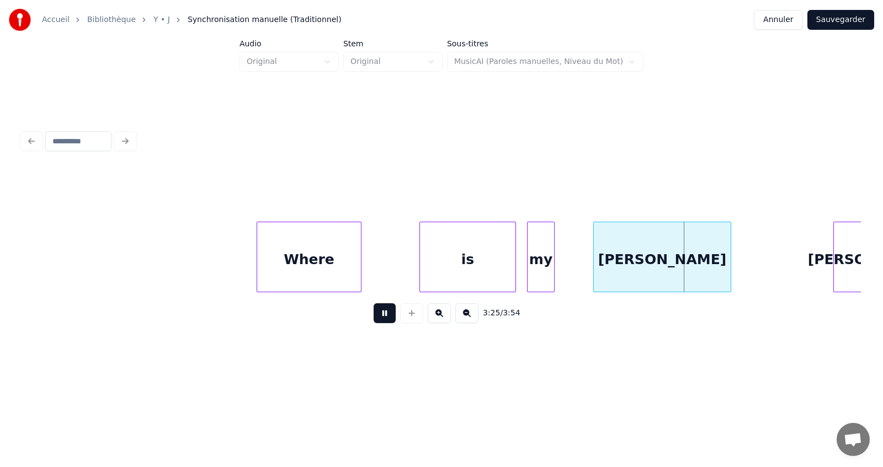
click at [379, 321] on button at bounding box center [385, 314] width 22 height 20
click at [570, 272] on div "my" at bounding box center [569, 259] width 26 height 75
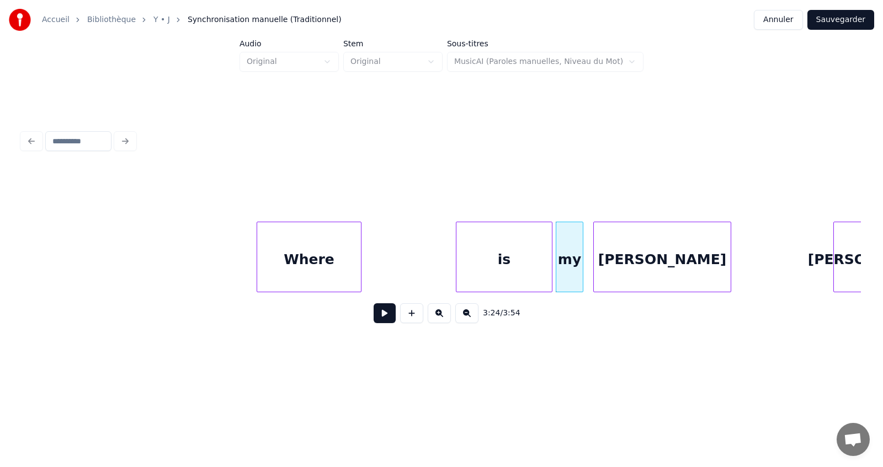
click at [502, 259] on div "is" at bounding box center [503, 259] width 95 height 75
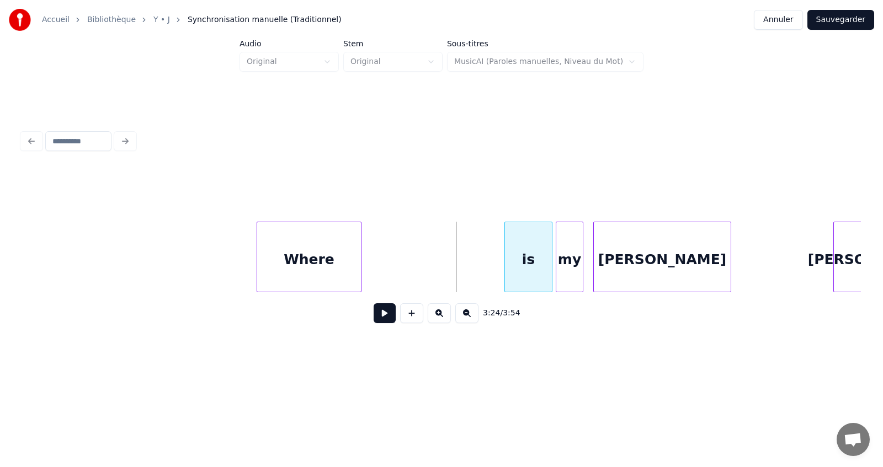
click at [505, 283] on div at bounding box center [506, 257] width 3 height 70
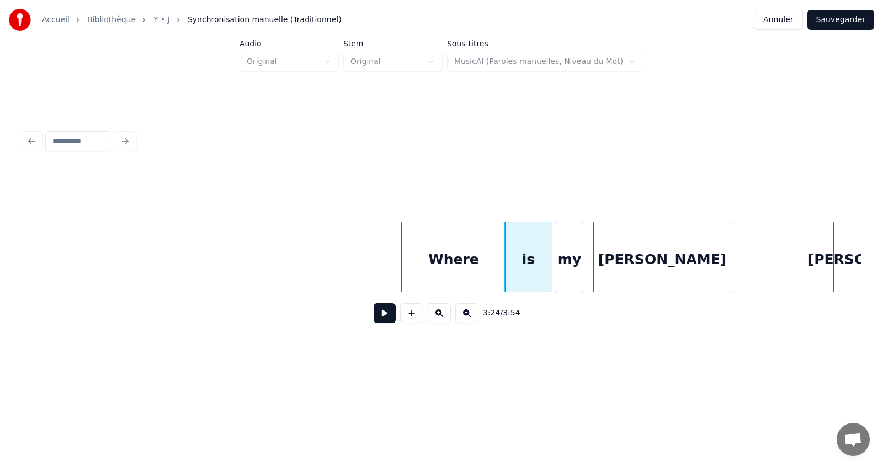
click at [434, 254] on div "Where" at bounding box center [454, 259] width 104 height 75
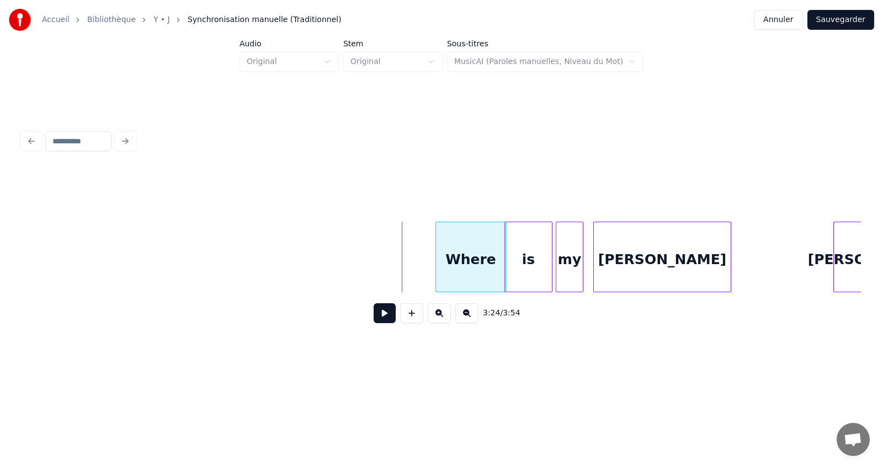
click at [437, 284] on div at bounding box center [437, 257] width 3 height 70
click at [380, 315] on button at bounding box center [385, 314] width 22 height 20
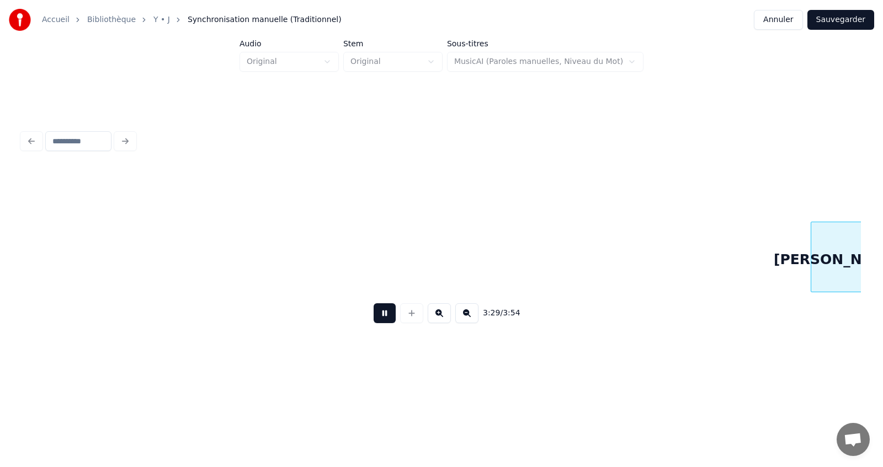
scroll to position [0, 57675]
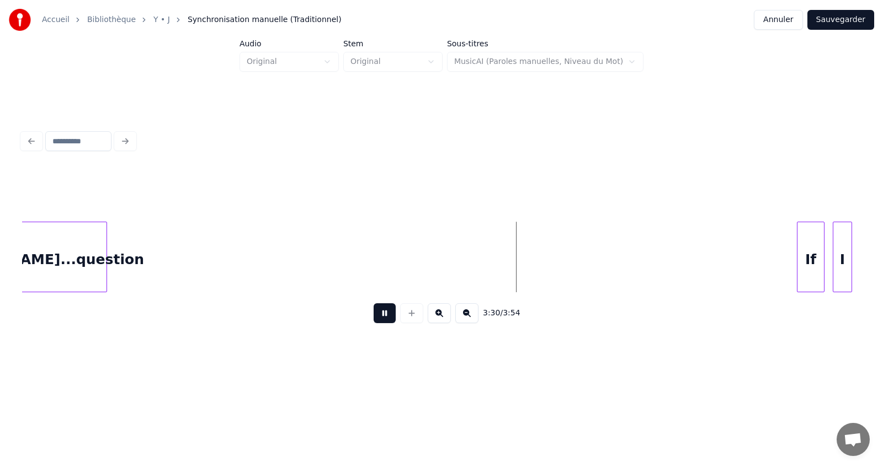
click at [380, 315] on button at bounding box center [385, 314] width 22 height 20
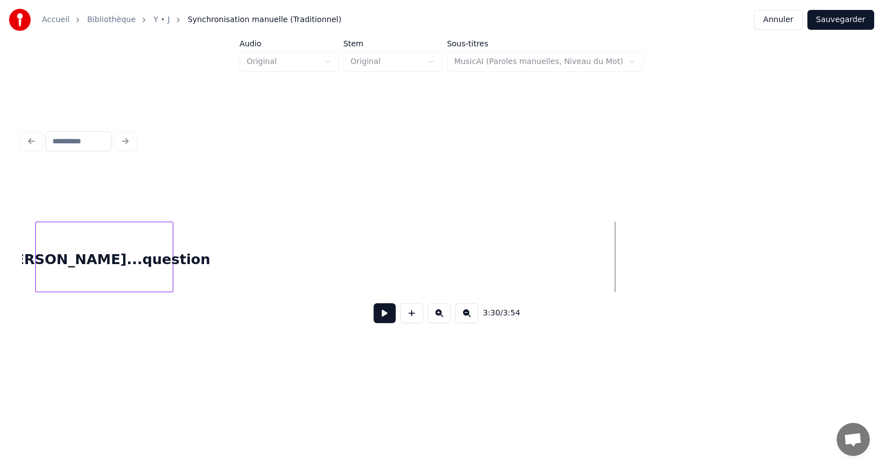
scroll to position [0, 57587]
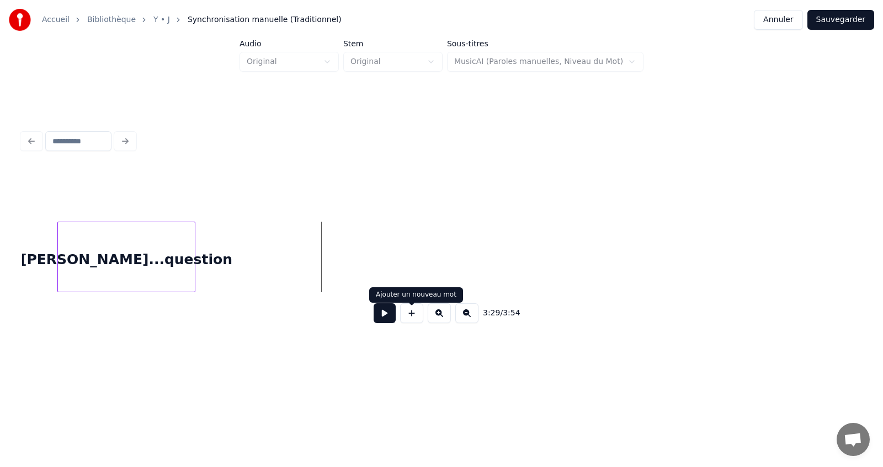
click at [412, 318] on button at bounding box center [411, 314] width 23 height 20
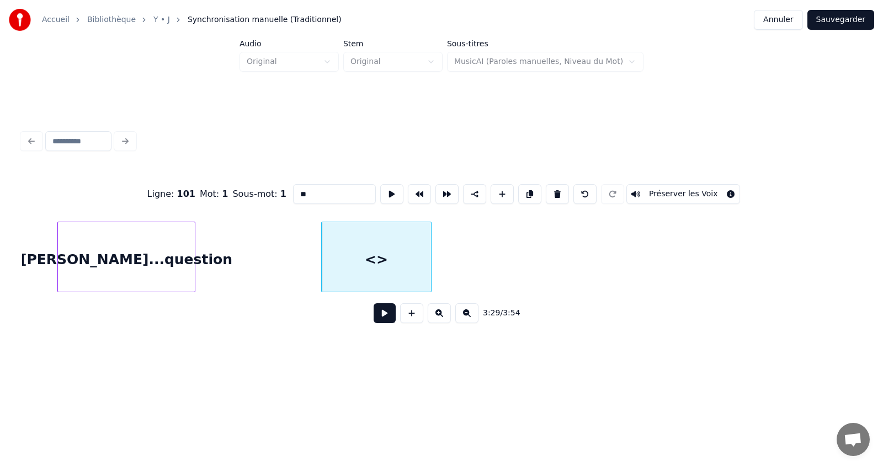
click at [318, 188] on input "**" at bounding box center [334, 194] width 83 height 20
type input "*"
click at [177, 248] on div "[PERSON_NAME]...question" at bounding box center [126, 259] width 137 height 75
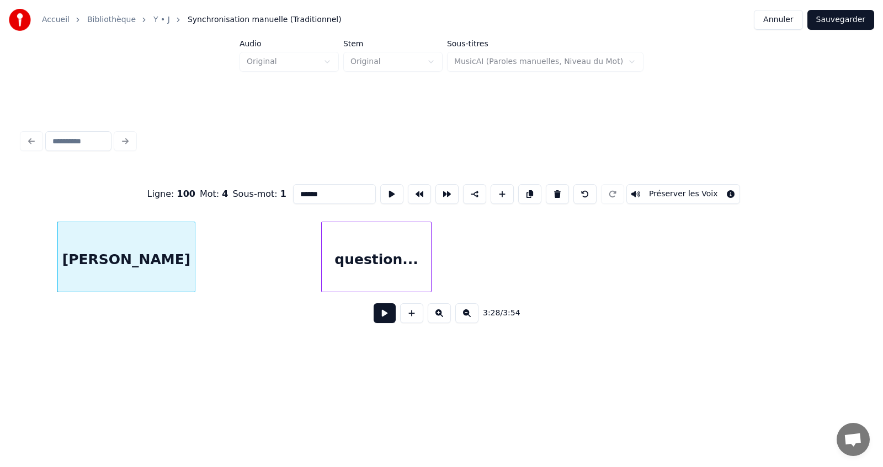
type input "******"
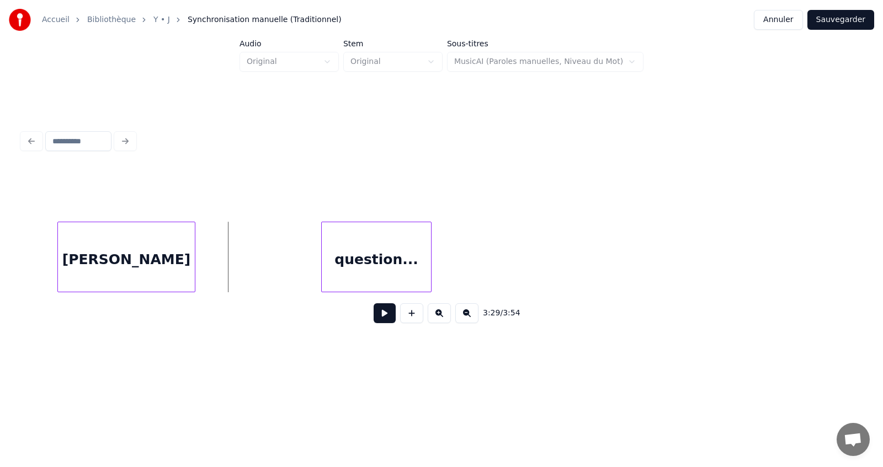
click at [389, 321] on button at bounding box center [385, 314] width 22 height 20
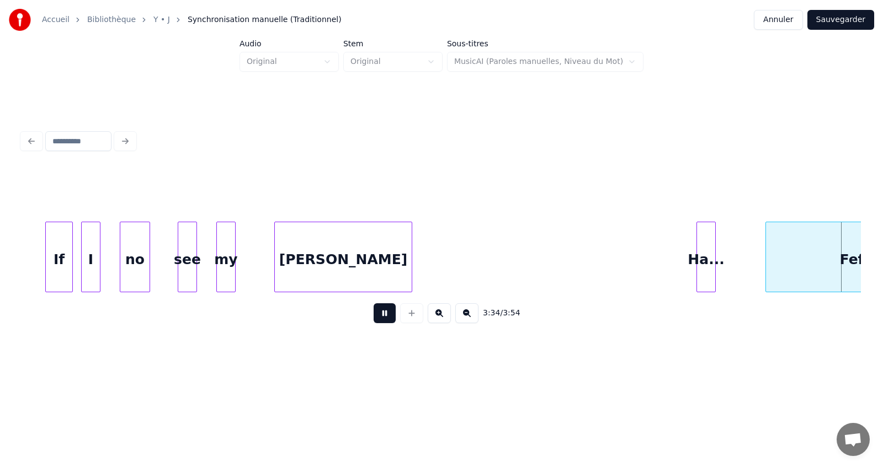
click at [384, 323] on button at bounding box center [385, 314] width 22 height 20
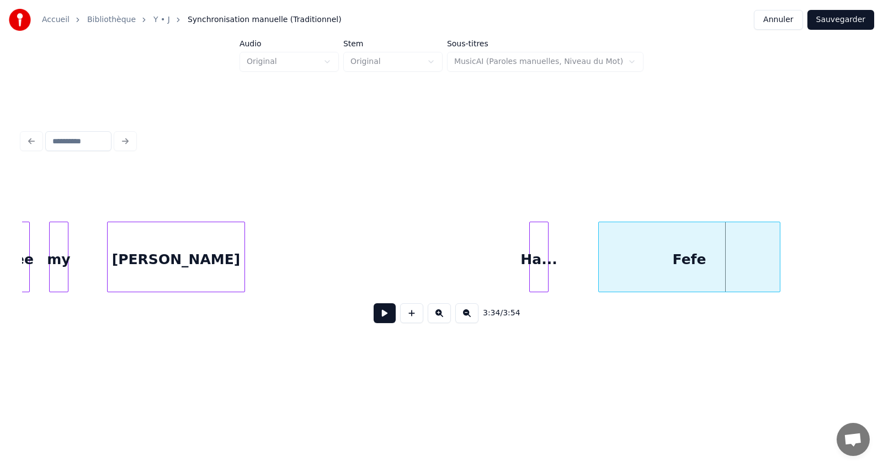
scroll to position [0, 58584]
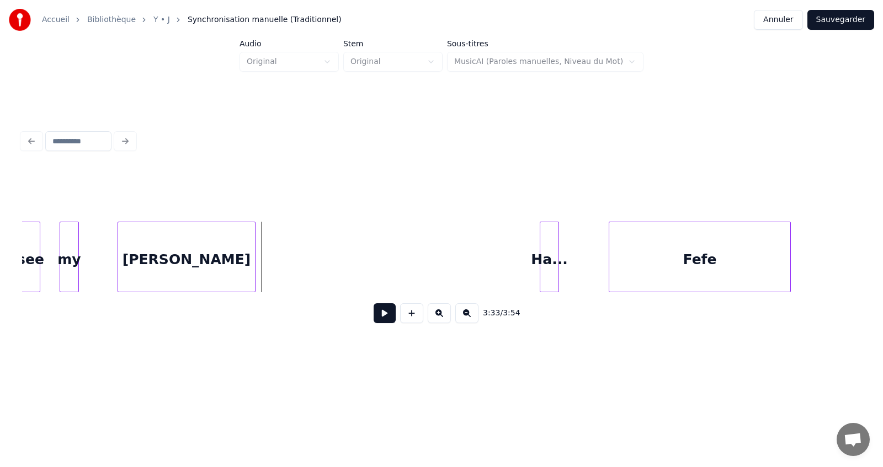
click at [381, 318] on button at bounding box center [385, 314] width 22 height 20
click at [412, 255] on div "Ha..." at bounding box center [412, 259] width 18 height 75
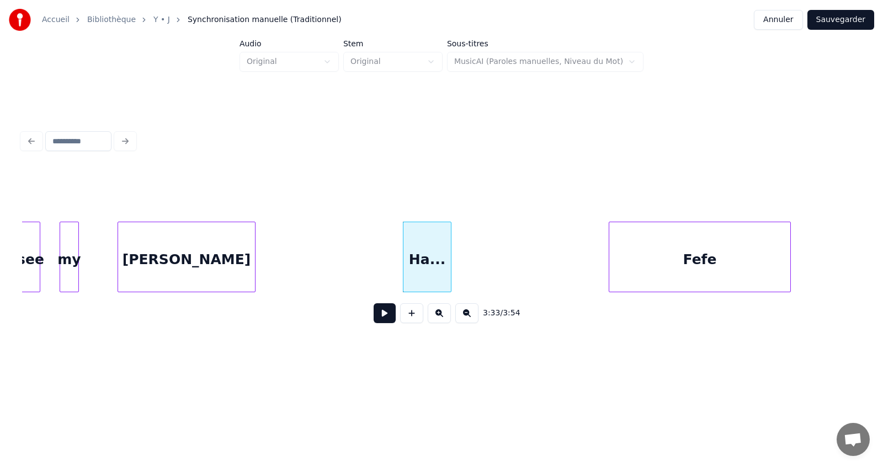
click at [451, 284] on div at bounding box center [449, 257] width 3 height 70
click at [386, 317] on button at bounding box center [385, 314] width 22 height 20
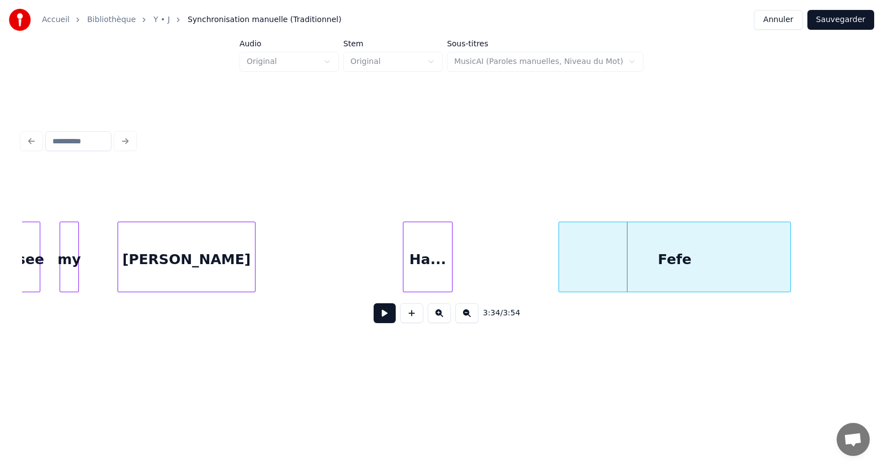
click at [559, 280] on div at bounding box center [560, 257] width 3 height 70
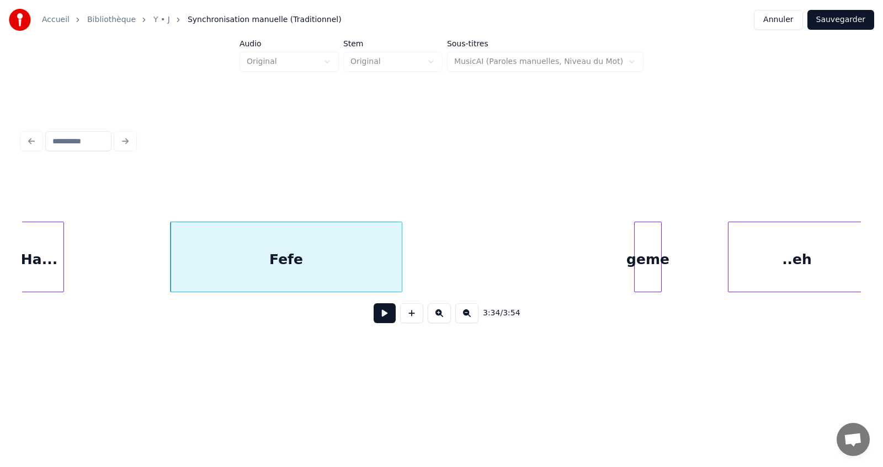
scroll to position [0, 59003]
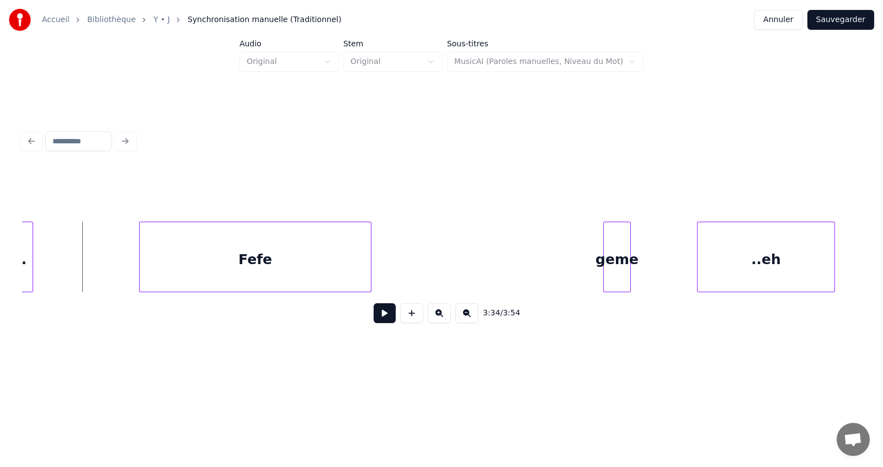
click at [379, 317] on button at bounding box center [385, 314] width 22 height 20
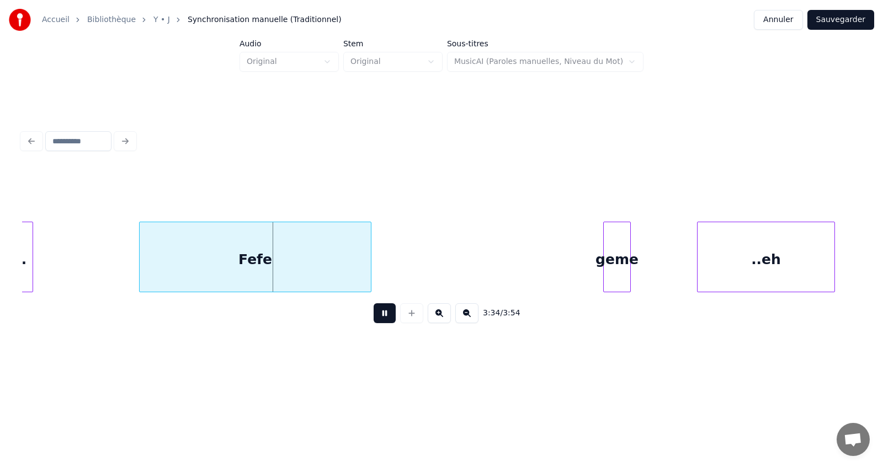
click at [379, 317] on button at bounding box center [385, 314] width 22 height 20
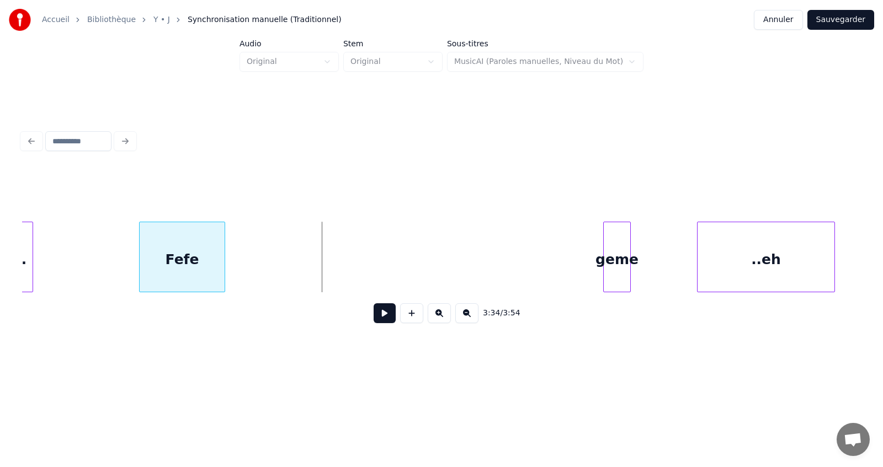
click at [224, 281] on div at bounding box center [222, 257] width 3 height 70
click at [255, 266] on div "geme" at bounding box center [248, 259] width 26 height 75
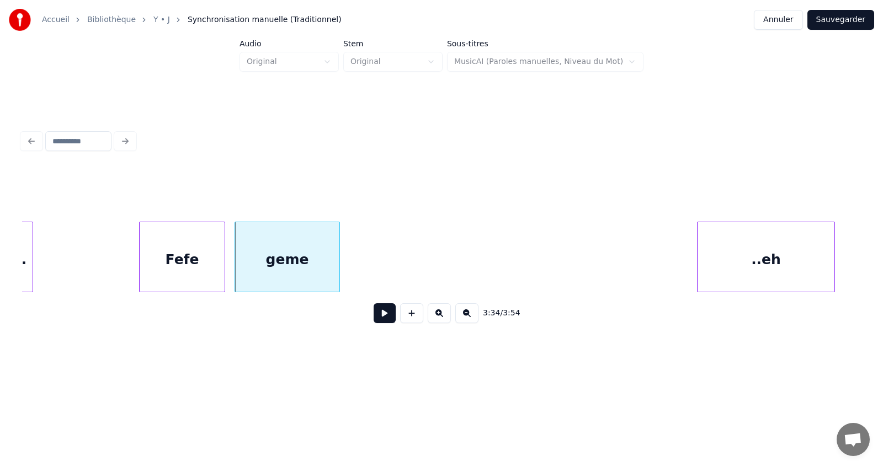
click at [338, 288] on div "geme" at bounding box center [287, 257] width 105 height 71
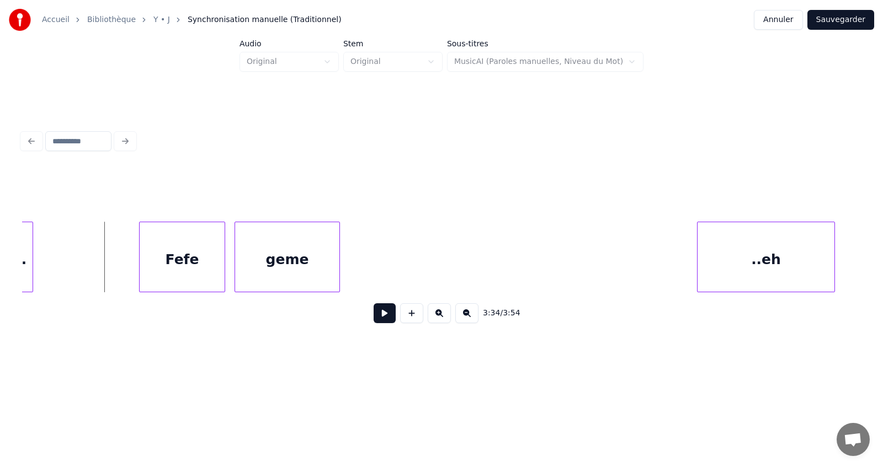
click at [383, 317] on button at bounding box center [385, 314] width 22 height 20
click at [443, 278] on div "..eh" at bounding box center [428, 259] width 137 height 75
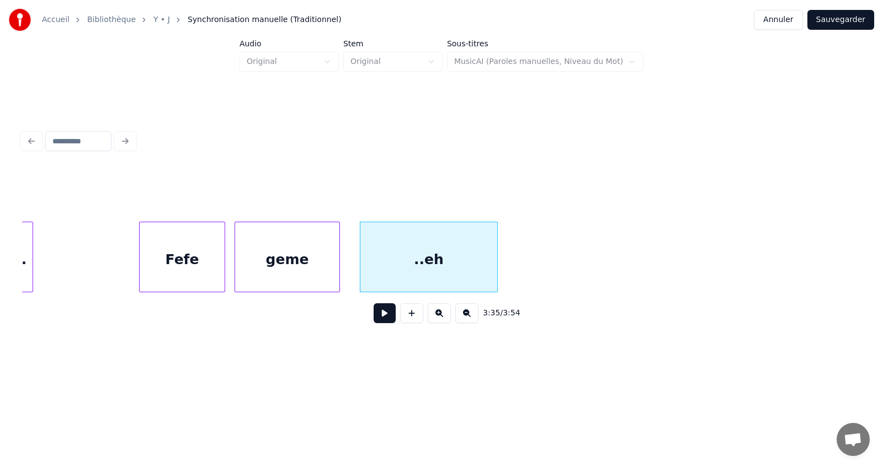
click at [439, 264] on div "..eh" at bounding box center [428, 259] width 137 height 75
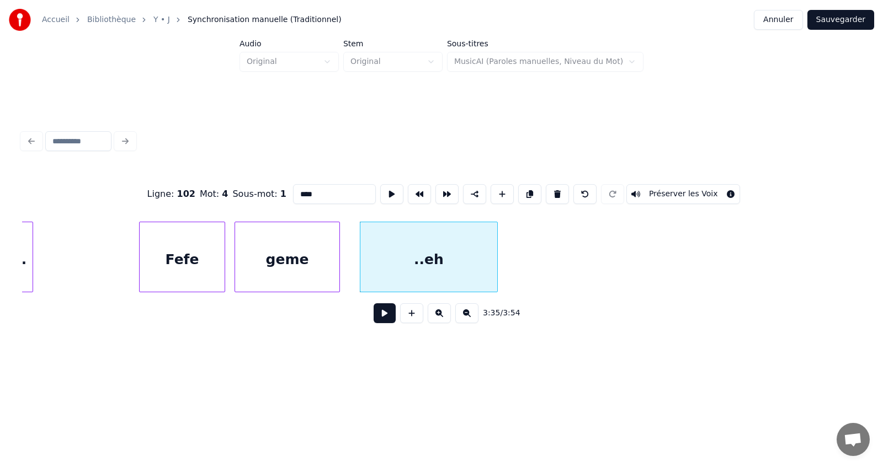
click at [300, 194] on input "****" at bounding box center [334, 194] width 83 height 20
type input "**********"
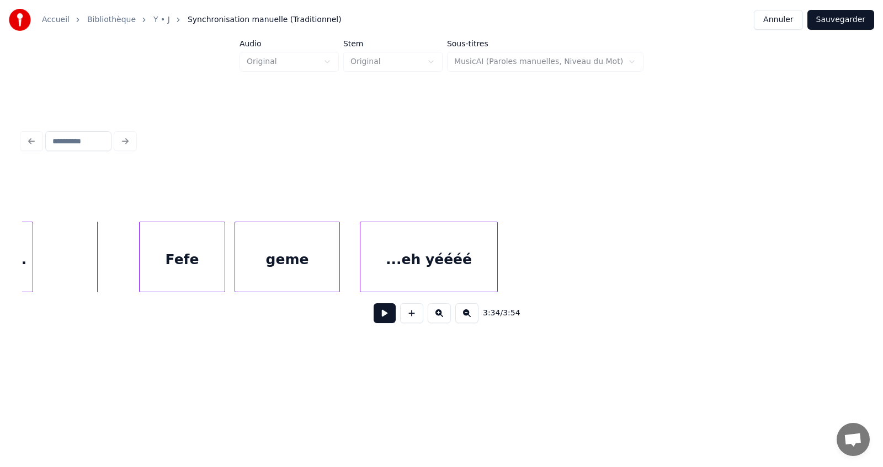
click at [386, 321] on button at bounding box center [385, 314] width 22 height 20
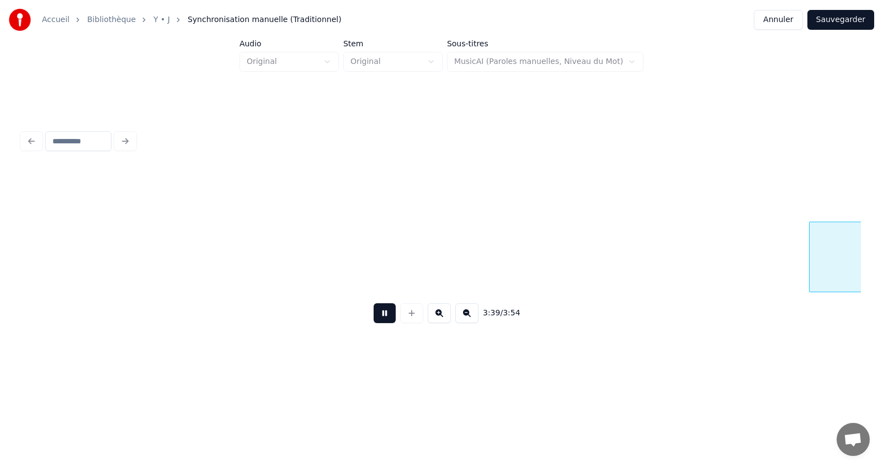
scroll to position [0, 60682]
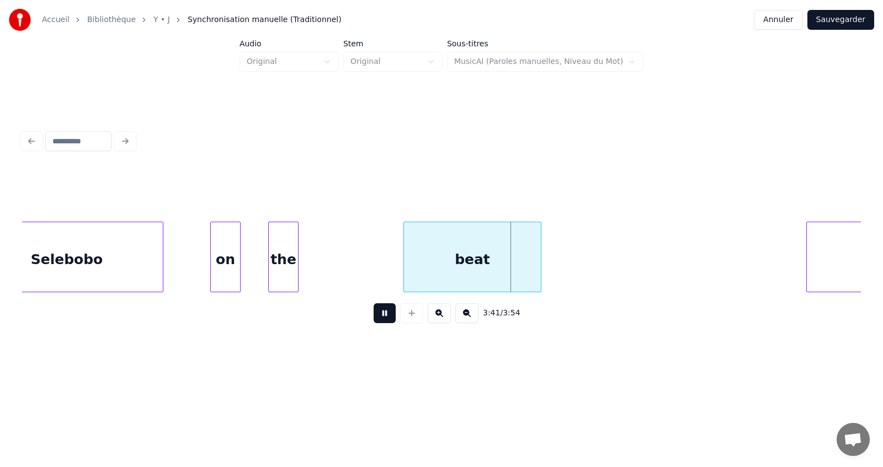
click at [386, 321] on button at bounding box center [385, 314] width 22 height 20
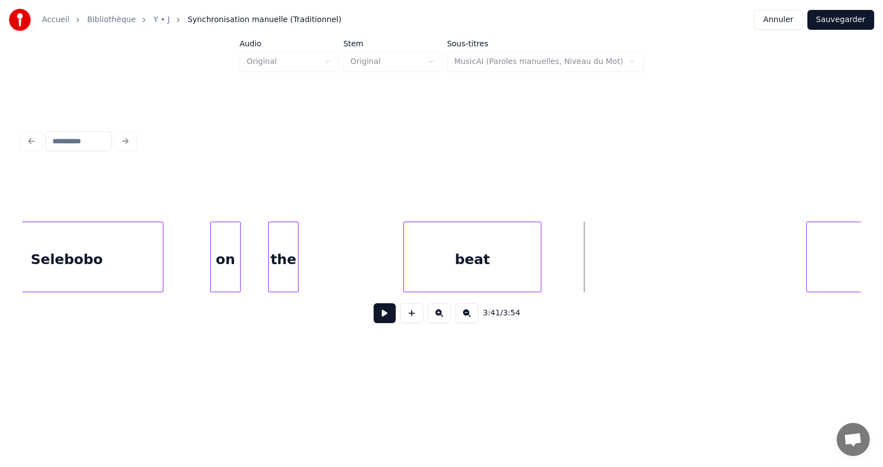
click at [386, 321] on button at bounding box center [385, 314] width 22 height 20
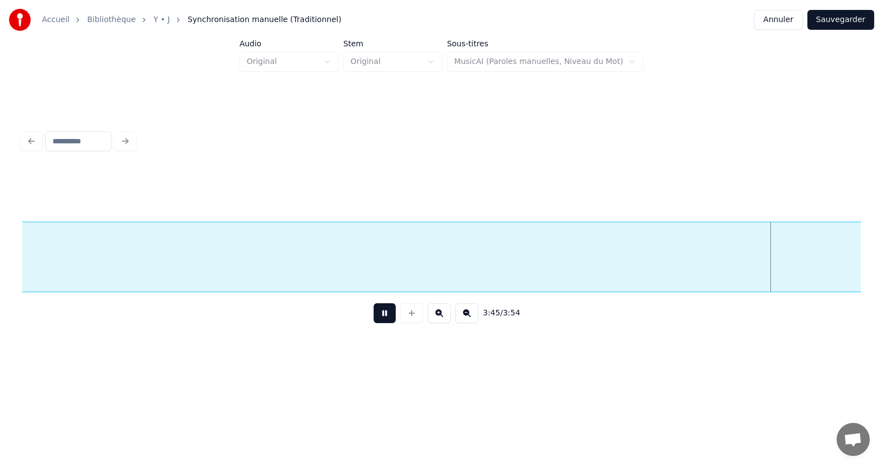
click at [386, 315] on button at bounding box center [385, 314] width 22 height 20
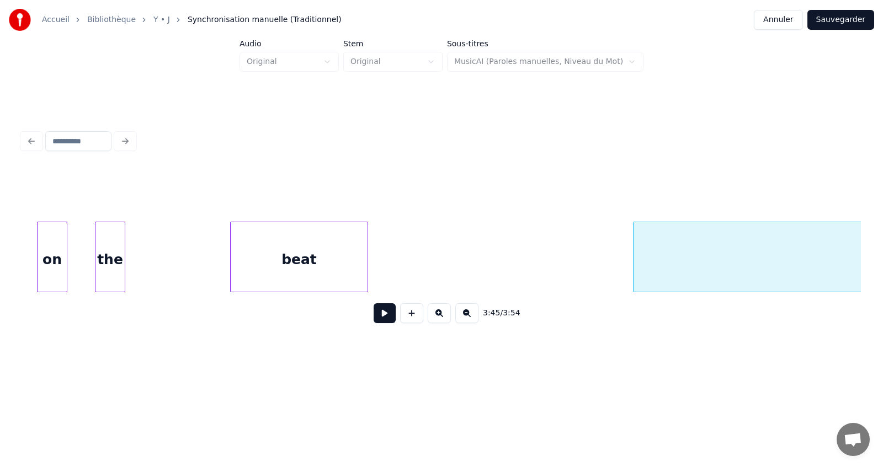
scroll to position [0, 60793]
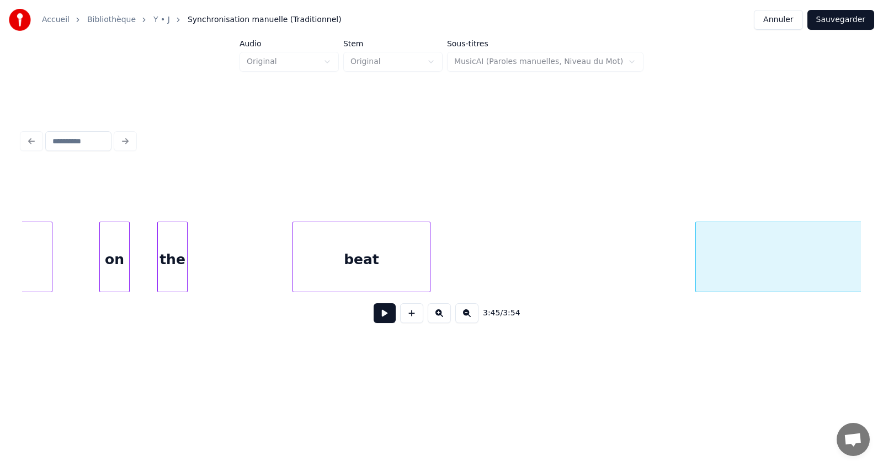
click at [384, 266] on div "beat" at bounding box center [361, 259] width 137 height 75
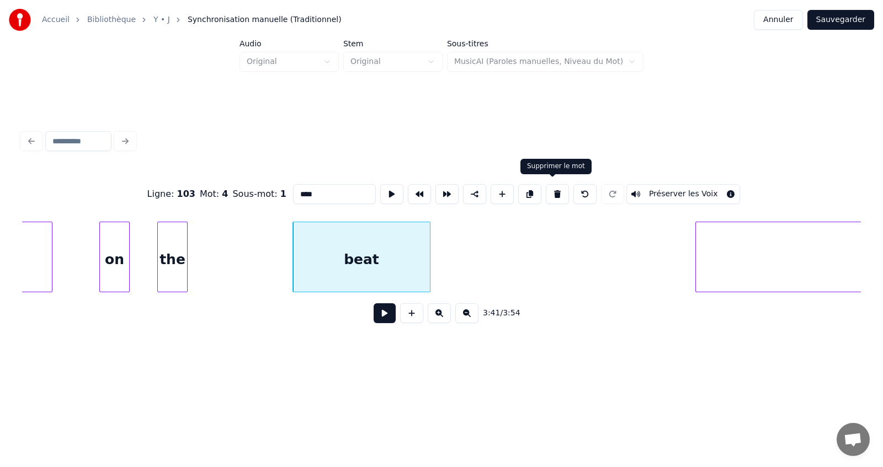
click at [551, 188] on button at bounding box center [557, 194] width 23 height 20
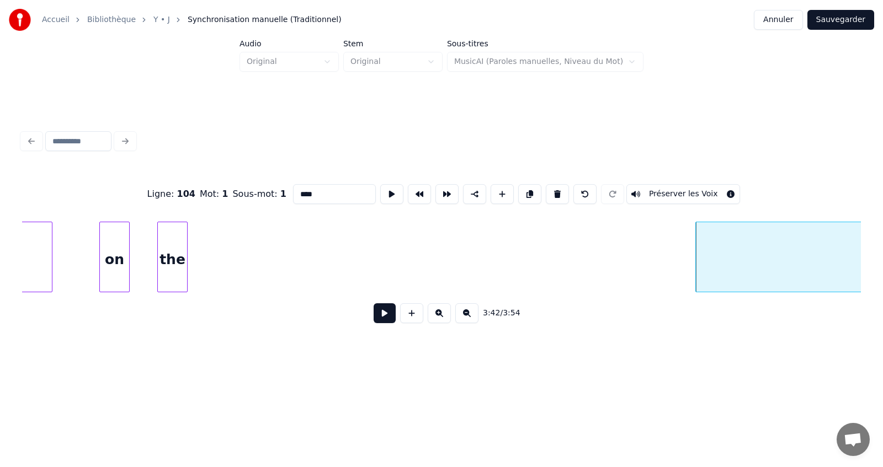
click at [173, 258] on div "the" at bounding box center [172, 259] width 29 height 75
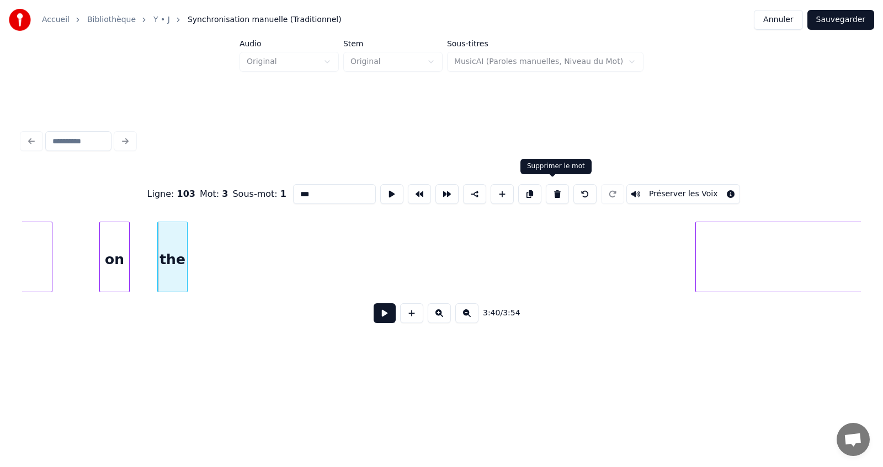
click at [549, 190] on button at bounding box center [557, 194] width 23 height 20
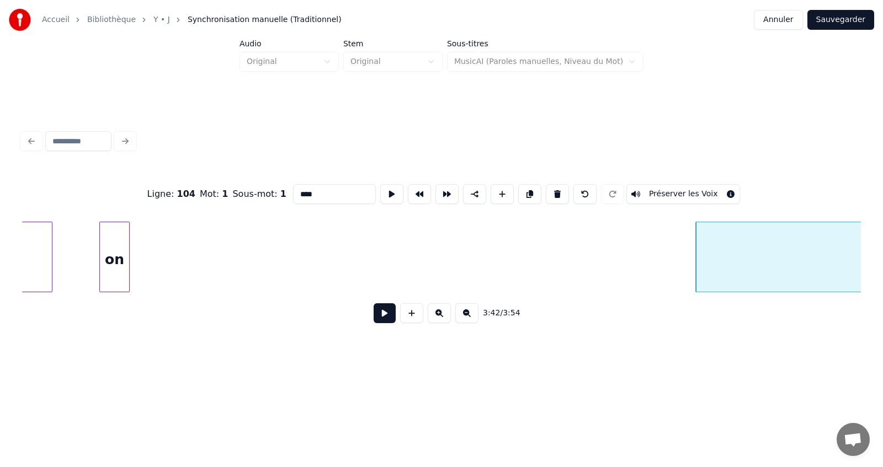
click at [115, 257] on div "on" at bounding box center [114, 259] width 29 height 75
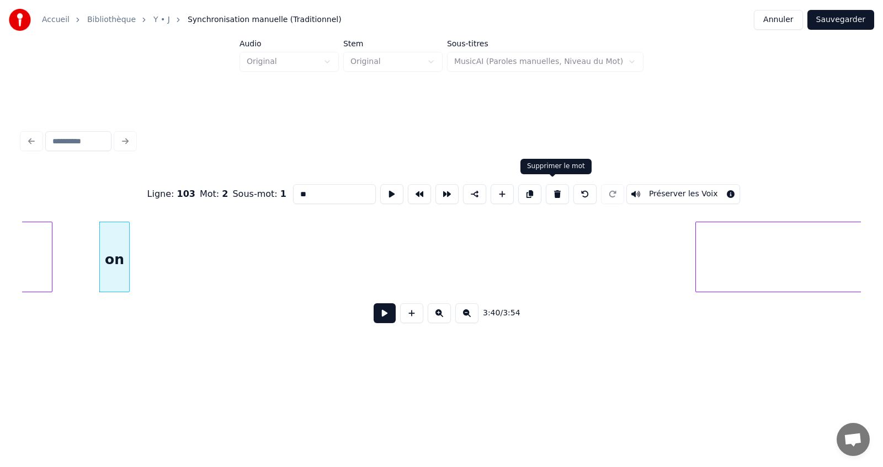
click at [550, 187] on button at bounding box center [557, 194] width 23 height 20
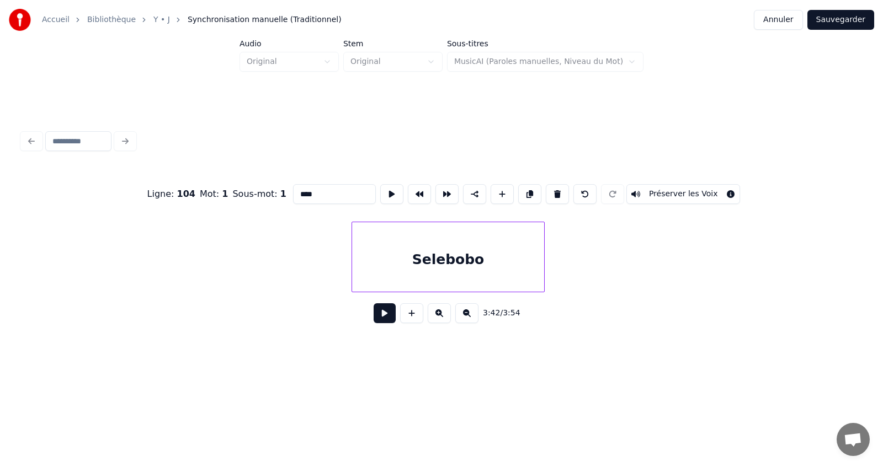
scroll to position [0, 60285]
click at [435, 263] on div "Selebobo" at bounding box center [464, 259] width 192 height 75
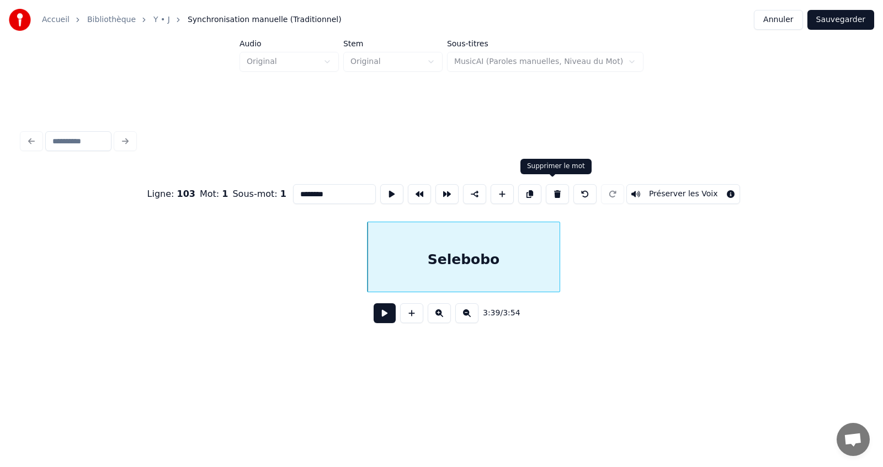
click at [554, 189] on button at bounding box center [557, 194] width 23 height 20
type input "****"
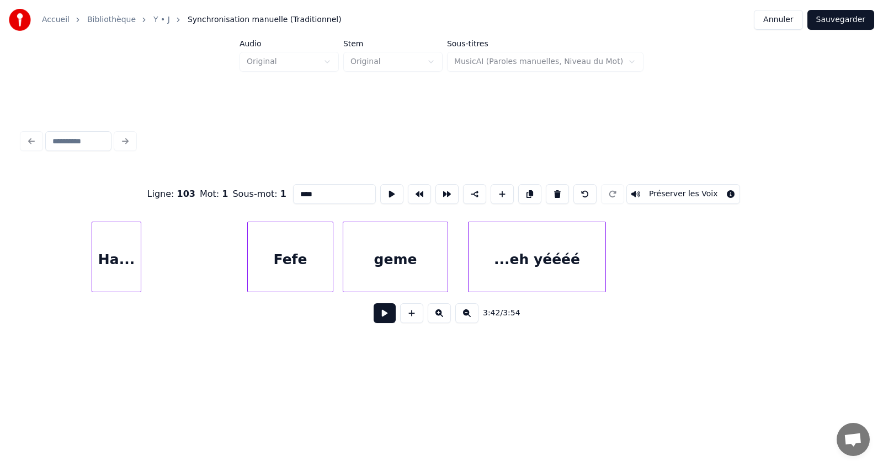
scroll to position [0, 58883]
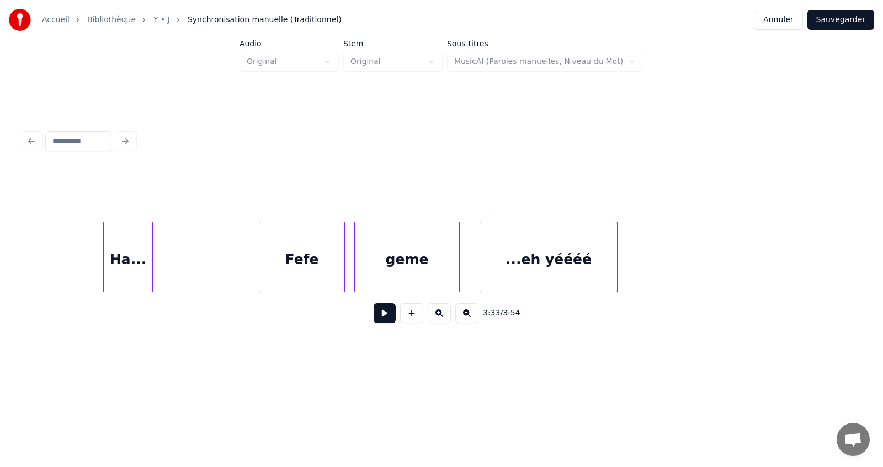
click at [381, 321] on button at bounding box center [385, 314] width 22 height 20
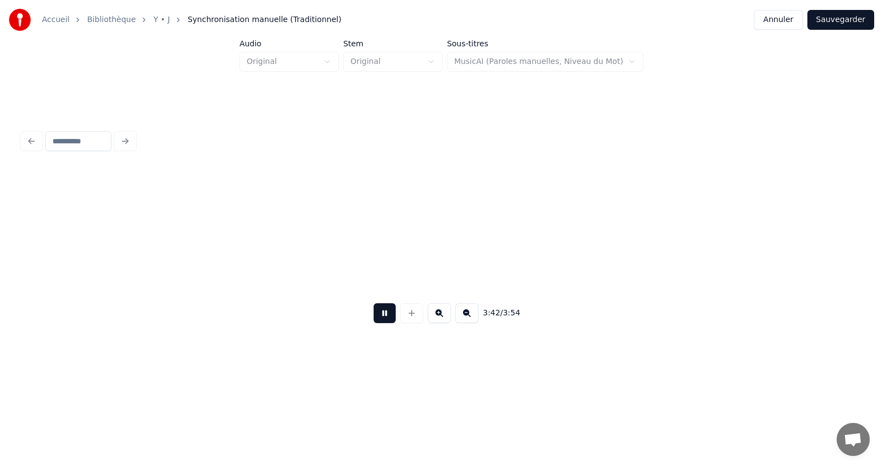
scroll to position [0, 61407]
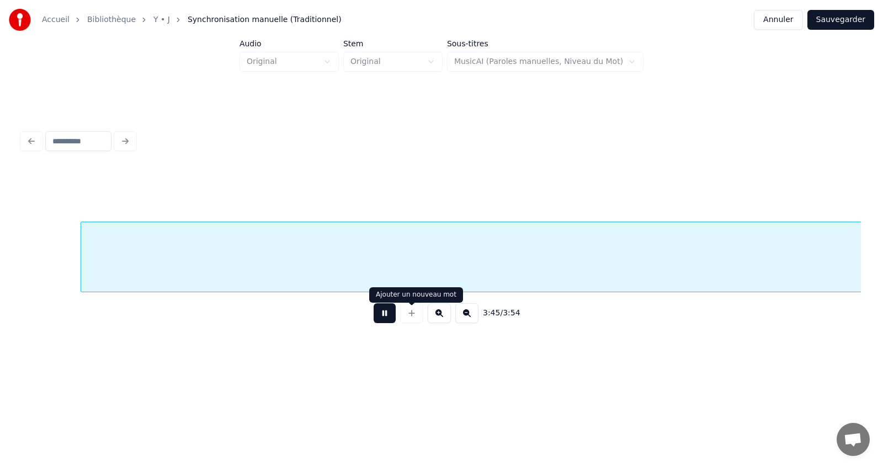
click at [383, 316] on button at bounding box center [385, 314] width 22 height 20
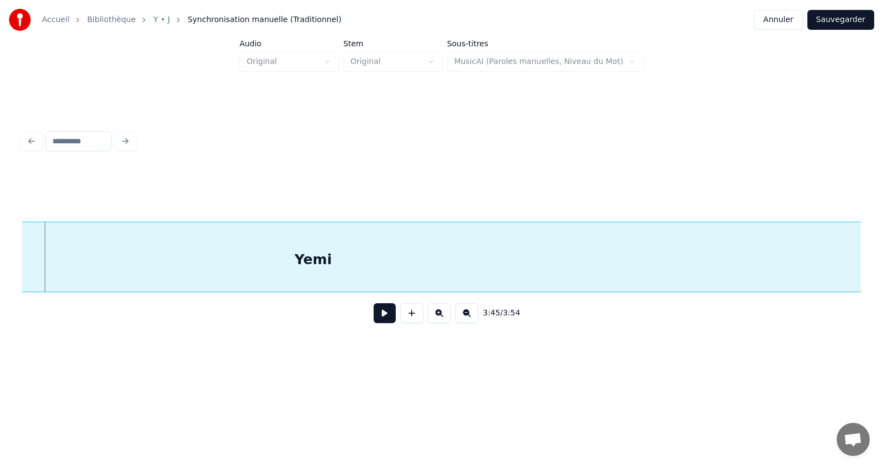
click at [465, 315] on button at bounding box center [466, 314] width 23 height 20
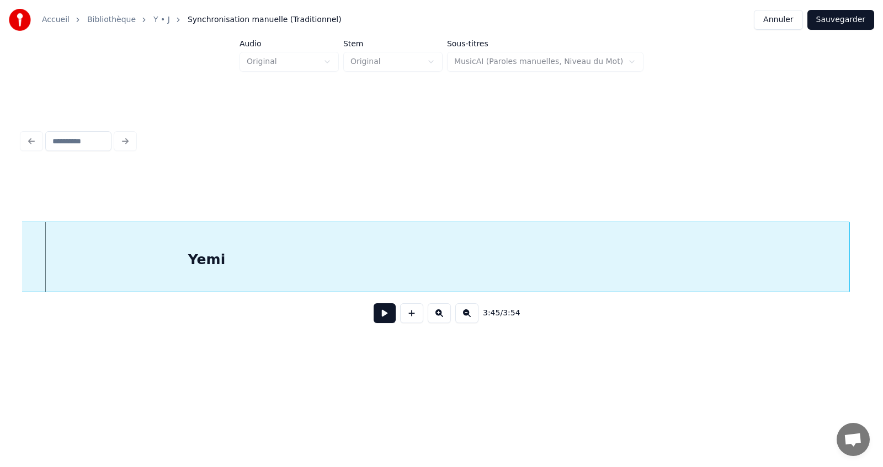
click at [465, 315] on button at bounding box center [466, 314] width 23 height 20
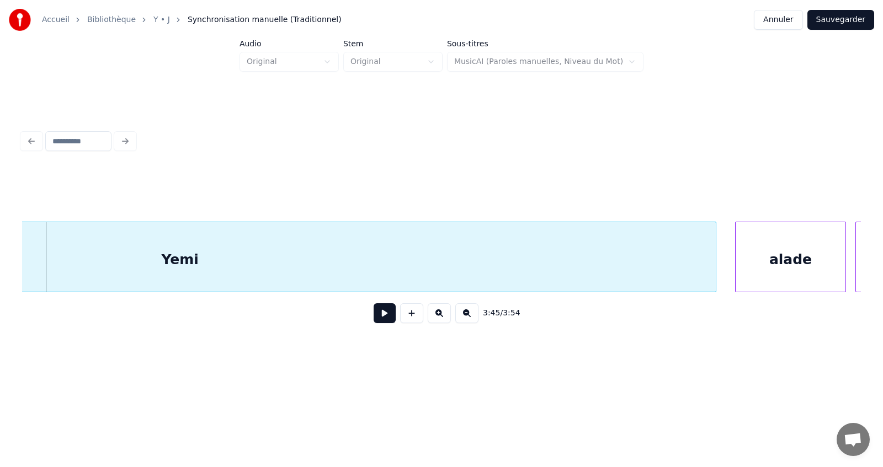
click at [465, 315] on button at bounding box center [466, 314] width 23 height 20
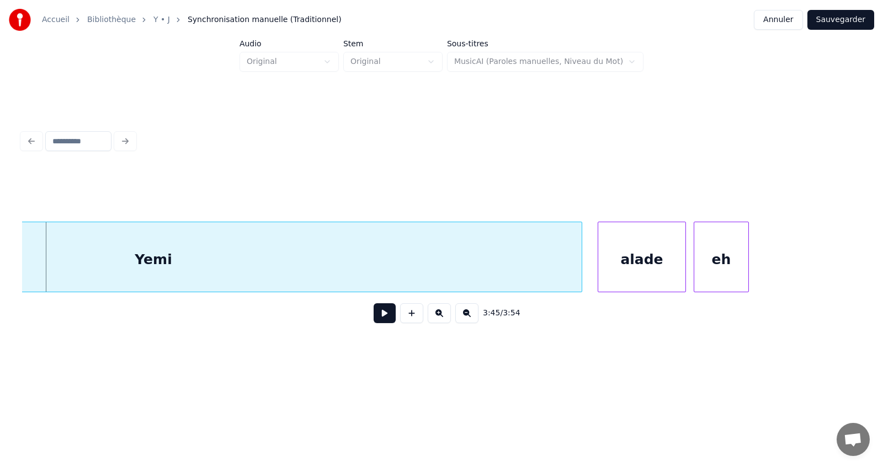
click at [465, 315] on button at bounding box center [466, 314] width 23 height 20
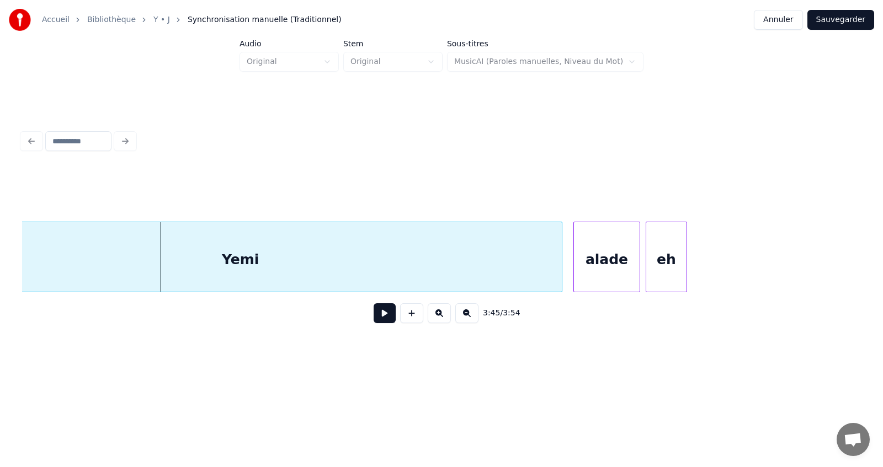
click at [465, 315] on button at bounding box center [466, 314] width 23 height 20
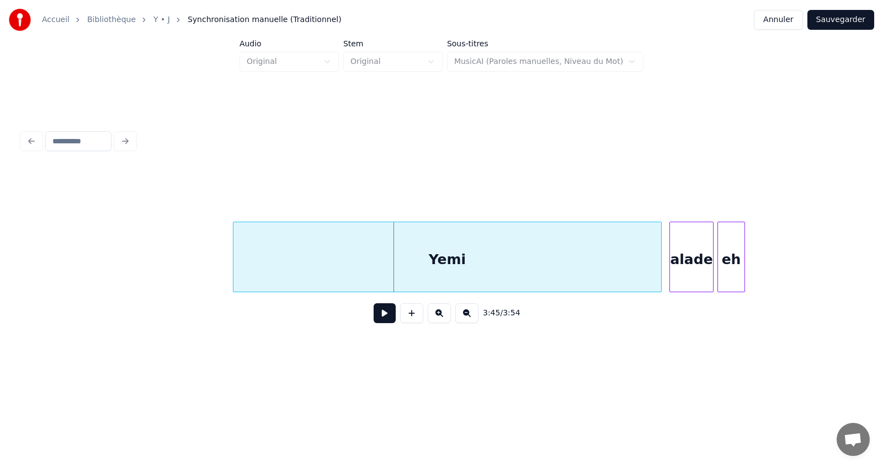
click at [465, 315] on button at bounding box center [466, 314] width 23 height 20
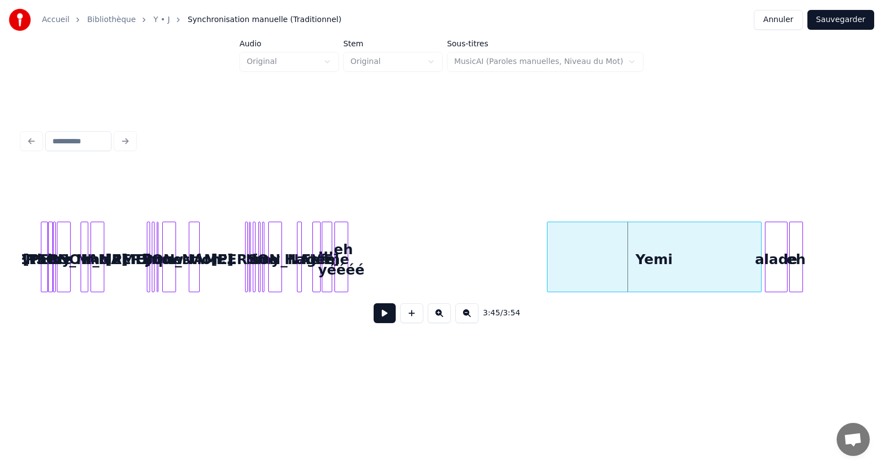
click at [465, 315] on button at bounding box center [466, 314] width 23 height 20
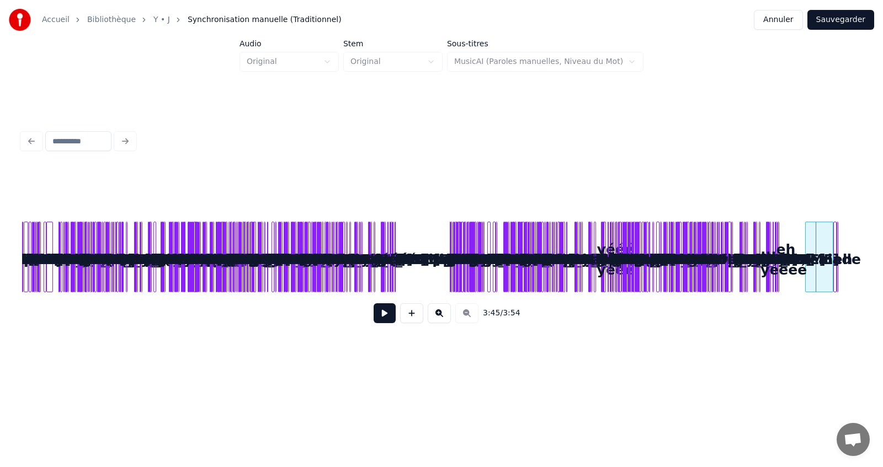
scroll to position [0, 11]
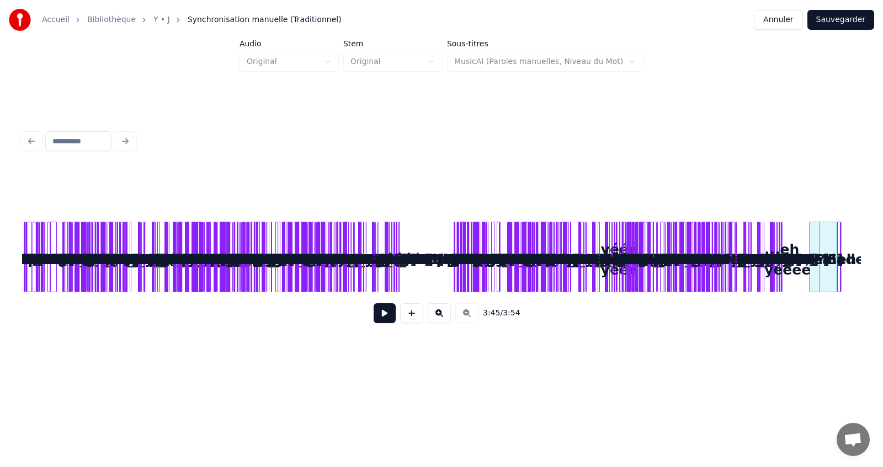
click at [438, 311] on button at bounding box center [439, 314] width 23 height 20
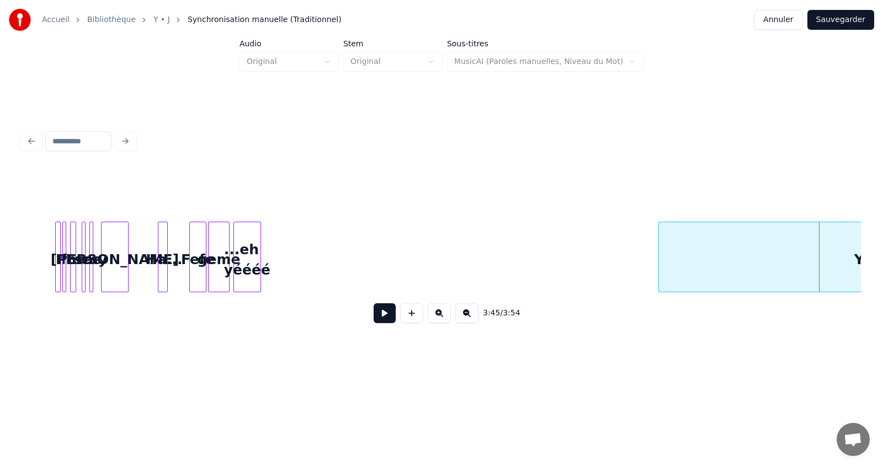
click at [438, 311] on button at bounding box center [439, 314] width 23 height 20
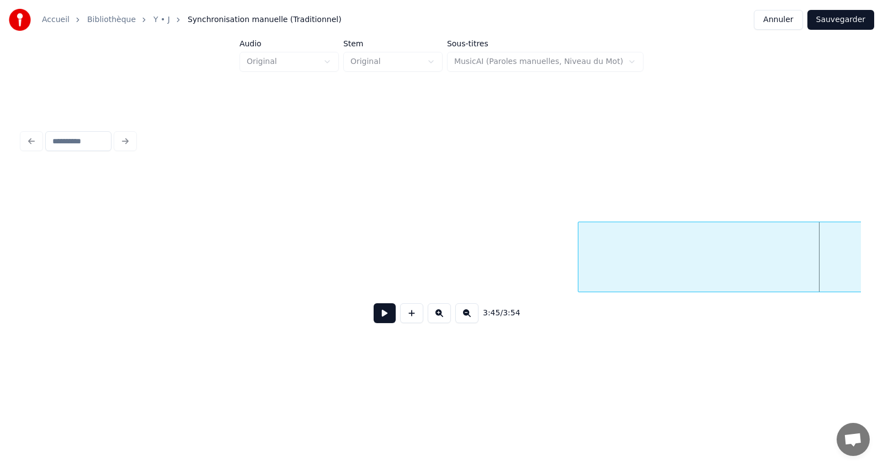
click at [438, 311] on button at bounding box center [439, 314] width 23 height 20
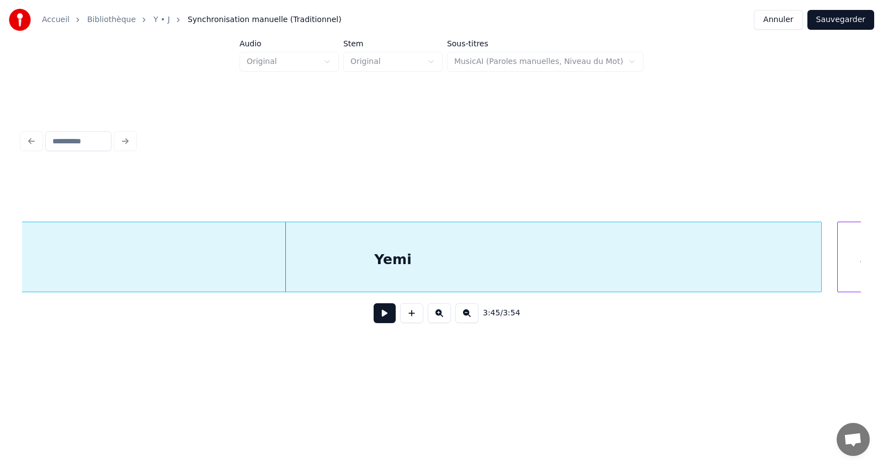
scroll to position [0, 24663]
click at [155, 267] on div "Yemi" at bounding box center [374, 259] width 856 height 75
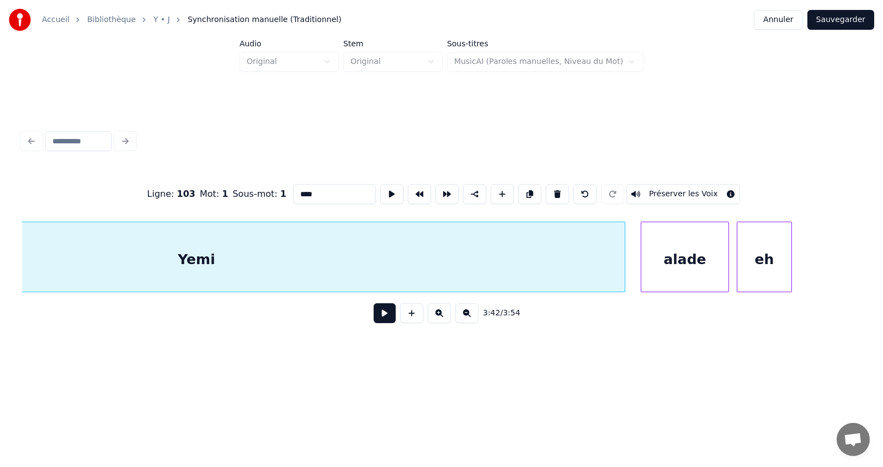
scroll to position [0, 24851]
click at [440, 262] on div "Yemi" at bounding box center [186, 259] width 856 height 75
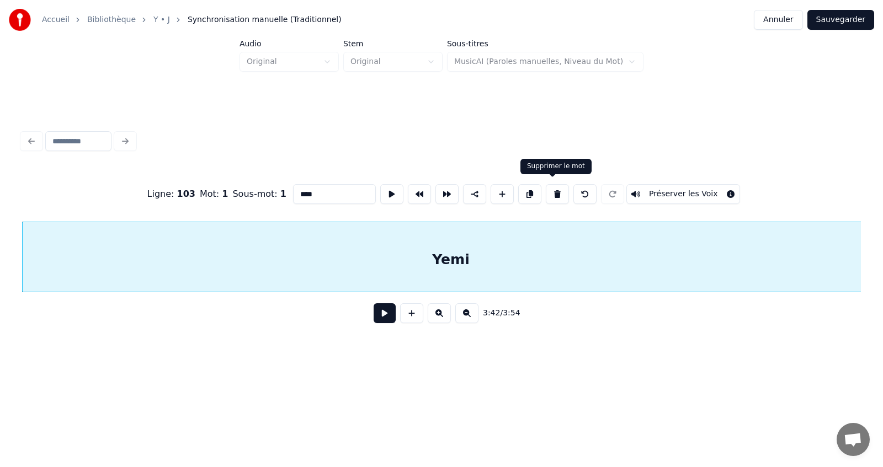
click at [553, 188] on button at bounding box center [557, 194] width 23 height 20
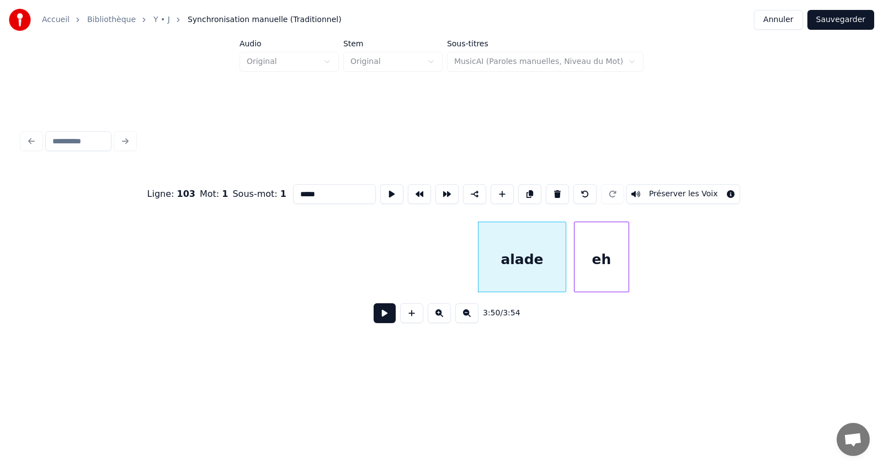
click at [530, 261] on div "alade" at bounding box center [521, 259] width 87 height 75
click at [553, 190] on button at bounding box center [557, 194] width 23 height 20
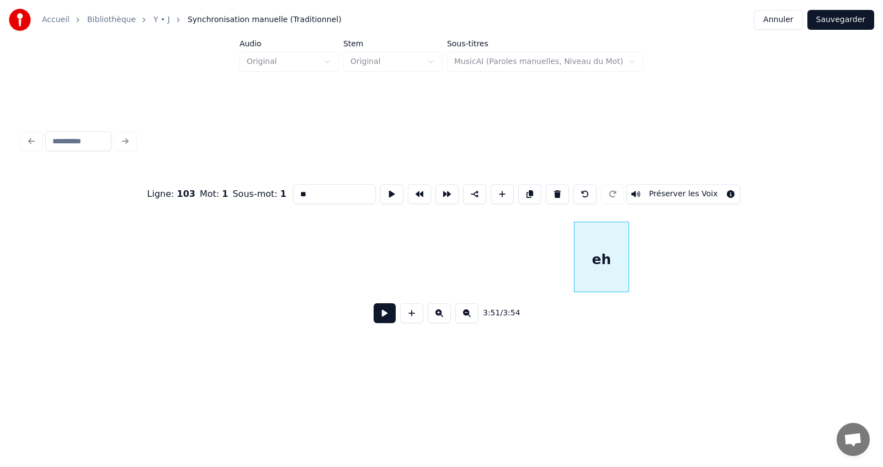
click at [597, 259] on div "eh" at bounding box center [601, 259] width 54 height 75
click at [553, 190] on button at bounding box center [557, 194] width 23 height 20
type input "**********"
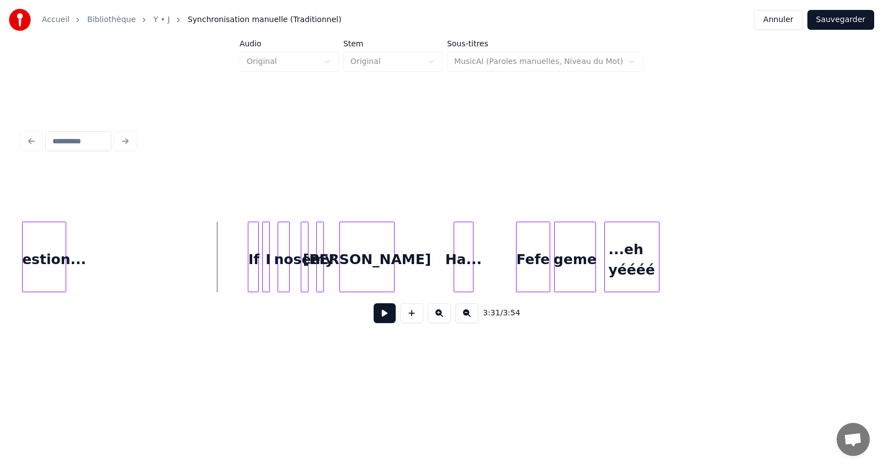
click at [387, 317] on button at bounding box center [385, 314] width 22 height 20
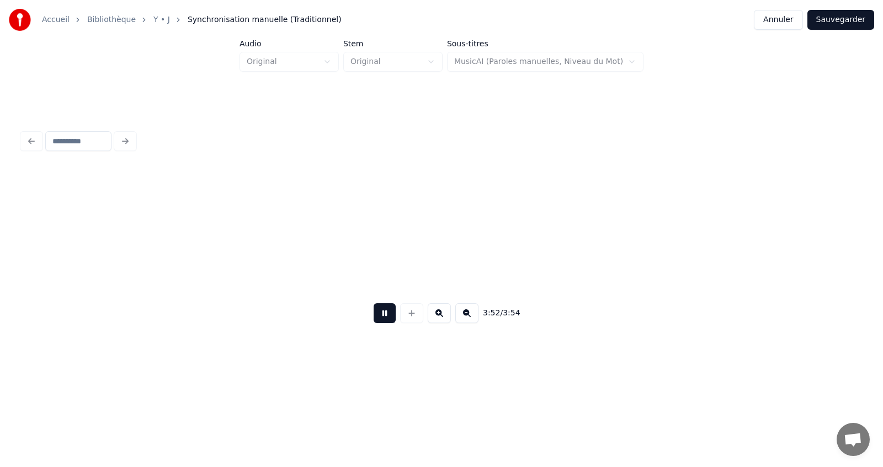
scroll to position [0, 25004]
click at [386, 322] on button at bounding box center [385, 314] width 22 height 20
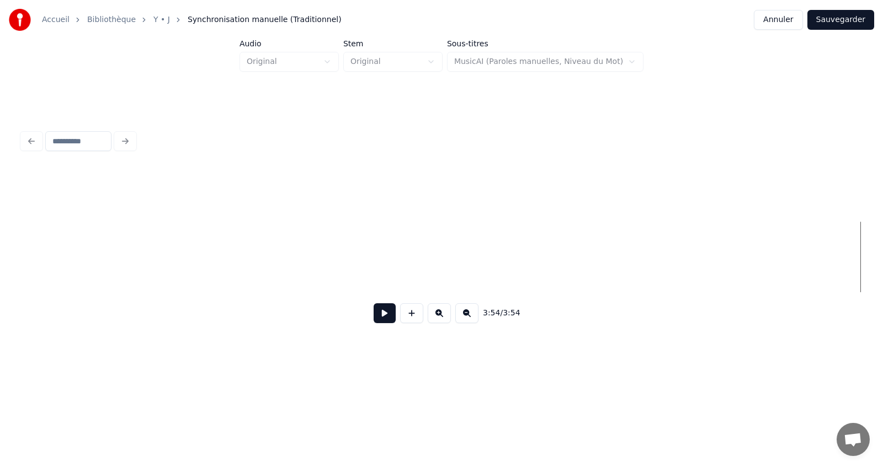
scroll to position [0, 0]
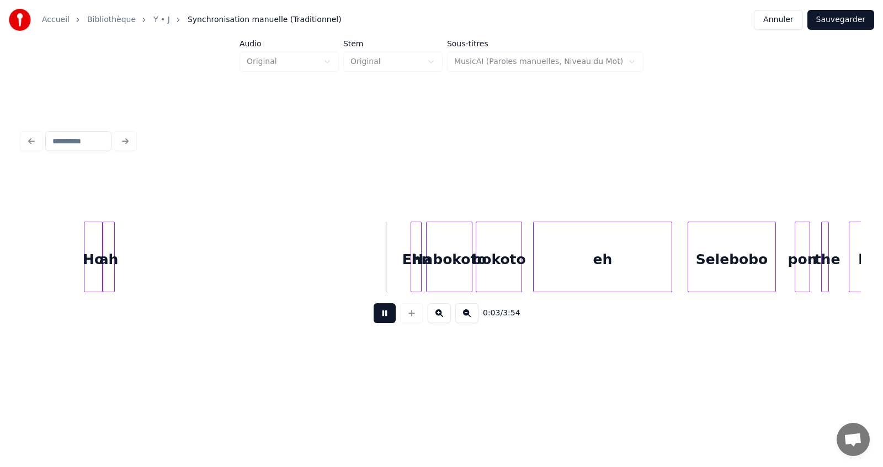
click at [386, 322] on button at bounding box center [385, 314] width 22 height 20
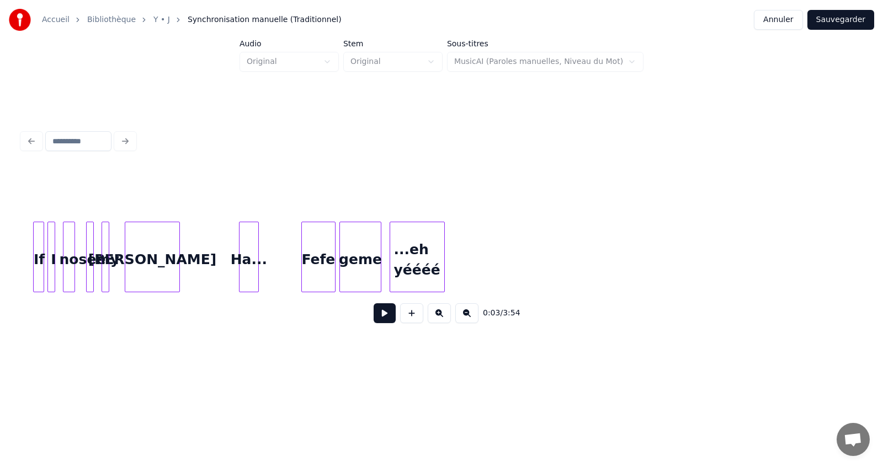
scroll to position [0, 23317]
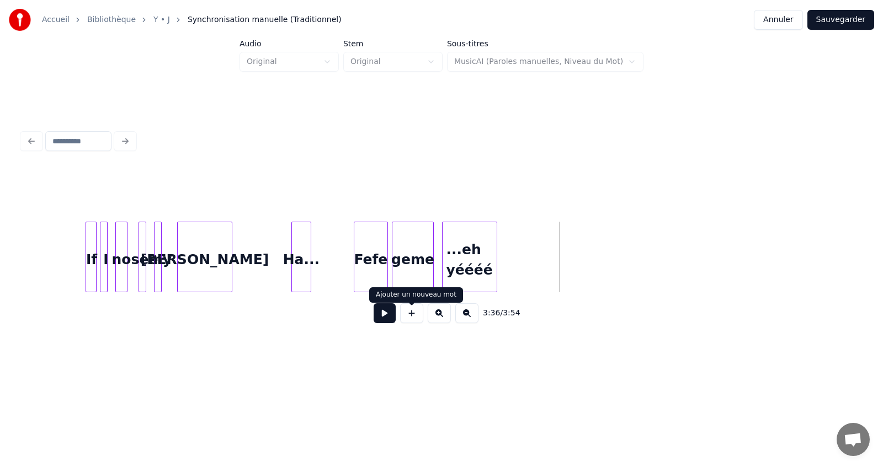
click at [386, 316] on button at bounding box center [385, 314] width 22 height 20
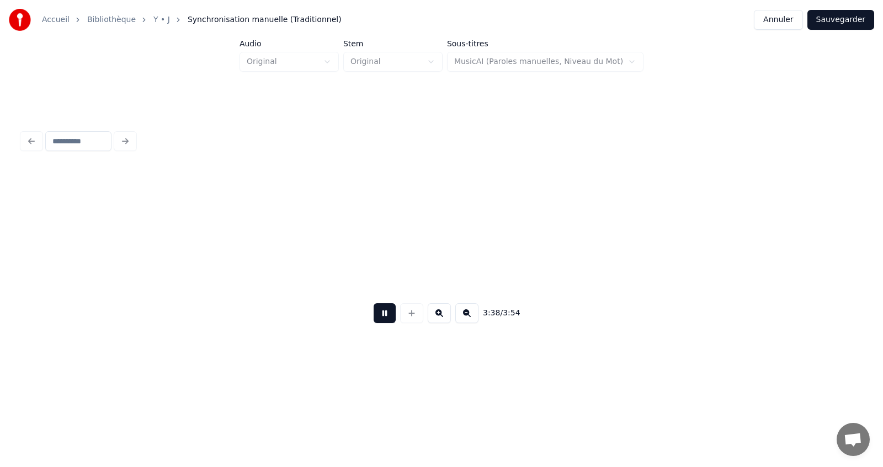
scroll to position [0, 24157]
click at [386, 316] on button at bounding box center [385, 314] width 22 height 20
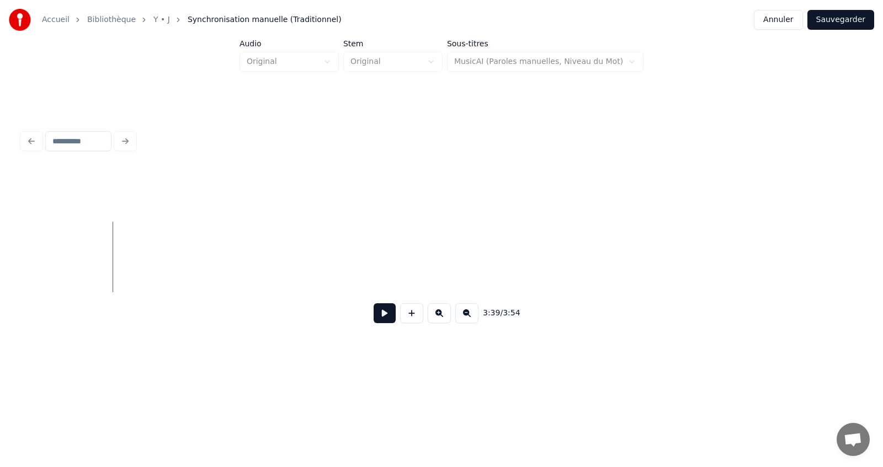
click at [386, 322] on button at bounding box center [385, 314] width 22 height 20
click at [410, 320] on button at bounding box center [411, 314] width 23 height 20
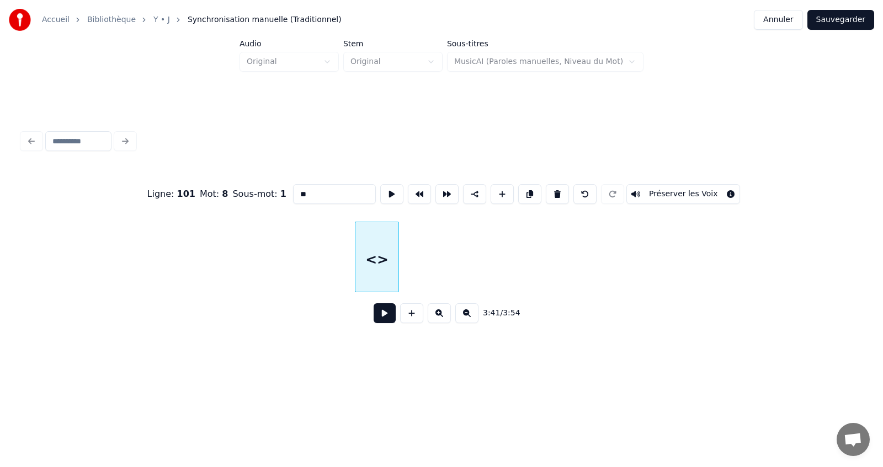
click at [334, 190] on input "**" at bounding box center [334, 194] width 83 height 20
type input "*"
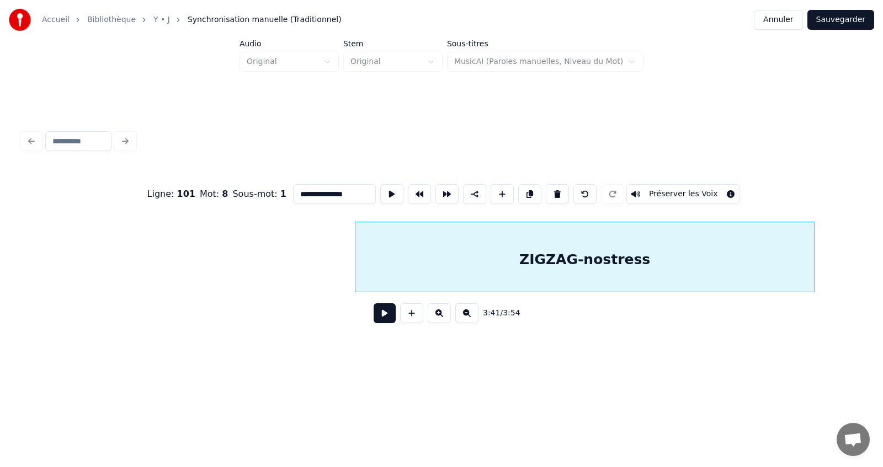
click at [813, 272] on div at bounding box center [812, 257] width 3 height 70
type input "**********"
click at [382, 318] on button at bounding box center [385, 314] width 22 height 20
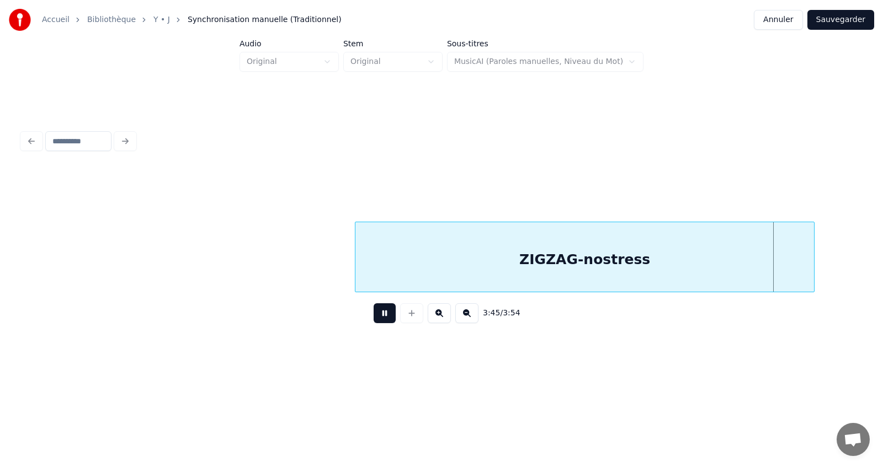
click at [382, 318] on button at bounding box center [385, 314] width 22 height 20
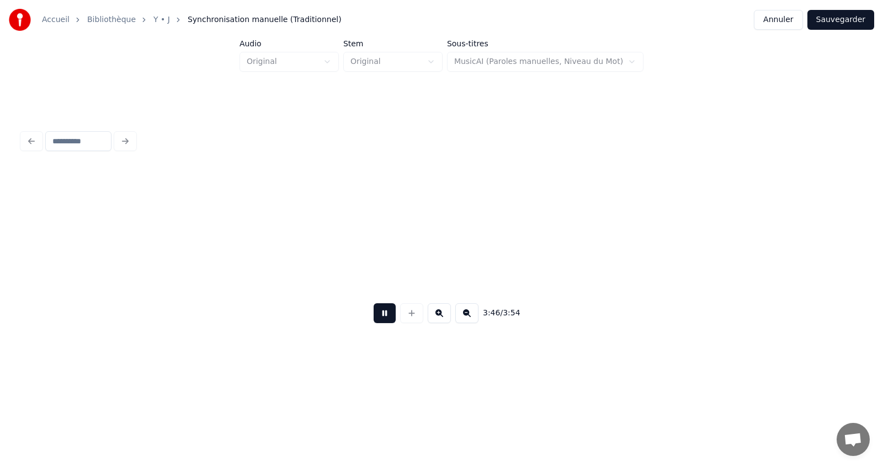
scroll to position [0, 24997]
click at [382, 318] on button at bounding box center [385, 314] width 22 height 20
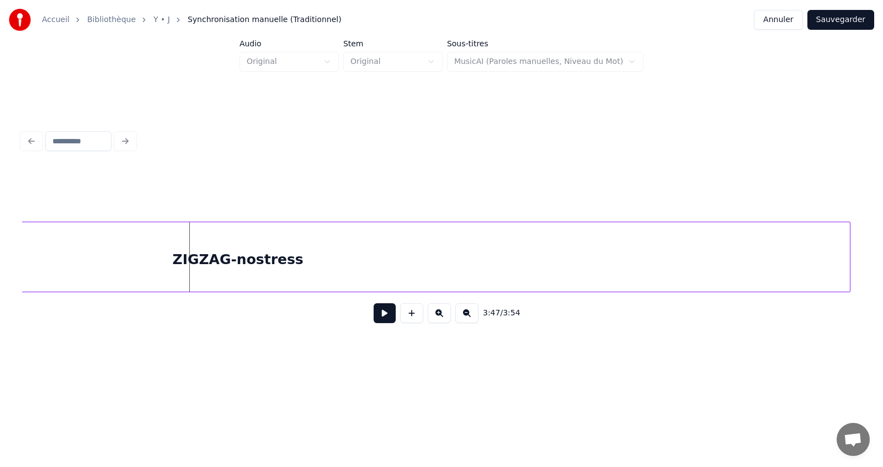
click at [850, 334] on div "3:47 / 3:54" at bounding box center [441, 251] width 839 height 168
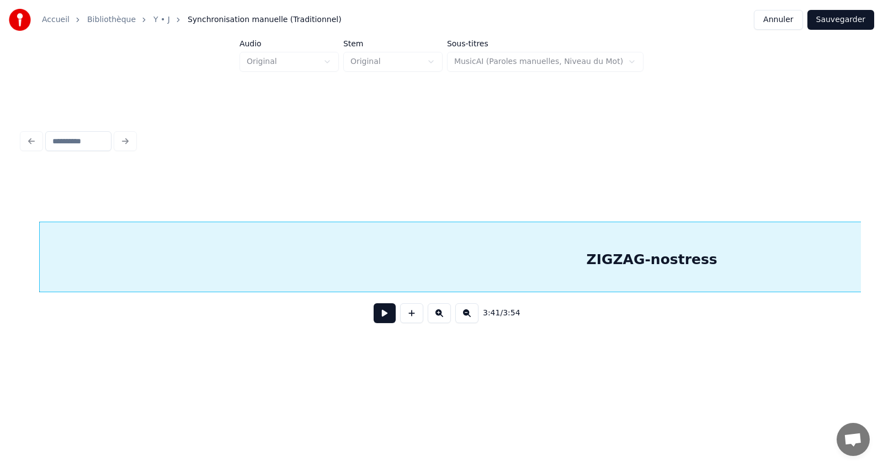
scroll to position [0, 24468]
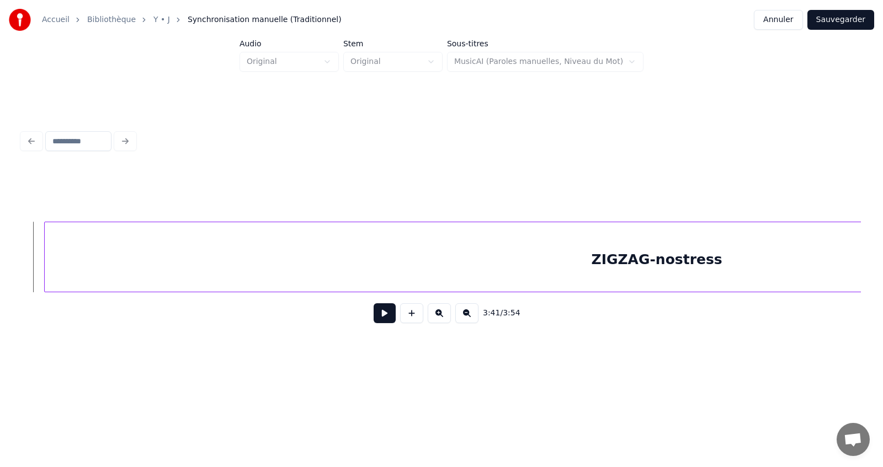
click at [384, 321] on button at bounding box center [385, 314] width 22 height 20
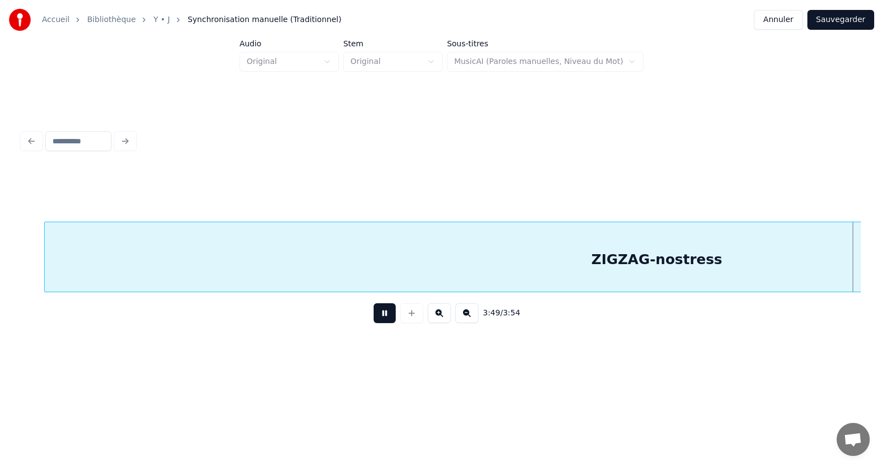
scroll to position [0, 25004]
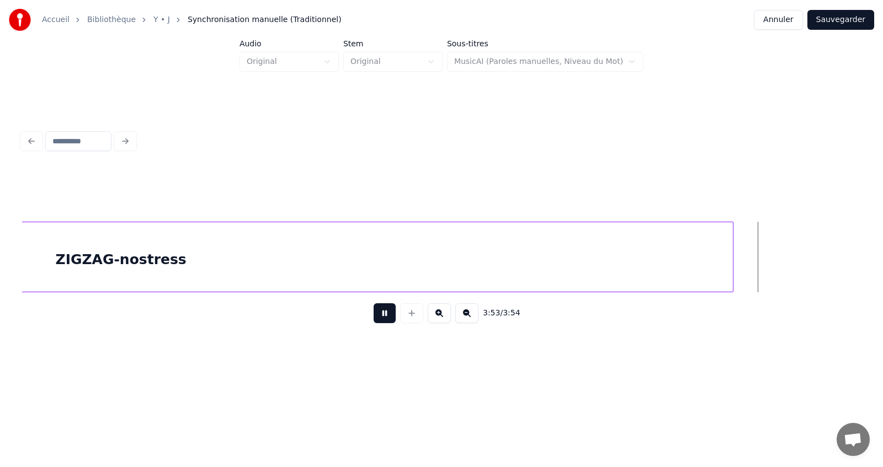
click at [386, 318] on button at bounding box center [385, 314] width 22 height 20
click at [855, 276] on div at bounding box center [854, 257] width 3 height 70
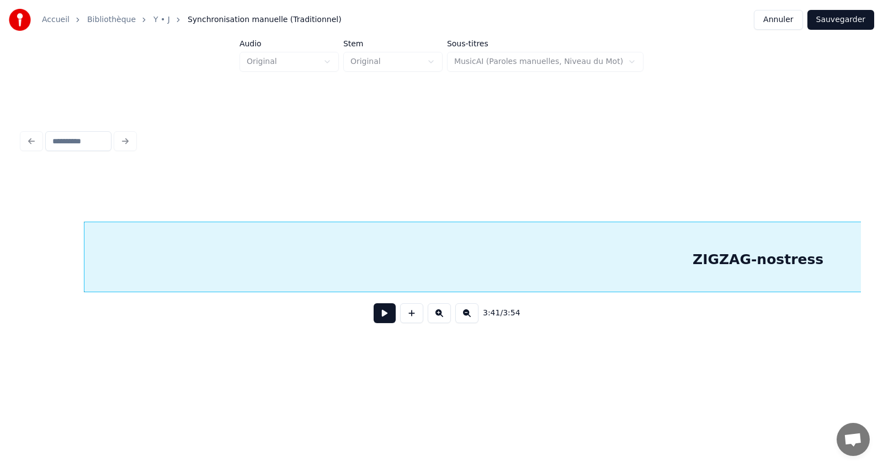
scroll to position [0, 24424]
click at [21, 237] on div "3:41 / 3:54" at bounding box center [442, 229] width 848 height 219
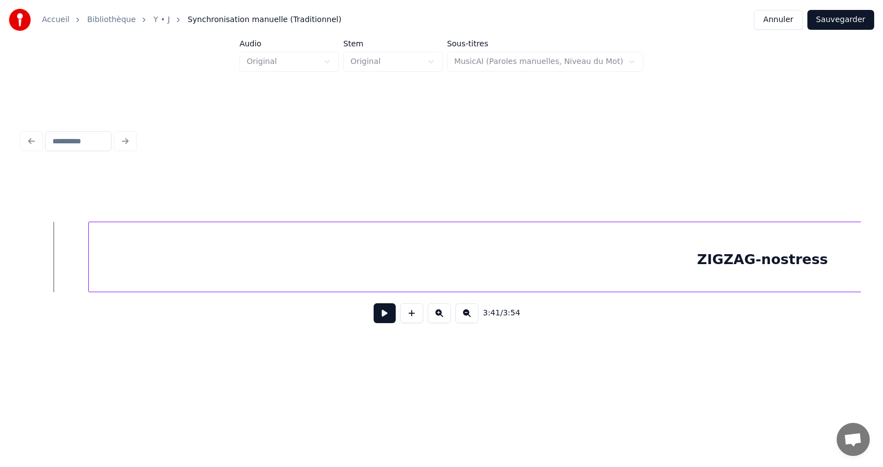
click at [386, 316] on button at bounding box center [385, 314] width 22 height 20
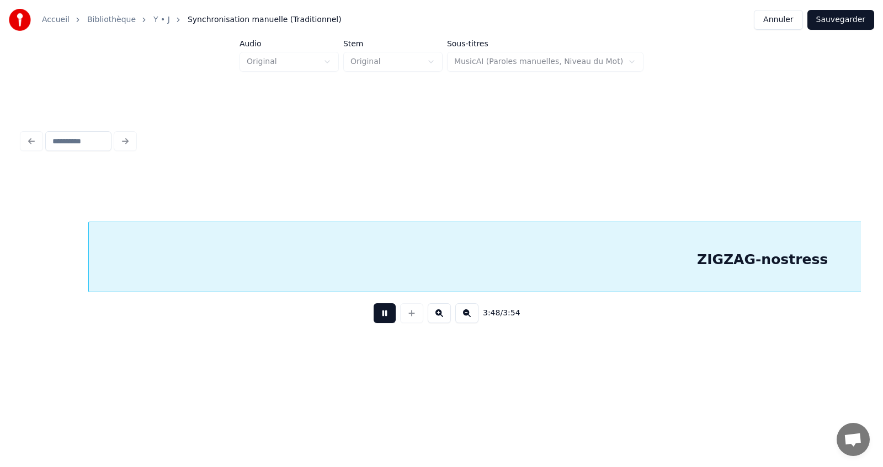
scroll to position [0, 25004]
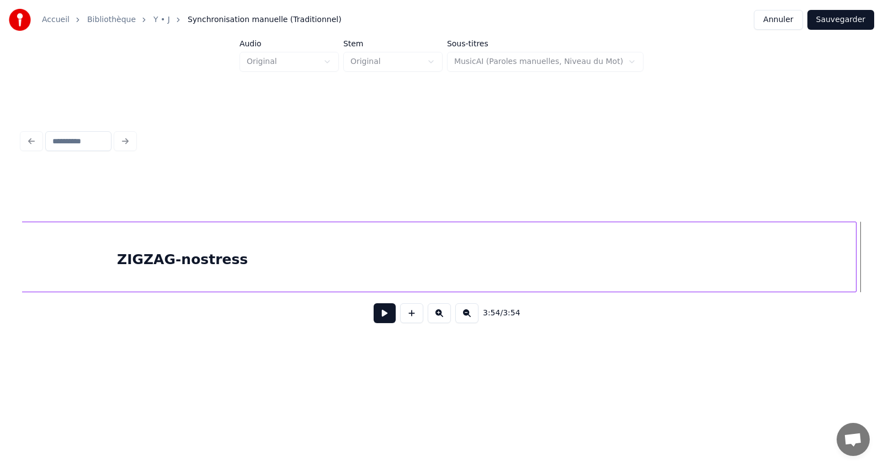
click at [380, 322] on button at bounding box center [385, 314] width 22 height 20
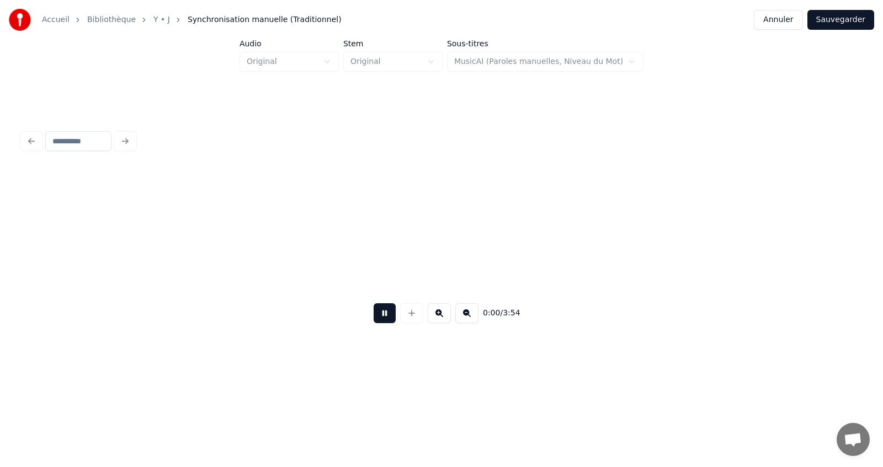
scroll to position [0, 0]
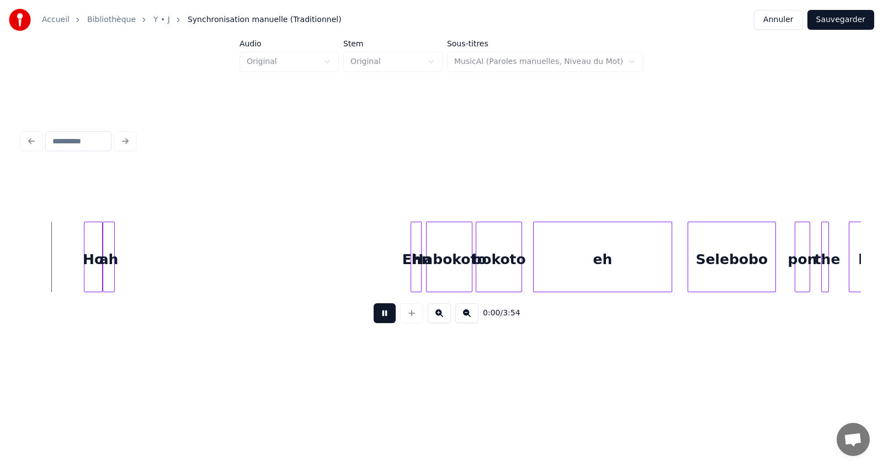
click at [382, 320] on button at bounding box center [385, 314] width 22 height 20
click at [850, 19] on button "Sauvegarder" at bounding box center [840, 20] width 67 height 20
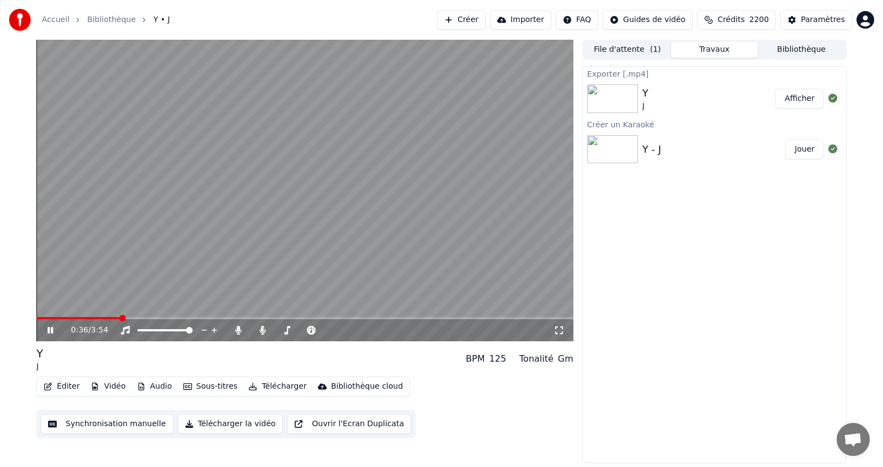
click at [51, 327] on icon at bounding box center [58, 330] width 26 height 9
click at [279, 386] on button "Télécharger" at bounding box center [277, 386] width 67 height 15
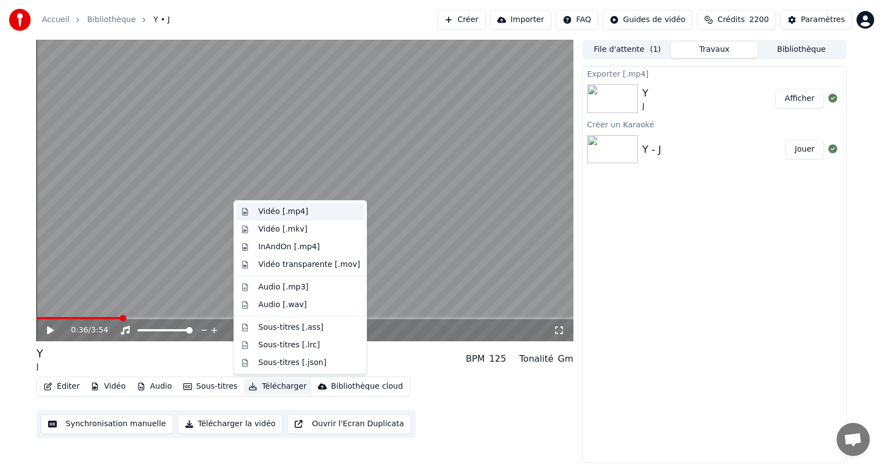
click at [289, 211] on div "Vidéo [.mp4]" at bounding box center [283, 211] width 50 height 11
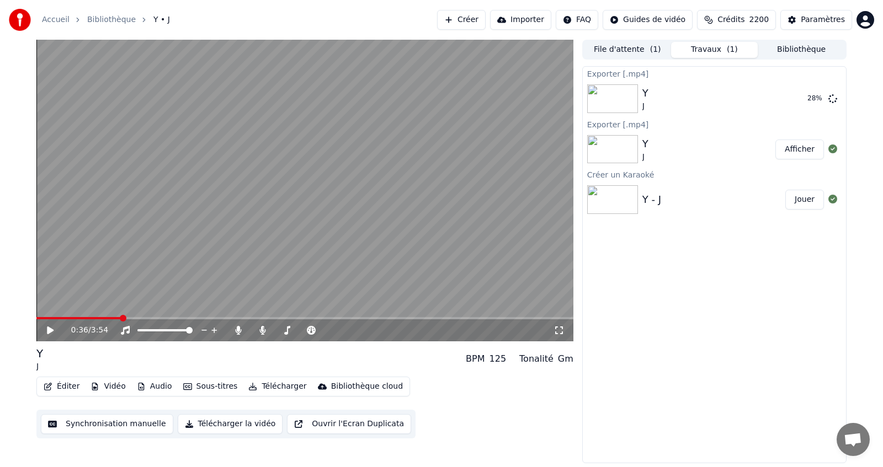
drag, startPoint x: 420, startPoint y: 169, endPoint x: 417, endPoint y: 174, distance: 6.4
click at [417, 174] on video at bounding box center [304, 191] width 537 height 302
click at [173, 169] on video at bounding box center [304, 191] width 537 height 302
click at [806, 99] on button "Afficher" at bounding box center [799, 99] width 49 height 20
click at [67, 387] on button "Éditer" at bounding box center [61, 386] width 45 height 15
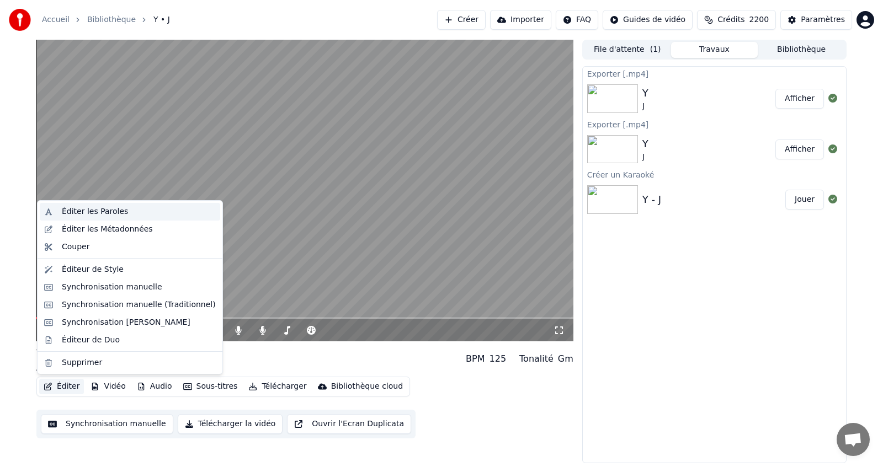
click at [104, 210] on div "Éditer les Paroles" at bounding box center [95, 211] width 66 height 11
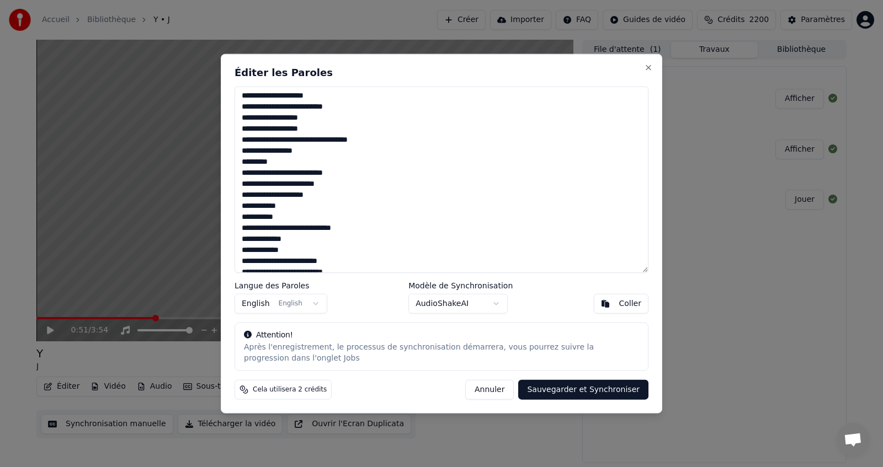
scroll to position [981, 0]
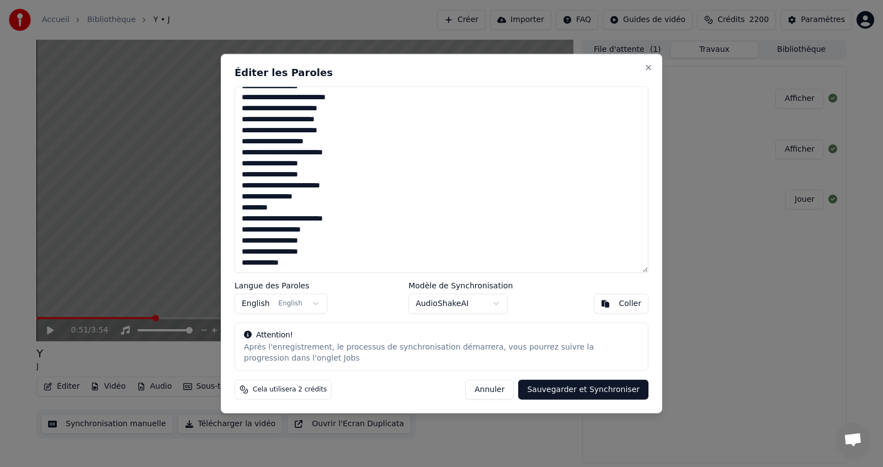
click at [495, 388] on button "Annuler" at bounding box center [489, 390] width 49 height 20
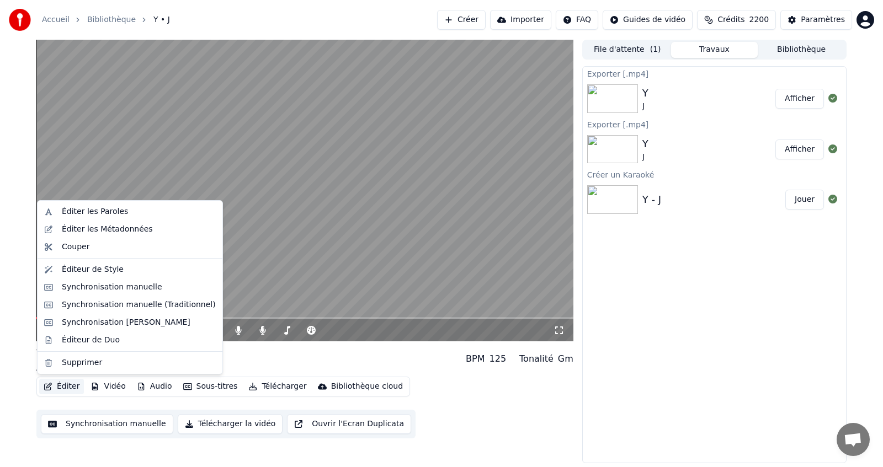
click at [63, 390] on button "Éditer" at bounding box center [61, 386] width 45 height 15
click at [152, 304] on div "Synchronisation manuelle (Traditionnel)" at bounding box center [139, 305] width 154 height 11
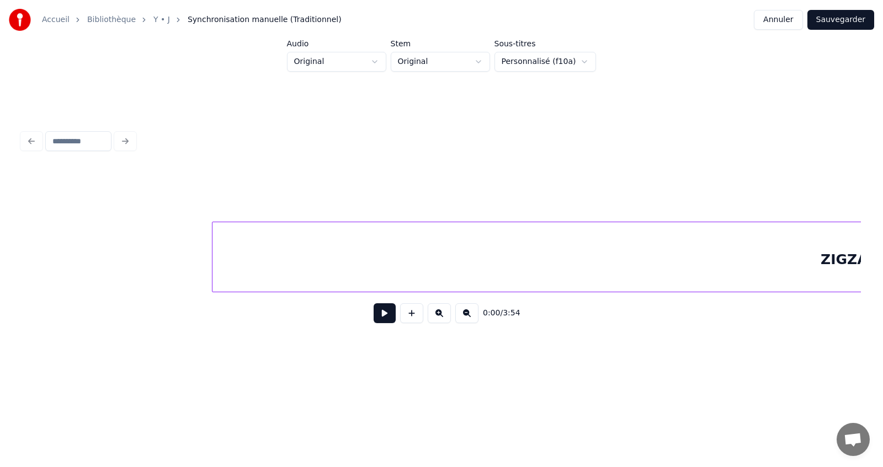
scroll to position [0, 24306]
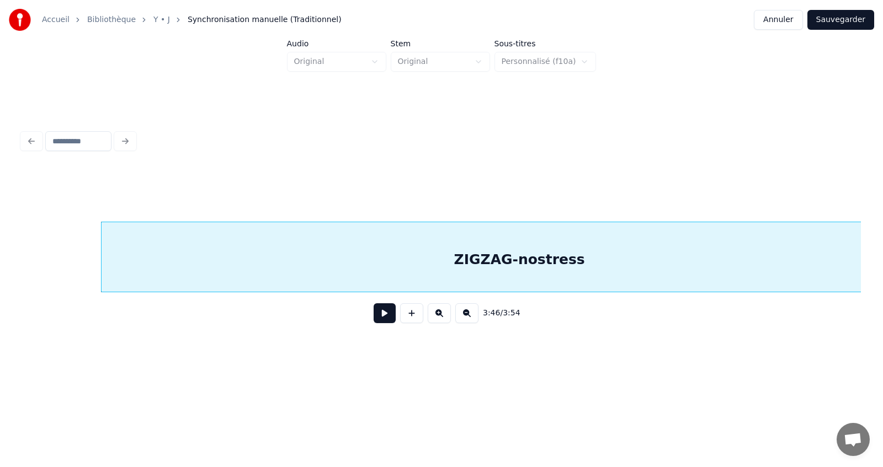
scroll to position [0, 24893]
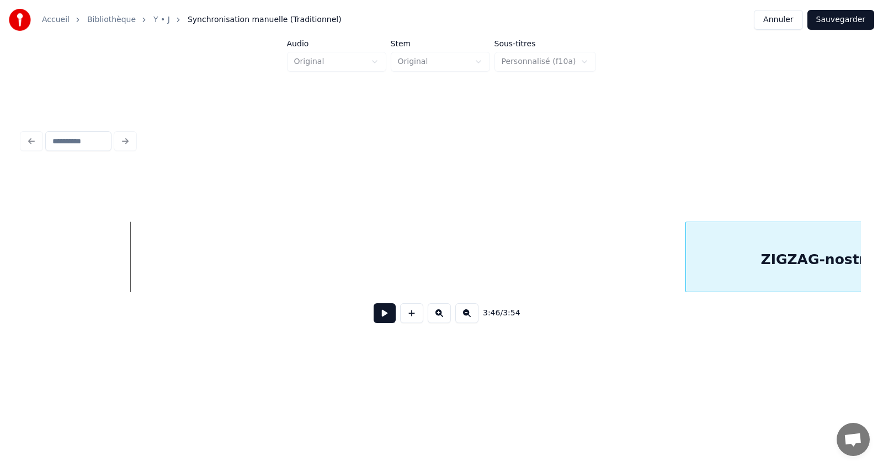
click at [689, 277] on div at bounding box center [687, 257] width 3 height 70
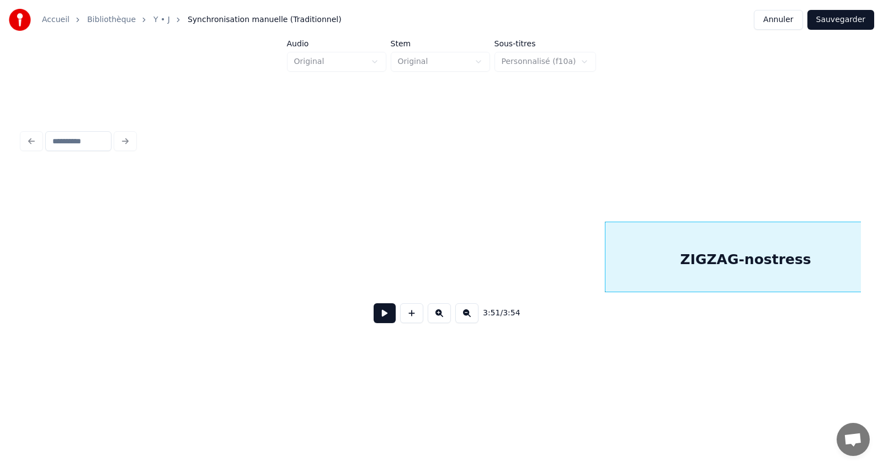
scroll to position [0, 25004]
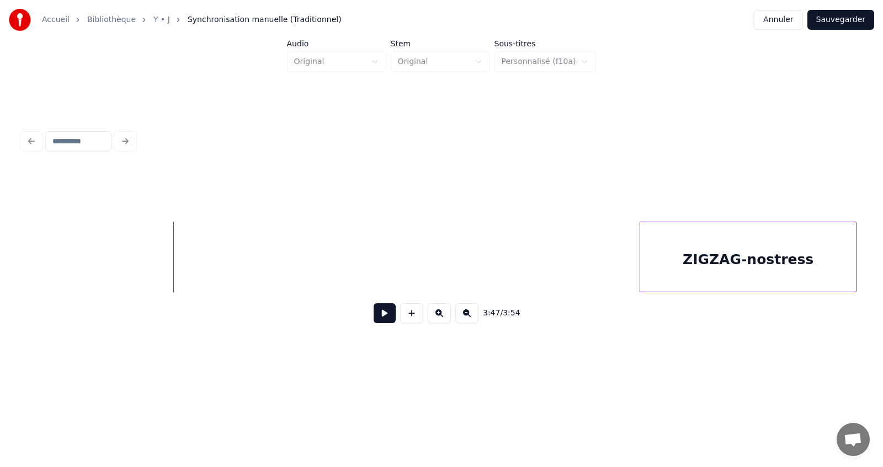
click at [640, 289] on div "ZIGZAG-nostress" at bounding box center [441, 257] width 839 height 71
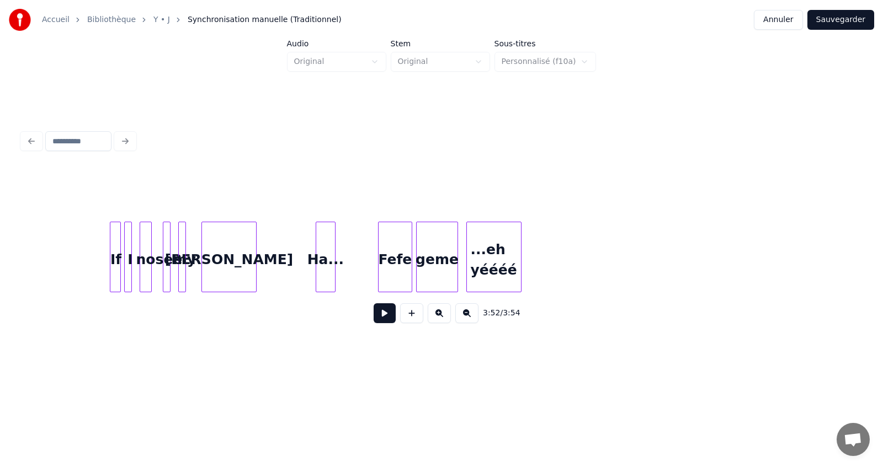
scroll to position [0, 23282]
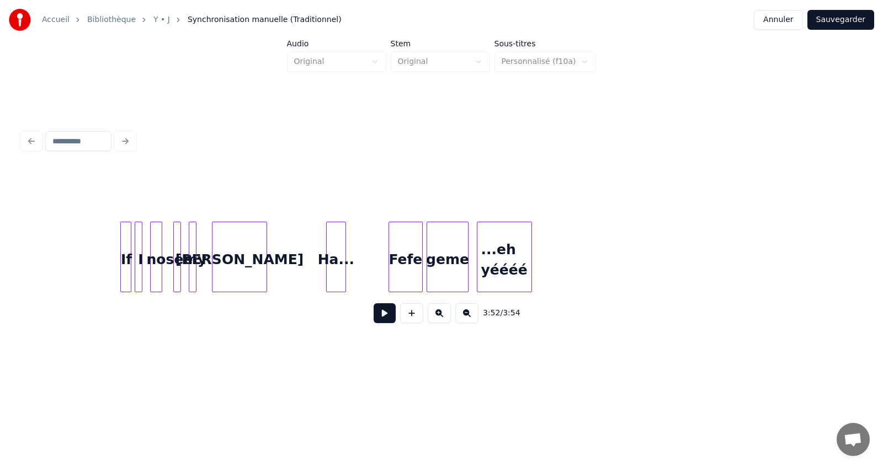
click at [383, 320] on button at bounding box center [385, 314] width 22 height 20
click at [856, 20] on button "Sauvegarder" at bounding box center [840, 20] width 67 height 20
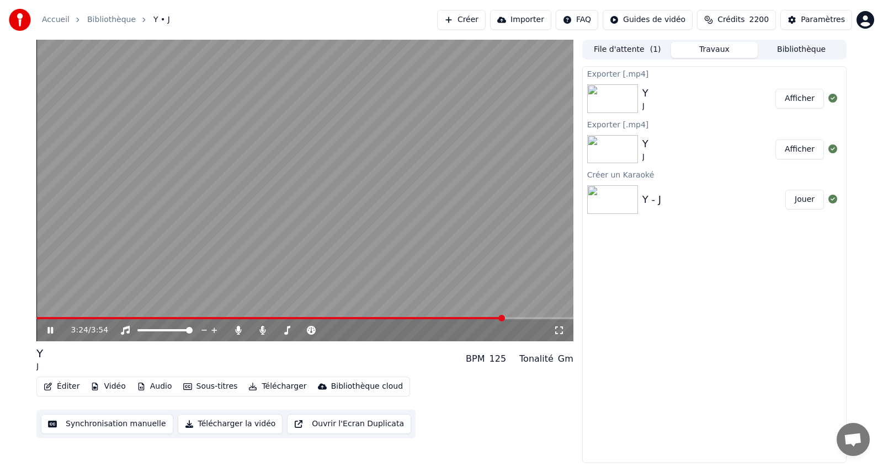
click at [504, 318] on span at bounding box center [304, 318] width 537 height 2
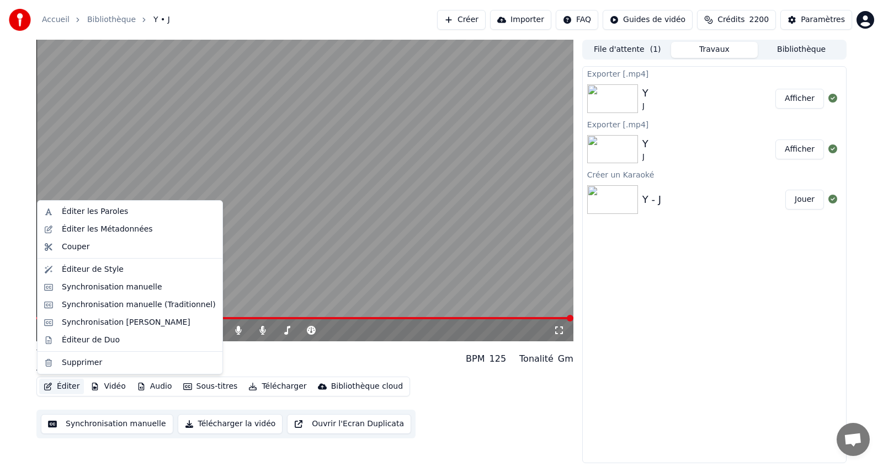
click at [64, 385] on button "Éditer" at bounding box center [61, 386] width 45 height 15
click at [111, 304] on div "Synchronisation manuelle (Traditionnel)" at bounding box center [139, 305] width 154 height 11
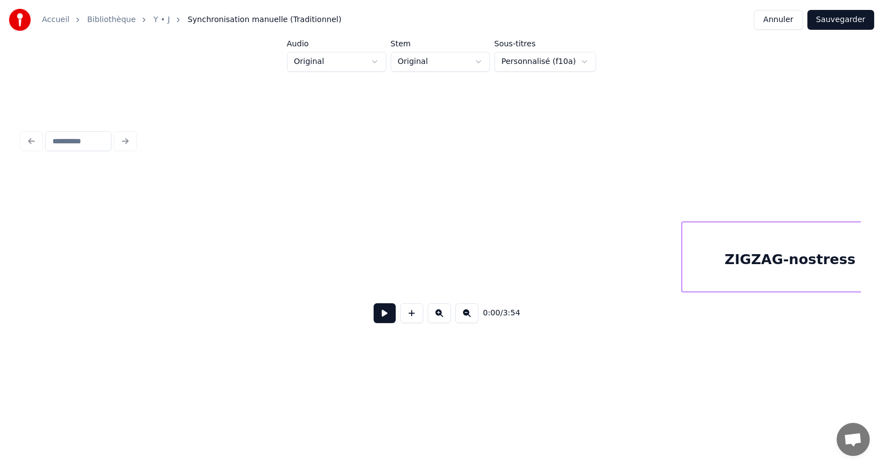
scroll to position [0, 25004]
click at [779, 260] on div "ZIGZAG-nostress" at bounding box center [748, 259] width 216 height 75
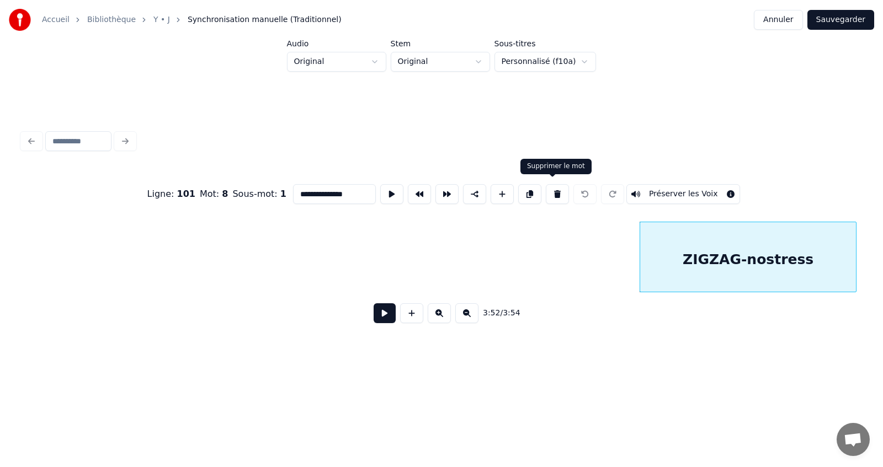
click at [552, 191] on button at bounding box center [557, 194] width 23 height 20
type input "**********"
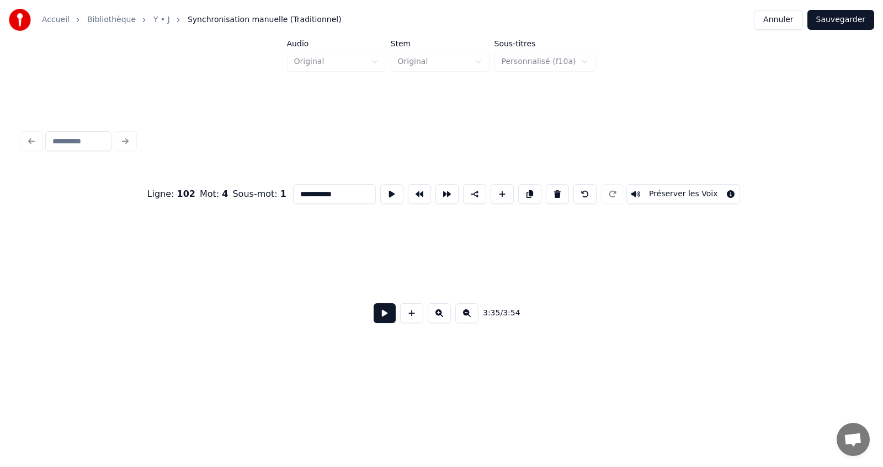
click at [385, 317] on button at bounding box center [385, 314] width 22 height 20
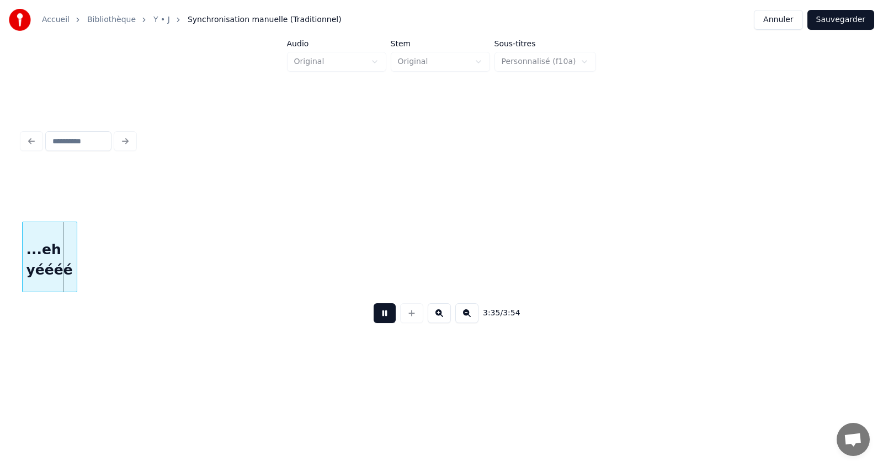
click at [385, 317] on button at bounding box center [385, 314] width 22 height 20
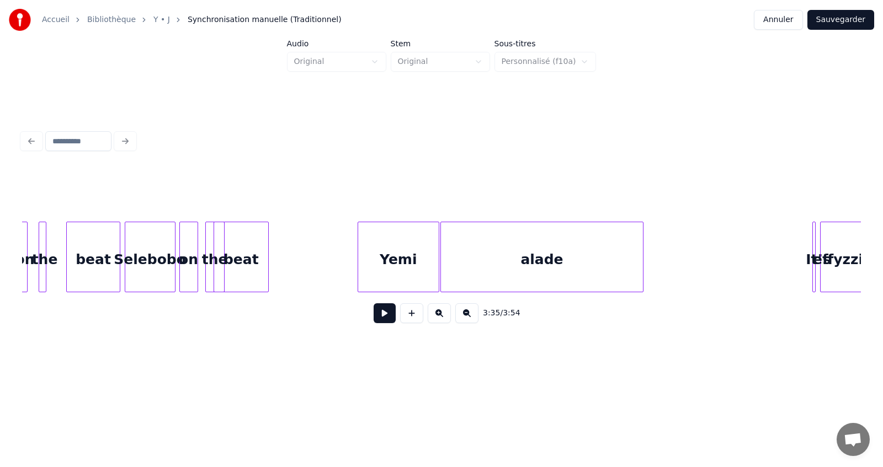
scroll to position [0, 0]
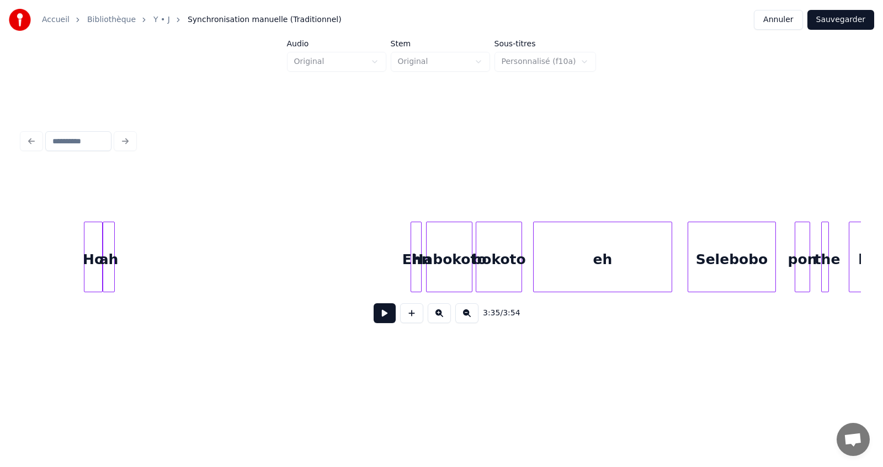
click at [379, 318] on button at bounding box center [385, 314] width 22 height 20
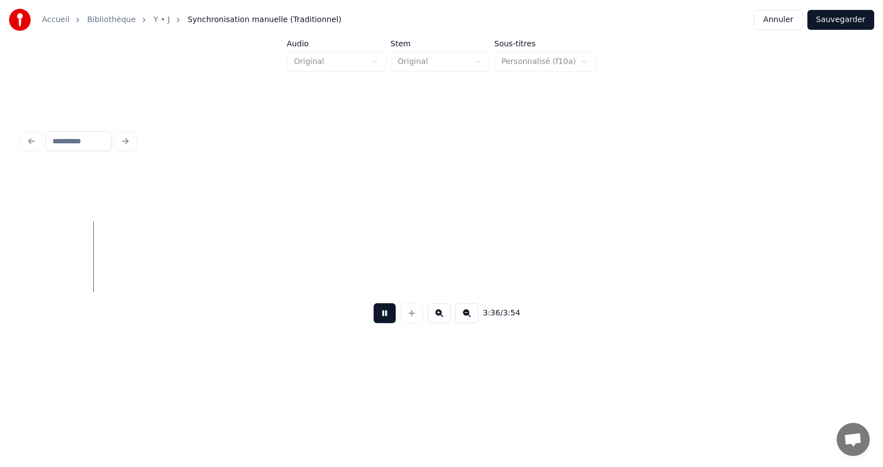
click at [379, 318] on button at bounding box center [385, 314] width 22 height 20
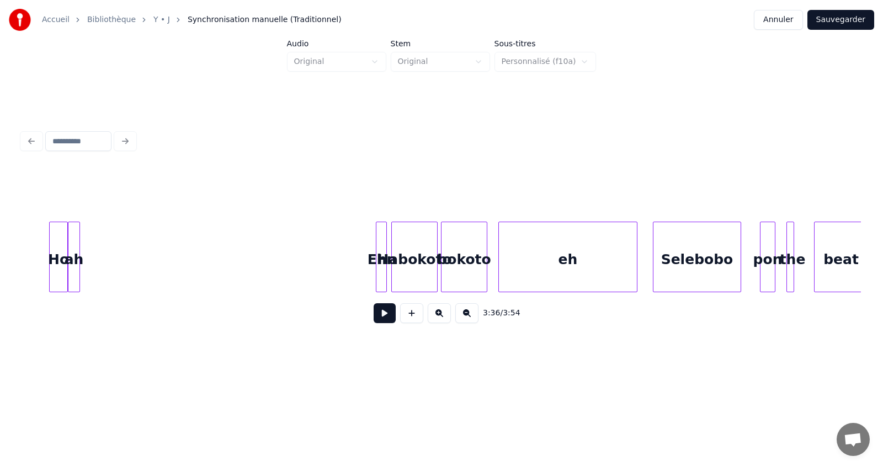
scroll to position [0, 0]
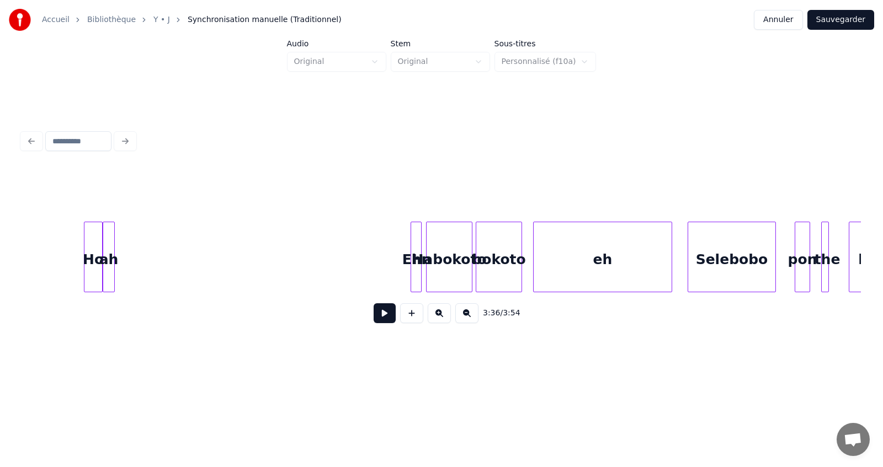
click at [381, 322] on button at bounding box center [385, 314] width 22 height 20
click at [847, 18] on button "Sauvegarder" at bounding box center [840, 20] width 67 height 20
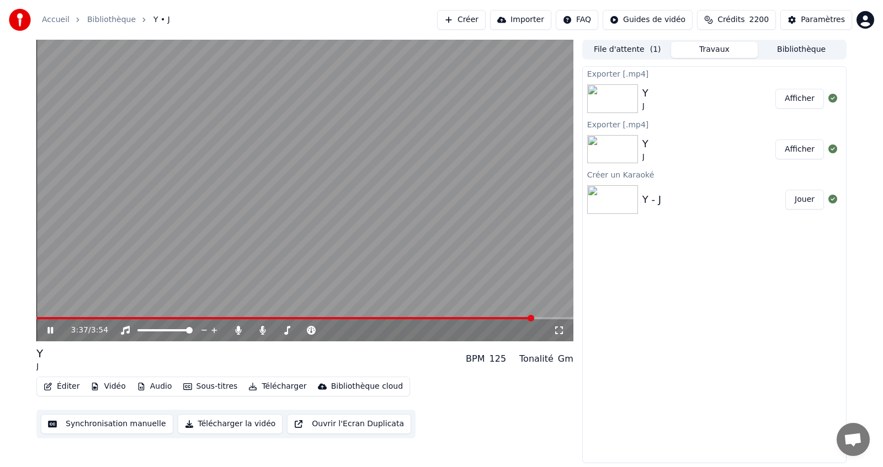
click at [533, 318] on span at bounding box center [304, 318] width 537 height 2
click at [513, 320] on span at bounding box center [274, 318] width 477 height 2
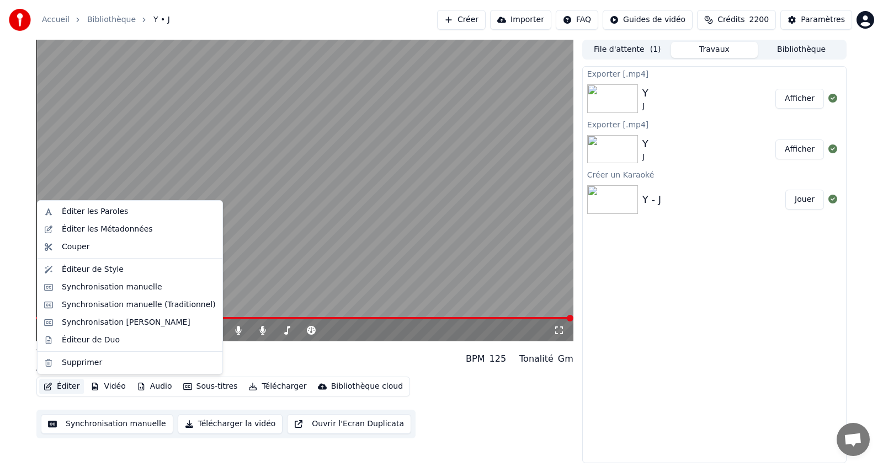
click at [67, 386] on button "Éditer" at bounding box center [61, 386] width 45 height 15
click at [123, 305] on div "Synchronisation manuelle (Traditionnel)" at bounding box center [139, 305] width 154 height 11
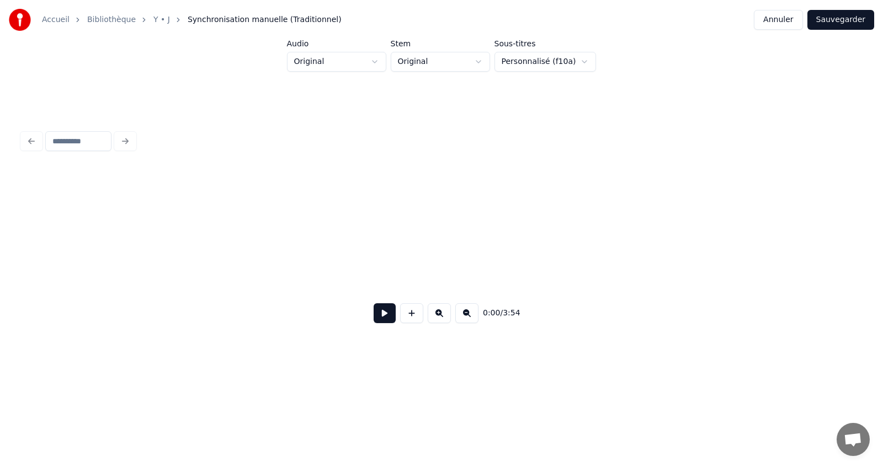
scroll to position [0, 24256]
click at [387, 318] on button at bounding box center [385, 314] width 22 height 20
click at [386, 318] on button at bounding box center [385, 314] width 22 height 20
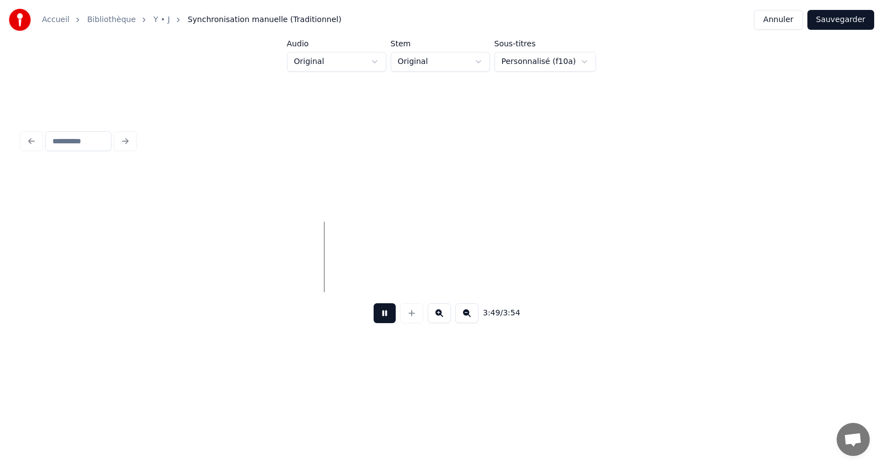
click at [386, 318] on button at bounding box center [385, 314] width 22 height 20
click at [412, 321] on button at bounding box center [411, 314] width 23 height 20
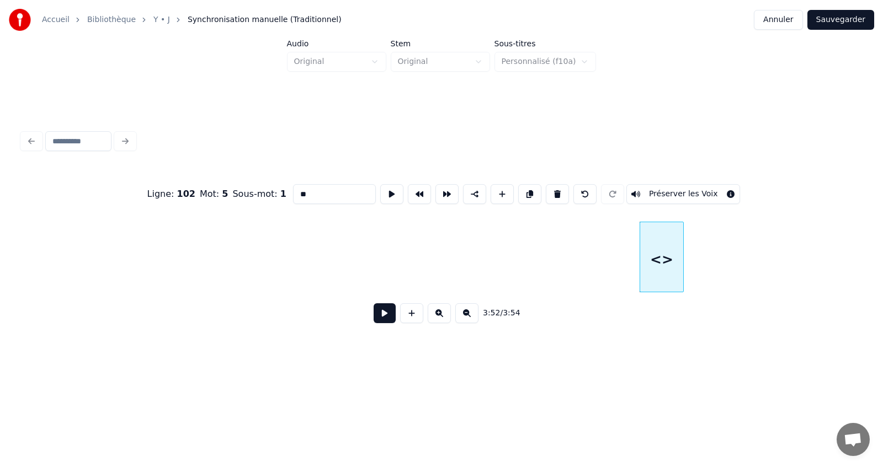
click at [318, 189] on input "**" at bounding box center [334, 194] width 83 height 20
type input "*"
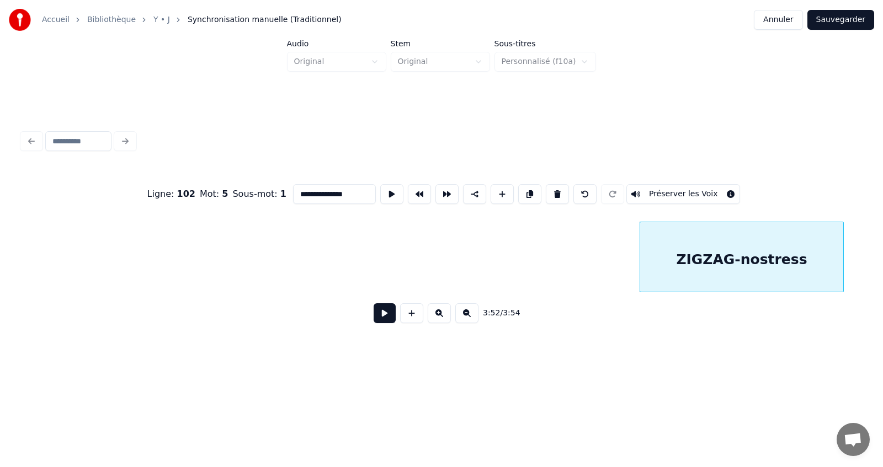
click at [840, 277] on div at bounding box center [841, 257] width 3 height 70
type input "**********"
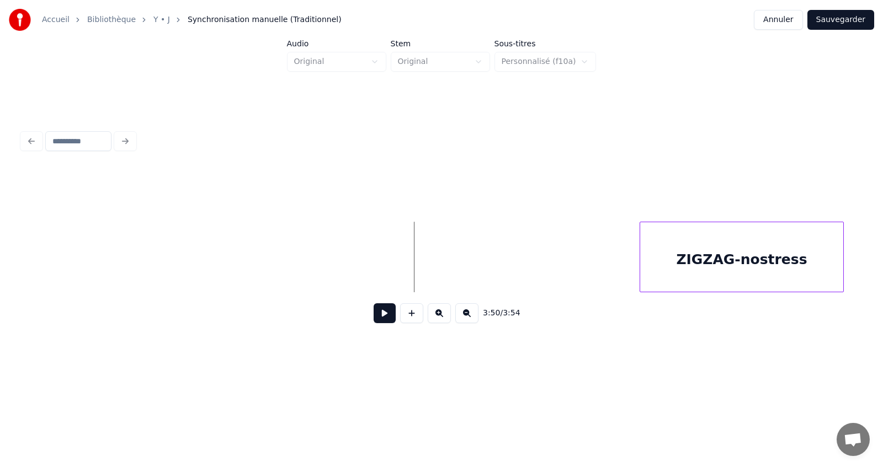
click at [380, 314] on button at bounding box center [385, 314] width 22 height 20
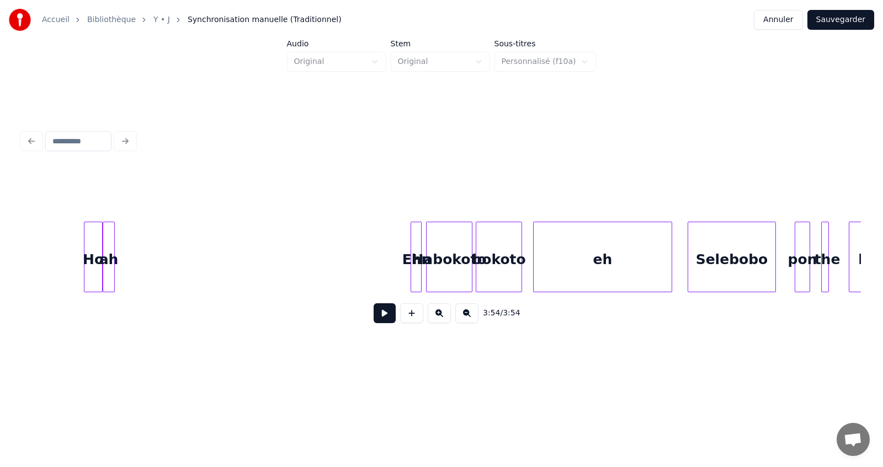
click at [374, 317] on button at bounding box center [385, 314] width 22 height 20
click at [379, 320] on button at bounding box center [385, 314] width 22 height 20
click at [836, 20] on button "Sauvegarder" at bounding box center [840, 20] width 67 height 20
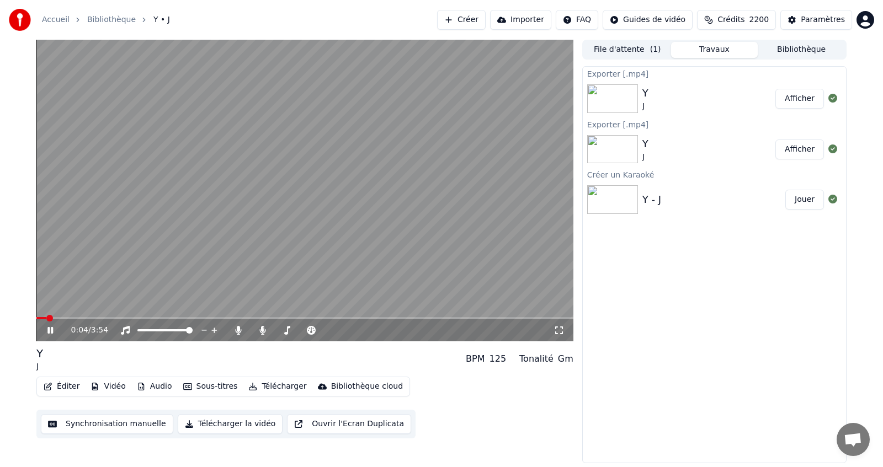
click at [529, 319] on span at bounding box center [304, 318] width 537 height 2
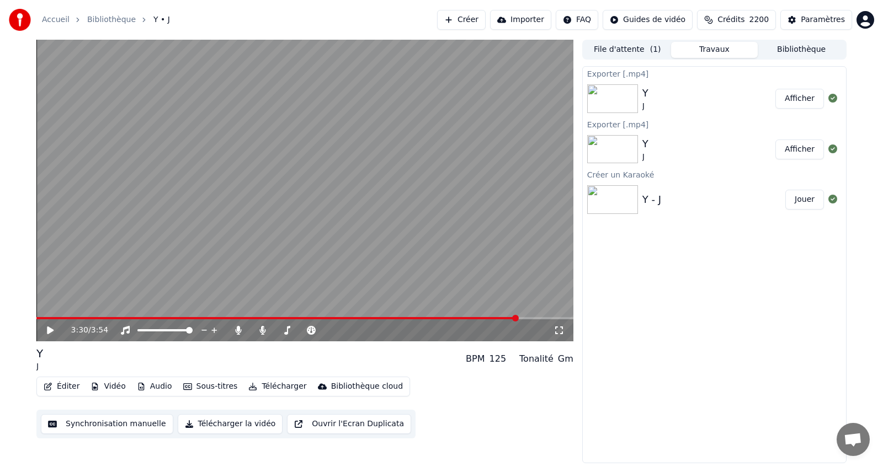
click at [518, 320] on span at bounding box center [277, 318] width 482 height 2
click at [524, 305] on video at bounding box center [304, 191] width 537 height 302
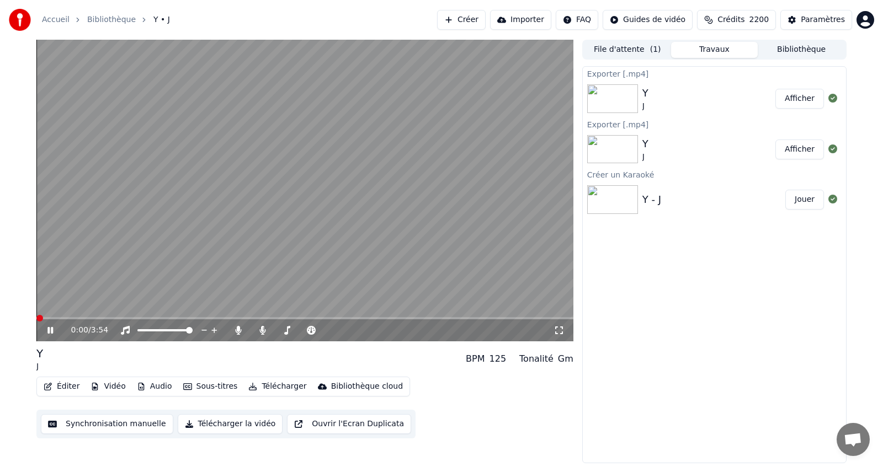
click at [36, 319] on span at bounding box center [36, 318] width 0 height 2
click at [109, 291] on video at bounding box center [304, 191] width 537 height 302
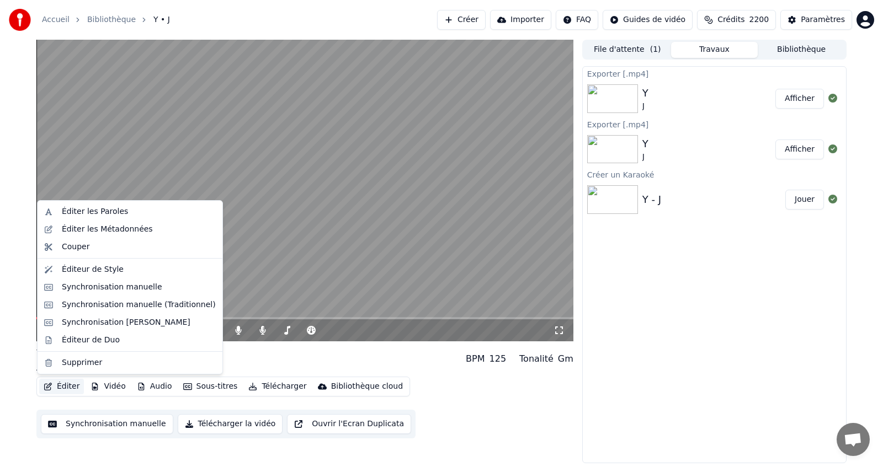
click at [70, 385] on button "Éditer" at bounding box center [61, 386] width 45 height 15
click at [146, 307] on div "Synchronisation manuelle (Traditionnel)" at bounding box center [139, 305] width 154 height 11
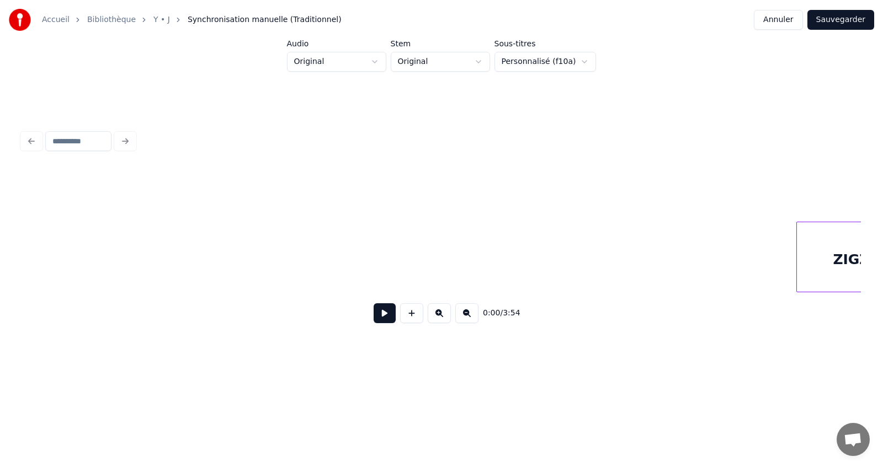
scroll to position [0, 24812]
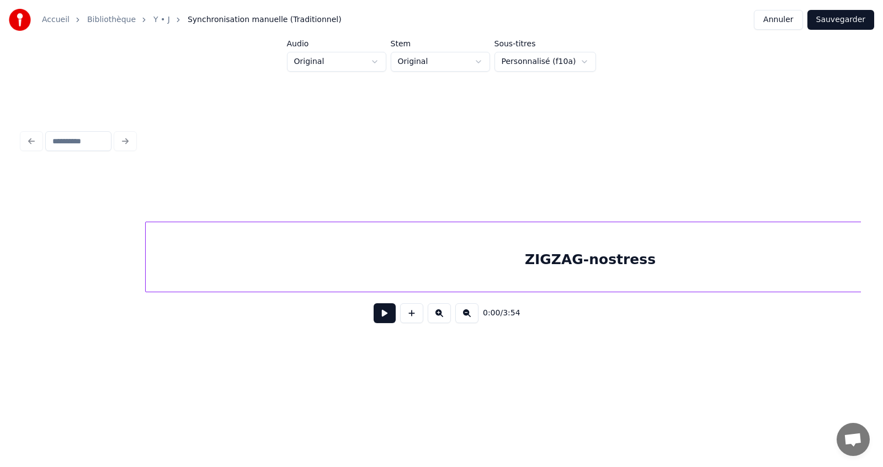
click at [146, 280] on div at bounding box center [147, 257] width 3 height 70
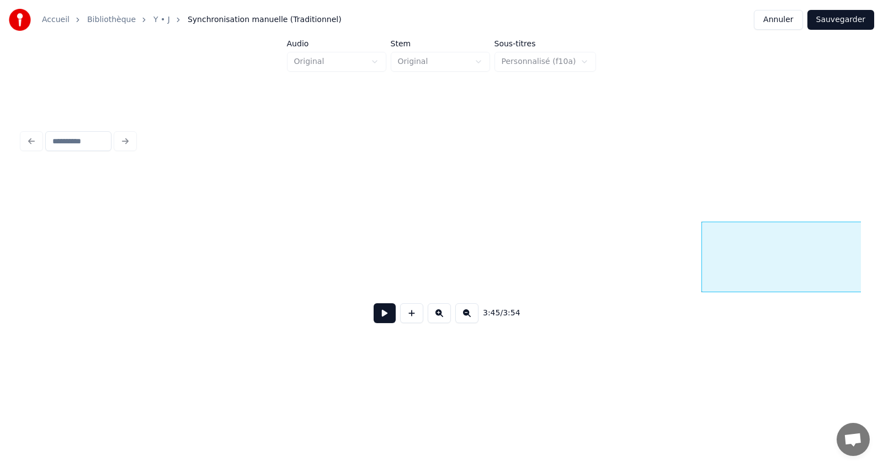
scroll to position [0, 24260]
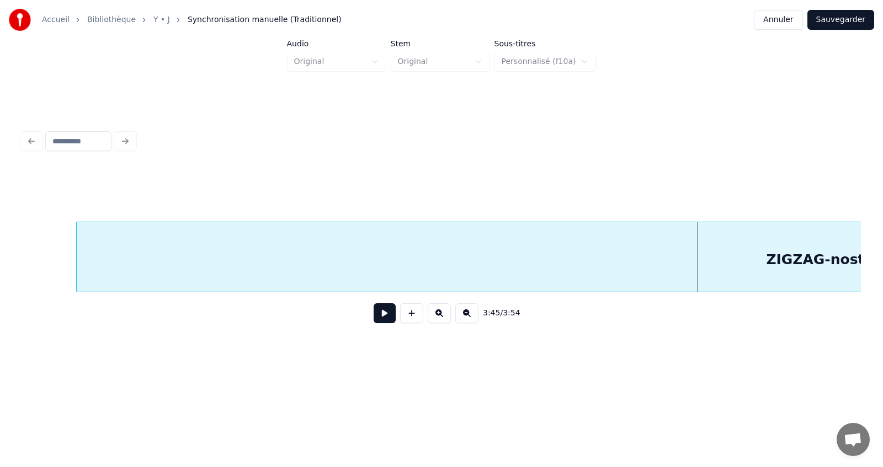
click at [77, 278] on div at bounding box center [78, 257] width 3 height 70
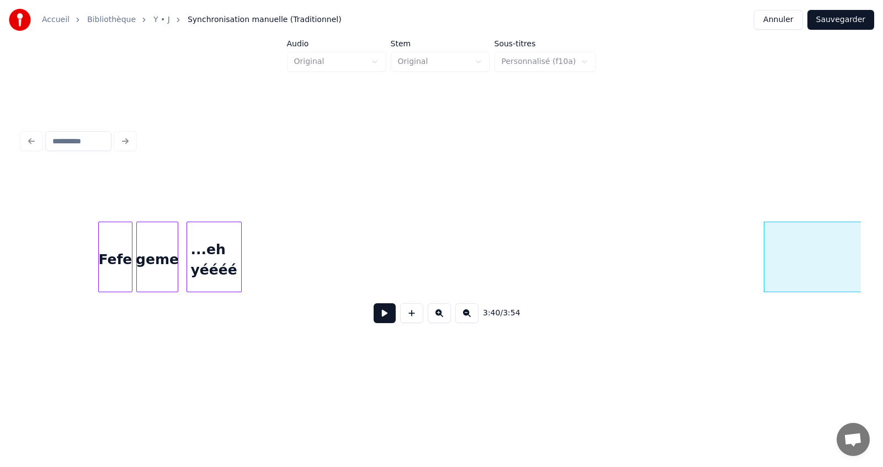
scroll to position [0, 23554]
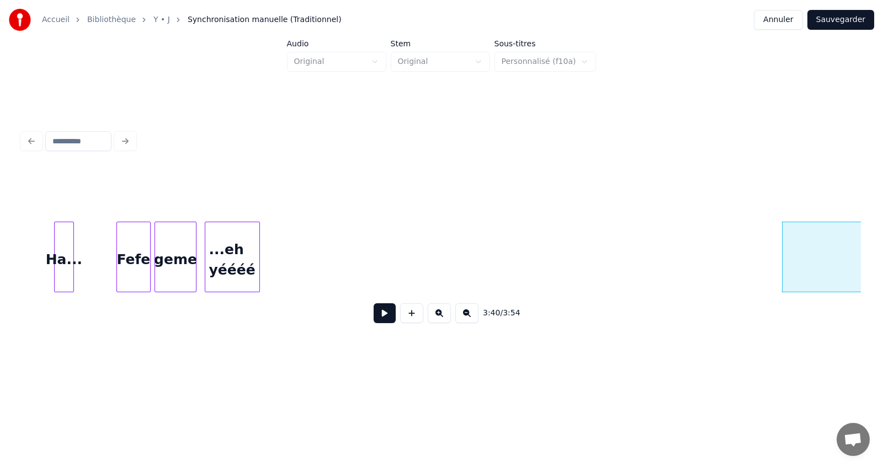
click at [384, 322] on button at bounding box center [385, 314] width 22 height 20
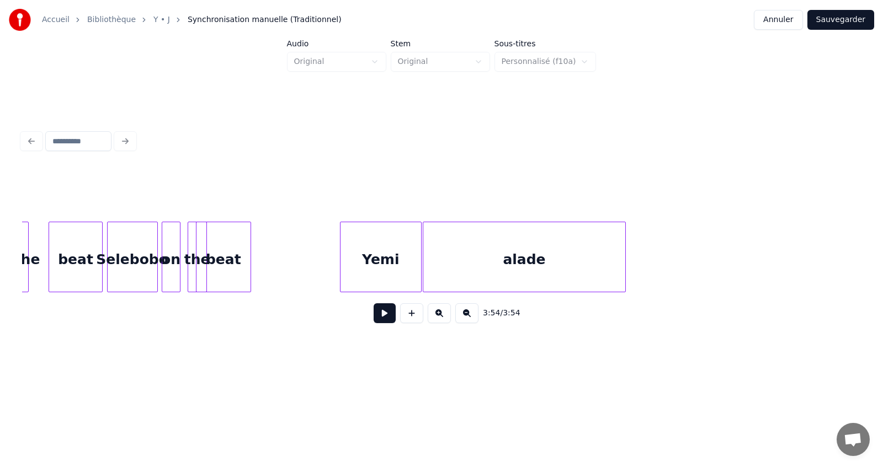
scroll to position [0, 0]
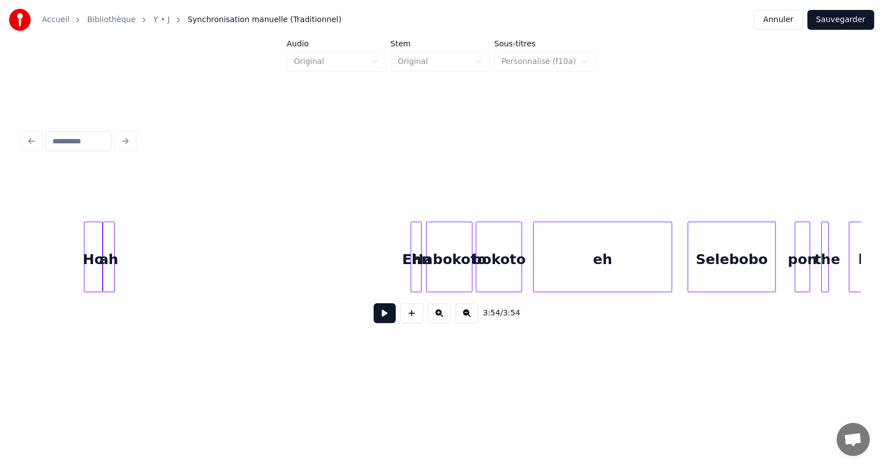
click at [387, 318] on button at bounding box center [385, 314] width 22 height 20
click at [848, 20] on button "Sauvegarder" at bounding box center [840, 20] width 67 height 20
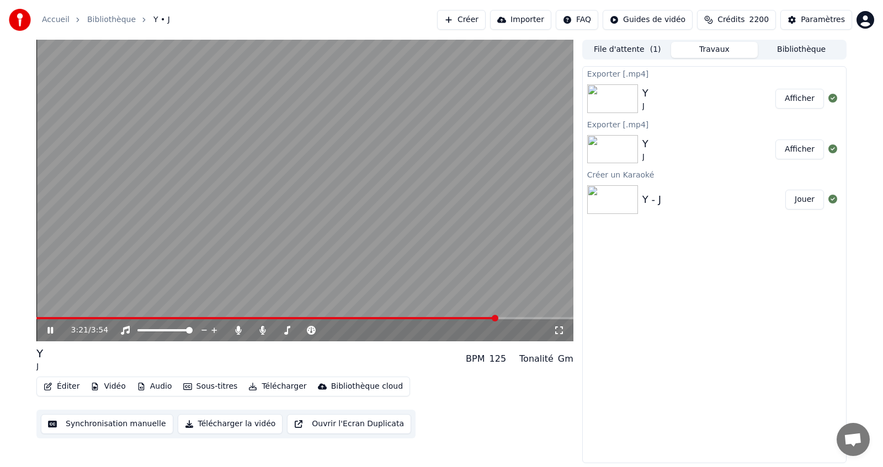
click at [497, 318] on span at bounding box center [304, 318] width 537 height 2
click at [511, 319] on span at bounding box center [273, 318] width 475 height 2
click at [483, 318] on span at bounding box center [259, 318] width 447 height 2
click at [52, 329] on icon at bounding box center [50, 330] width 6 height 7
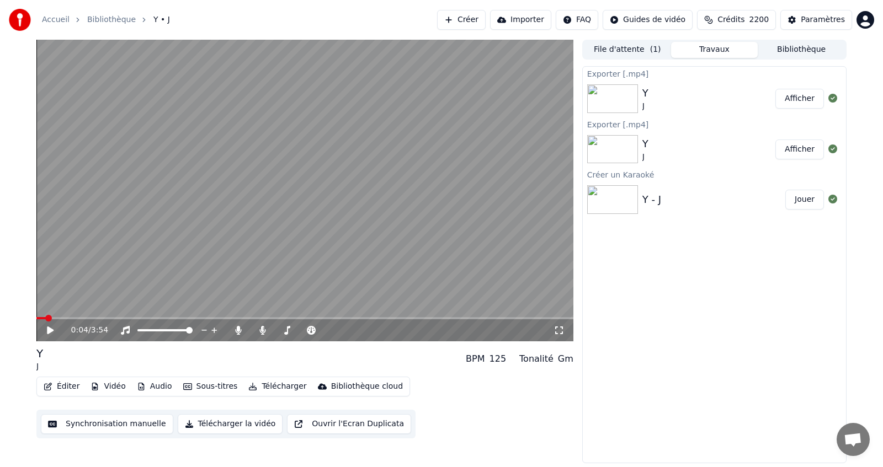
click at [46, 318] on span at bounding box center [40, 318] width 9 height 2
click at [63, 386] on button "Éditer" at bounding box center [61, 386] width 45 height 15
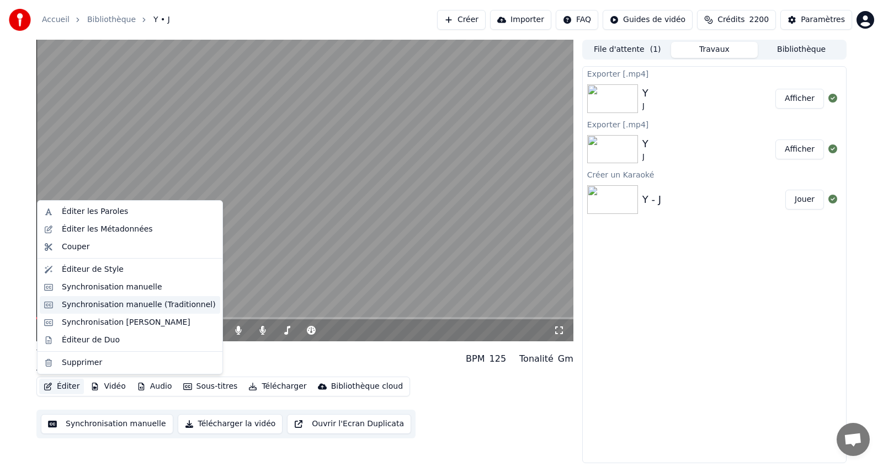
click at [131, 304] on div "Synchronisation manuelle (Traditionnel)" at bounding box center [139, 305] width 154 height 11
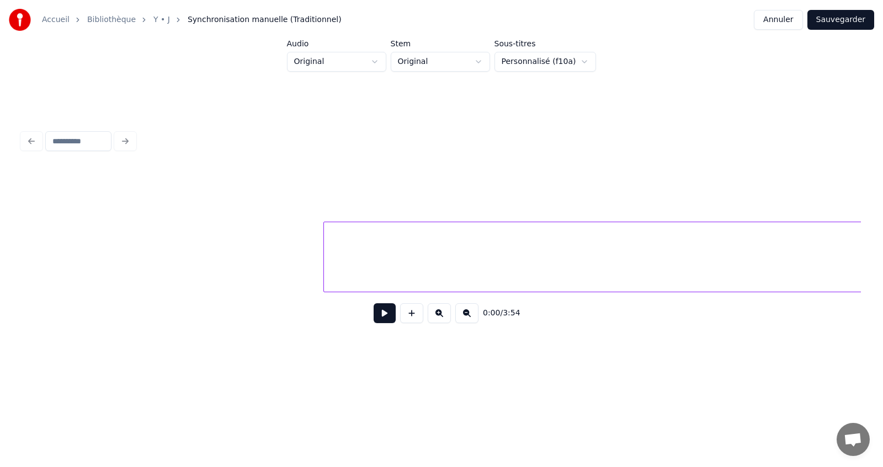
scroll to position [0, 24030]
click at [671, 286] on div at bounding box center [671, 257] width 3 height 70
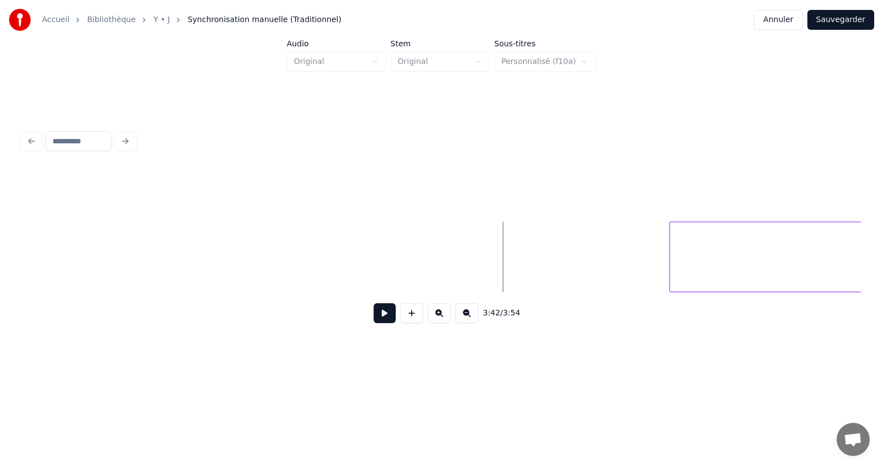
click at [381, 319] on button at bounding box center [385, 314] width 22 height 20
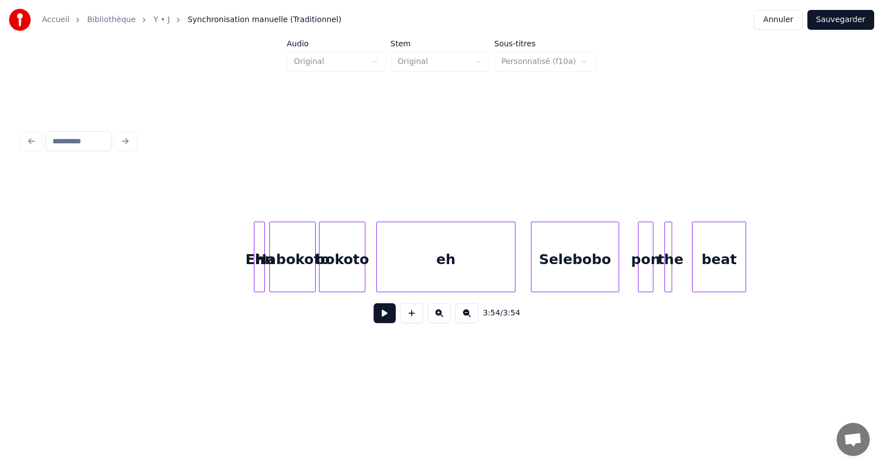
scroll to position [0, 0]
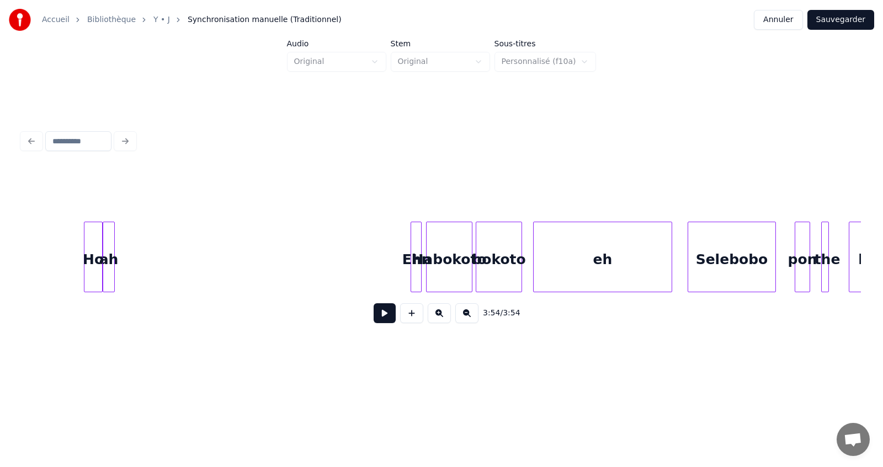
click at [386, 316] on button at bounding box center [385, 314] width 22 height 20
click at [837, 19] on button "Sauvegarder" at bounding box center [840, 20] width 67 height 20
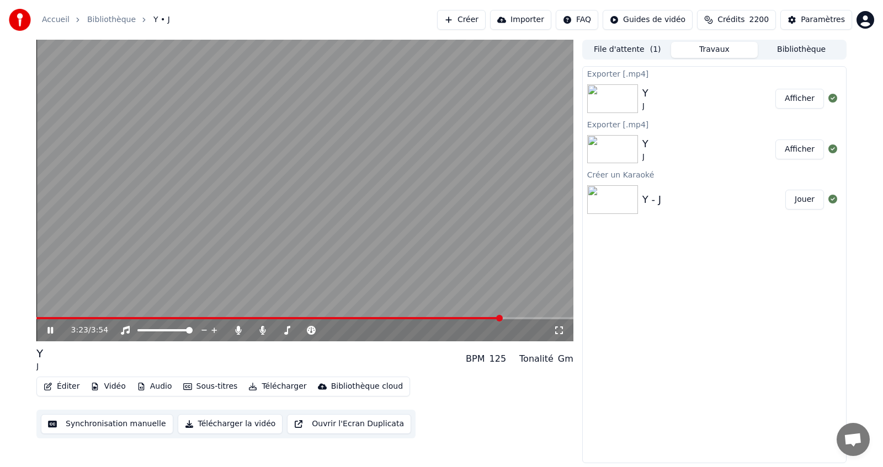
click at [503, 318] on span at bounding box center [304, 318] width 537 height 2
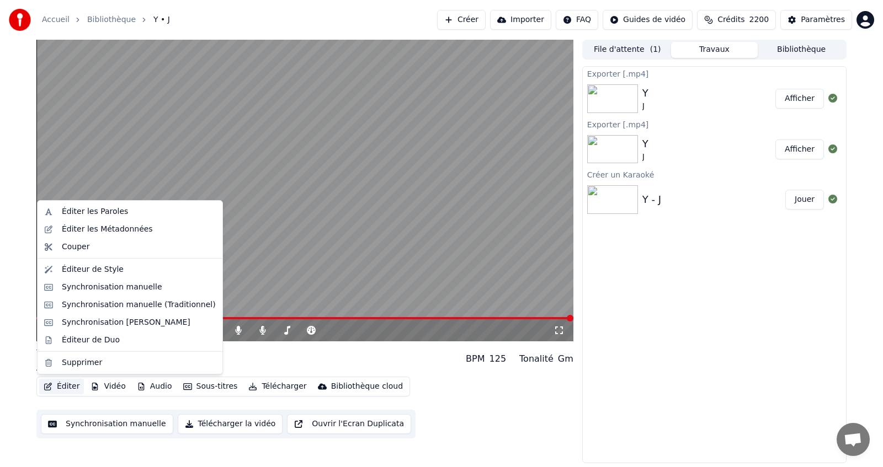
click at [65, 386] on button "Éditer" at bounding box center [61, 386] width 45 height 15
click at [164, 306] on div "Synchronisation manuelle (Traditionnel)" at bounding box center [139, 305] width 154 height 11
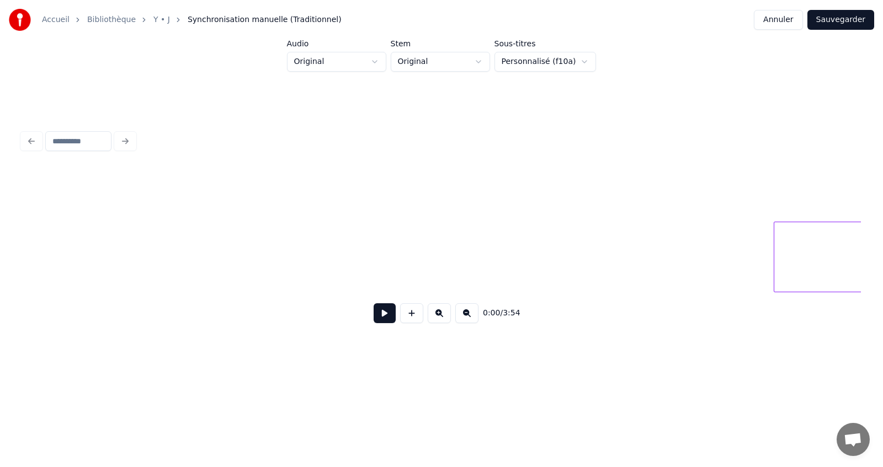
scroll to position [0, 23943]
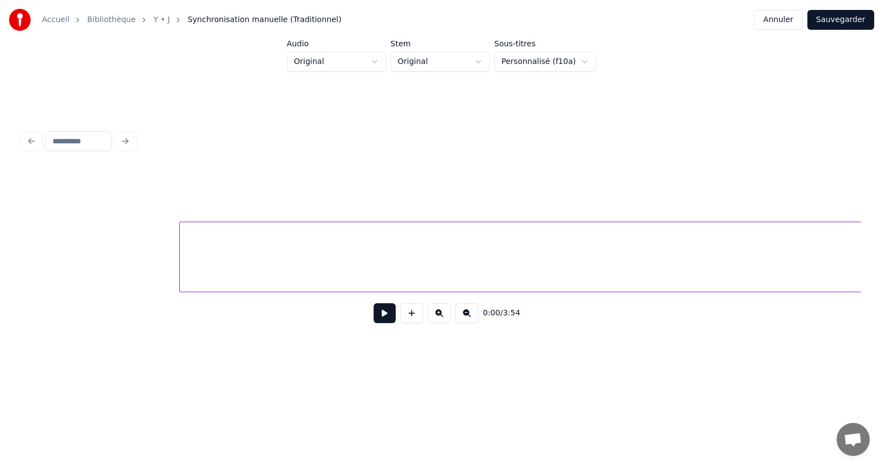
click at [182, 280] on div at bounding box center [181, 257] width 3 height 70
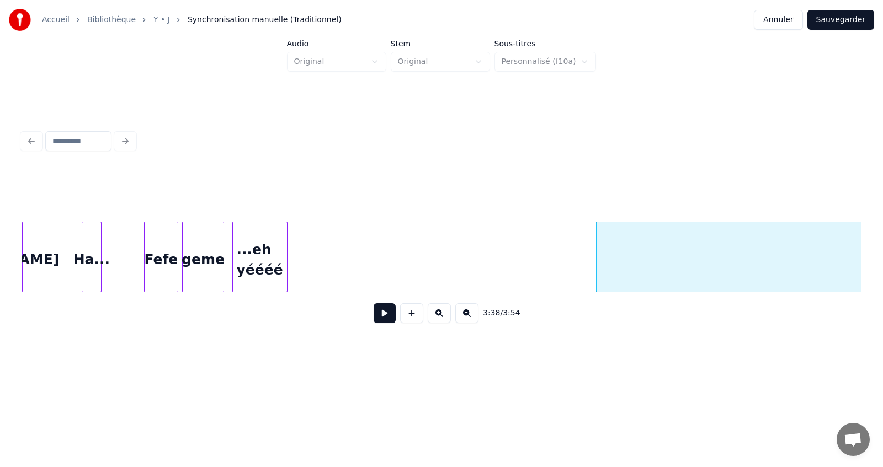
scroll to position [0, 23524]
click at [581, 273] on div at bounding box center [580, 257] width 3 height 70
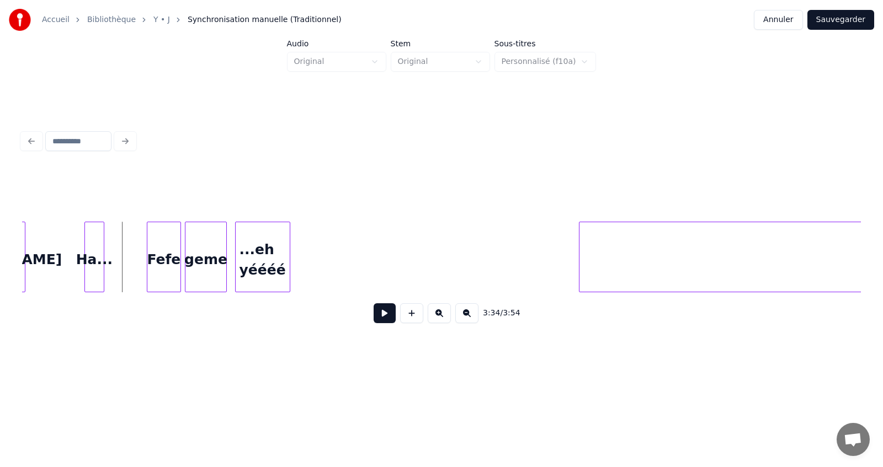
click at [391, 321] on button at bounding box center [385, 314] width 22 height 20
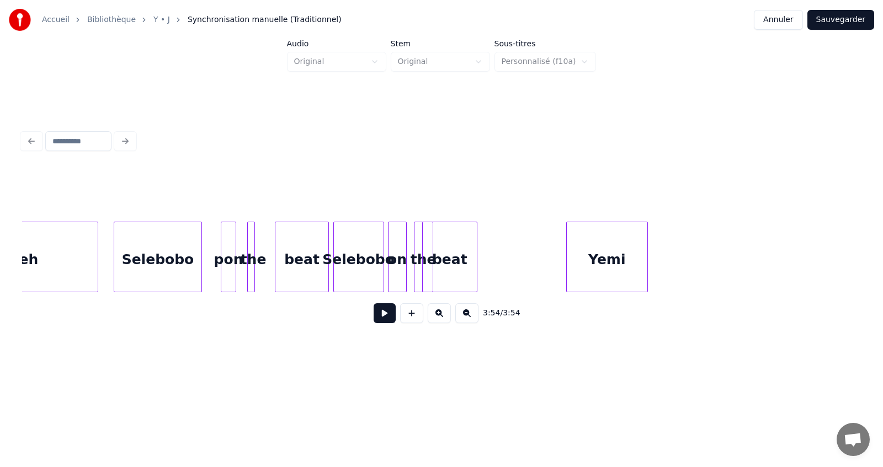
scroll to position [0, 0]
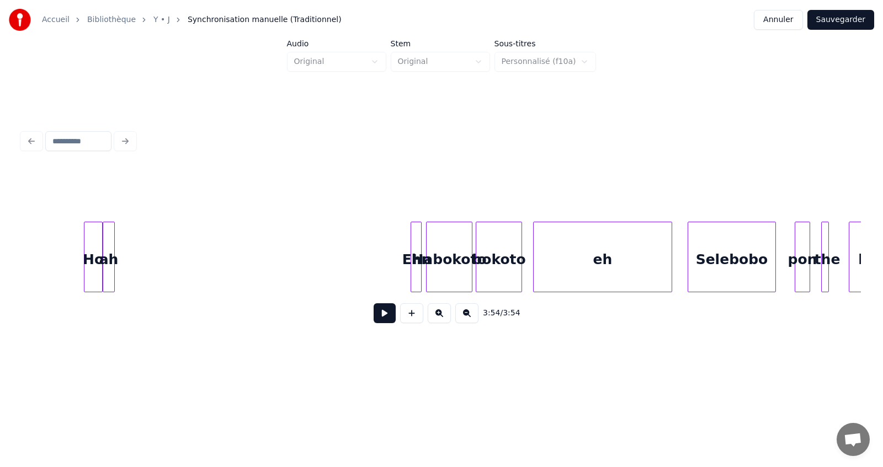
click at [385, 323] on button at bounding box center [385, 314] width 22 height 20
click at [386, 321] on button at bounding box center [385, 314] width 22 height 20
click at [855, 21] on button "Sauvegarder" at bounding box center [840, 20] width 67 height 20
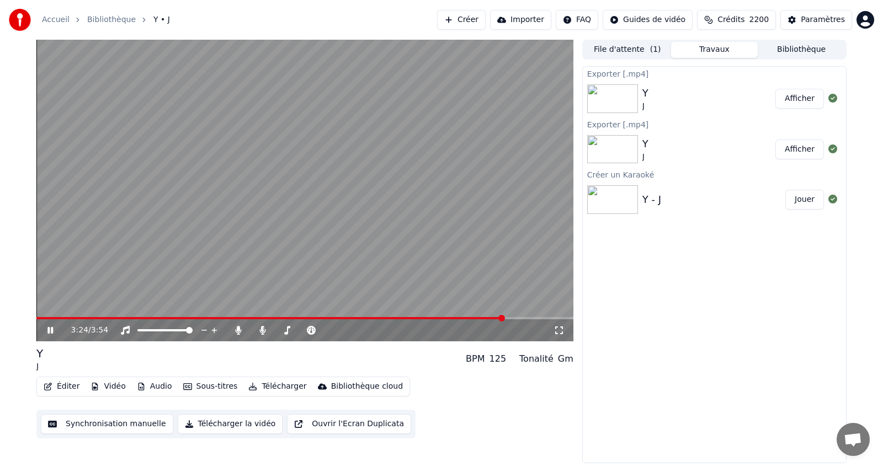
click at [504, 319] on span at bounding box center [304, 318] width 537 height 2
click at [184, 263] on video at bounding box center [304, 191] width 537 height 302
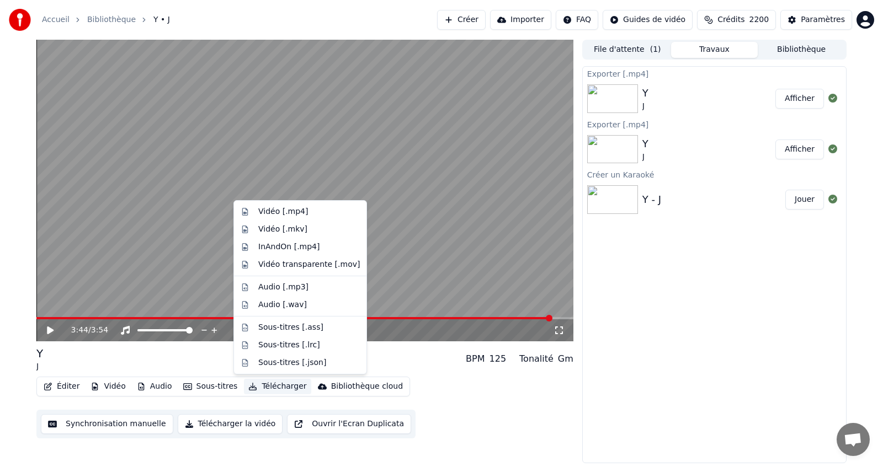
click at [263, 385] on button "Télécharger" at bounding box center [277, 386] width 67 height 15
click at [289, 210] on div "Vidéo [.mp4]" at bounding box center [283, 211] width 50 height 11
